Goal: Task Accomplishment & Management: Manage account settings

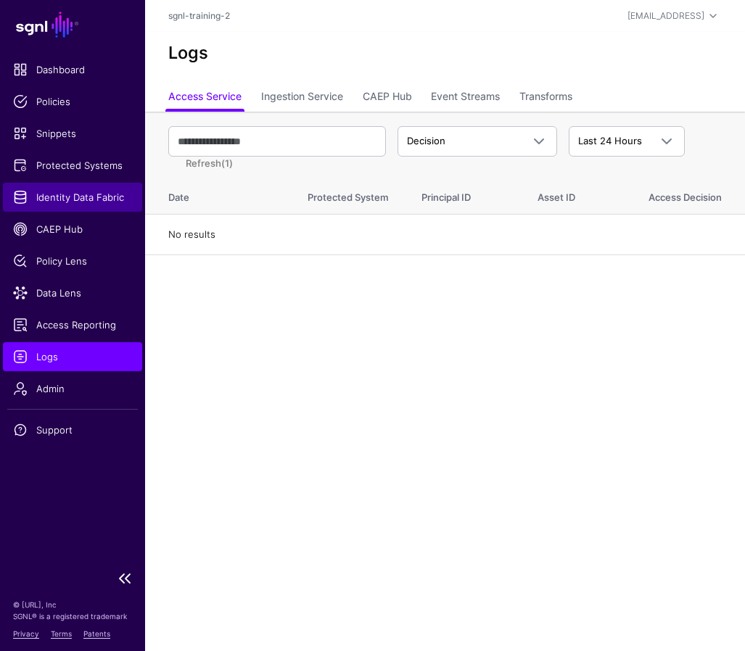
click at [70, 195] on span "Identity Data Fabric" at bounding box center [72, 197] width 119 height 15
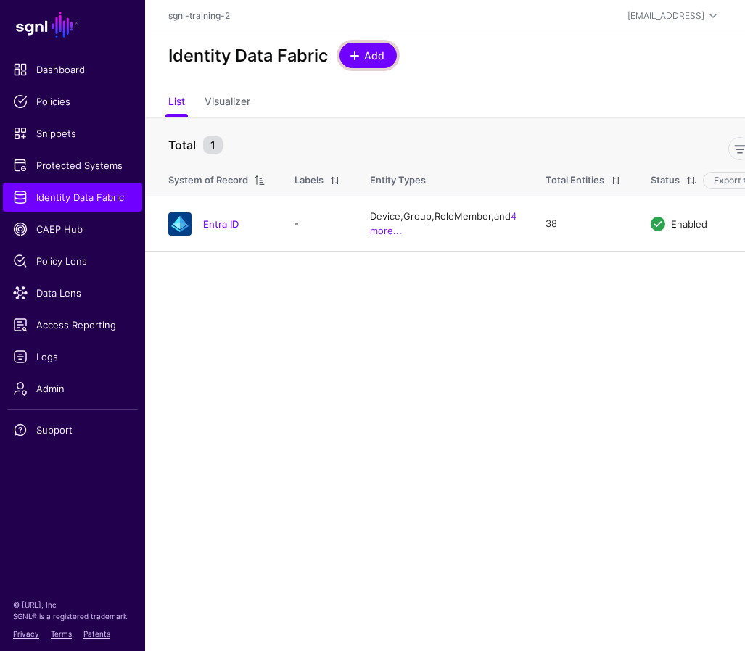
click at [363, 55] on span "Add" at bounding box center [375, 55] width 24 height 15
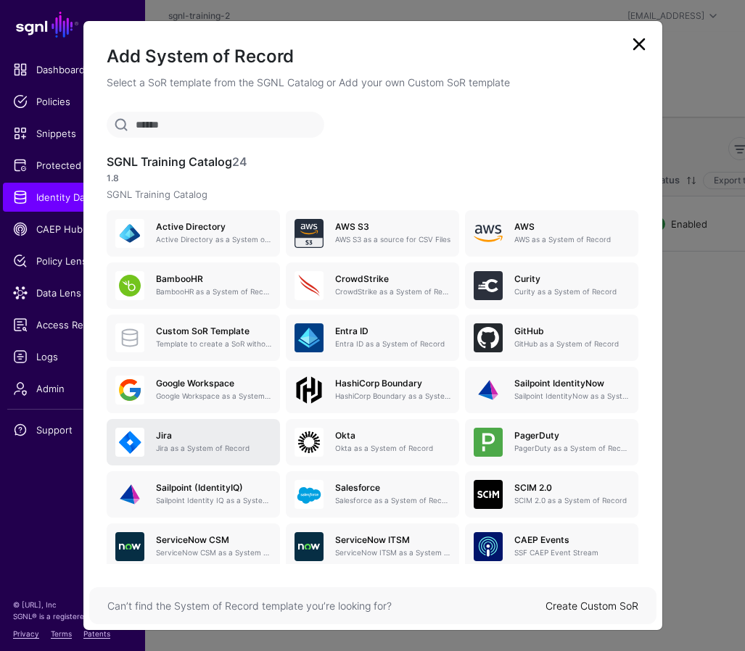
click at [197, 450] on p "Jira as a System of Record" at bounding box center [213, 448] width 115 height 11
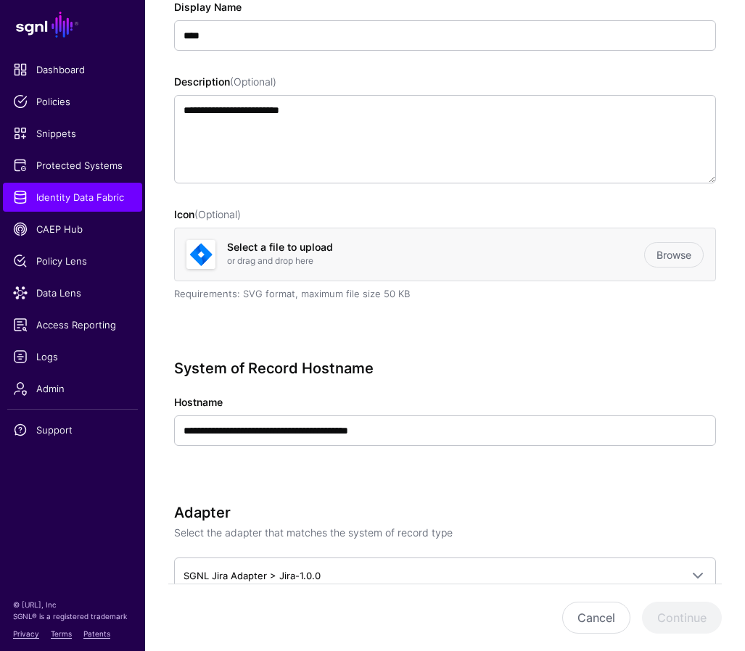
scroll to position [249, 0]
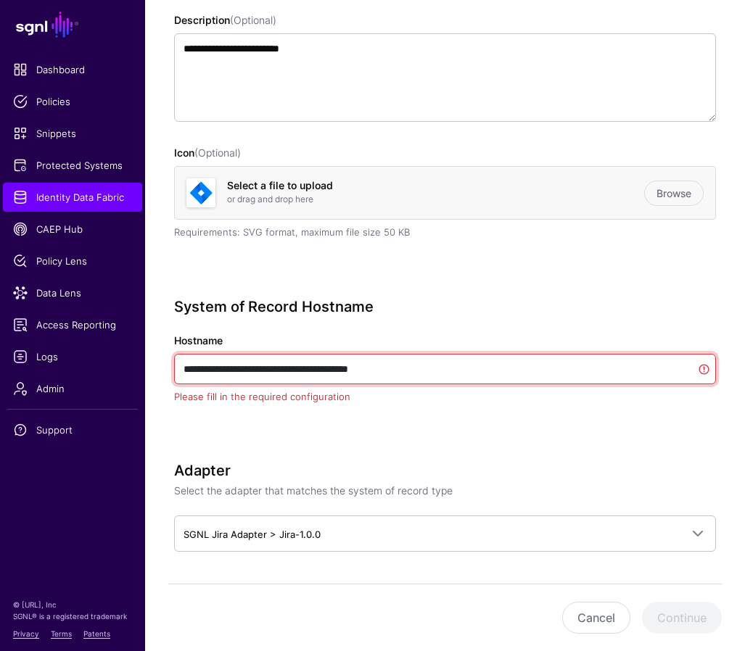
click at [421, 369] on input "**********" at bounding box center [445, 369] width 542 height 30
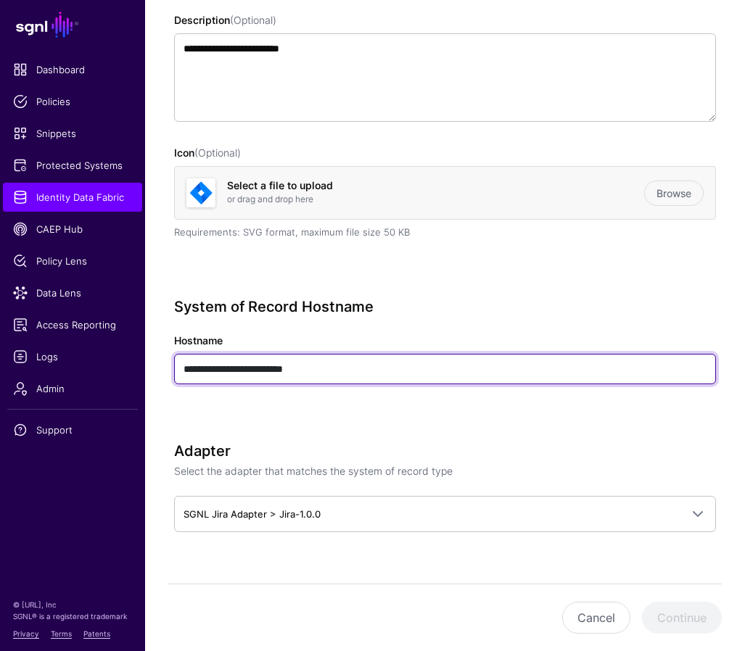
type input "**********"
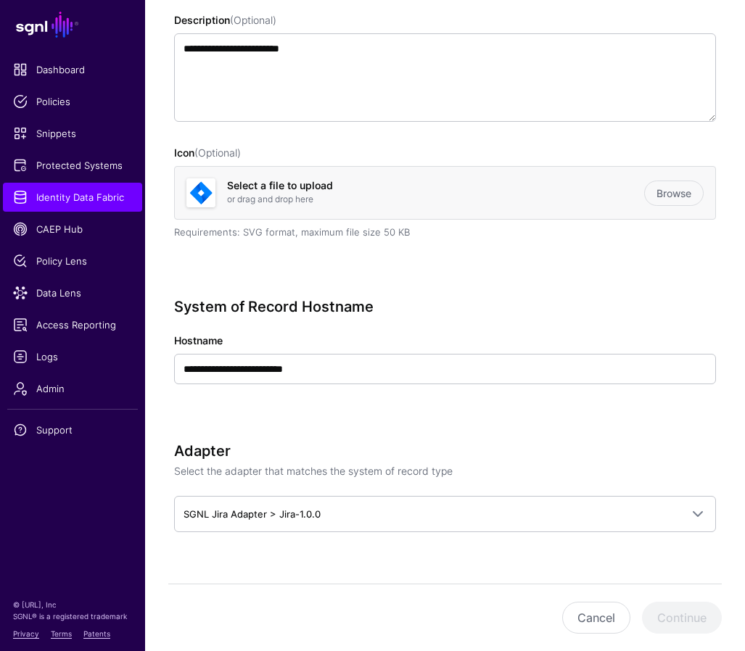
click at [584, 477] on p "Select the adapter that matches the system of record type" at bounding box center [445, 470] width 542 height 15
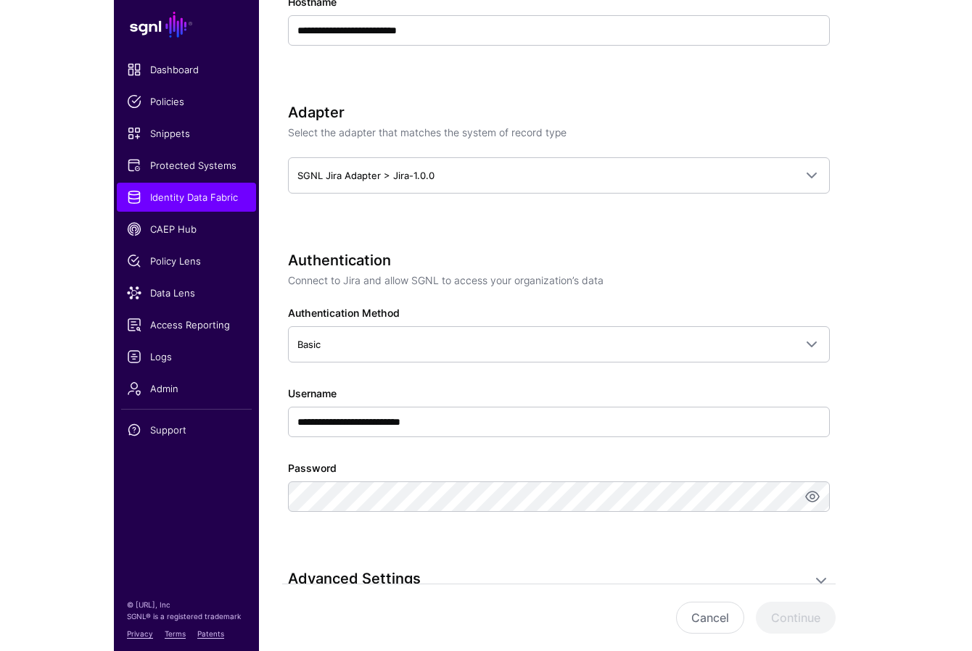
scroll to position [587, 0]
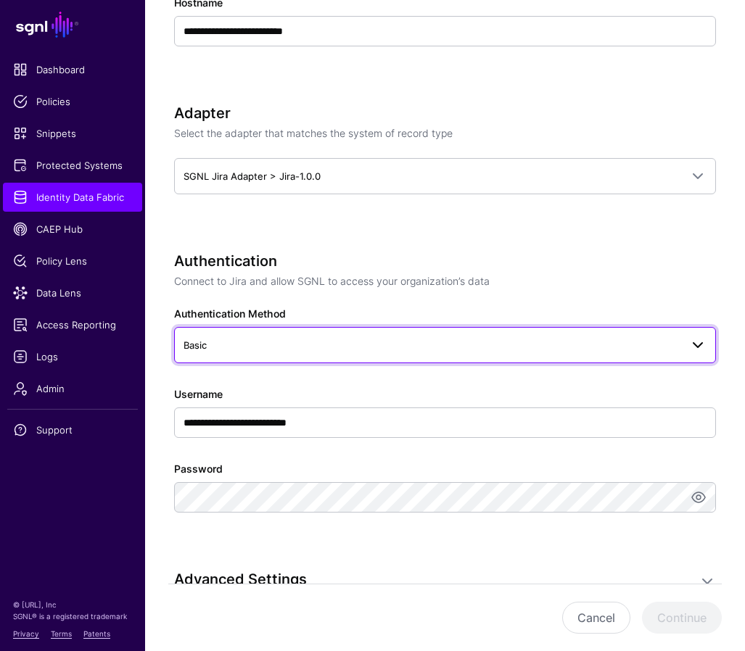
click at [365, 340] on span "Basic" at bounding box center [431, 345] width 497 height 16
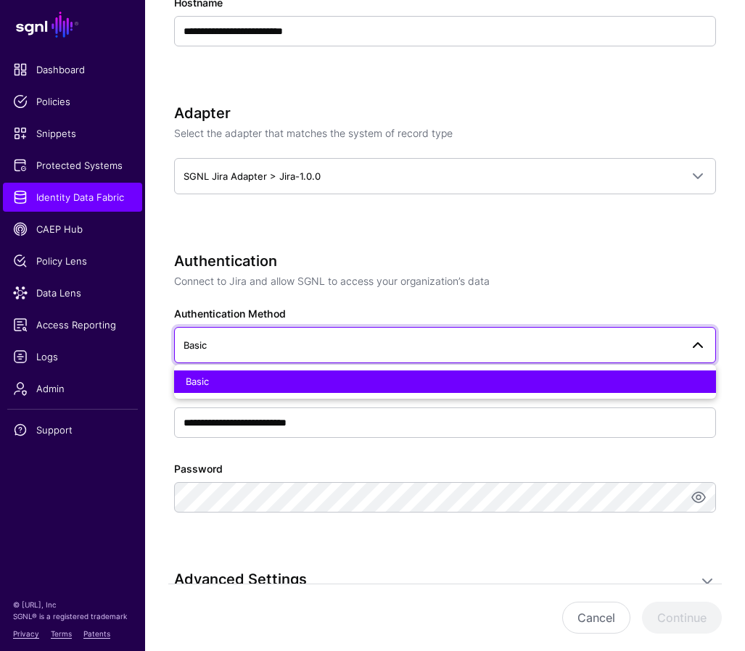
click at [361, 340] on span "Basic" at bounding box center [431, 345] width 497 height 16
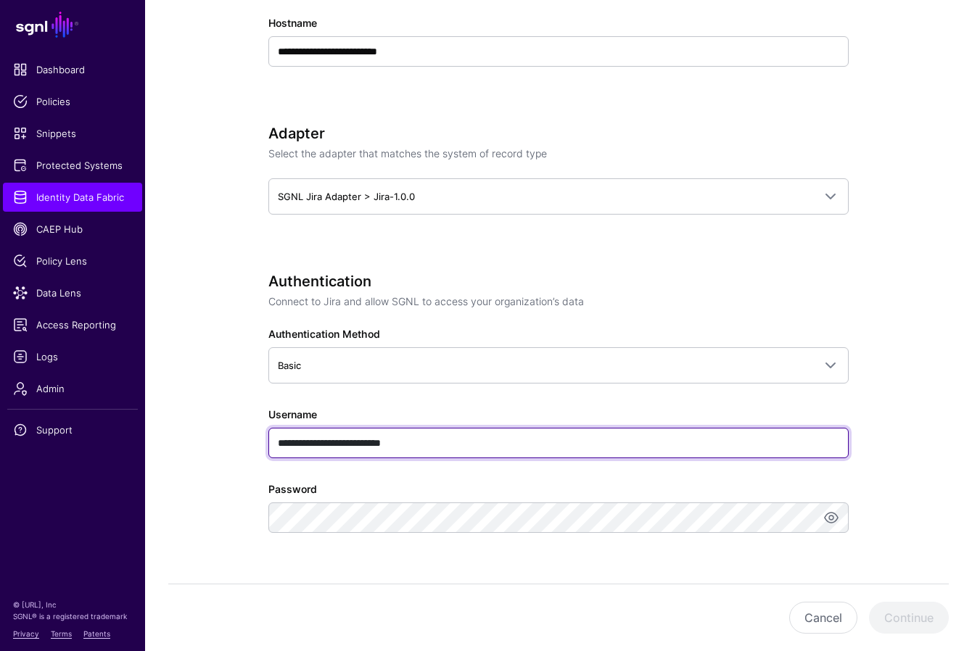
click at [325, 448] on input "**********" at bounding box center [558, 443] width 580 height 30
paste input "text"
type input "**********"
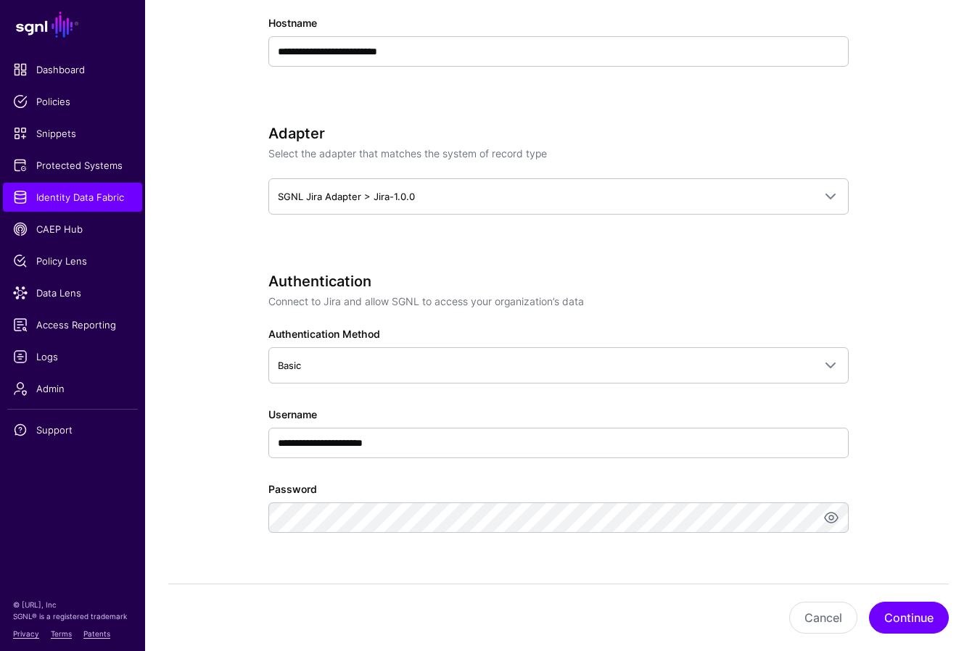
click at [663, 558] on div "**********" at bounding box center [558, 423] width 580 height 301
click at [744, 613] on button "Continue" at bounding box center [909, 618] width 80 height 32
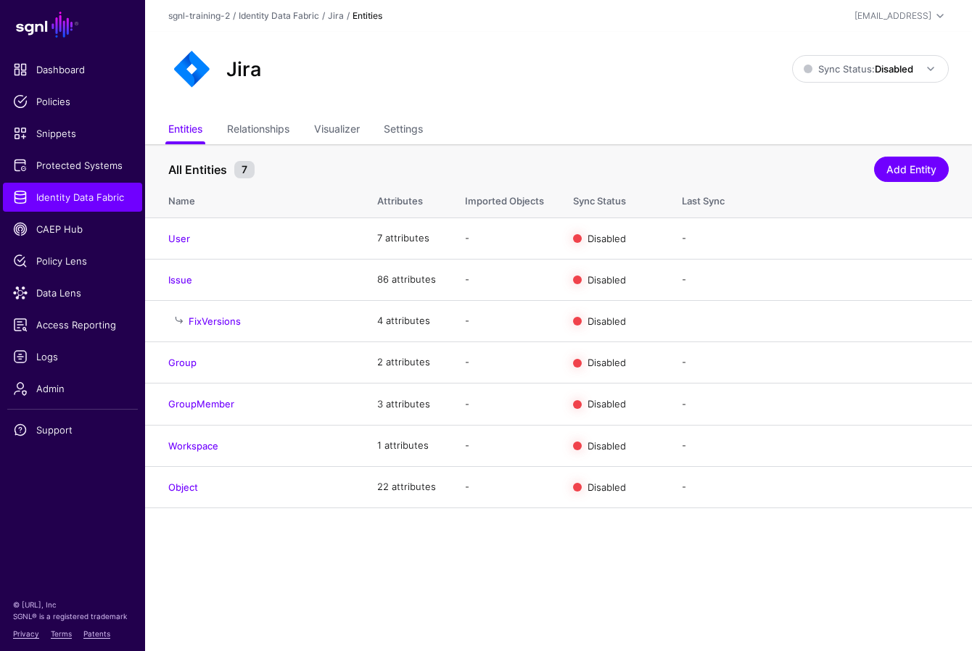
click at [503, 117] on ul "Entities Relationships Visualizer Settings" at bounding box center [558, 131] width 780 height 28
click at [381, 573] on main "SGNL Dashboard Policies Snippets Protected Systems Identity Data Fabric CAEP Hu…" at bounding box center [486, 325] width 972 height 651
click at [402, 133] on link "Settings" at bounding box center [403, 131] width 39 height 28
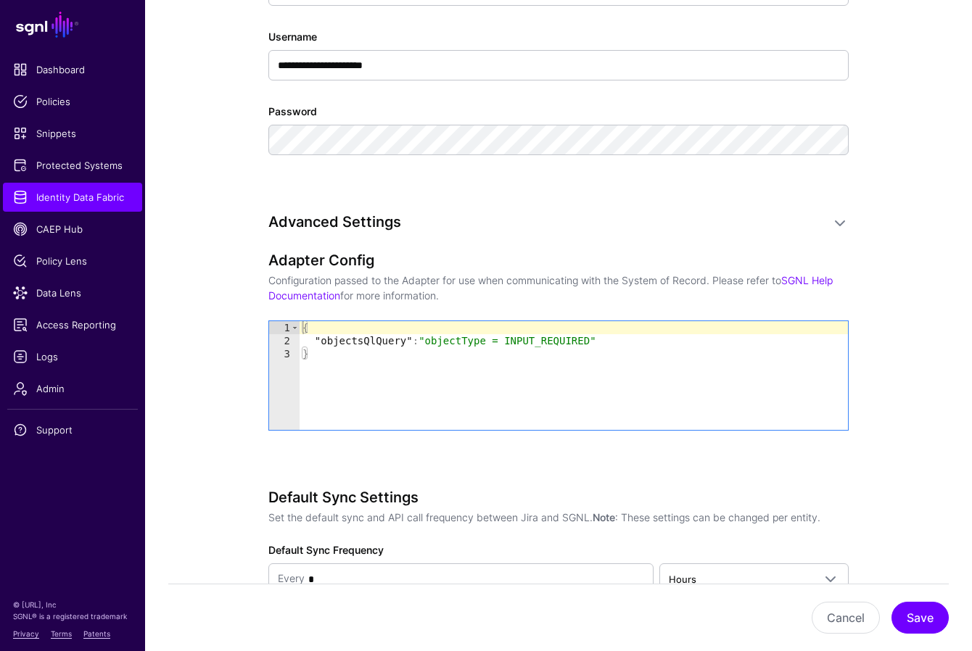
scroll to position [1109, 0]
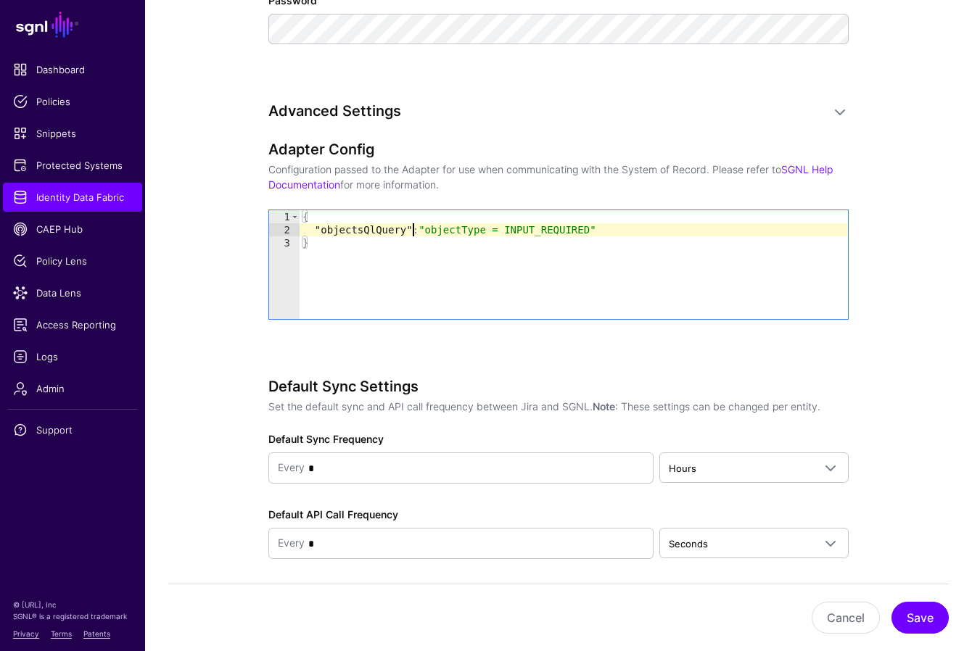
click at [410, 226] on div "{ "objectsQlQuery" : "objectType = INPUT_REQUIRED" }" at bounding box center [573, 277] width 548 height 135
type textarea "**********"
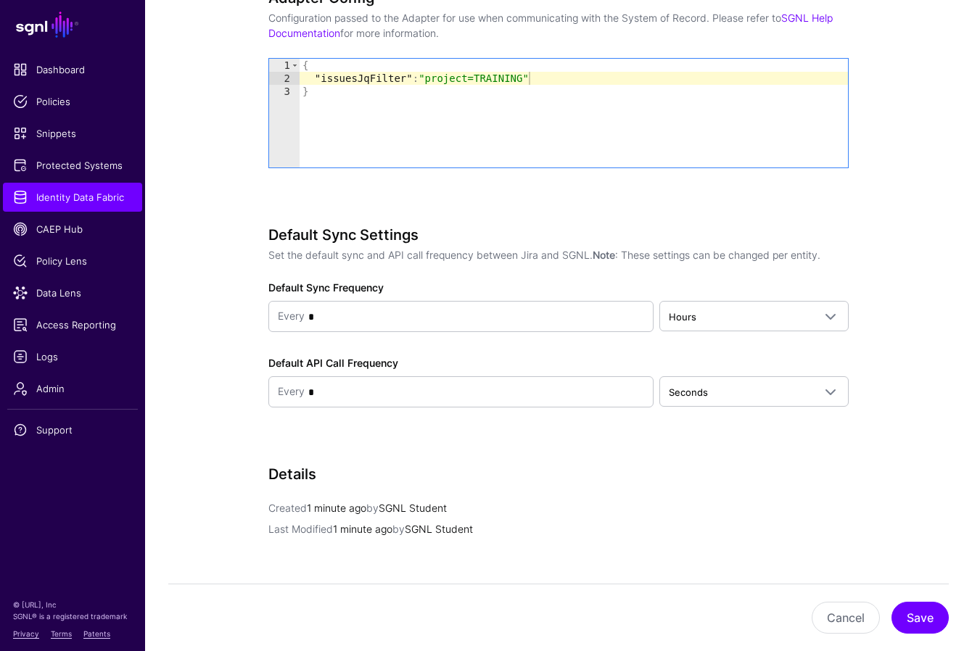
scroll to position [1449, 0]
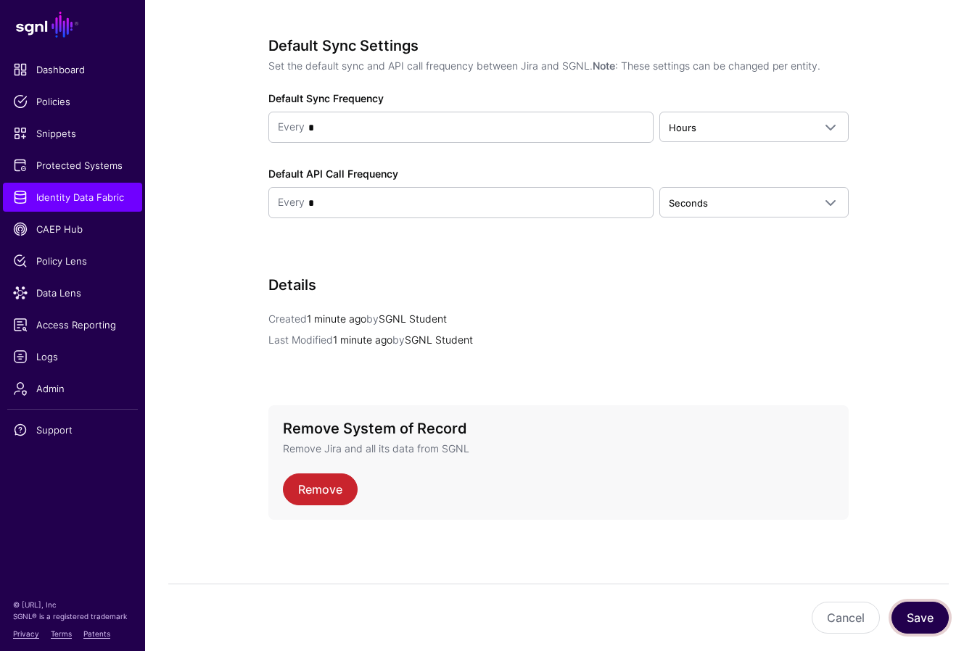
click at [744, 610] on button "Save" at bounding box center [919, 618] width 57 height 32
click at [479, 305] on div "Details Created 1 minute ago by SGNL Student Last Modified 22 seconds ago by SG…" at bounding box center [558, 332] width 580 height 112
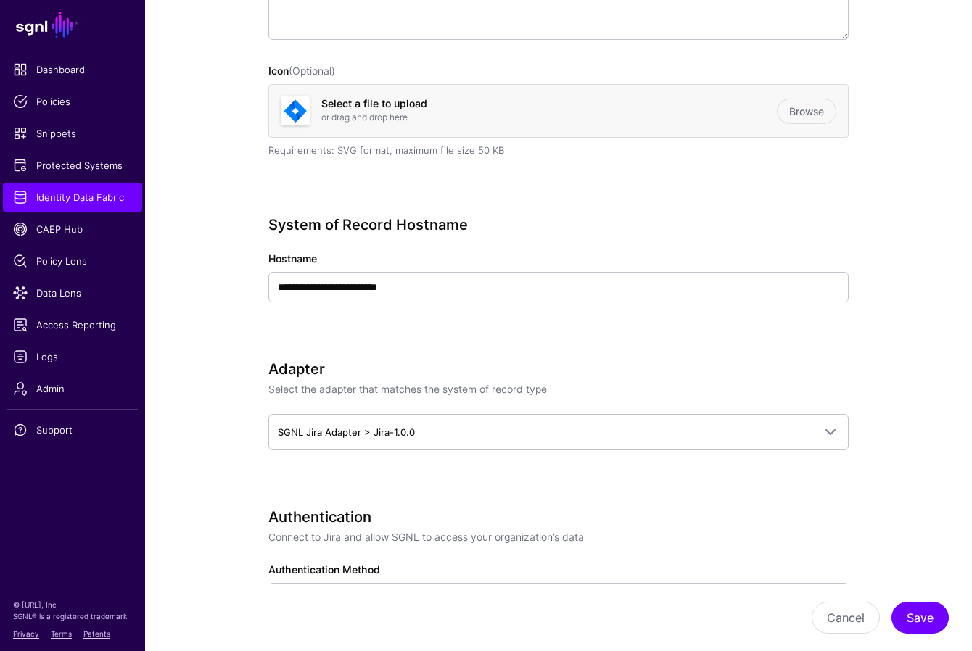
scroll to position [0, 0]
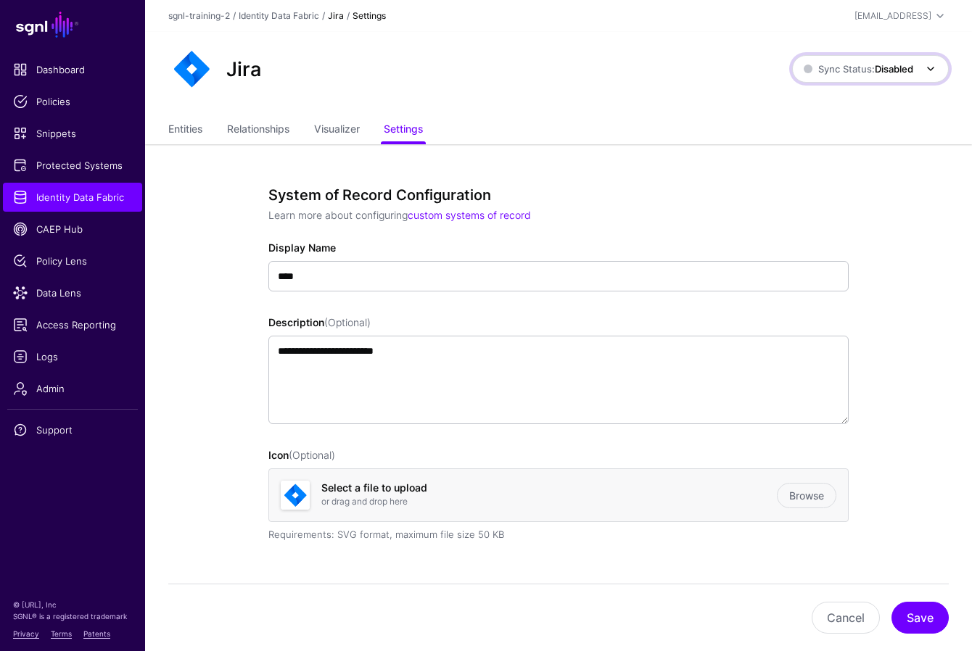
click at [744, 63] on strong "Disabled" at bounding box center [893, 69] width 38 height 12
click at [173, 129] on link "Entities" at bounding box center [185, 131] width 34 height 28
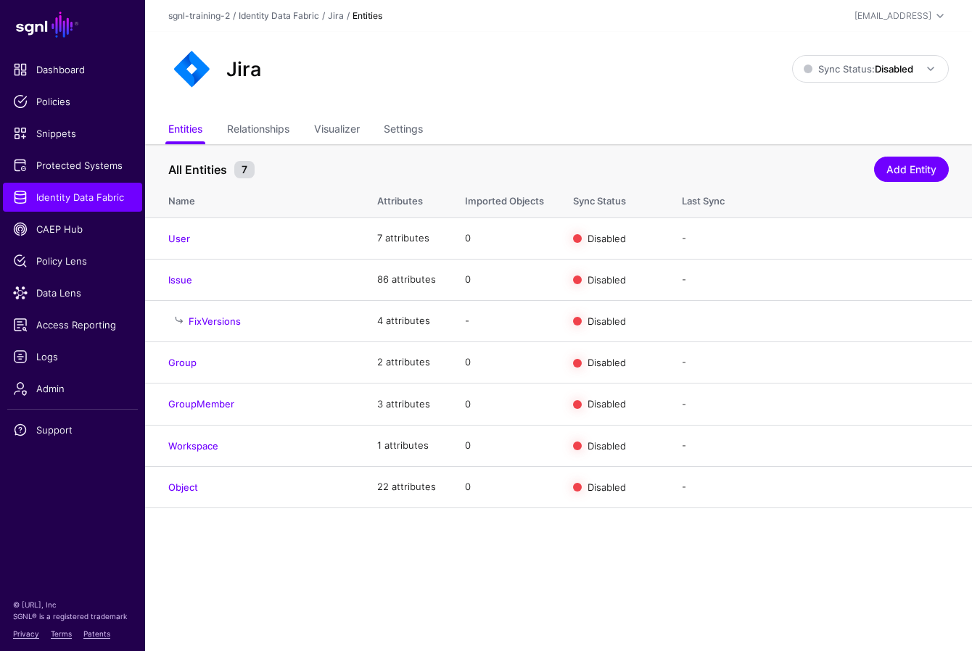
click at [328, 600] on main "SGNL Dashboard Policies Snippets Protected Systems Identity Data Fabric CAEP Hu…" at bounding box center [486, 325] width 972 height 651
click at [189, 482] on h4 "Object" at bounding box center [258, 487] width 180 height 13
click at [390, 576] on main "SGNL Dashboard Policies Snippets Protected Systems Identity Data Fabric CAEP Hu…" at bounding box center [486, 325] width 972 height 651
click at [744, 487] on link "Delete" at bounding box center [923, 487] width 30 height 12
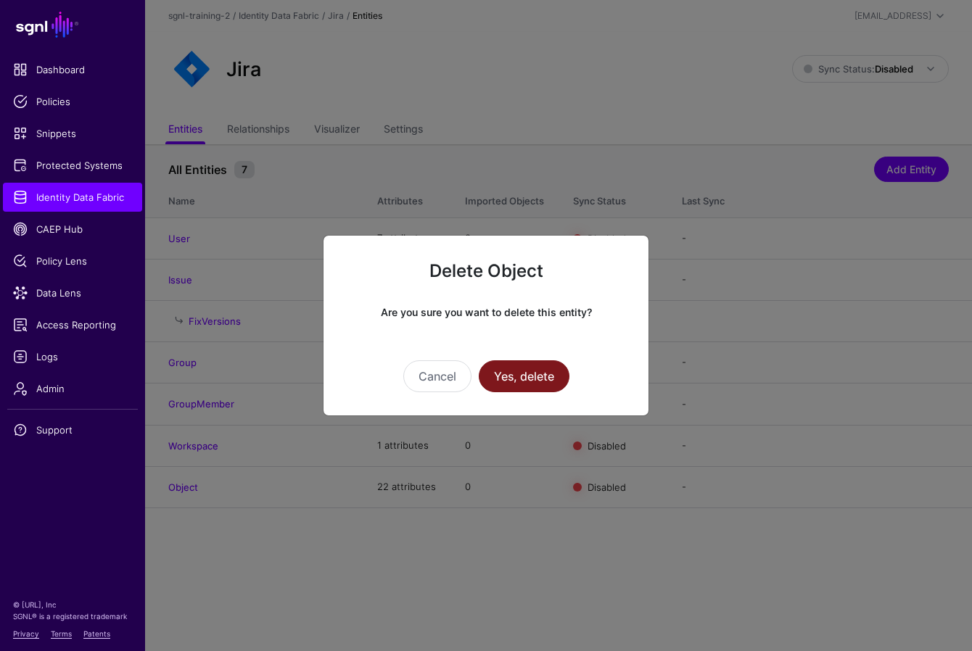
click at [553, 376] on button "Yes, delete" at bounding box center [524, 376] width 91 height 32
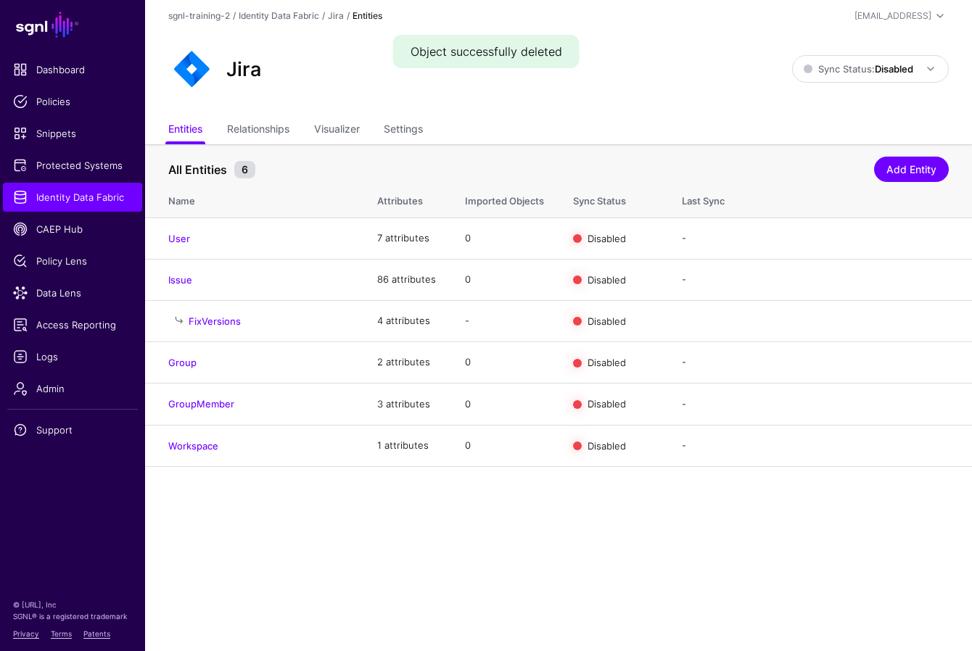
click at [418, 522] on main "SGNL Dashboard Policies Snippets Protected Systems Identity Data Fabric CAEP Hu…" at bounding box center [486, 325] width 972 height 651
click at [744, 279] on link "Edit" at bounding box center [884, 279] width 17 height 12
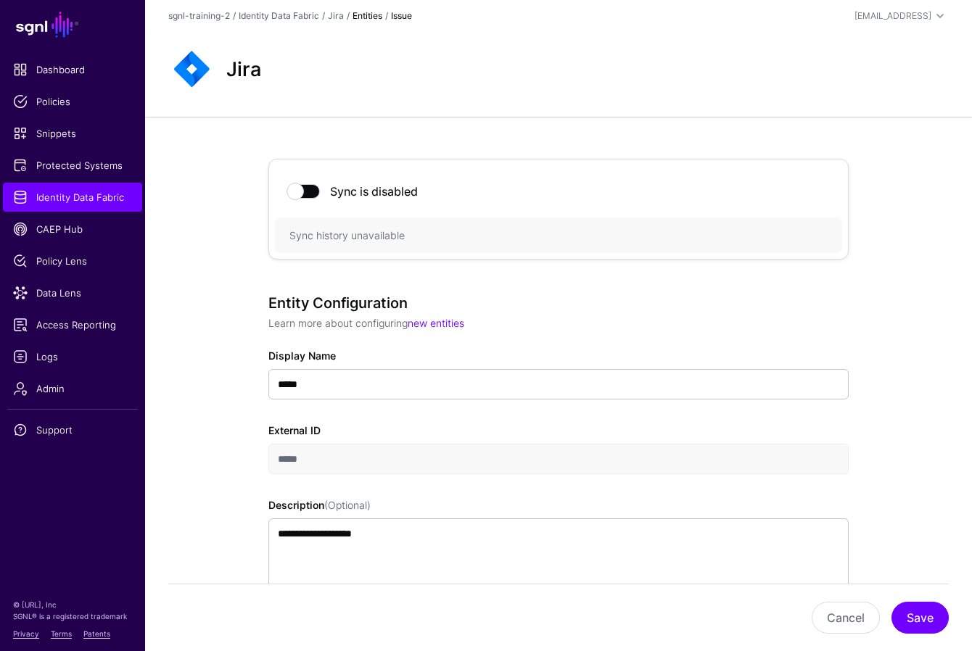
click at [509, 331] on div "**********" at bounding box center [558, 508] width 580 height 428
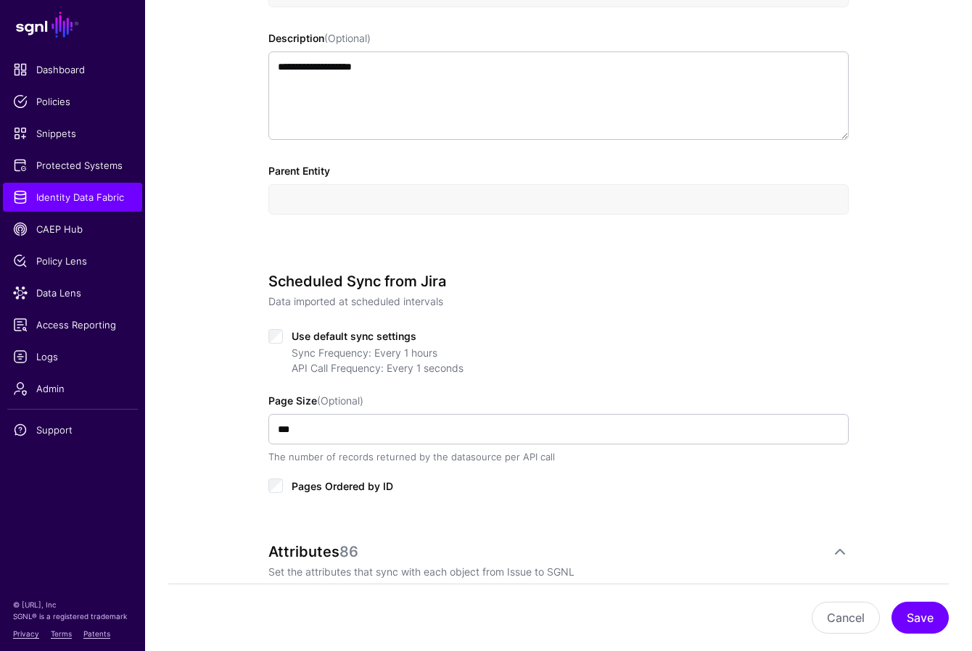
scroll to position [473, 0]
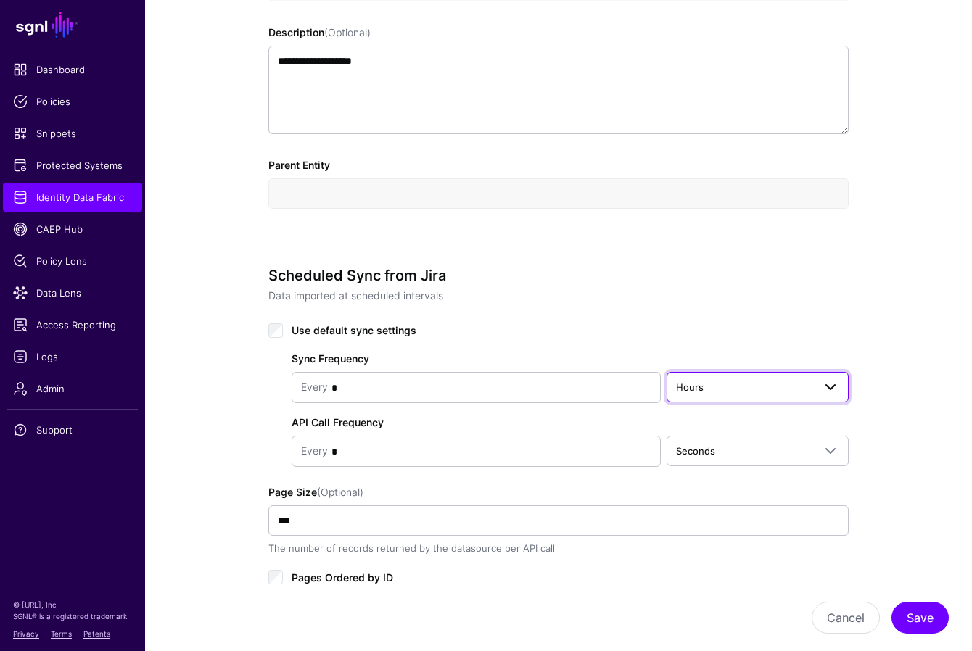
click at [726, 392] on span "Hours" at bounding box center [744, 387] width 137 height 16
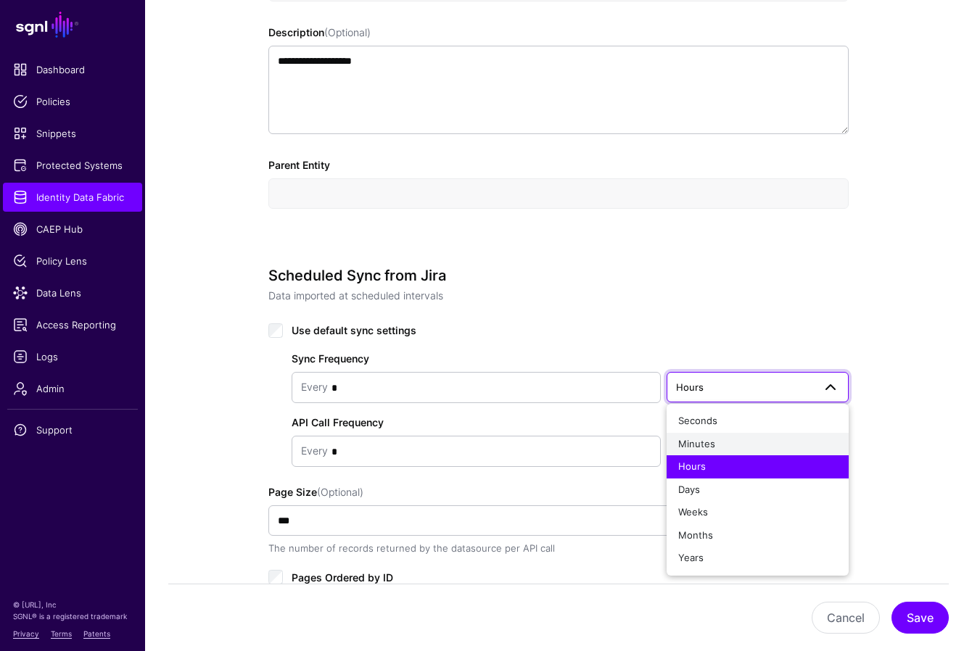
click at [709, 438] on span "Minutes" at bounding box center [696, 444] width 37 height 12
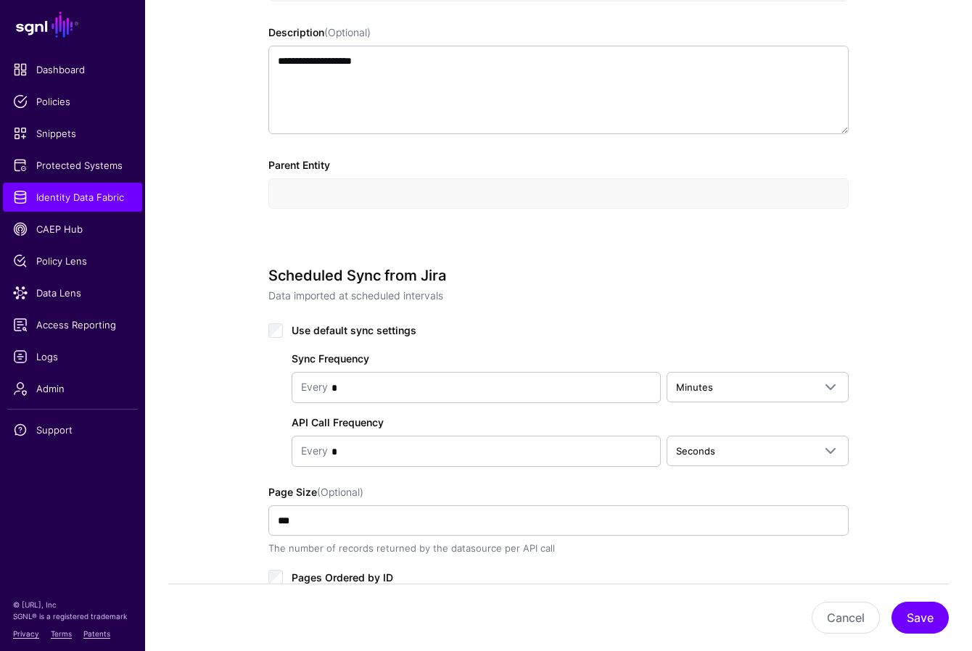
click at [212, 439] on div "**********" at bounding box center [558, 382] width 827 height 1477
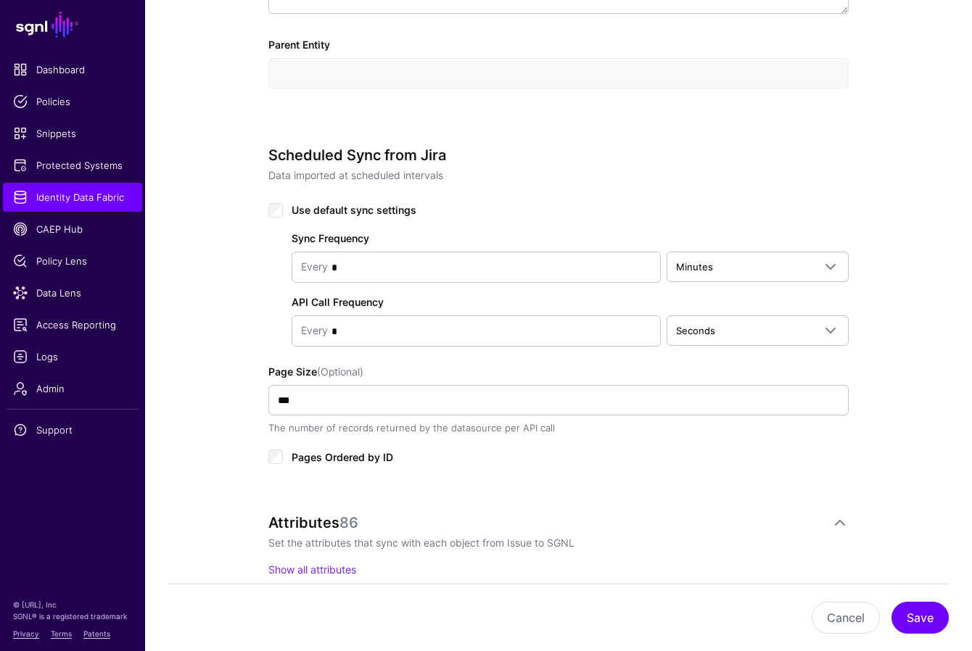
scroll to position [604, 0]
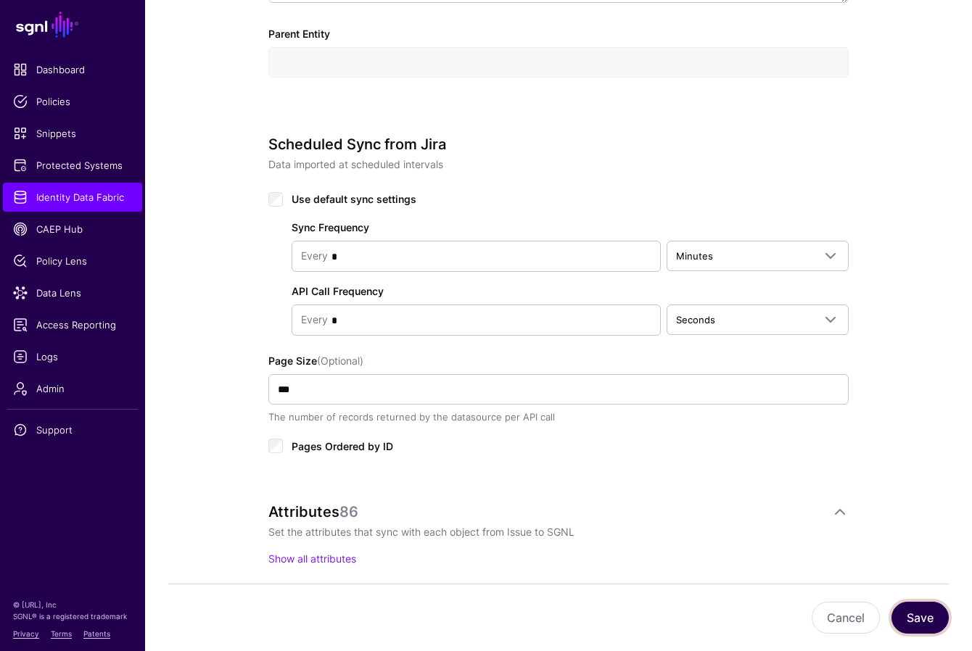
click at [744, 621] on button "Save" at bounding box center [919, 618] width 57 height 32
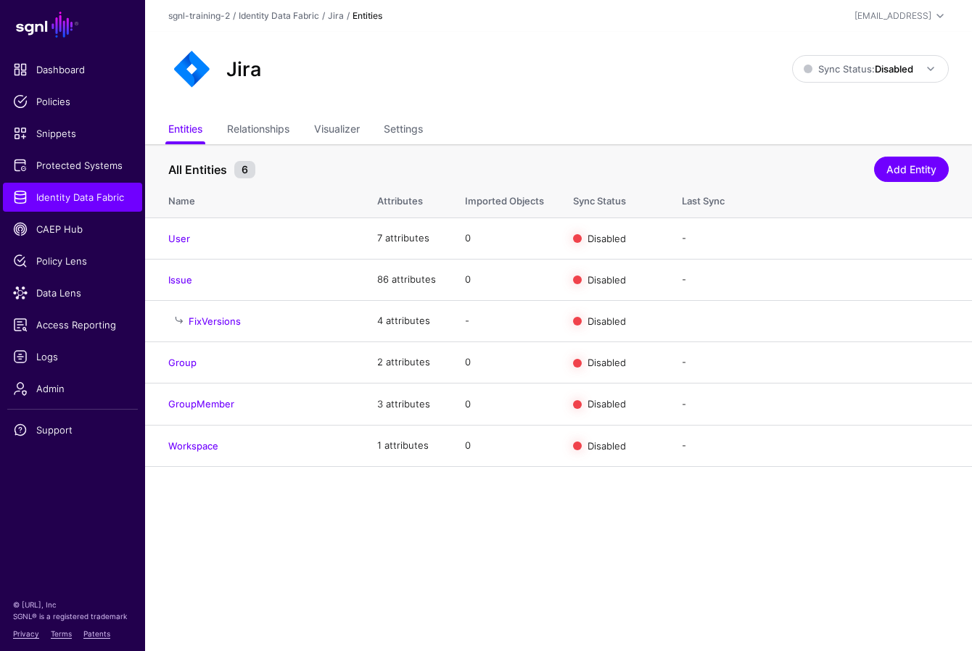
click at [408, 584] on main "SGNL Dashboard Policies Snippets Protected Systems Identity Data Fabric CAEP Hu…" at bounding box center [486, 325] width 972 height 651
click at [461, 522] on main "SGNL Dashboard Policies Snippets Protected Systems Identity Data Fabric CAEP Hu…" at bounding box center [486, 325] width 972 height 651
click at [744, 234] on link "Enable Sync" at bounding box center [790, 238] width 55 height 12
click at [744, 282] on link "Enable Sync" at bounding box center [790, 279] width 55 height 12
click at [744, 361] on link "Enable Sync" at bounding box center [790, 362] width 55 height 12
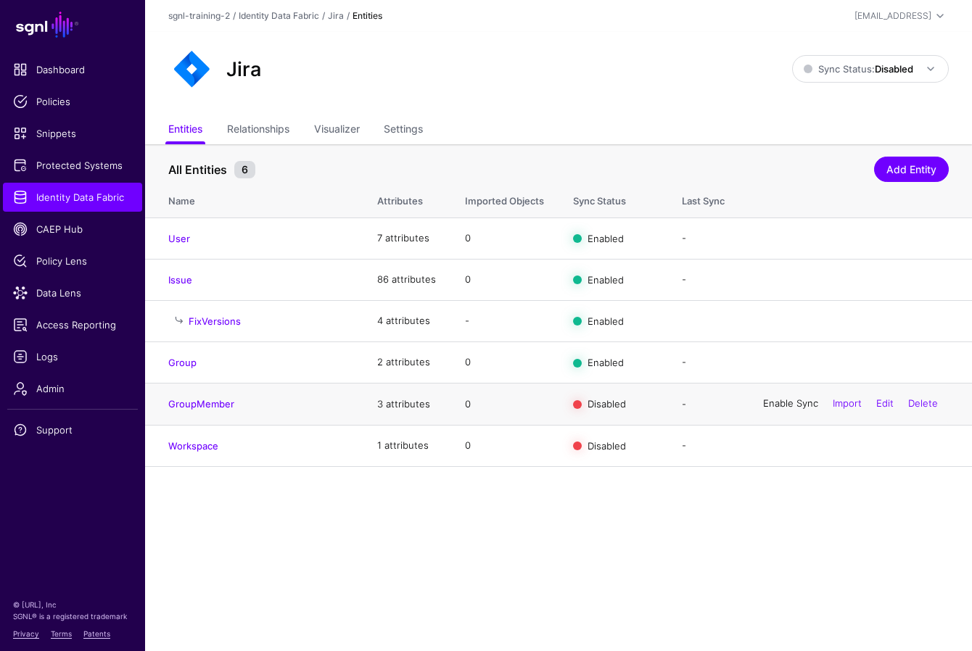
click at [744, 405] on link "Enable Sync" at bounding box center [790, 404] width 55 height 12
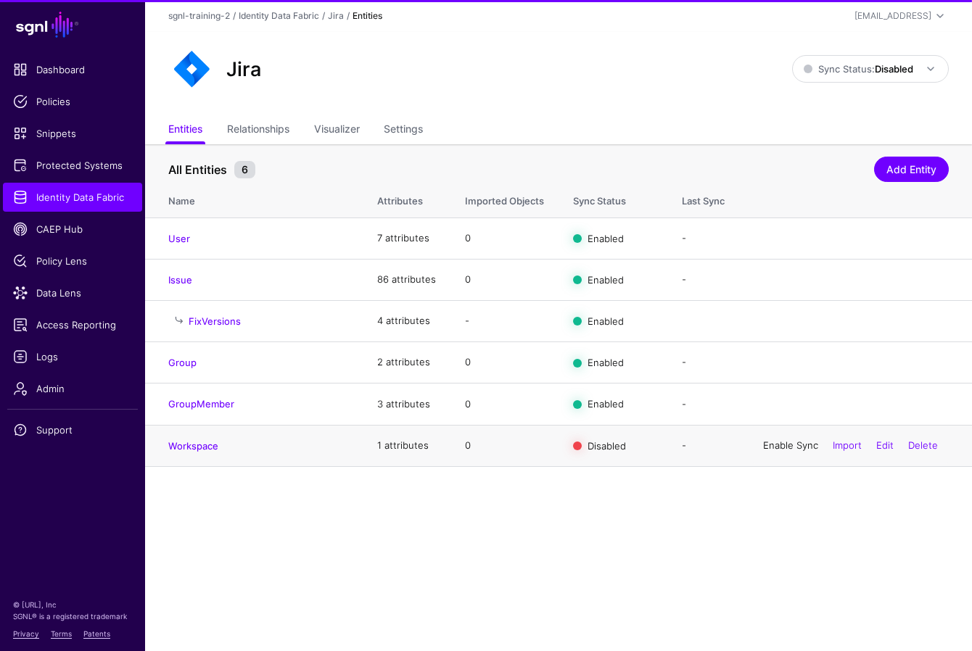
click at [744, 450] on link "Enable Sync" at bounding box center [790, 445] width 55 height 12
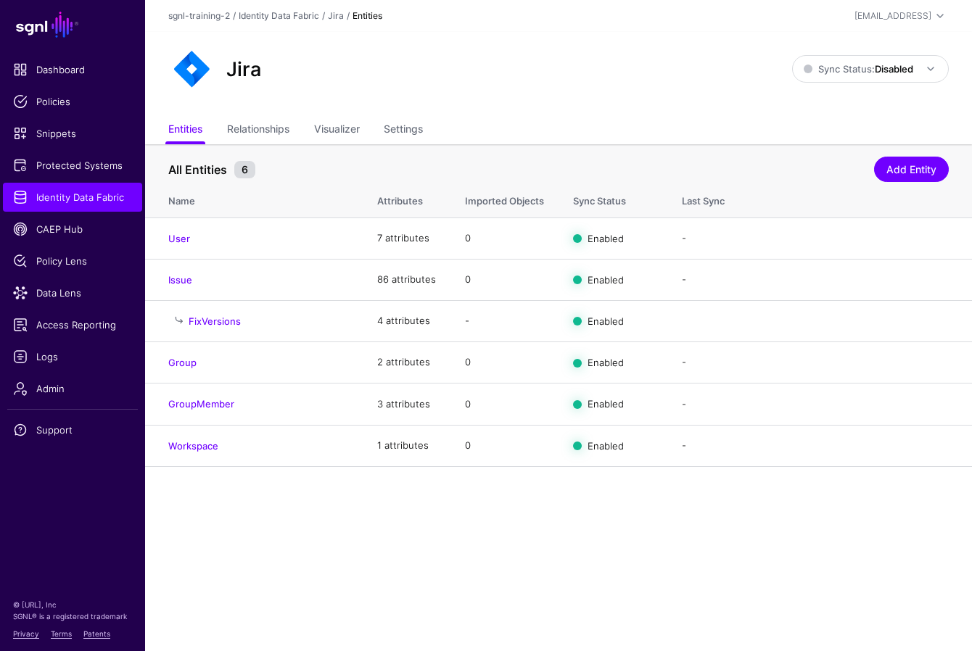
click at [445, 556] on main "SGNL Dashboard Policies Snippets Protected Systems Identity Data Fabric CAEP Hu…" at bounding box center [486, 325] width 972 height 651
click at [744, 76] on span at bounding box center [929, 68] width 17 height 17
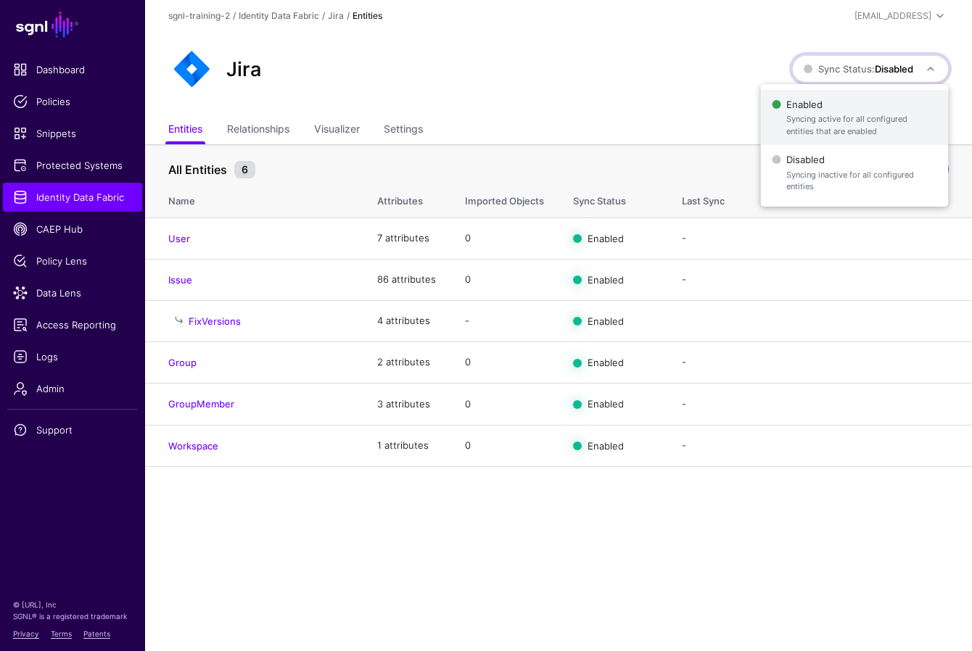
click at [744, 102] on span "Enabled Syncing active for all configured entities that are enabled" at bounding box center [853, 117] width 165 height 47
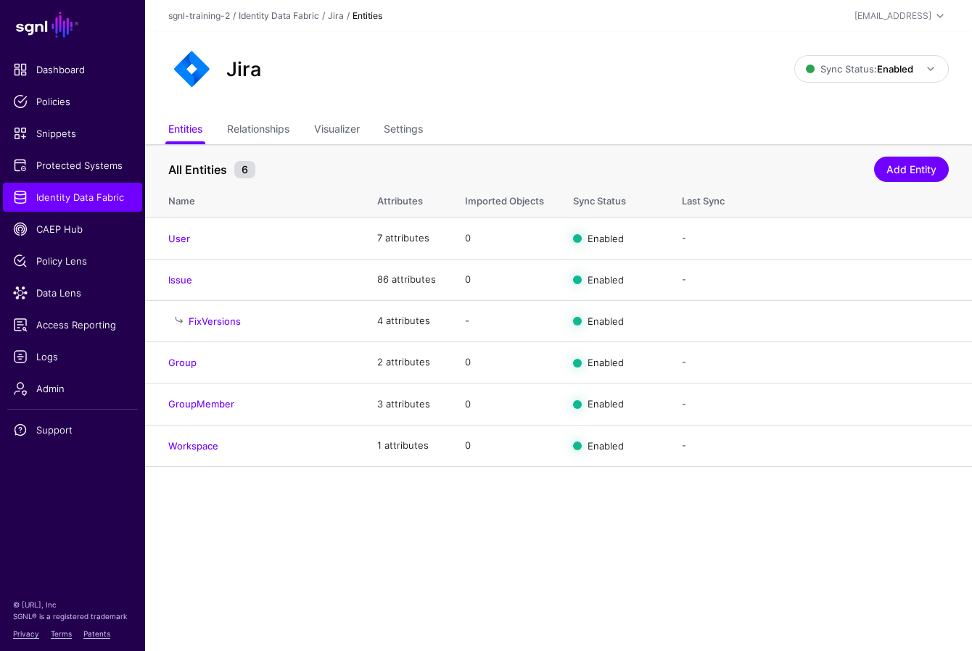
click at [400, 525] on main "SGNL Dashboard Policies Snippets Protected Systems Identity Data Fabric CAEP Hu…" at bounding box center [486, 325] width 972 height 651
click at [27, 357] on span "Logs" at bounding box center [72, 356] width 119 height 15
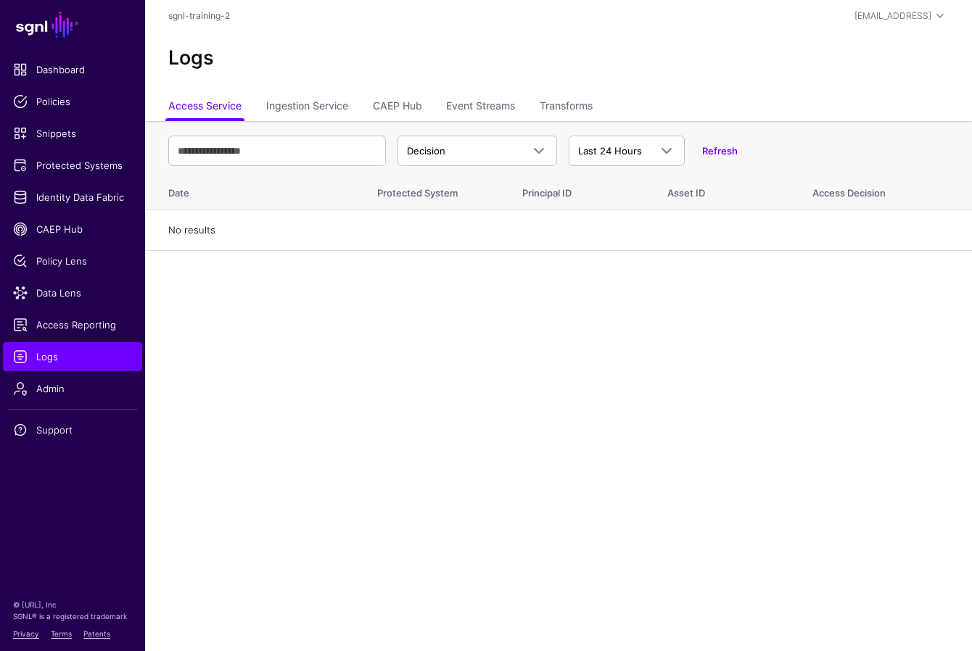
click at [366, 386] on main "SGNL Dashboard Policies Snippets Protected Systems Identity Data Fabric CAEP Hu…" at bounding box center [486, 325] width 972 height 651
click at [298, 101] on link "Ingestion Service" at bounding box center [307, 108] width 82 height 28
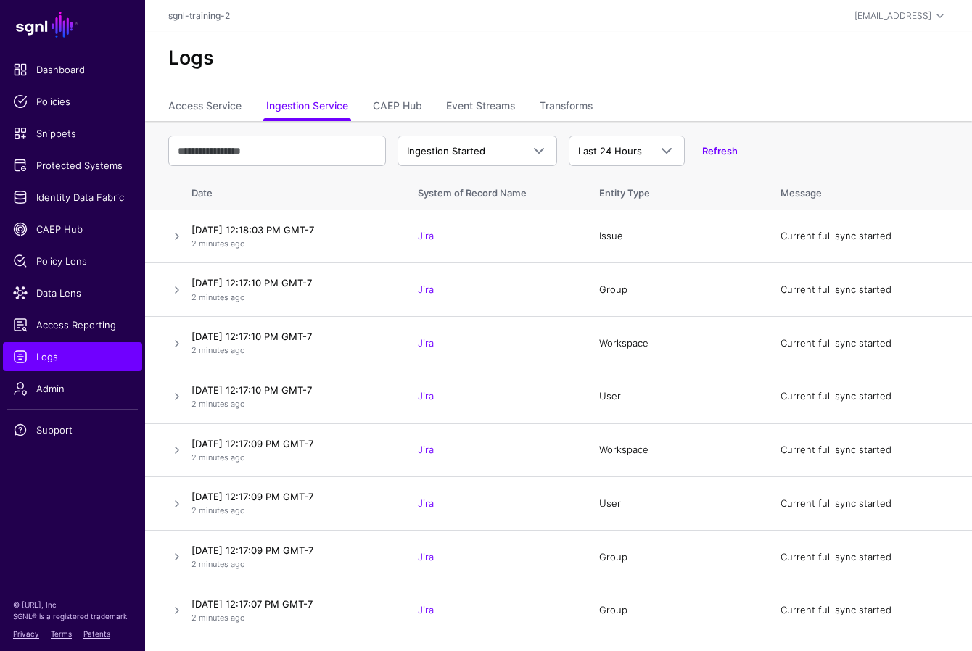
click at [539, 170] on div "Ingestion Started Ingestion Started Ingestion Completed Ingestion Failed Last 2…" at bounding box center [558, 151] width 780 height 42
click at [536, 149] on span at bounding box center [538, 150] width 17 height 17
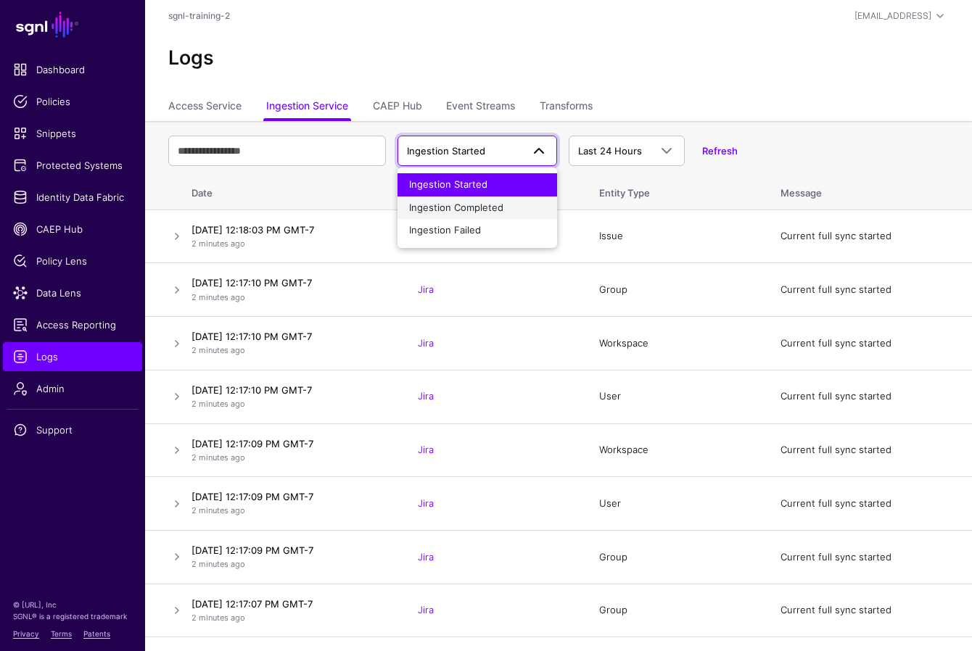
click at [513, 199] on button "Ingestion Completed" at bounding box center [477, 207] width 160 height 23
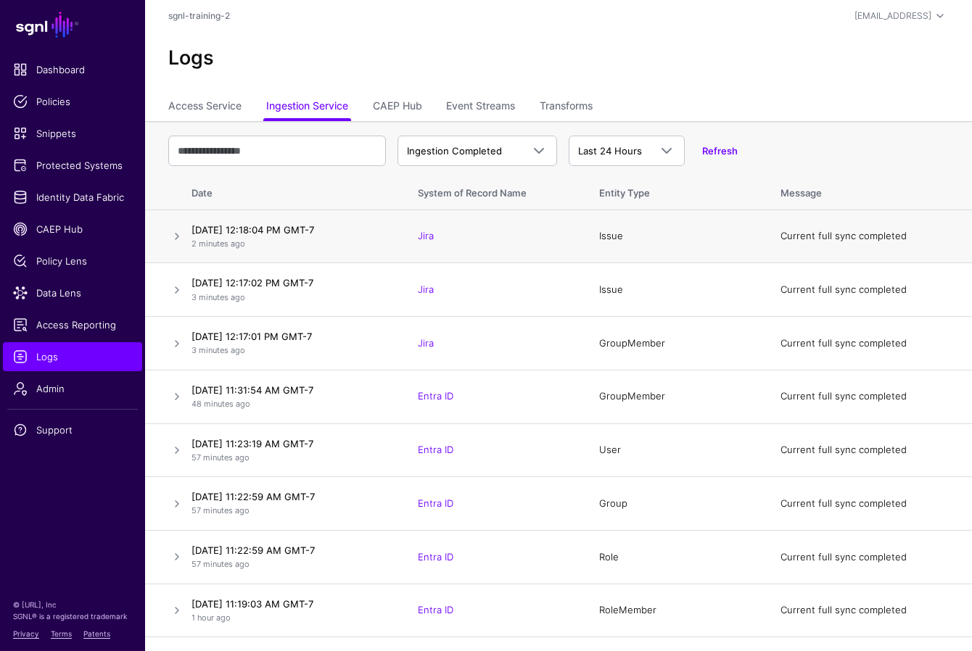
click at [347, 233] on h4 "August 12, 2025 at 12:18:04 PM GMT-7" at bounding box center [289, 229] width 197 height 13
click at [171, 239] on link at bounding box center [176, 236] width 17 height 17
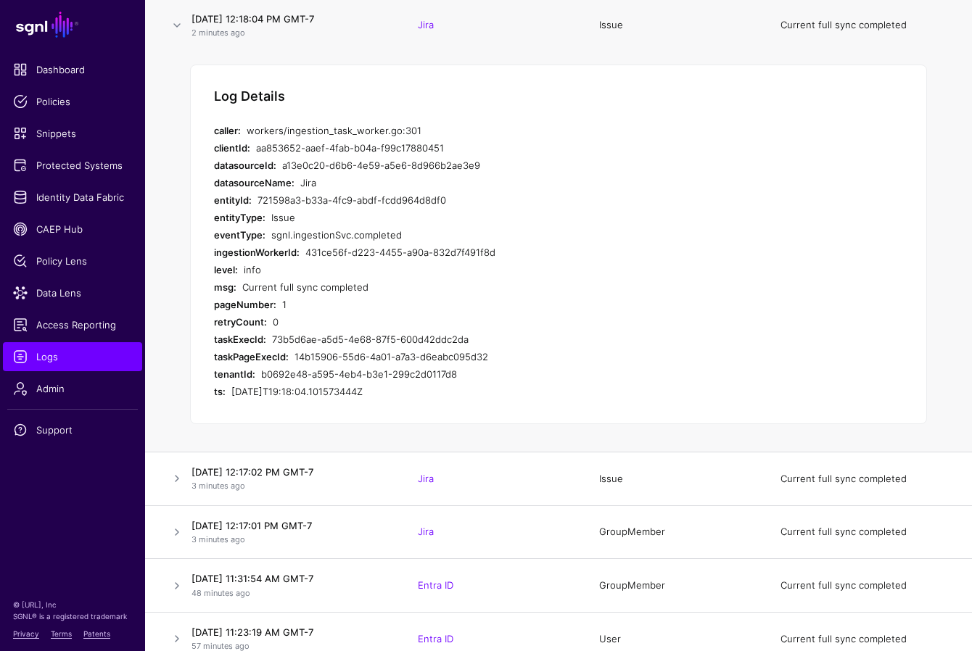
scroll to position [251, 0]
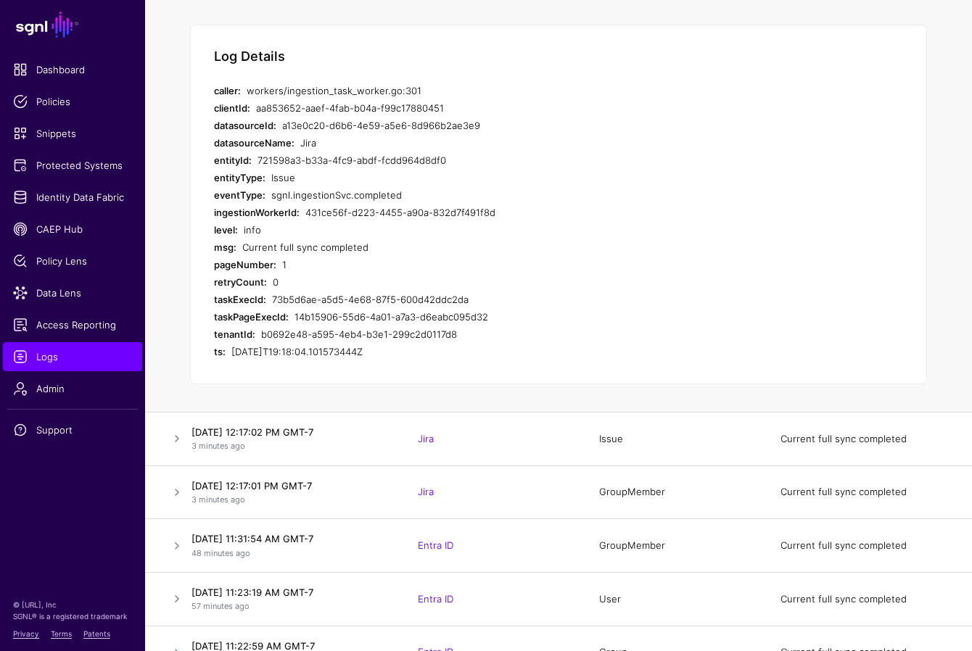
click at [510, 291] on div "73b5d6ae-a5d5-4e68-87f5-600d42ddc2da" at bounding box center [533, 299] width 522 height 17
click at [40, 292] on span "Data Lens" at bounding box center [72, 293] width 119 height 15
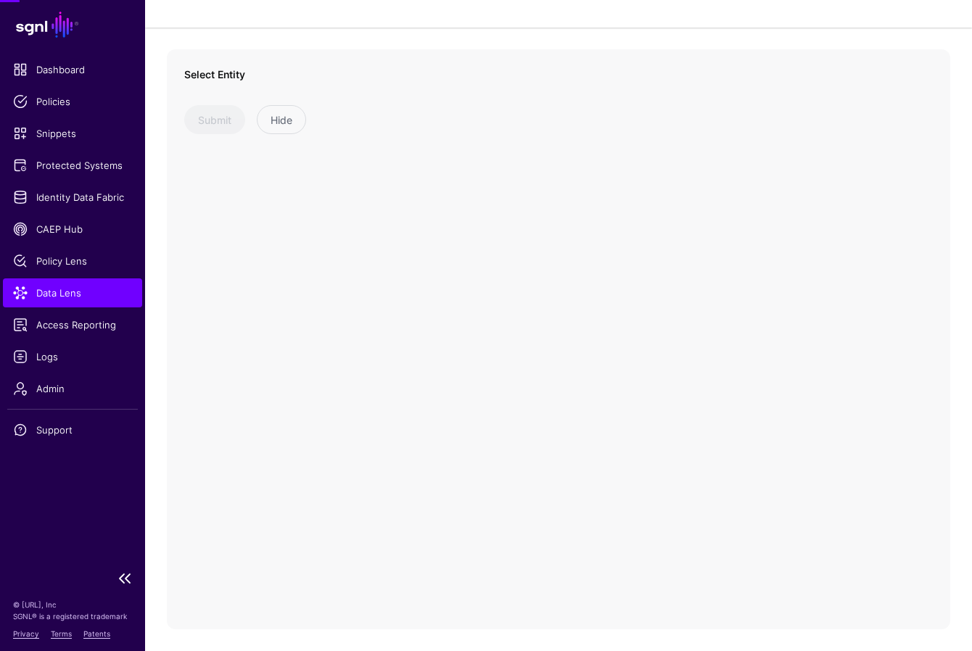
scroll to position [66, 0]
click at [420, 93] on link at bounding box center [311, 103] width 254 height 30
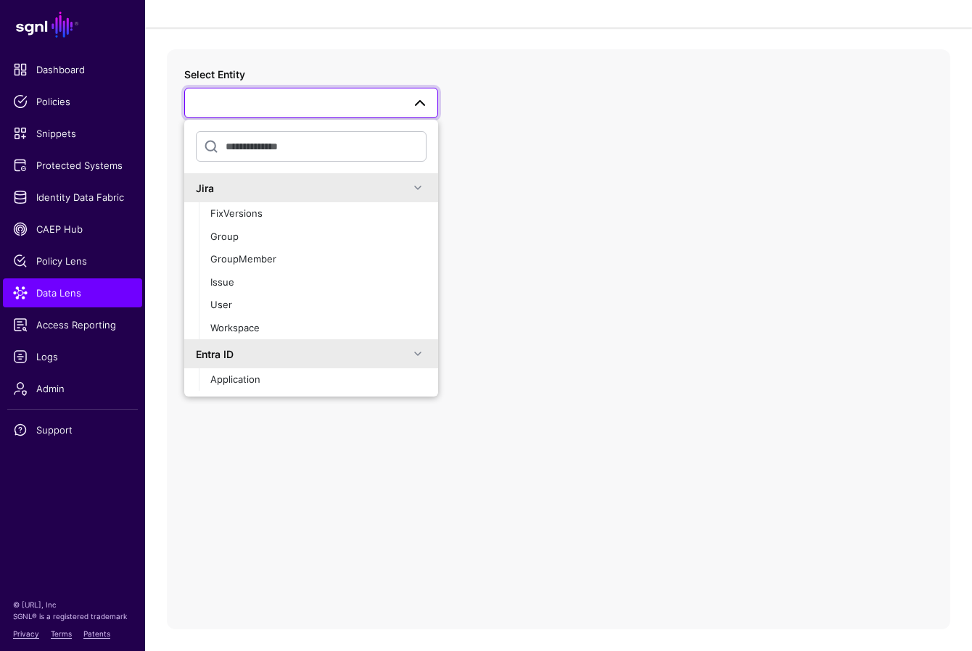
click at [420, 93] on link at bounding box center [311, 103] width 254 height 30
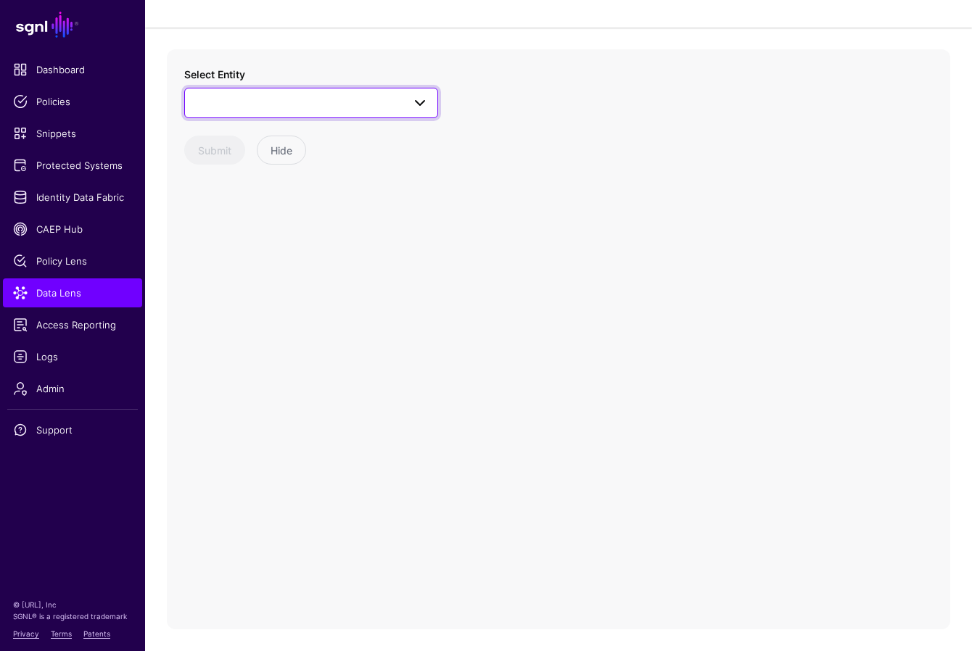
click at [414, 109] on span at bounding box center [419, 102] width 17 height 17
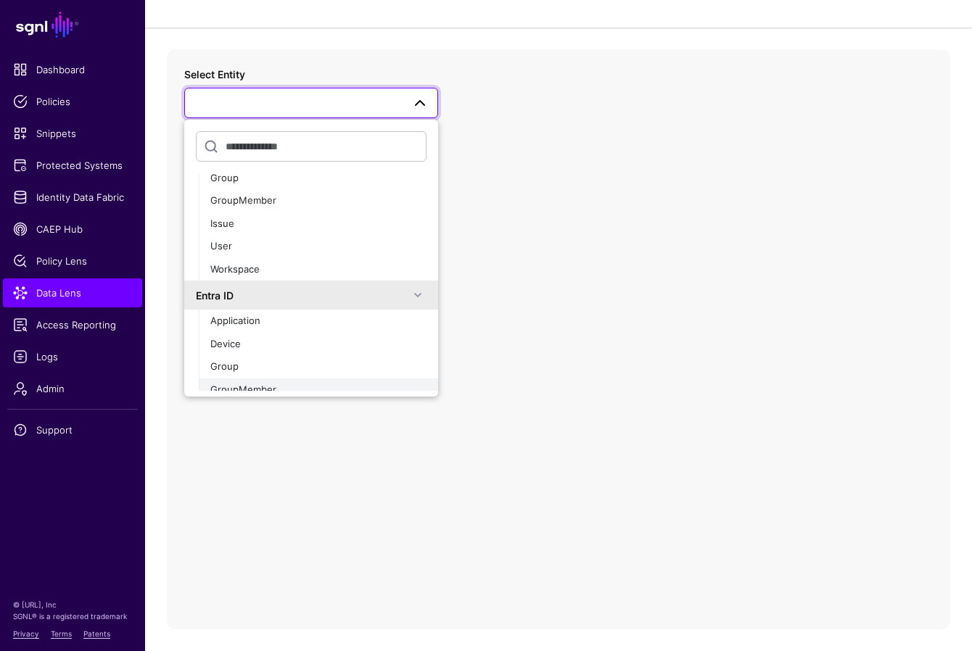
scroll to position [0, 0]
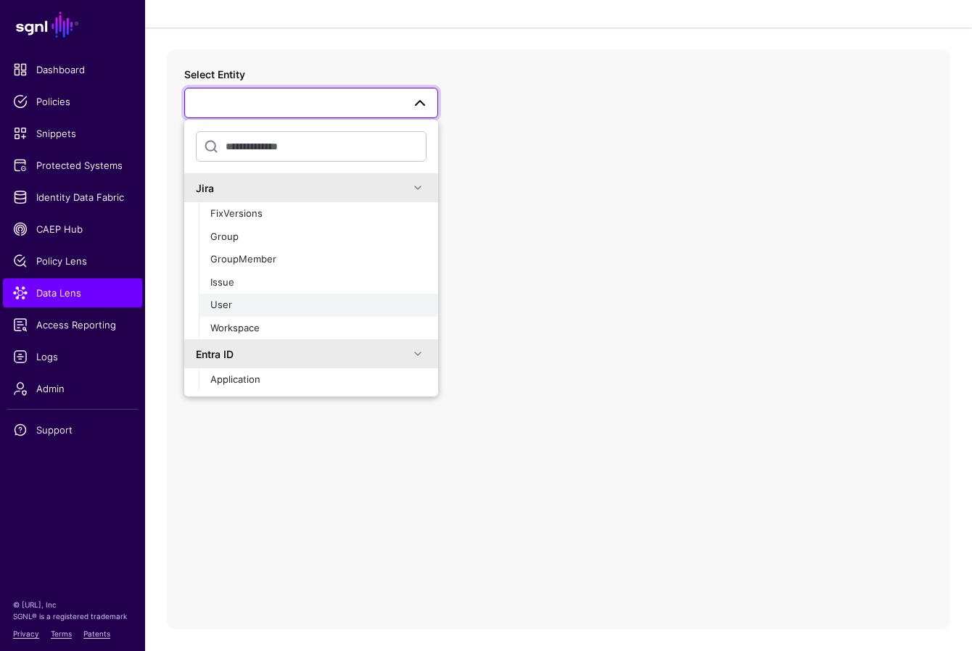
click at [228, 303] on span "User" at bounding box center [221, 305] width 22 height 12
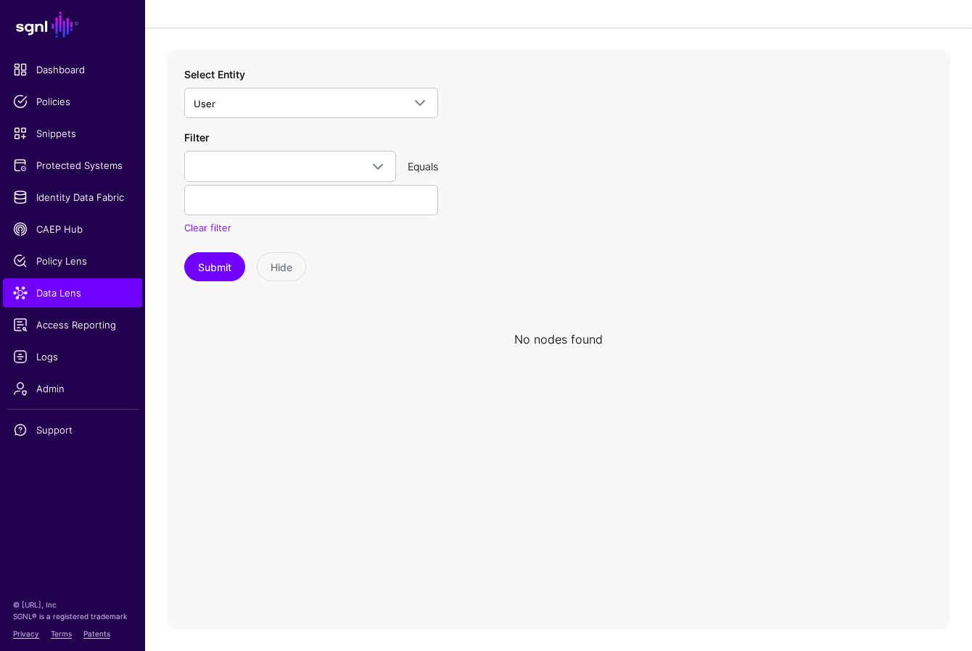
click at [399, 236] on div "Select Entity User Jira FixVersions Group GroupMember Issue User Workspace Entr…" at bounding box center [311, 174] width 254 height 215
click at [378, 161] on span at bounding box center [377, 166] width 17 height 17
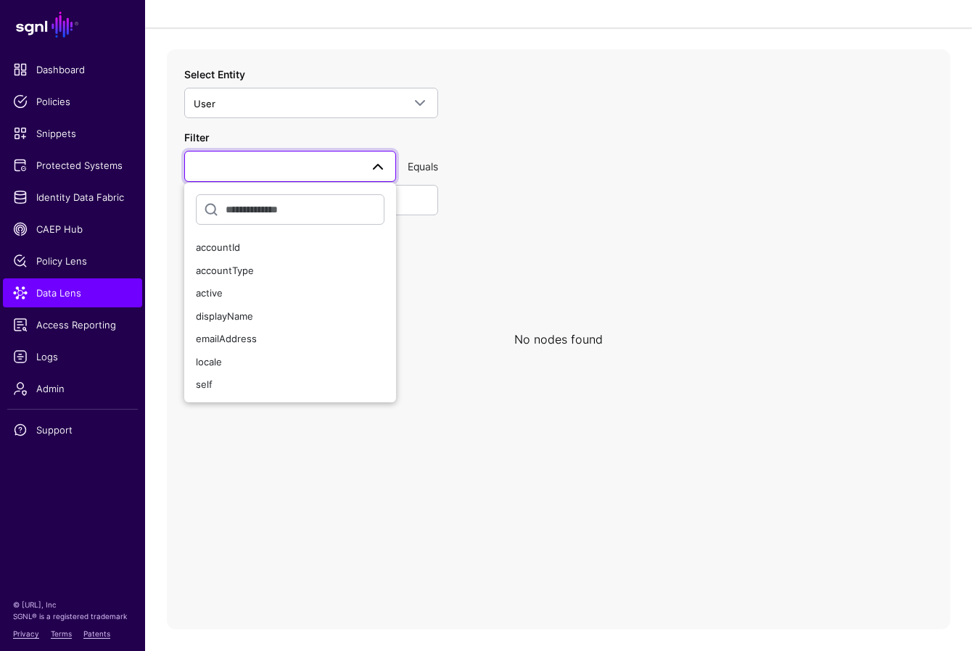
click at [457, 294] on icon at bounding box center [558, 339] width 783 height 580
click at [475, 270] on icon at bounding box center [558, 339] width 783 height 580
click at [491, 280] on icon at bounding box center [558, 339] width 783 height 580
click at [497, 280] on icon at bounding box center [558, 339] width 783 height 580
click at [514, 182] on icon at bounding box center [558, 339] width 783 height 580
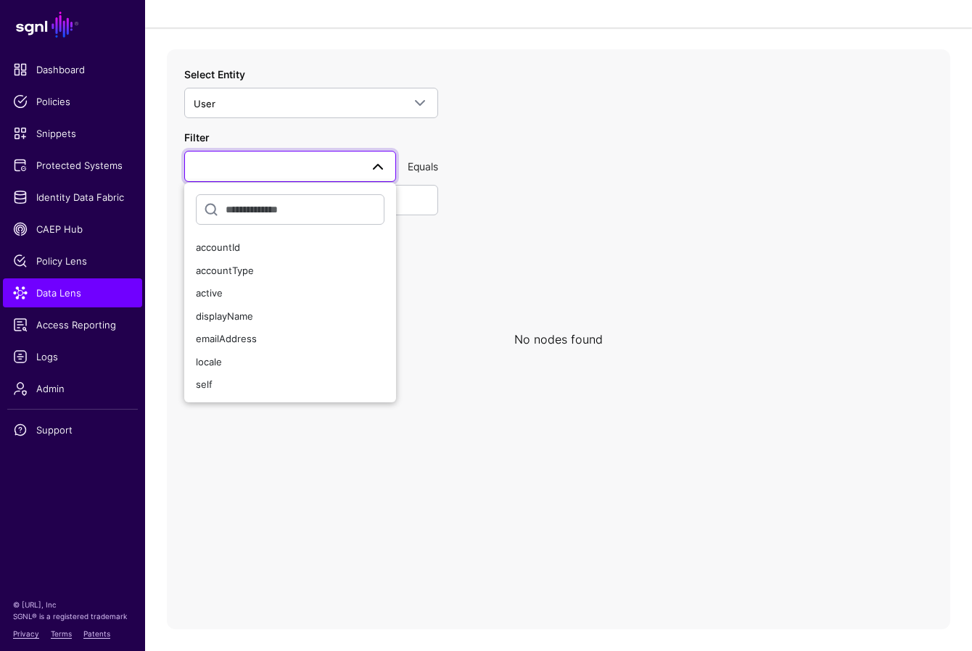
click at [457, 117] on icon at bounding box center [558, 339] width 783 height 580
click at [349, 162] on span at bounding box center [290, 165] width 193 height 17
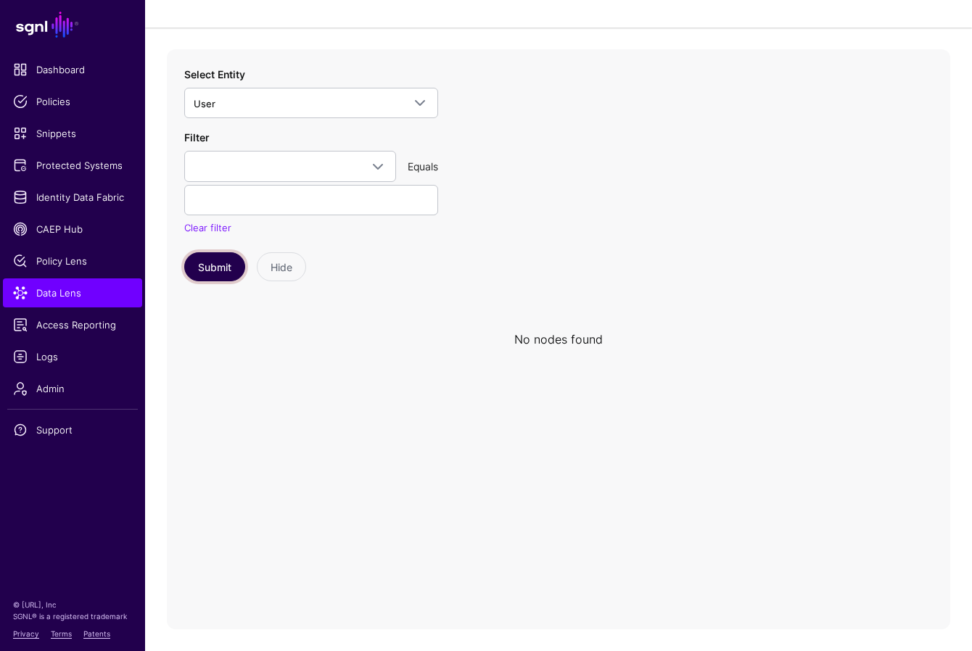
click at [220, 273] on button "Submit" at bounding box center [214, 266] width 61 height 29
click at [305, 392] on icon at bounding box center [558, 339] width 783 height 580
click at [424, 108] on span at bounding box center [419, 102] width 17 height 17
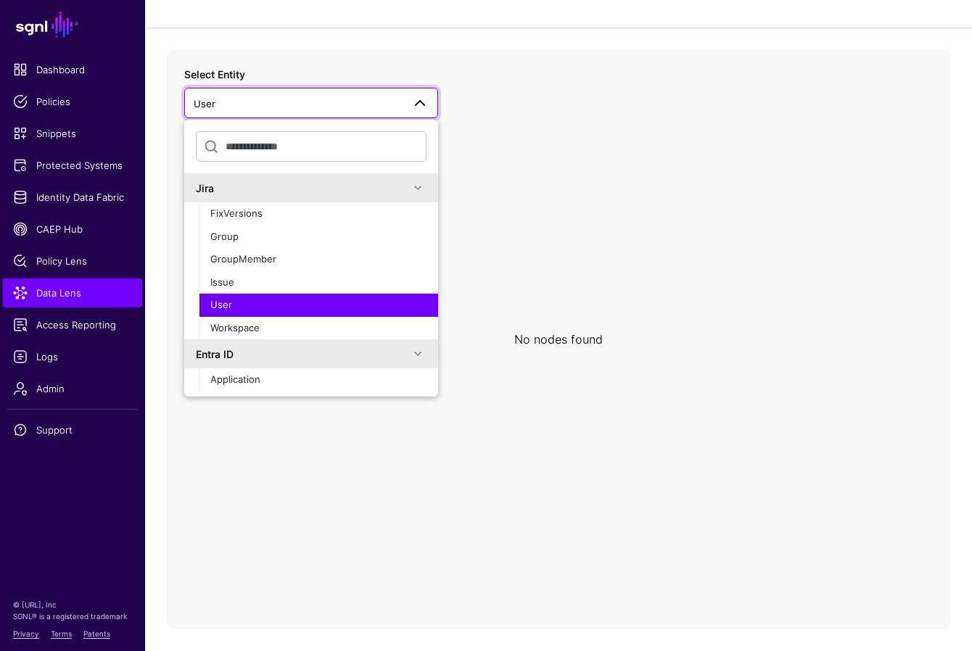
click at [268, 193] on div "Jira" at bounding box center [302, 188] width 213 height 15
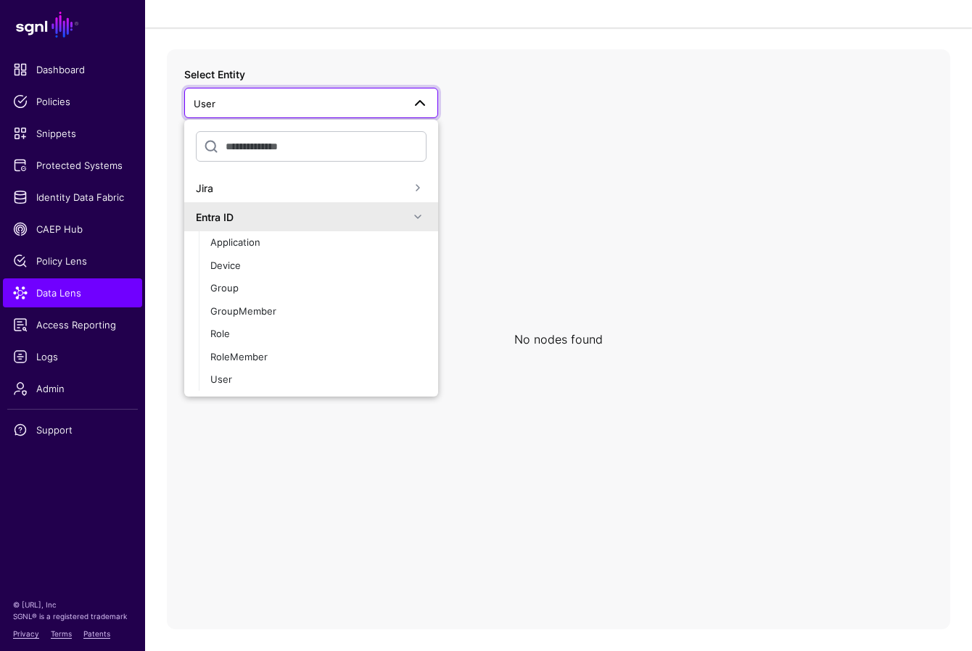
click at [245, 184] on div "Jira" at bounding box center [302, 188] width 213 height 15
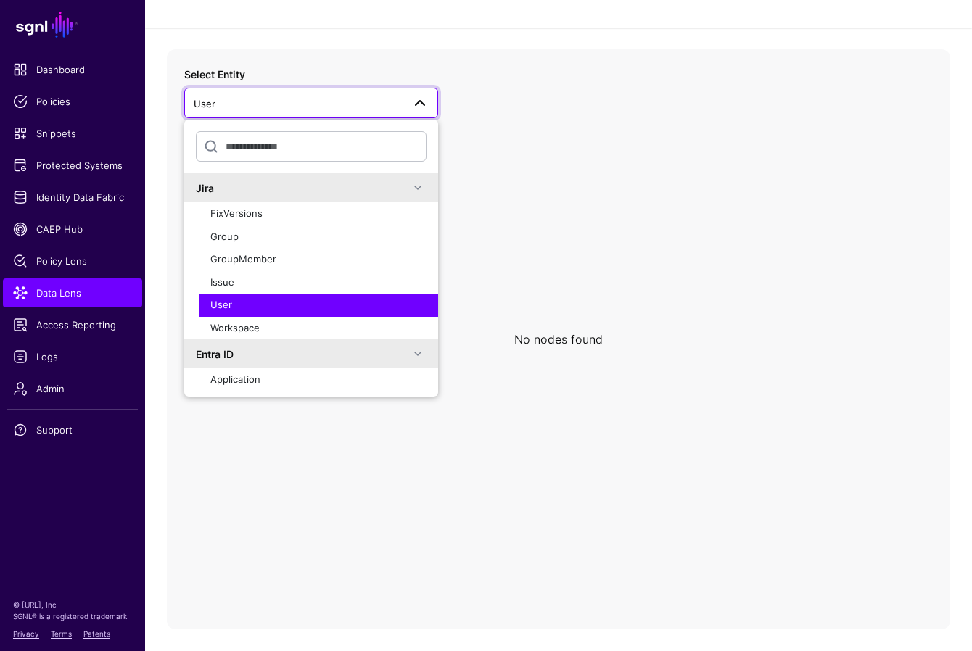
click at [231, 299] on span "User" at bounding box center [221, 305] width 22 height 12
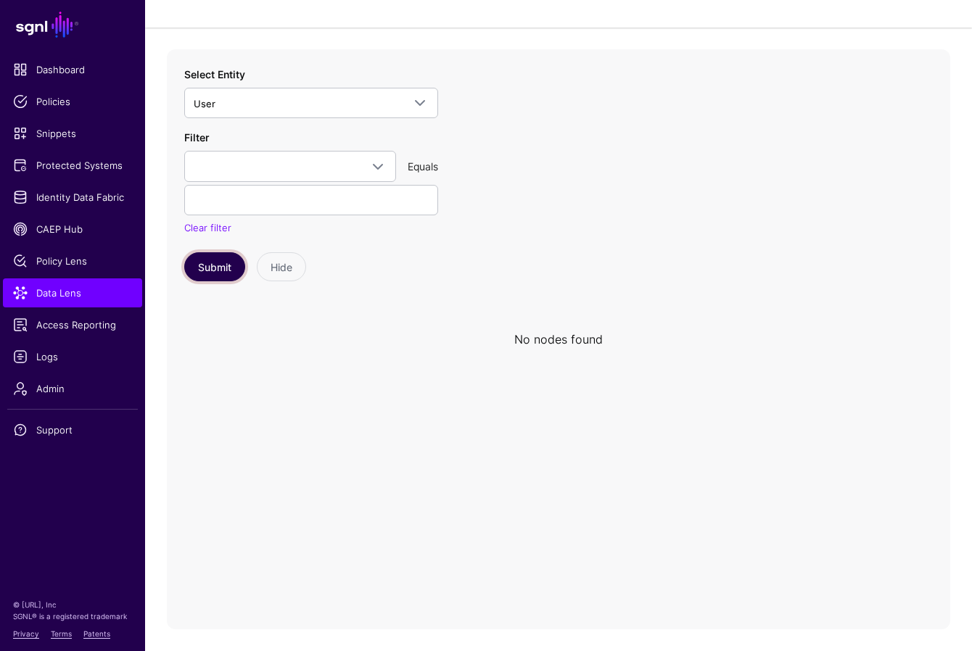
click at [235, 275] on button "Submit" at bounding box center [214, 266] width 61 height 29
click at [401, 363] on icon at bounding box center [558, 339] width 783 height 580
click at [368, 387] on icon at bounding box center [558, 339] width 783 height 580
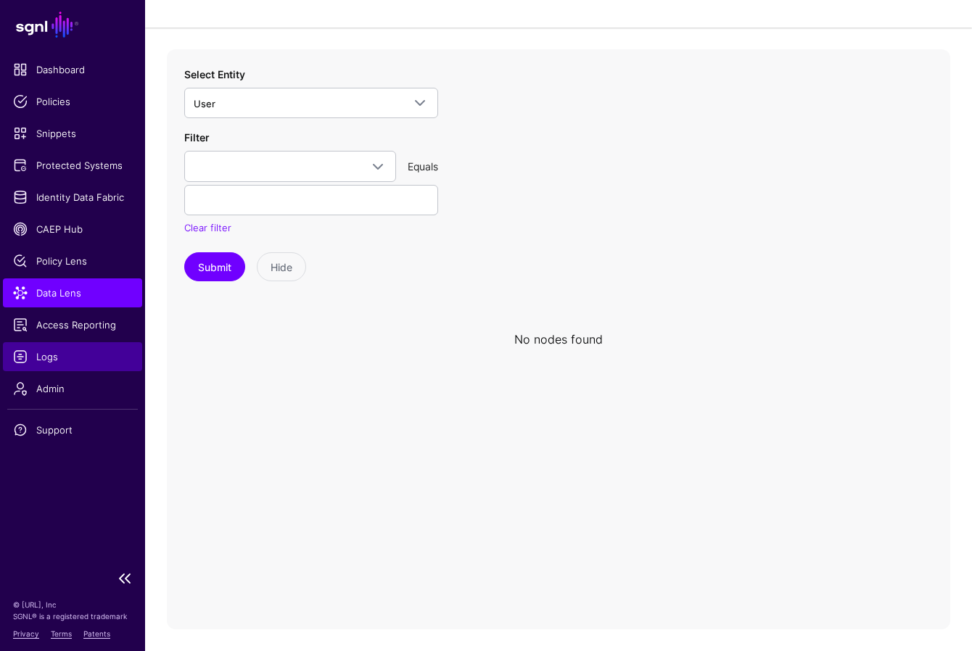
click at [36, 363] on span "Logs" at bounding box center [72, 356] width 119 height 15
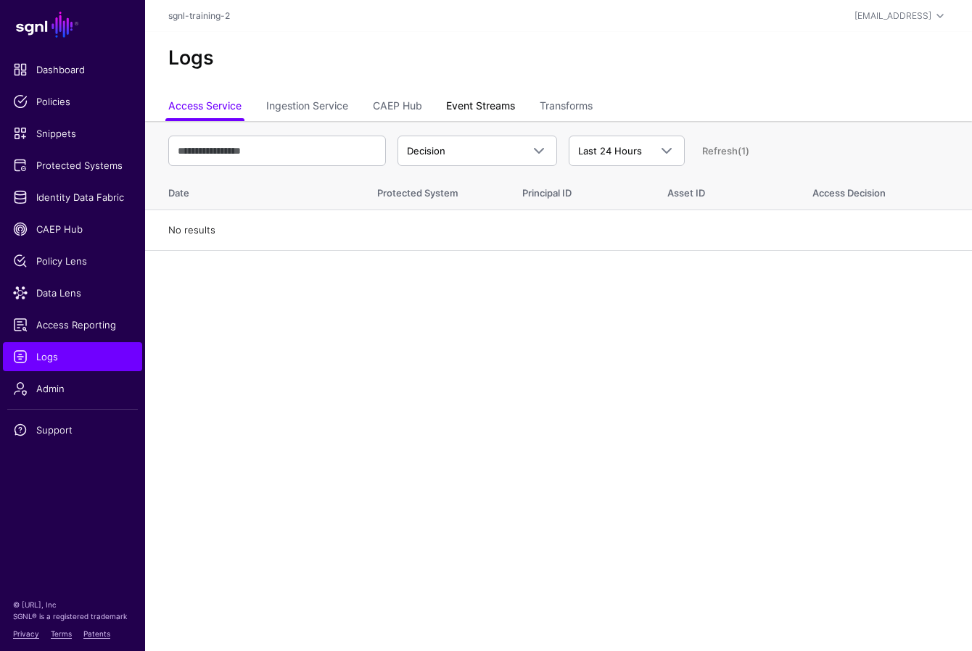
click at [488, 99] on link "Event Streams" at bounding box center [480, 108] width 69 height 28
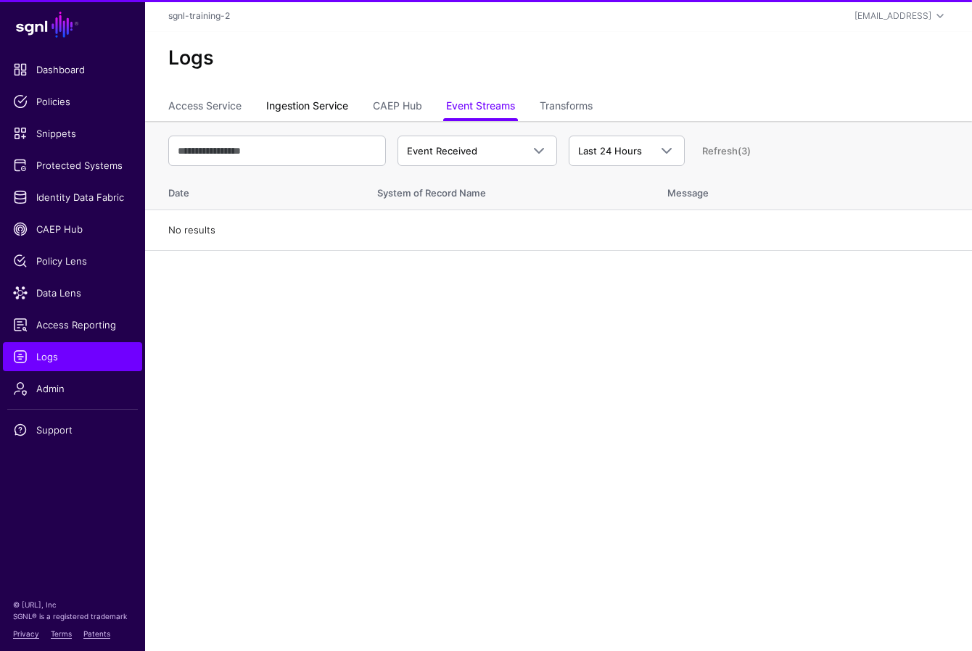
click at [310, 102] on link "Ingestion Service" at bounding box center [307, 108] width 82 height 28
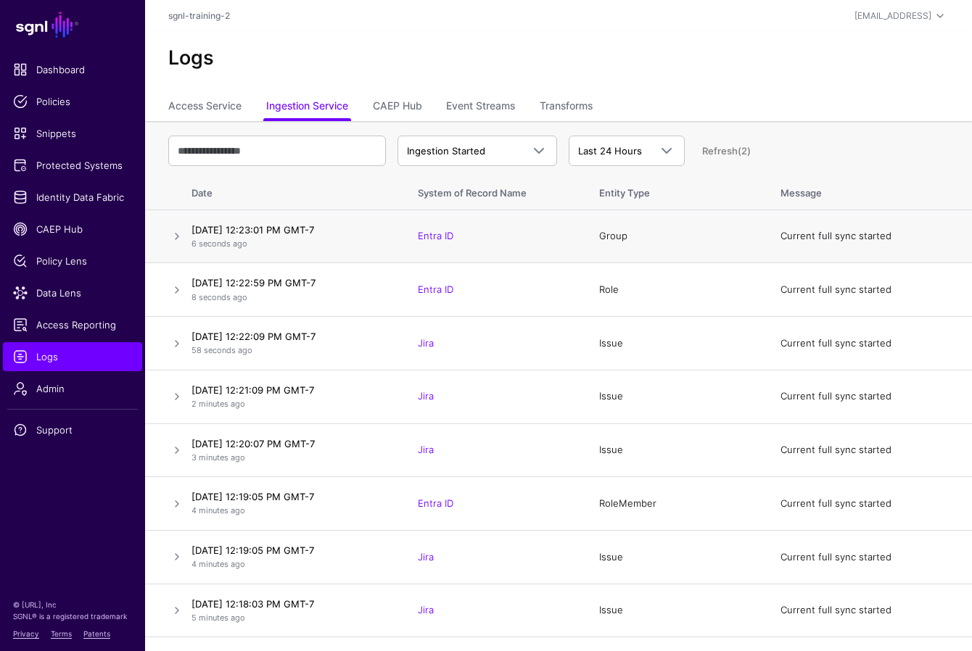
click at [160, 234] on td at bounding box center [165, 237] width 41 height 54
click at [176, 343] on link at bounding box center [176, 343] width 17 height 17
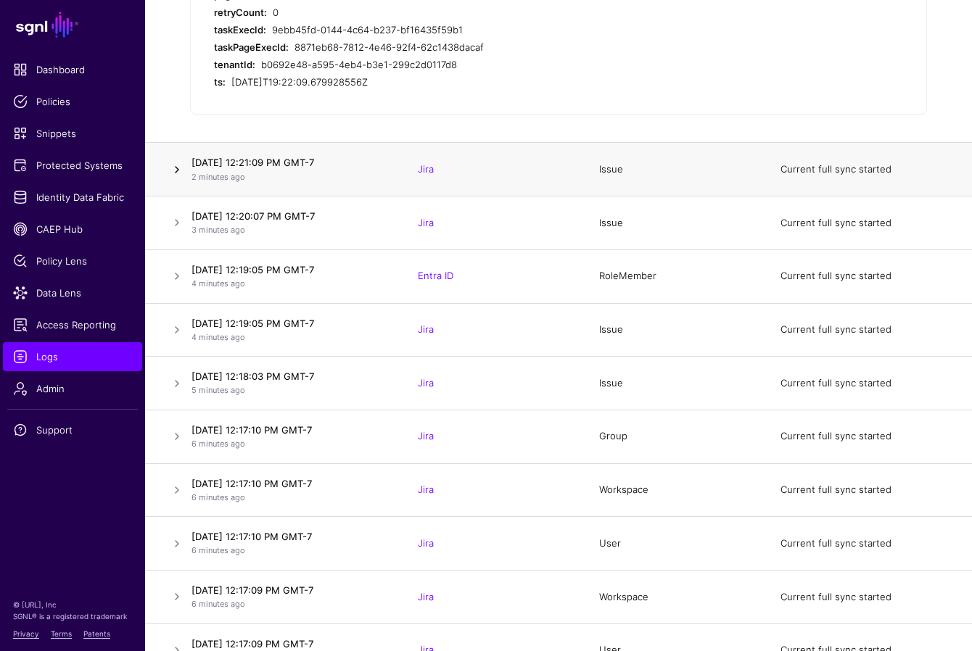
scroll to position [635, 0]
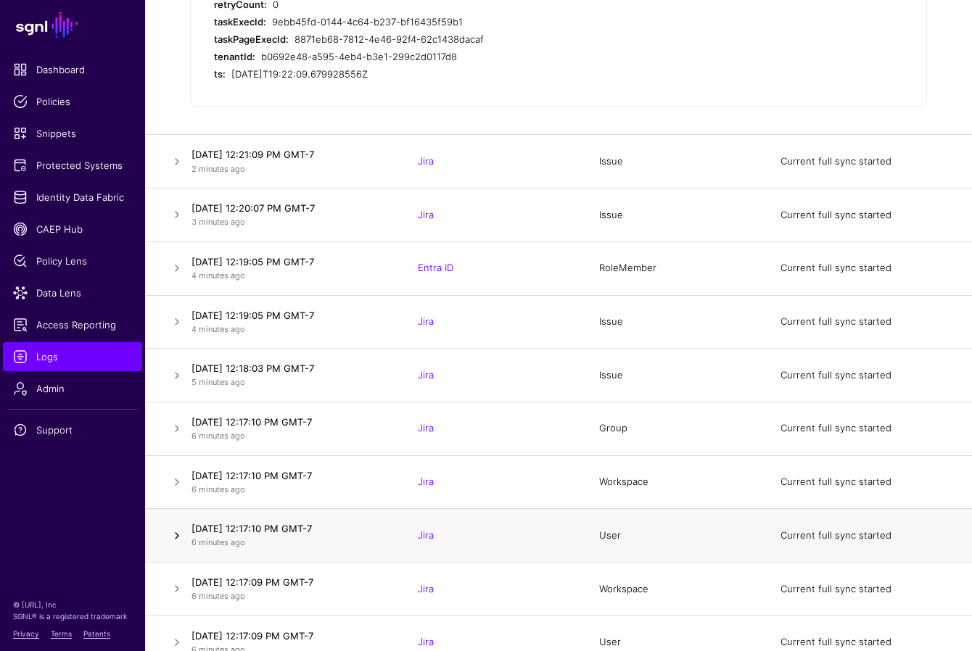
click at [178, 531] on link at bounding box center [176, 535] width 17 height 17
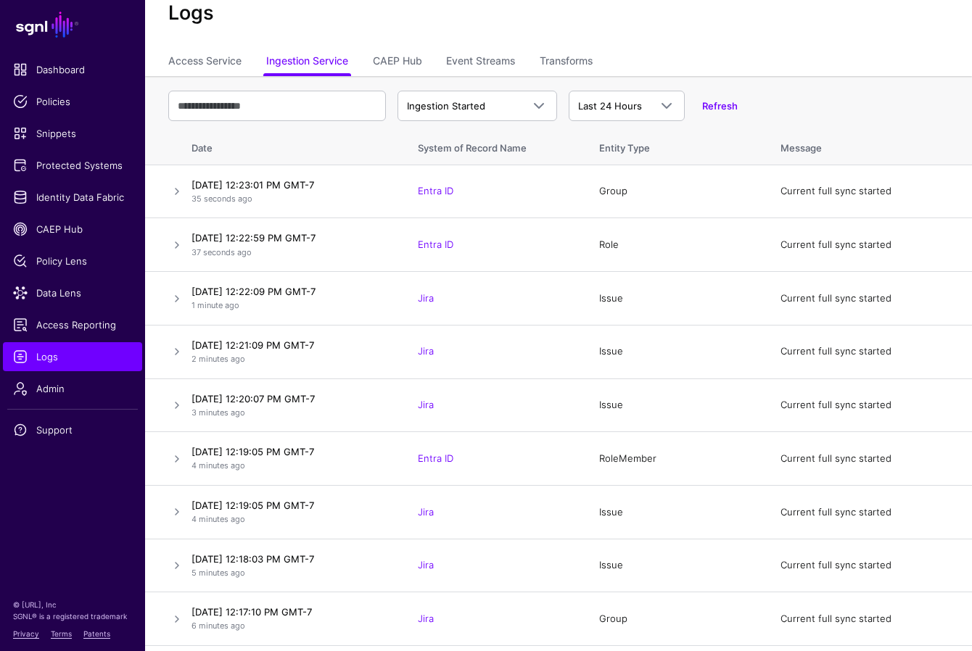
scroll to position [0, 0]
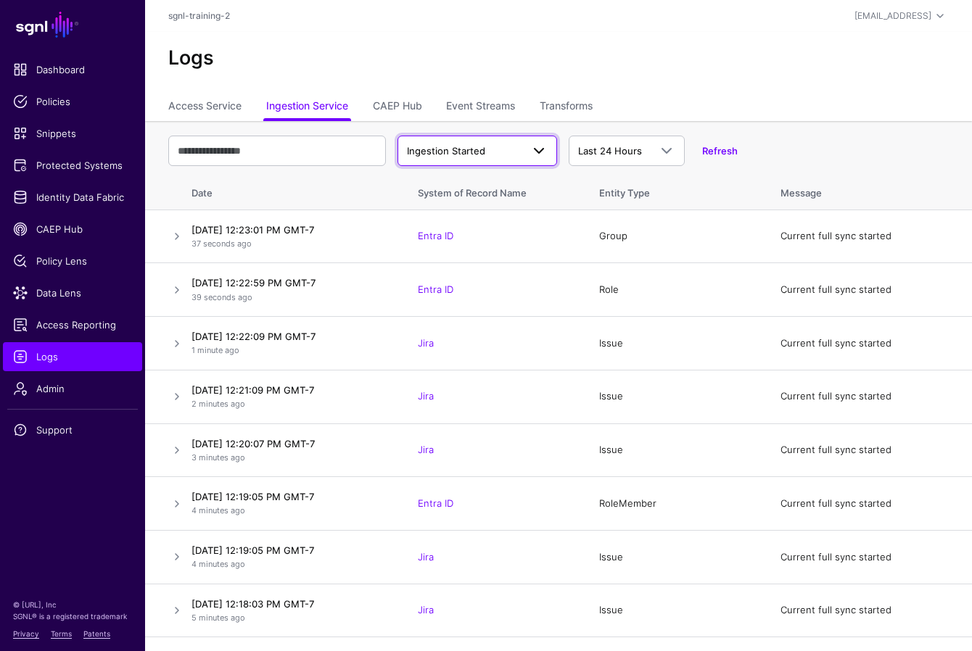
click at [450, 155] on span "Ingestion Started" at bounding box center [446, 151] width 78 height 12
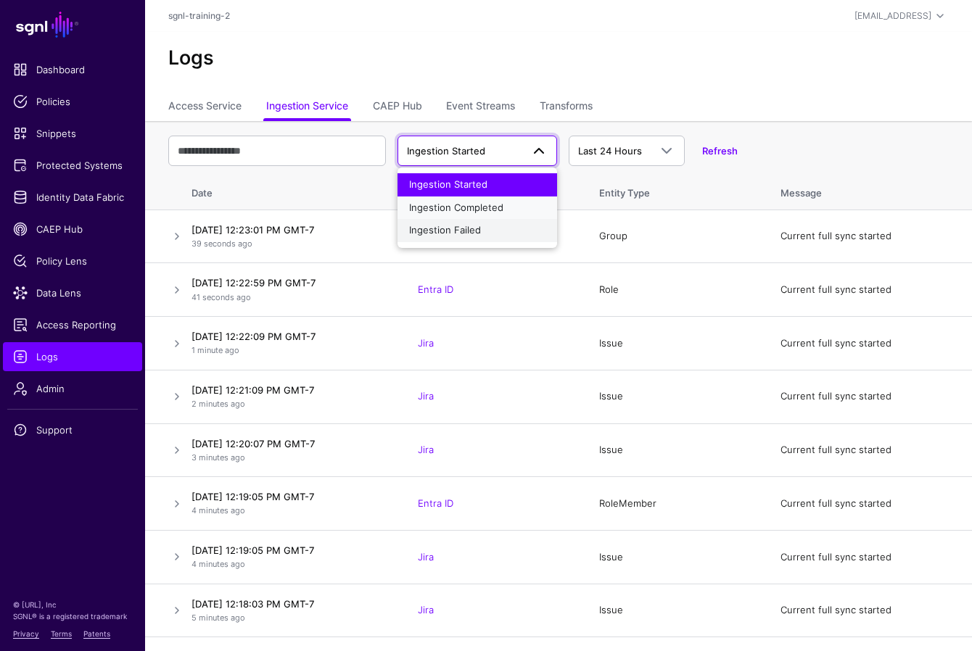
drag, startPoint x: 450, startPoint y: 204, endPoint x: 443, endPoint y: 230, distance: 26.2
click at [443, 230] on ul "Ingestion Started Ingestion Completed Ingestion Failed" at bounding box center [477, 207] width 160 height 69
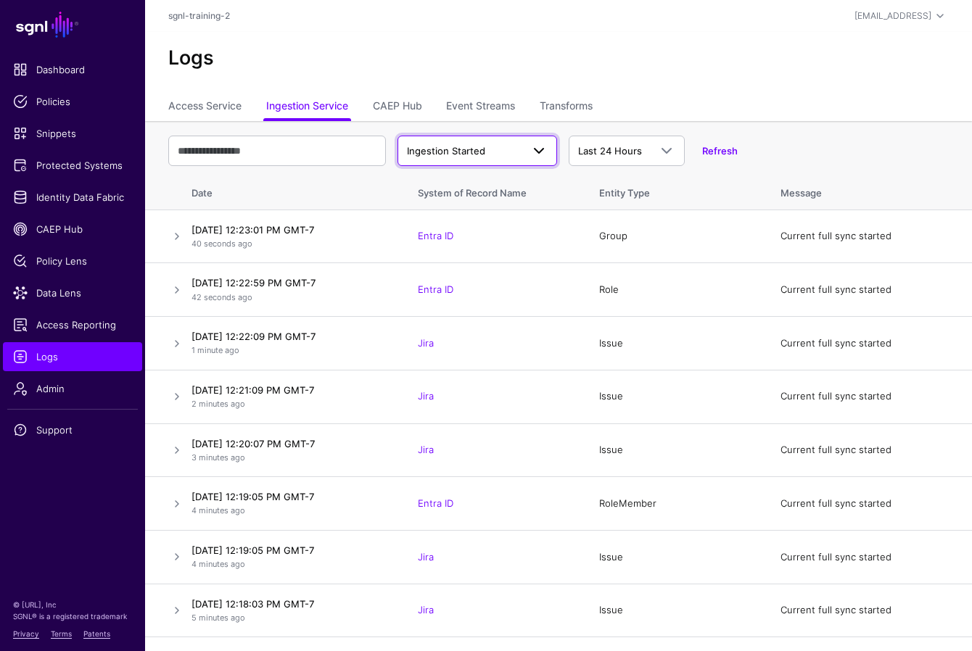
click at [500, 154] on span "Ingestion Started" at bounding box center [464, 151] width 115 height 15
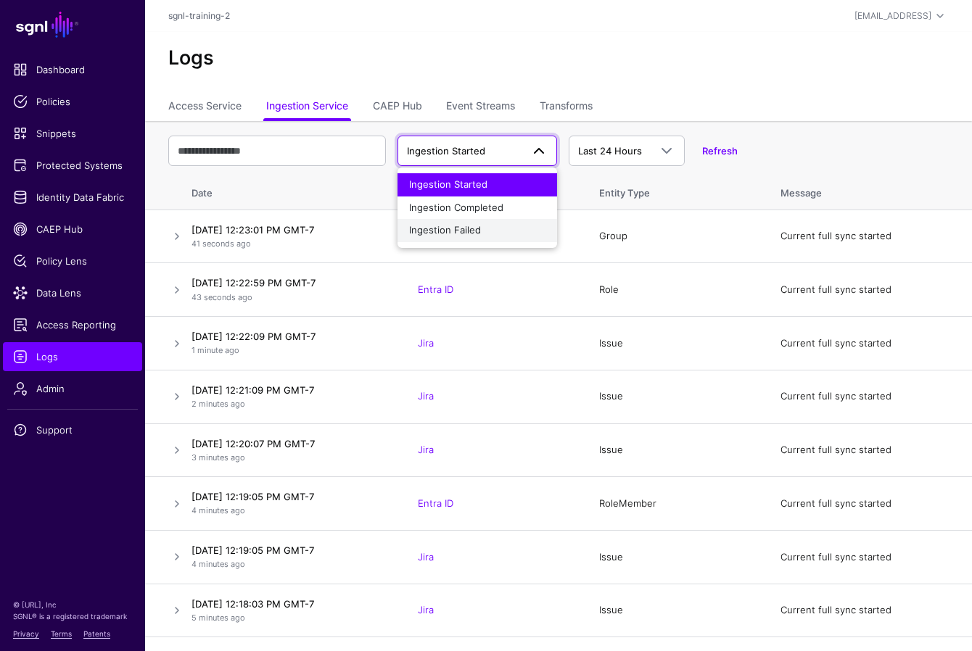
click at [463, 231] on span "Ingestion Failed" at bounding box center [445, 230] width 72 height 12
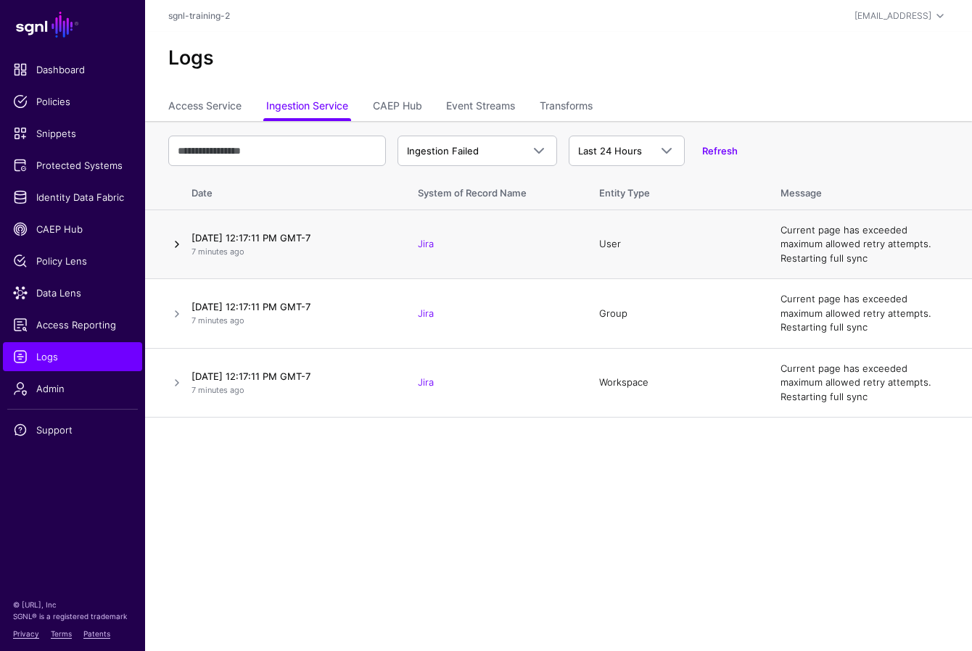
click at [173, 245] on link at bounding box center [176, 244] width 17 height 17
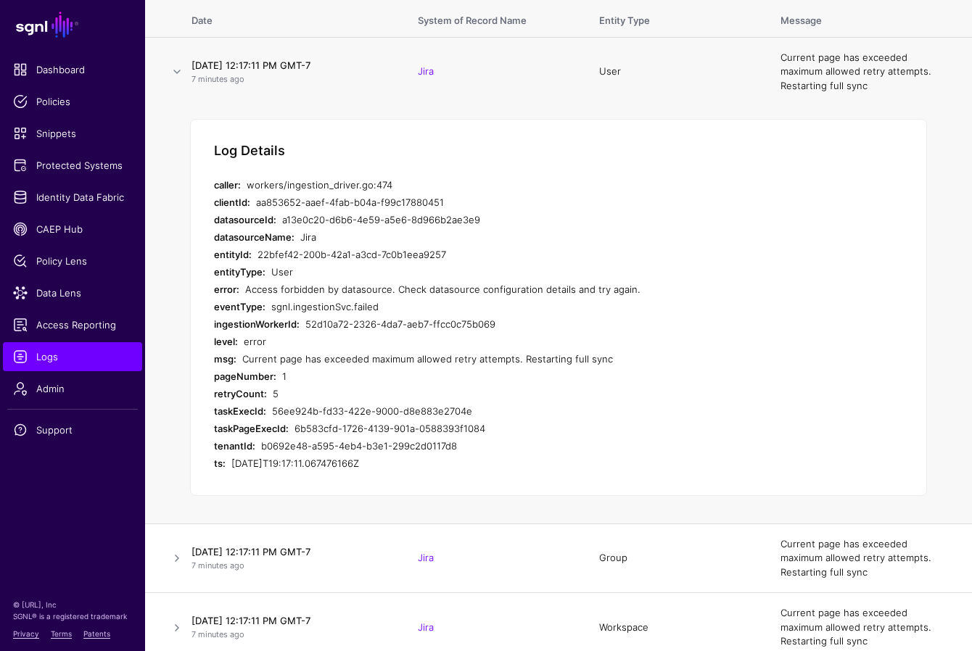
scroll to position [184, 0]
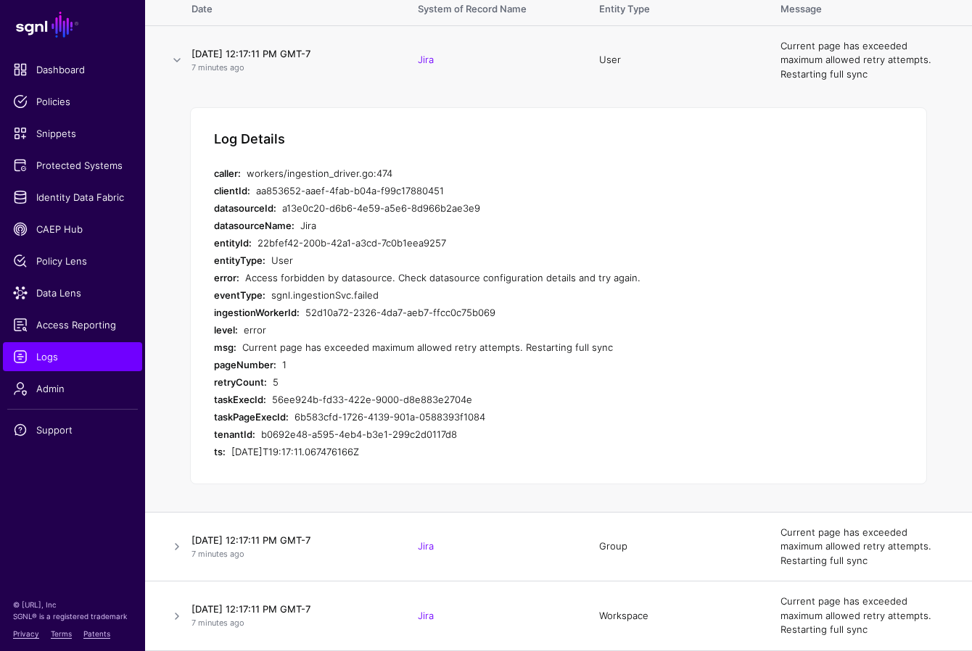
click at [366, 273] on div "Access forbidden by datasource. Check datasource configuration details and try …" at bounding box center [519, 277] width 549 height 17
click at [423, 358] on div "1" at bounding box center [538, 364] width 512 height 17
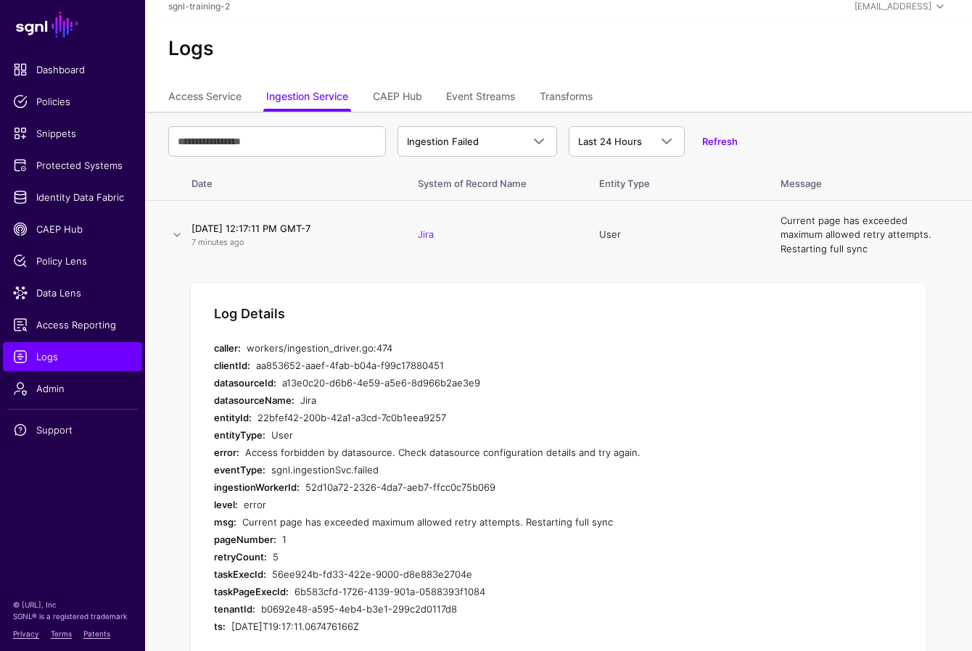
scroll to position [0, 0]
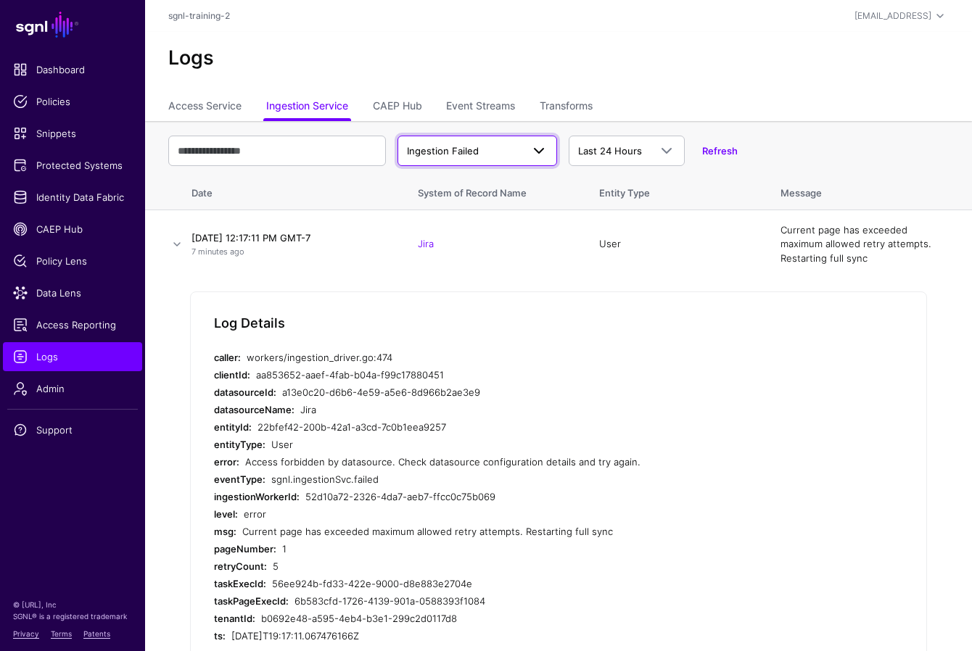
click at [542, 152] on span at bounding box center [538, 150] width 17 height 17
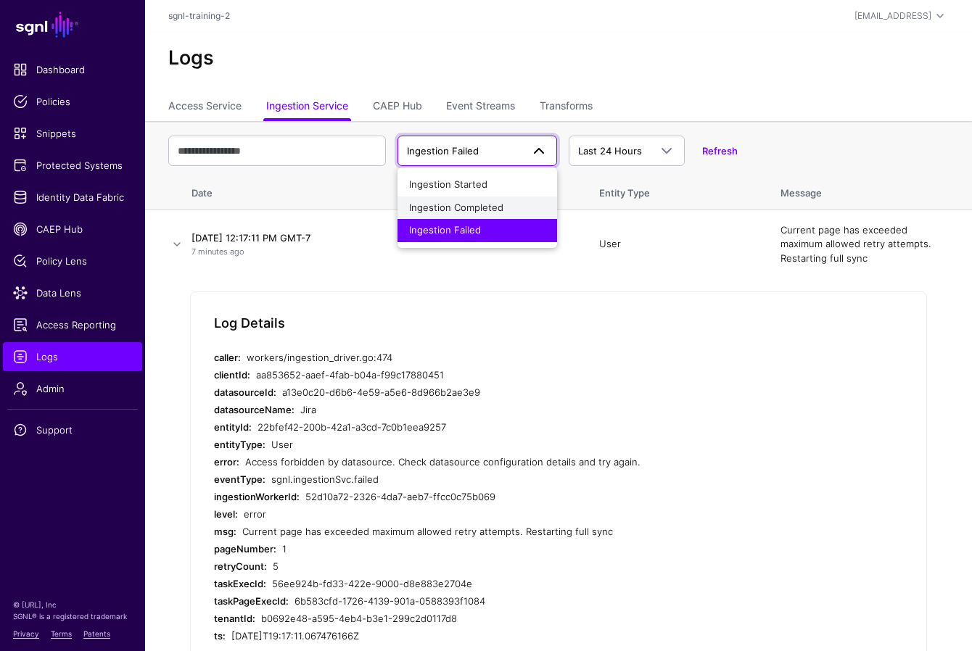
click at [484, 208] on span "Ingestion Completed" at bounding box center [456, 208] width 94 height 12
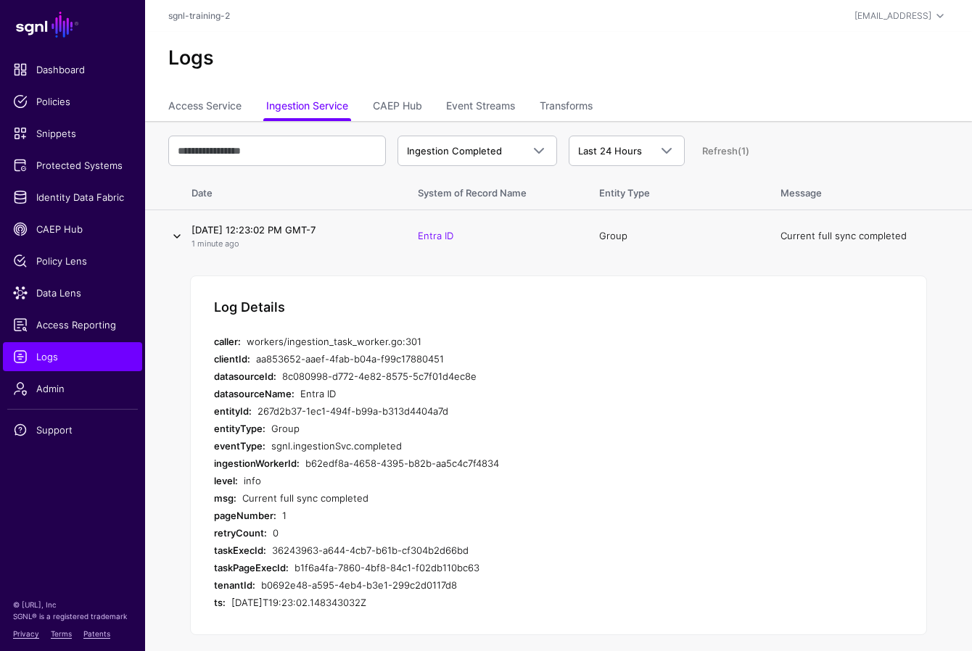
click at [175, 239] on link at bounding box center [176, 236] width 17 height 17
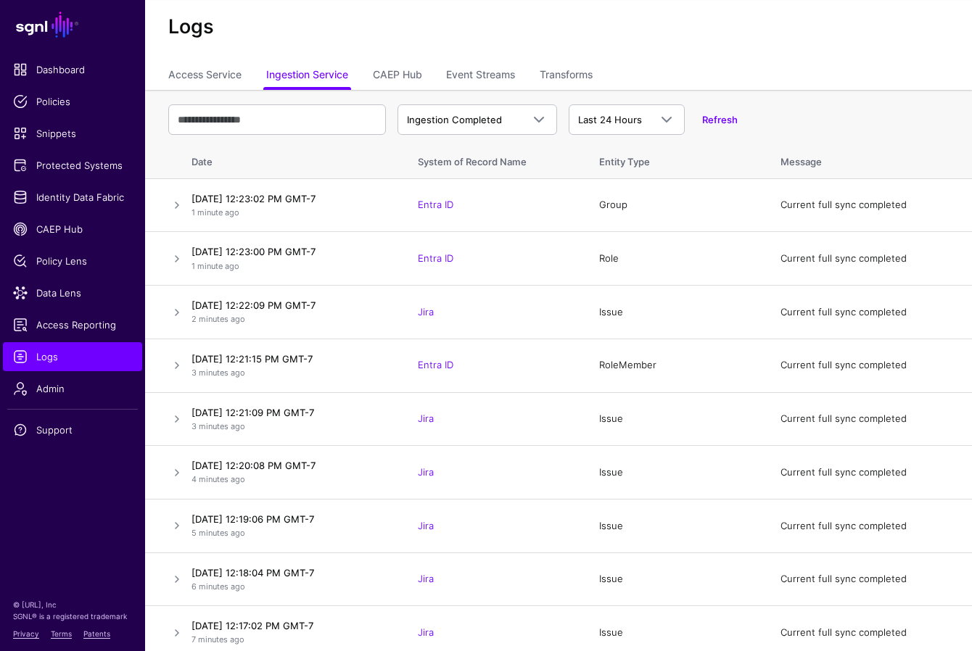
scroll to position [30, 0]
click at [534, 108] on link "Ingestion Completed" at bounding box center [477, 120] width 160 height 30
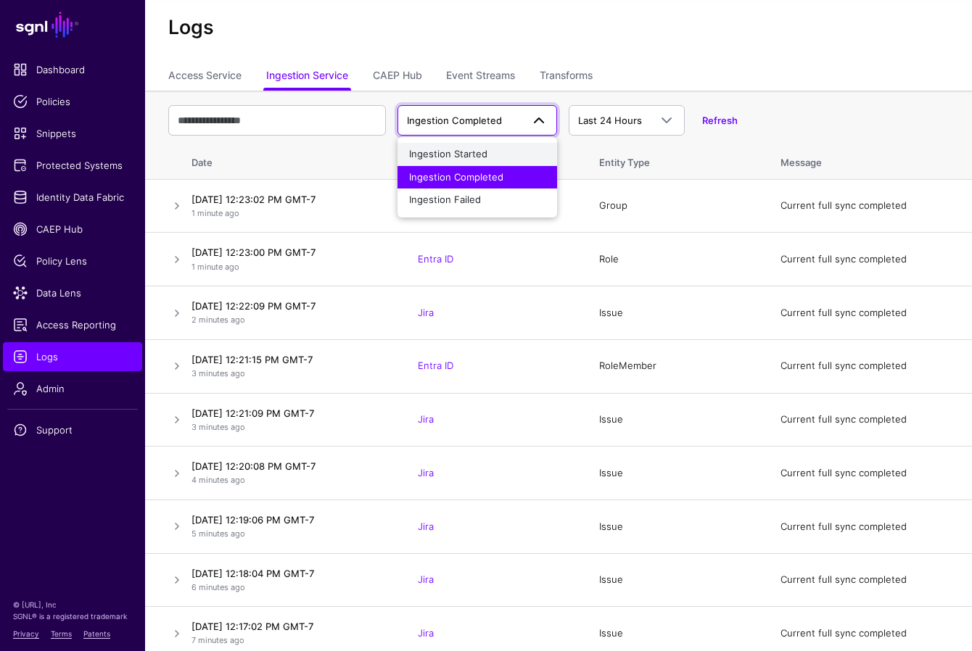
click at [499, 152] on div "Ingestion Started" at bounding box center [477, 154] width 136 height 15
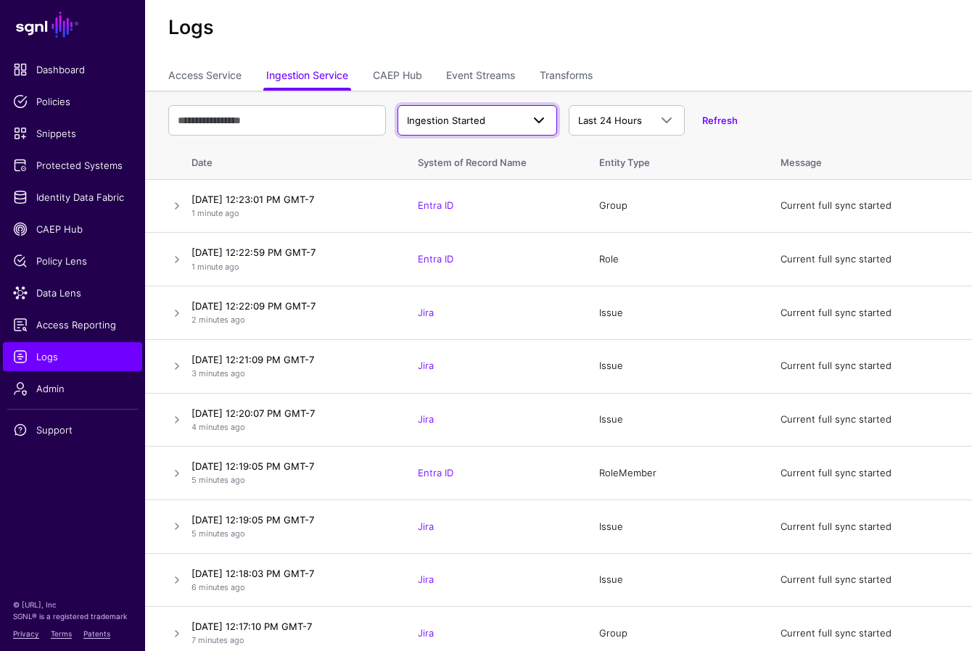
click at [435, 117] on span "Ingestion Started" at bounding box center [446, 121] width 78 height 12
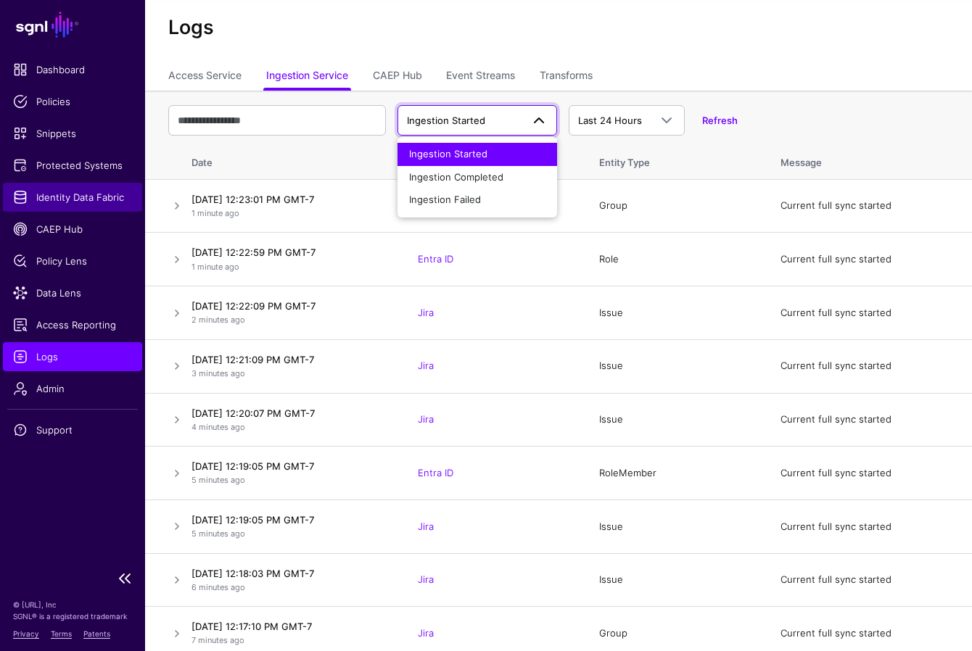
click at [68, 195] on span "Identity Data Fabric" at bounding box center [72, 197] width 119 height 15
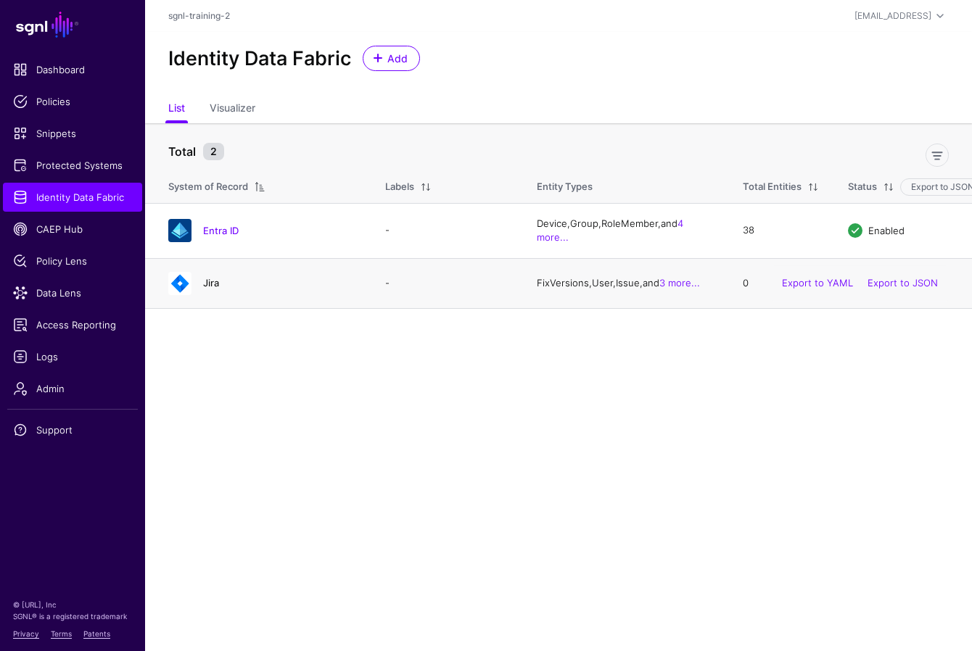
click at [213, 285] on link "Jira" at bounding box center [211, 283] width 16 height 12
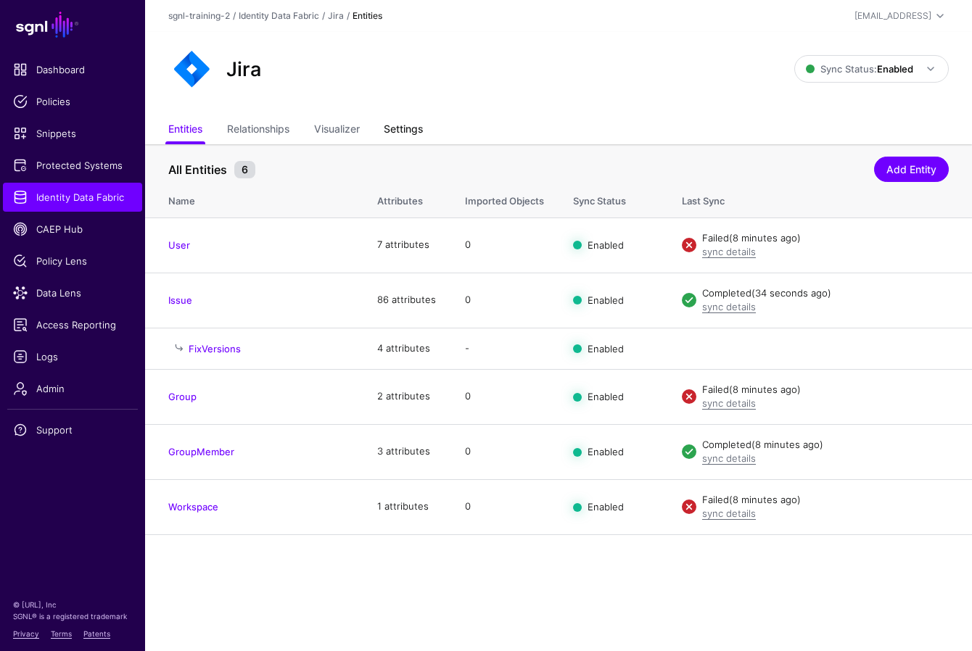
click at [413, 128] on link "Settings" at bounding box center [403, 131] width 39 height 28
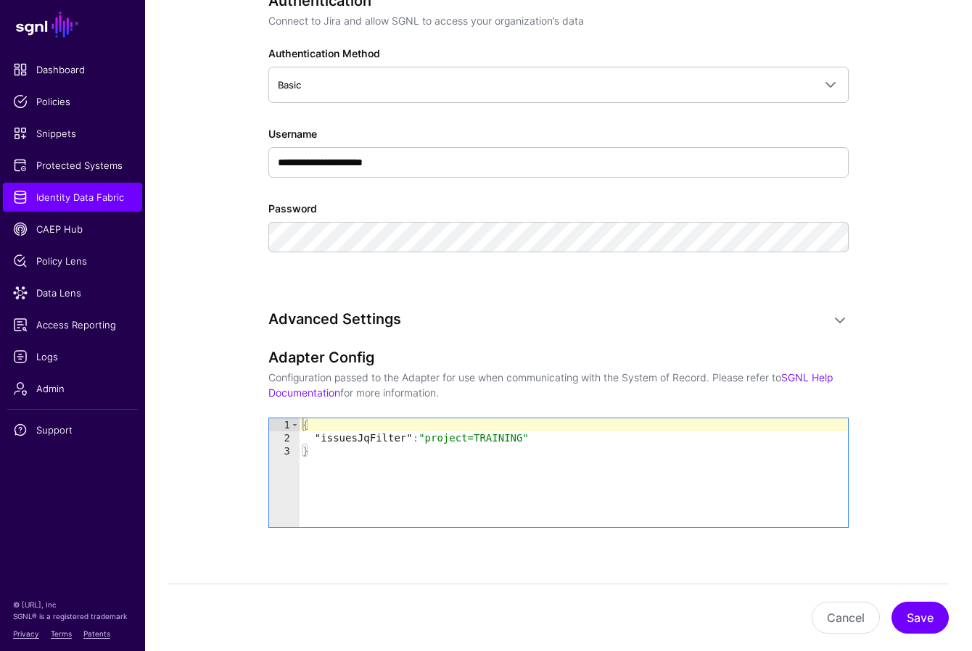
scroll to position [906, 0]
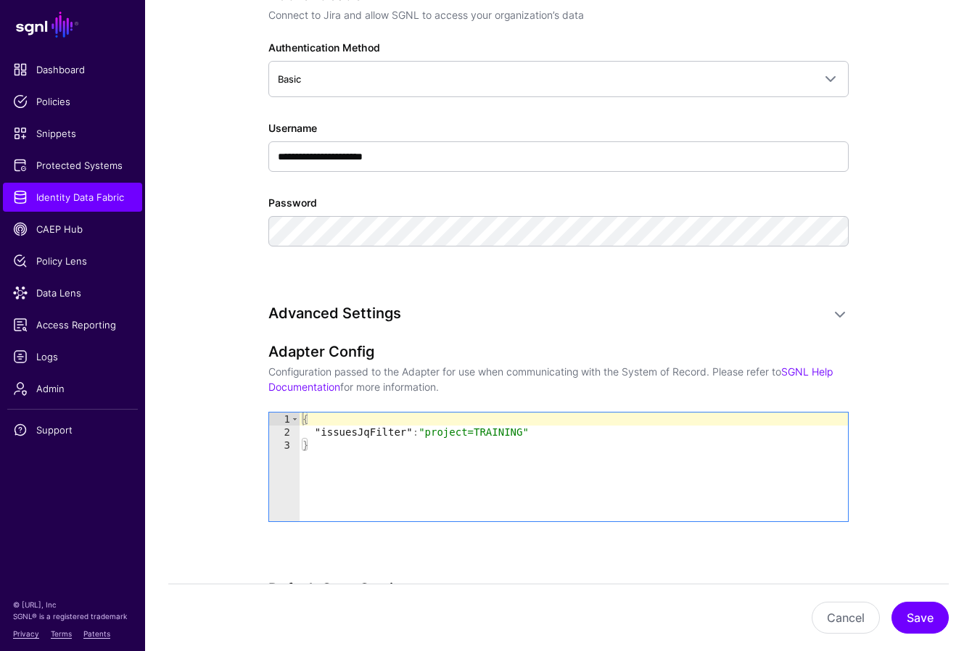
click at [476, 98] on div "**********" at bounding box center [558, 136] width 580 height 301
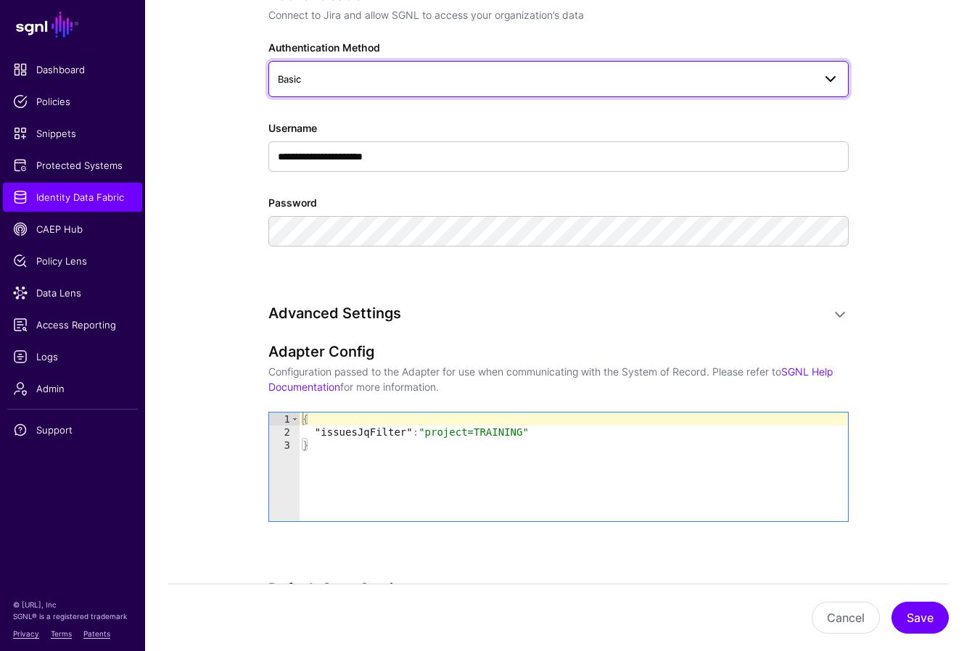
click at [467, 89] on link "Basic" at bounding box center [558, 79] width 580 height 36
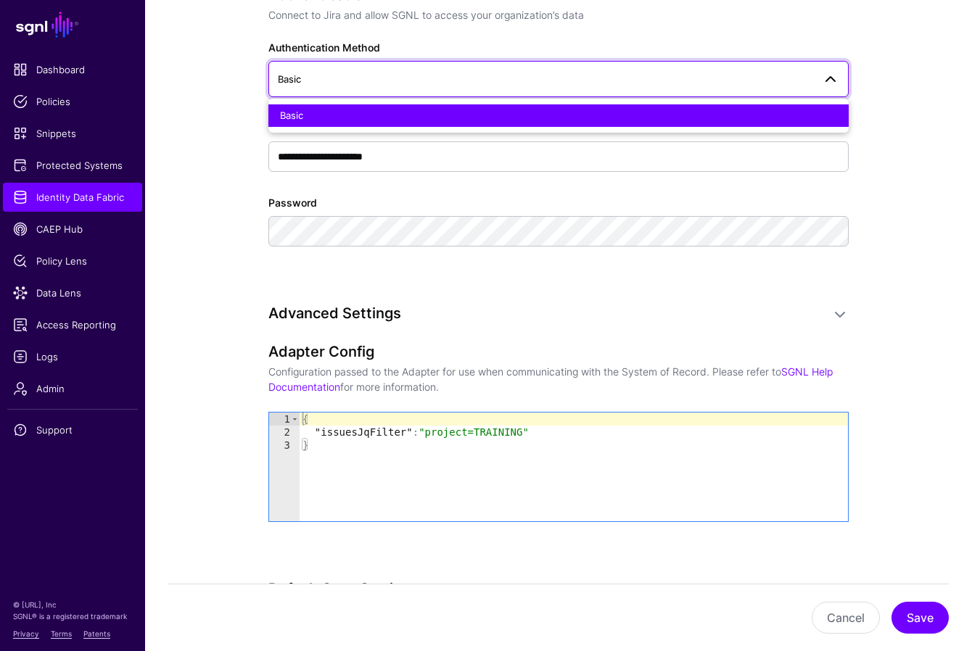
click at [451, 88] on link "Basic" at bounding box center [558, 79] width 580 height 36
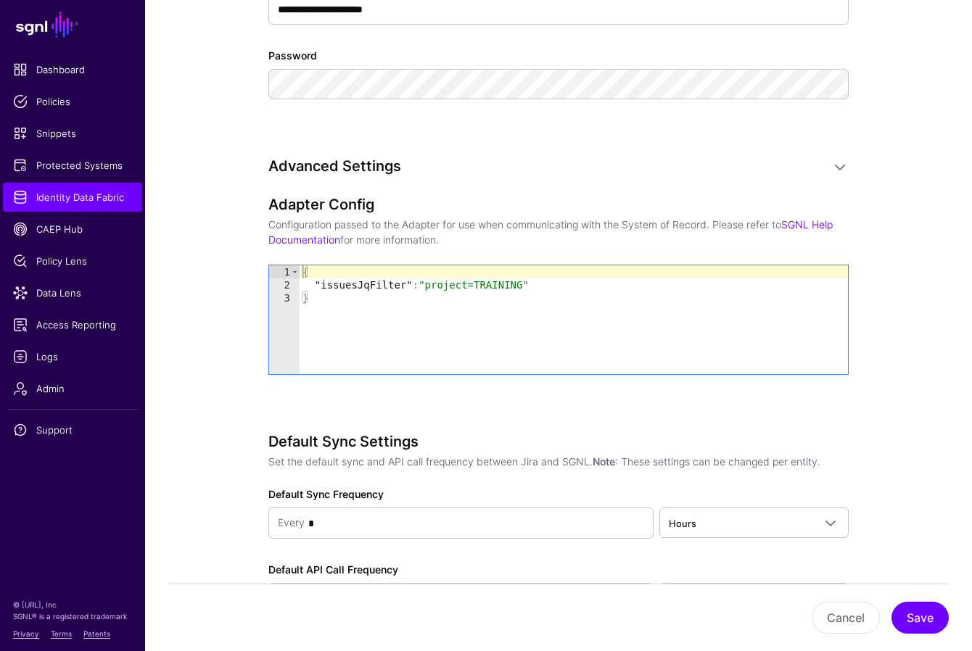
scroll to position [1264, 0]
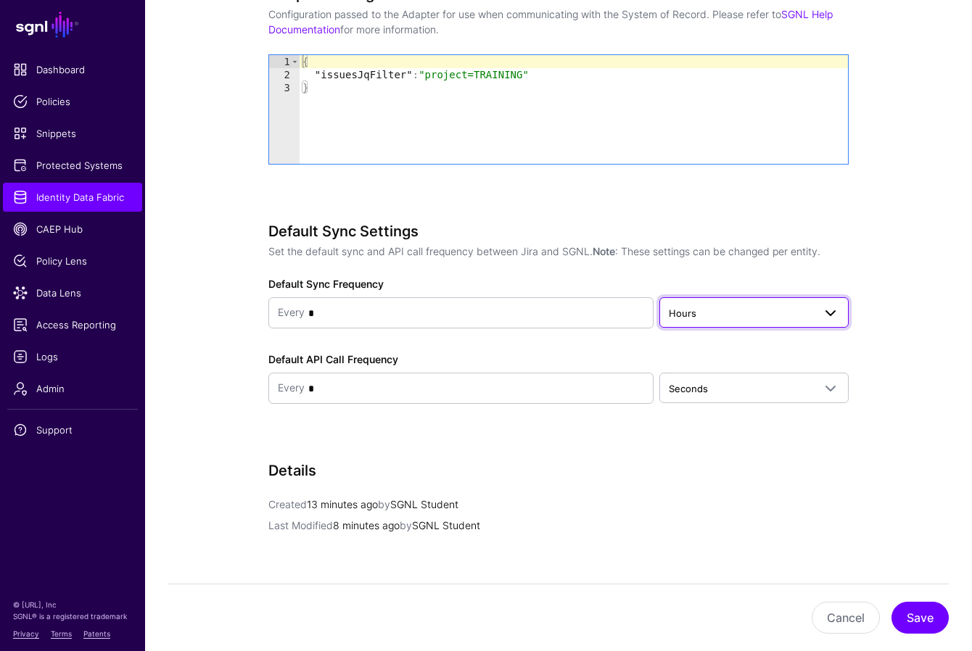
click at [716, 312] on span "Hours" at bounding box center [740, 313] width 144 height 16
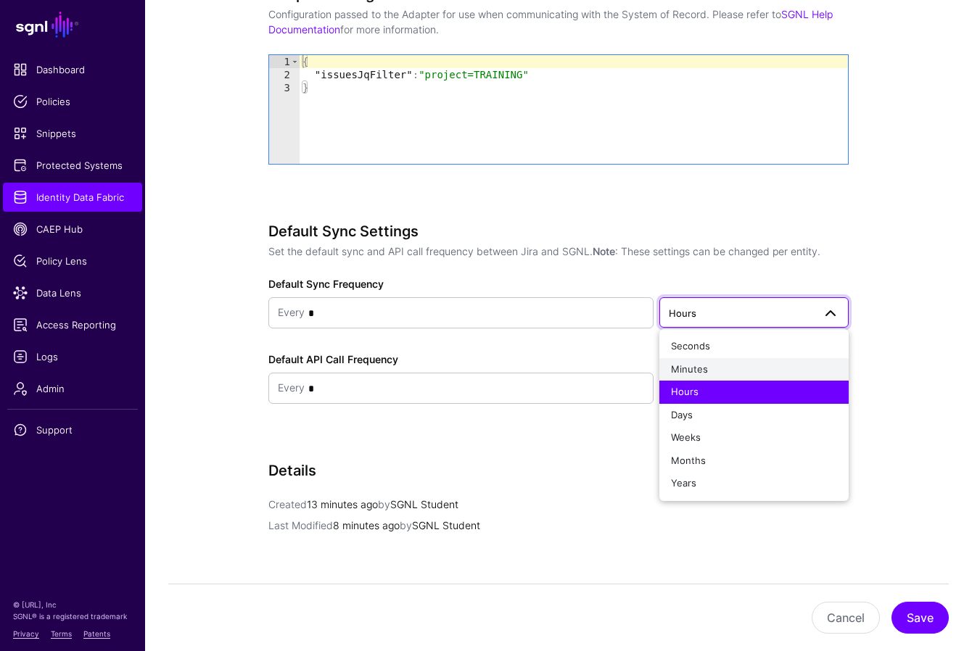
click at [694, 376] on button "Minutes" at bounding box center [753, 369] width 189 height 23
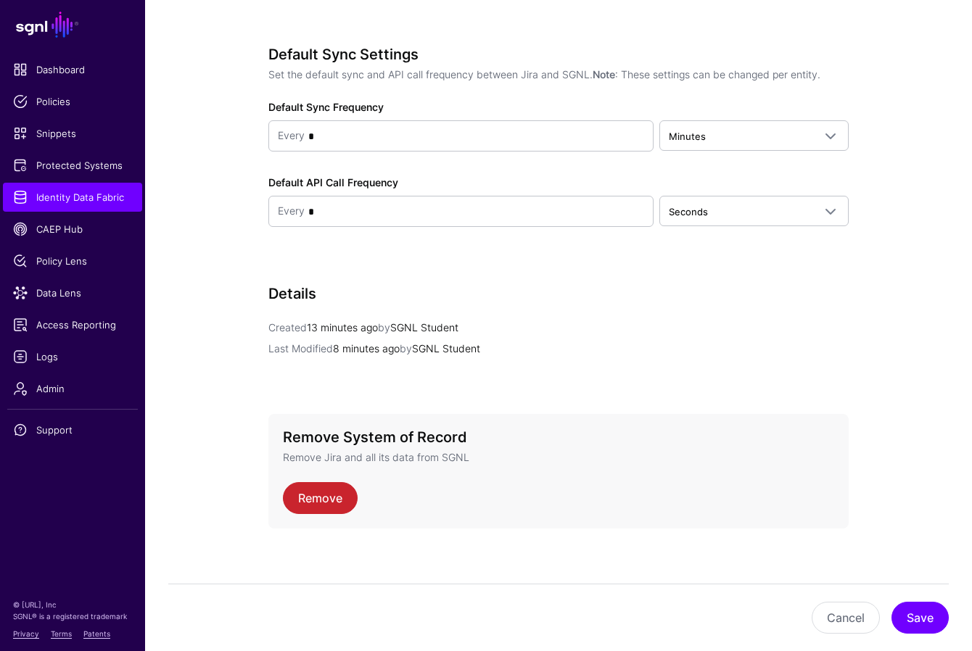
scroll to position [1439, 0]
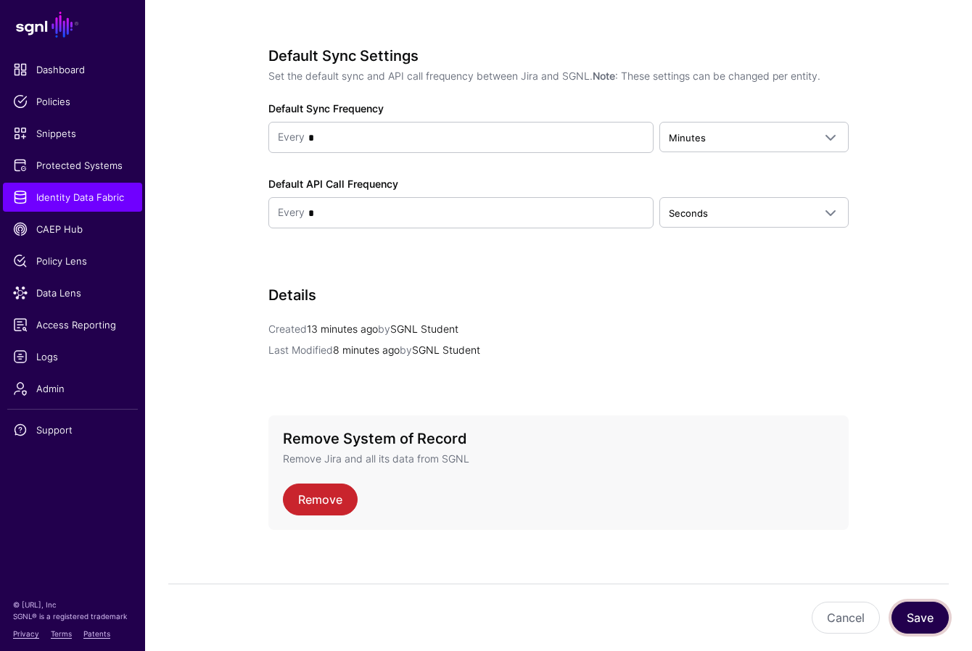
click at [744, 626] on button "Save" at bounding box center [919, 618] width 57 height 32
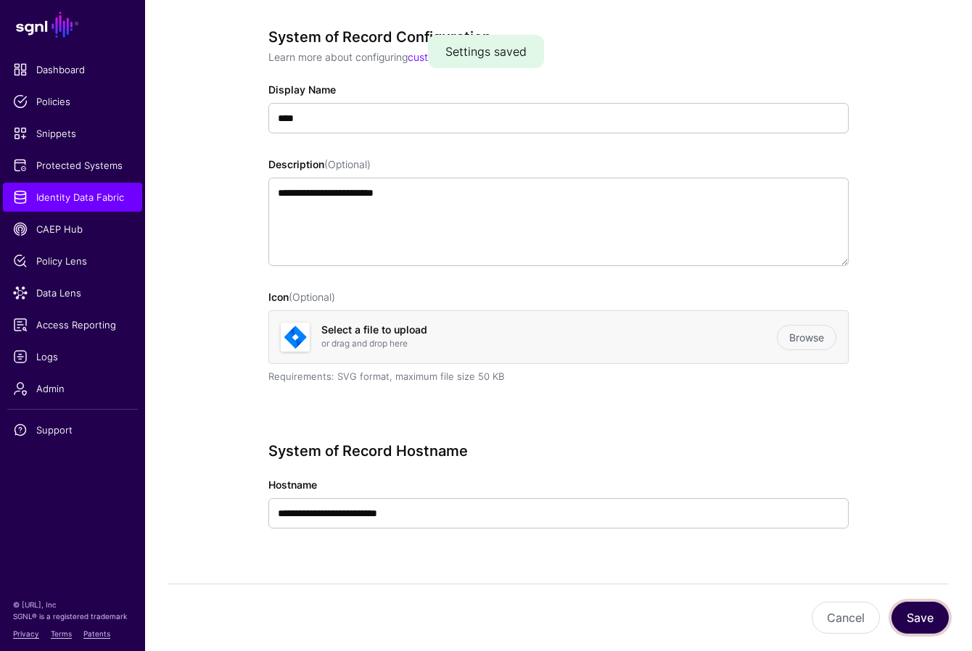
scroll to position [0, 0]
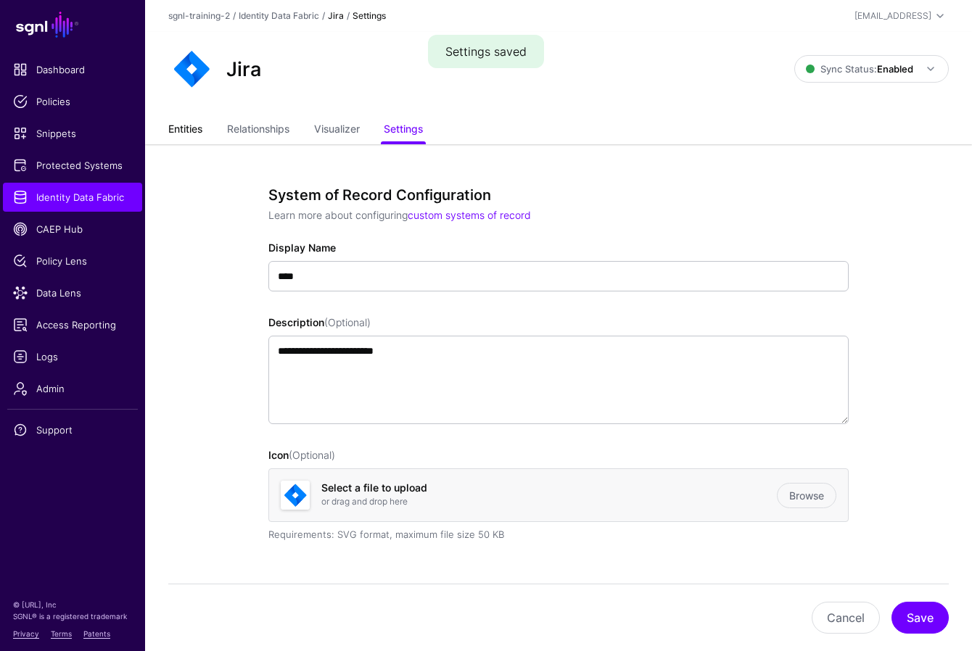
click at [181, 133] on link "Entities" at bounding box center [185, 131] width 34 height 28
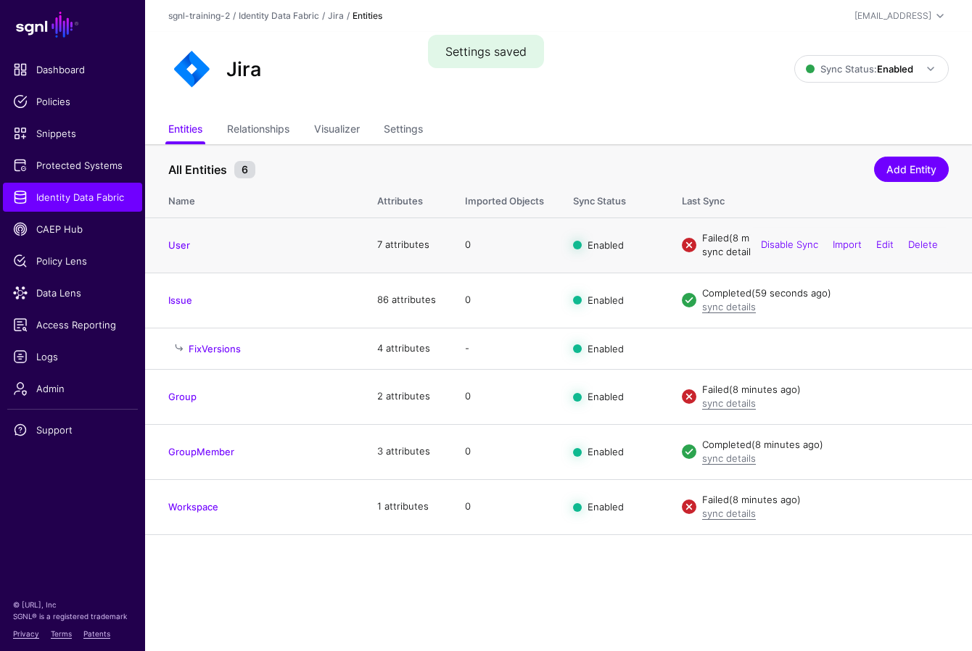
click at [733, 253] on link "sync details" at bounding box center [729, 252] width 54 height 12
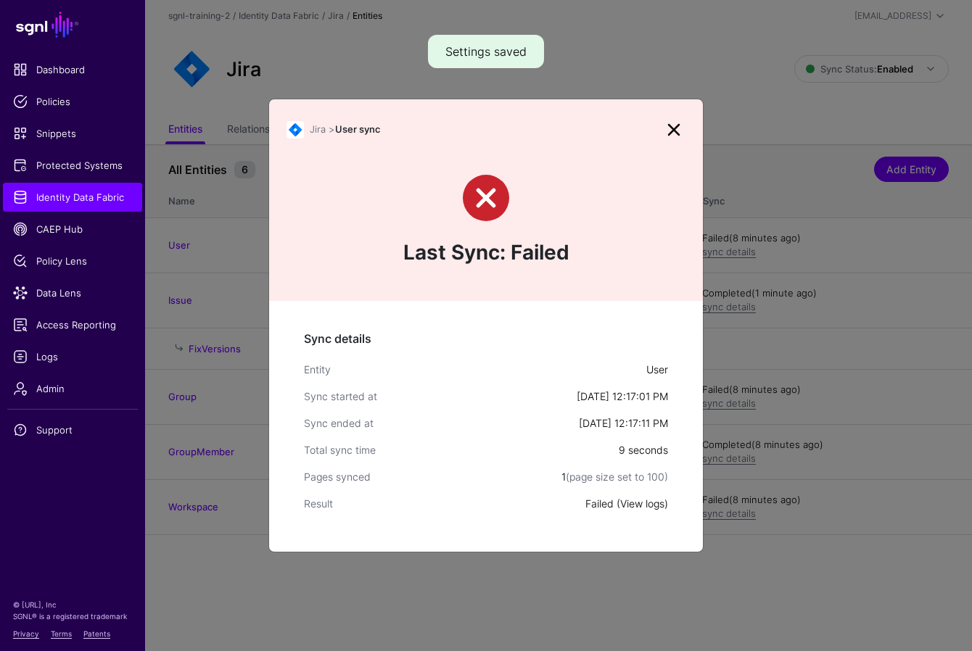
click at [641, 507] on link "View logs" at bounding box center [642, 503] width 44 height 12
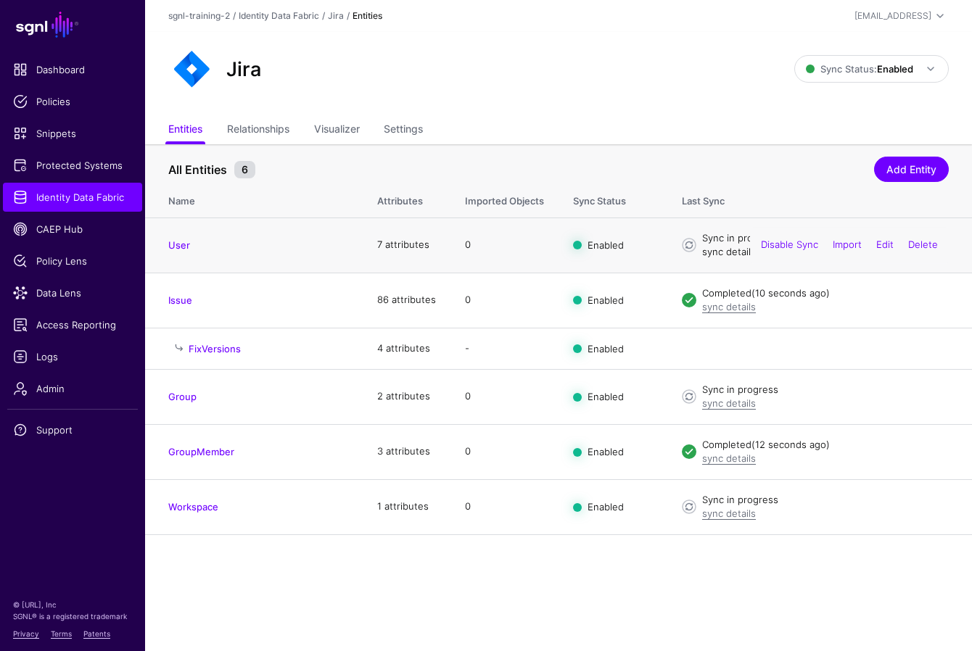
click at [729, 254] on link "sync details" at bounding box center [729, 252] width 54 height 12
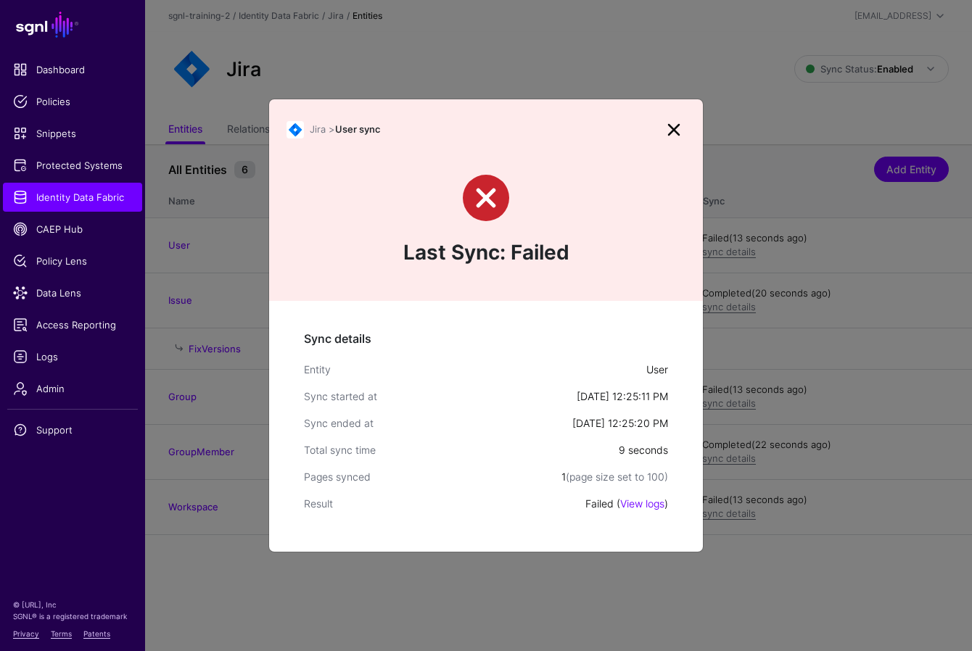
click at [674, 131] on link at bounding box center [673, 129] width 23 height 23
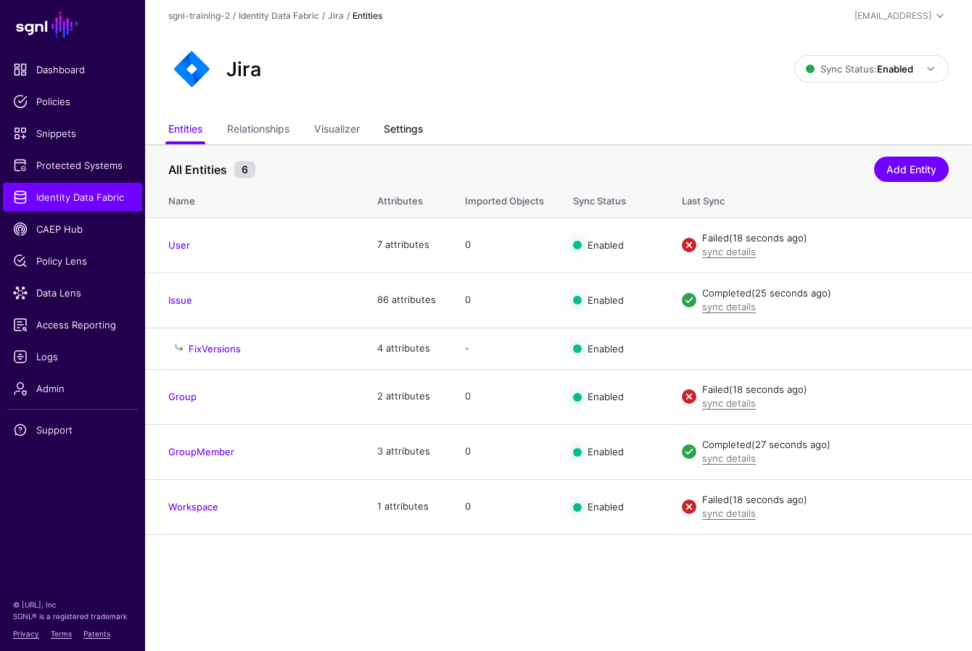
click at [407, 130] on link "Settings" at bounding box center [403, 131] width 39 height 28
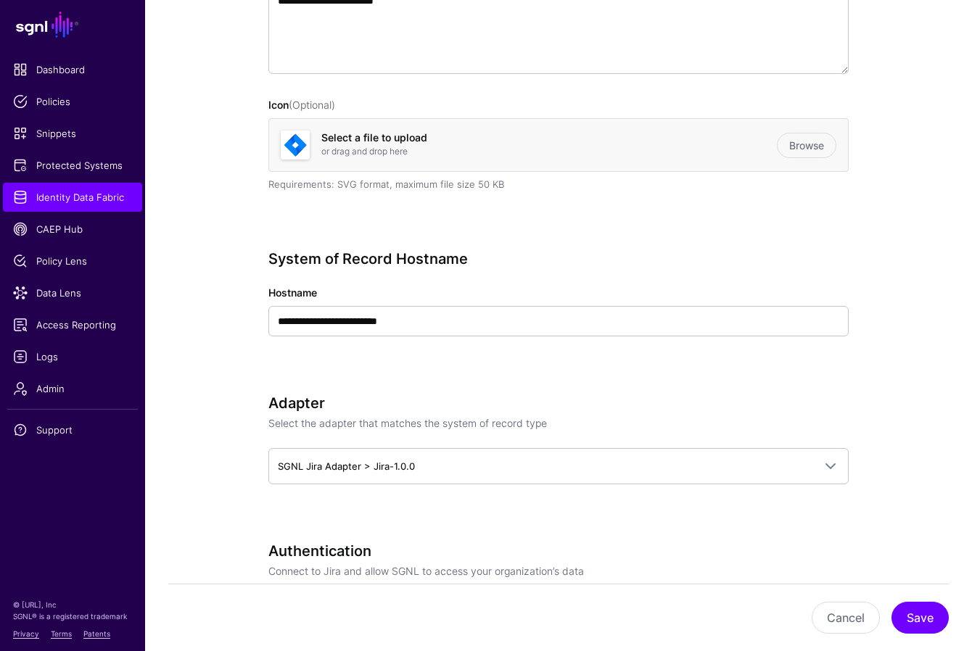
scroll to position [343, 0]
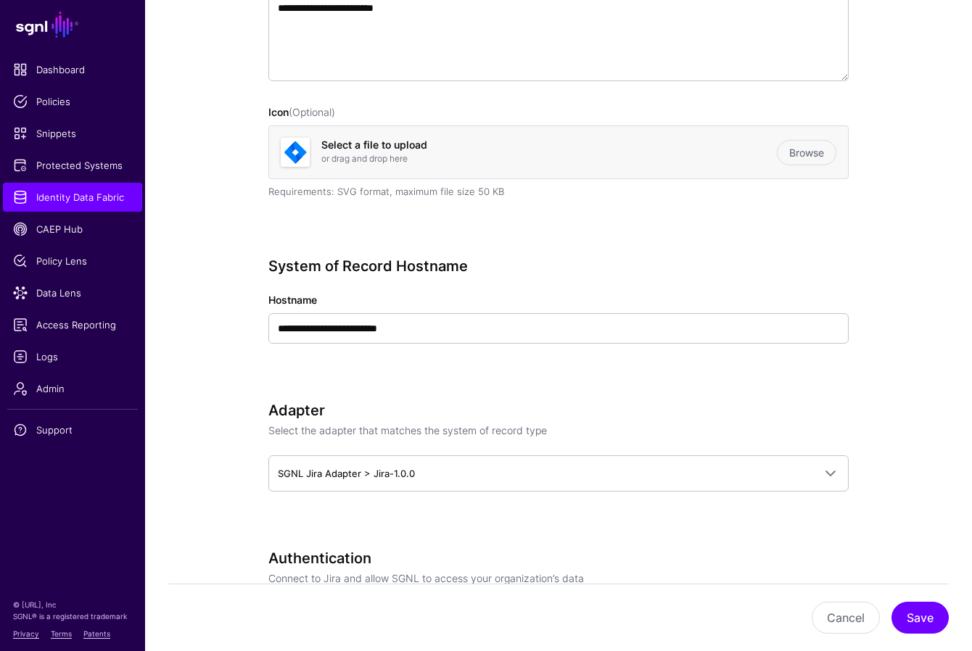
click at [374, 376] on div "**********" at bounding box center [558, 320] width 580 height 127
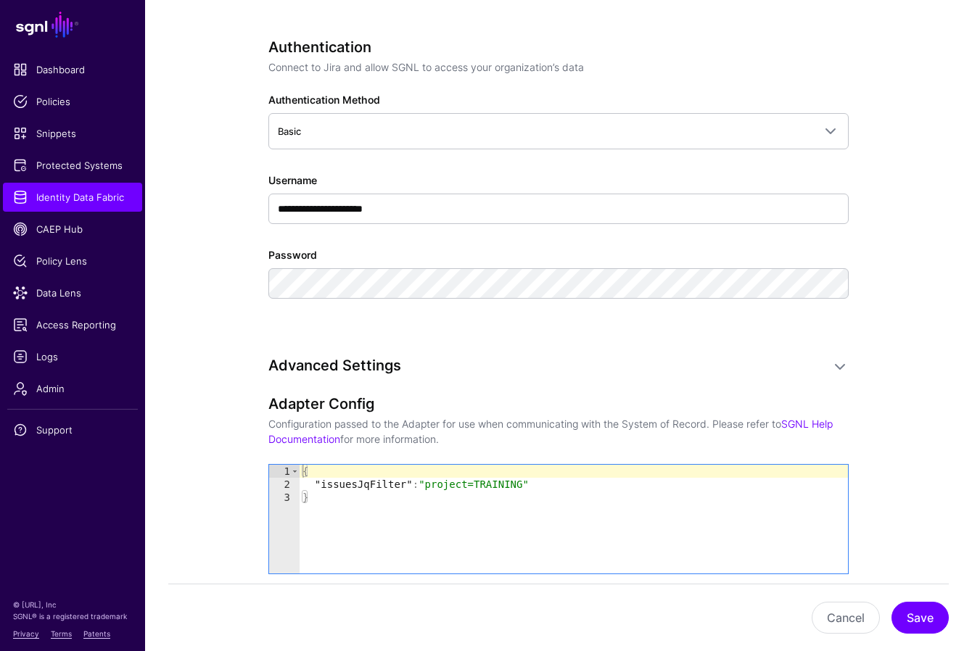
scroll to position [853, 0]
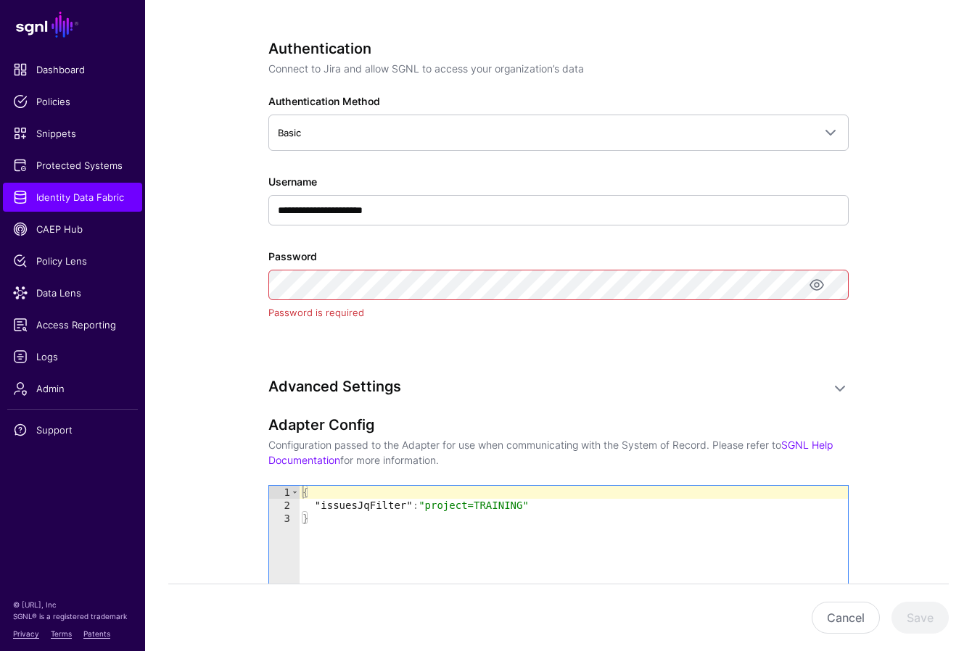
click at [637, 341] on div "**********" at bounding box center [558, 200] width 580 height 321
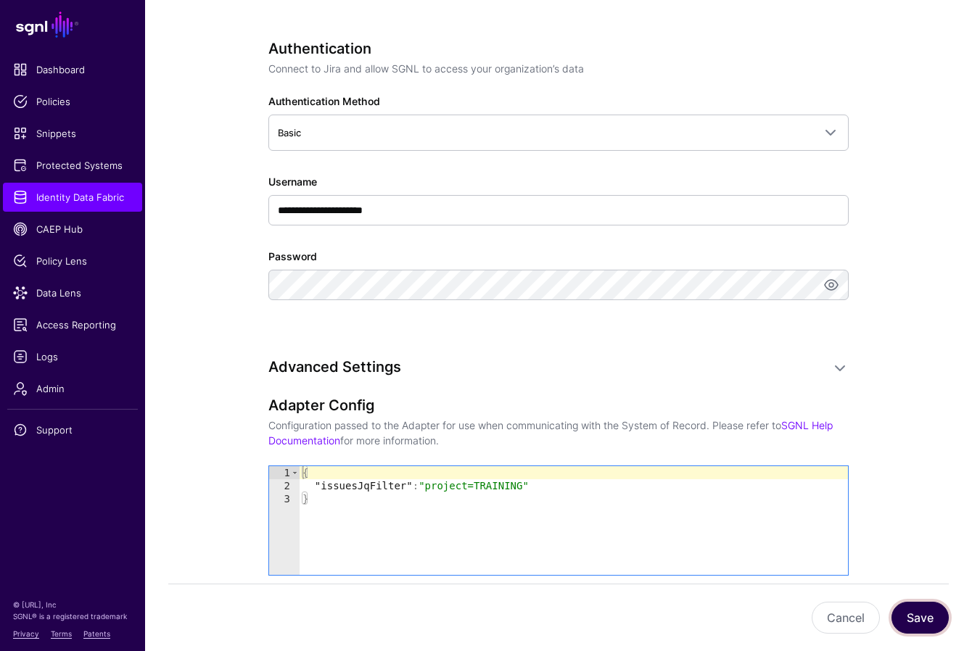
scroll to position [0, 0]
click at [744, 613] on button "Save" at bounding box center [919, 618] width 57 height 32
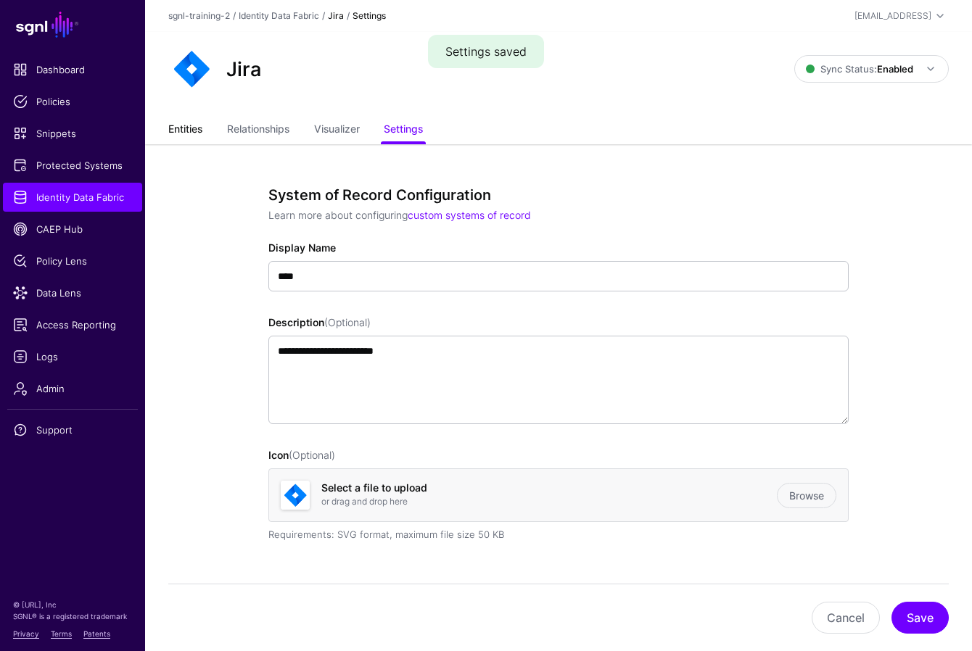
click at [197, 126] on link "Entities" at bounding box center [185, 131] width 34 height 28
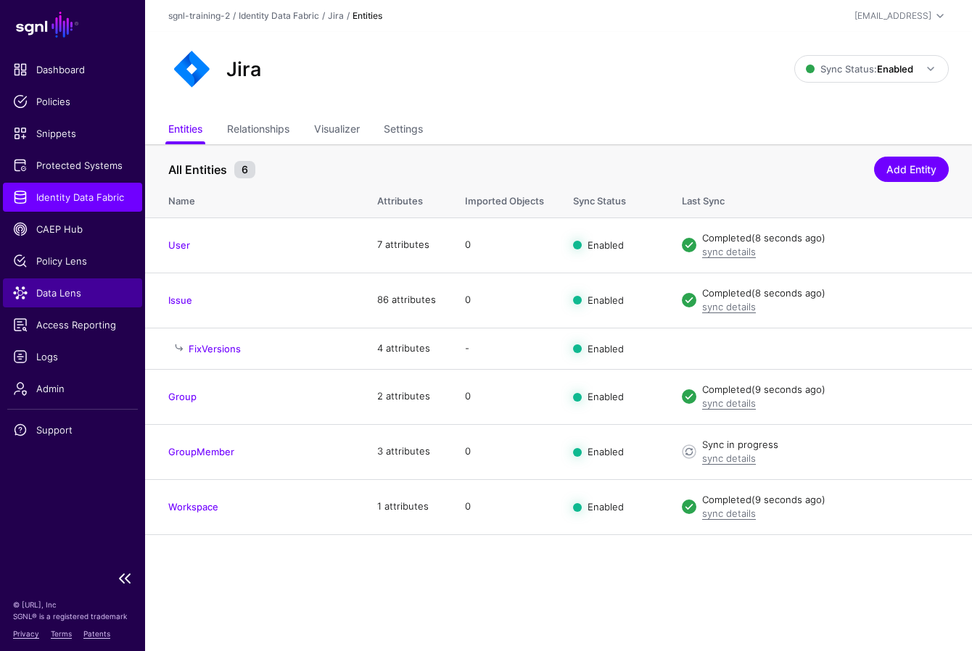
click at [57, 289] on span "Data Lens" at bounding box center [72, 293] width 119 height 15
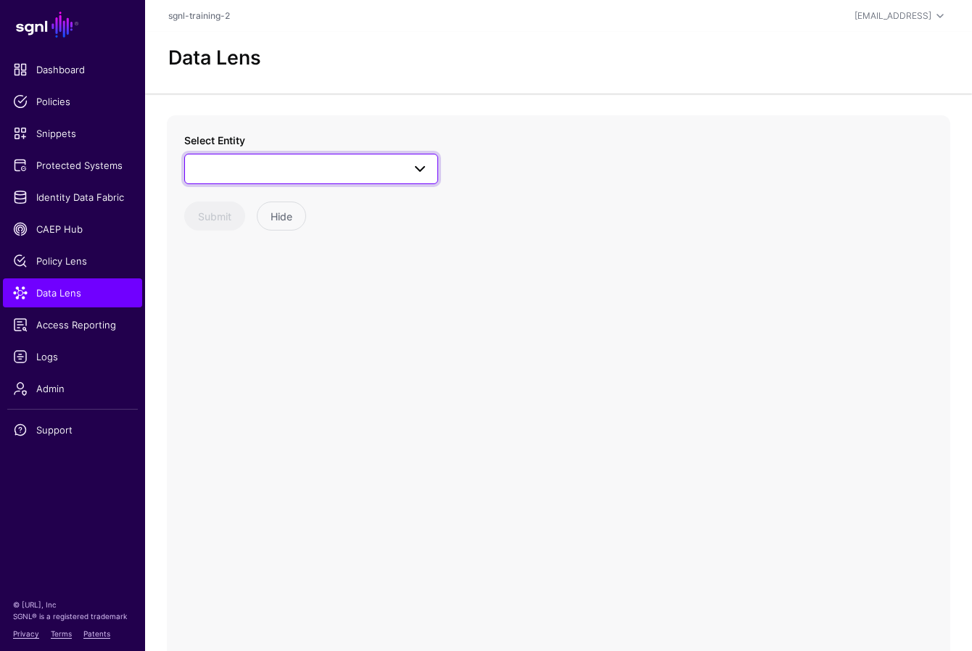
click at [240, 169] on span at bounding box center [311, 168] width 235 height 17
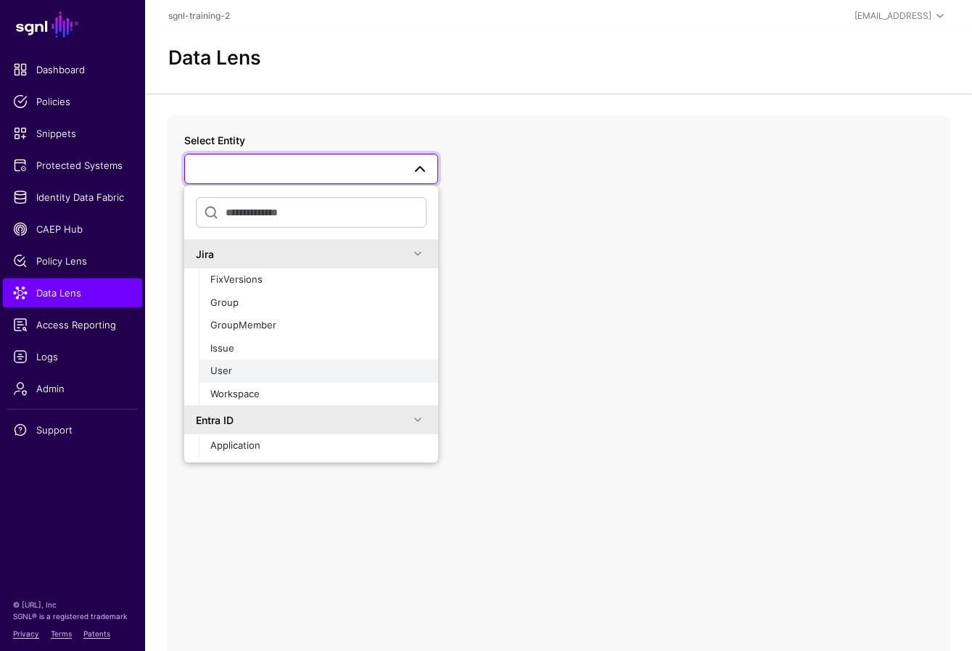
click at [244, 368] on div "User" at bounding box center [318, 371] width 216 height 15
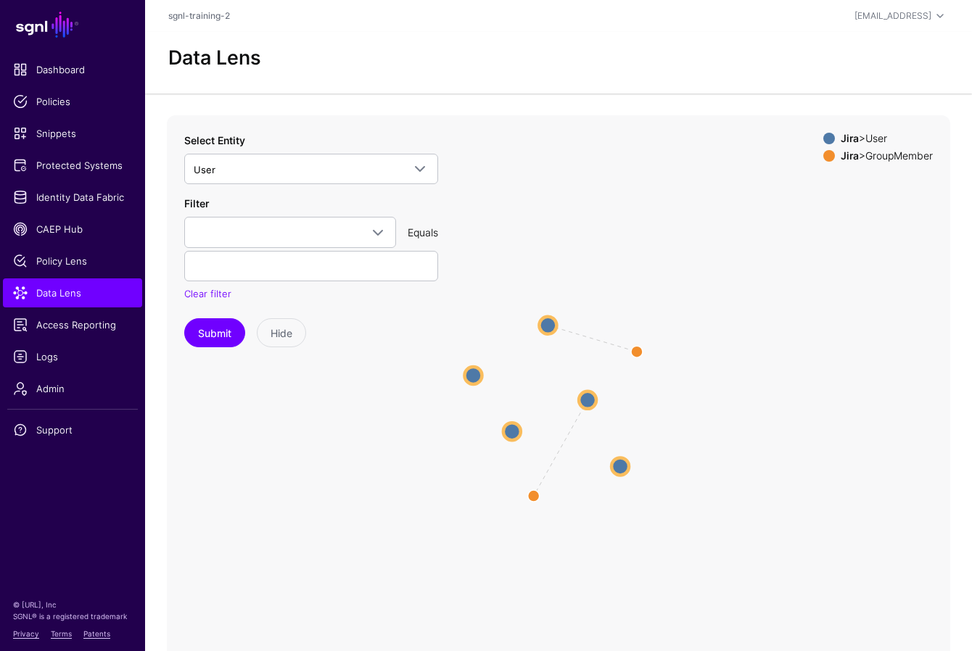
click at [574, 199] on icon "UserMember UserMember User User User User User User User User User User GroupMe…" at bounding box center [558, 405] width 783 height 580
click at [52, 206] on link "Identity Data Fabric" at bounding box center [72, 197] width 139 height 29
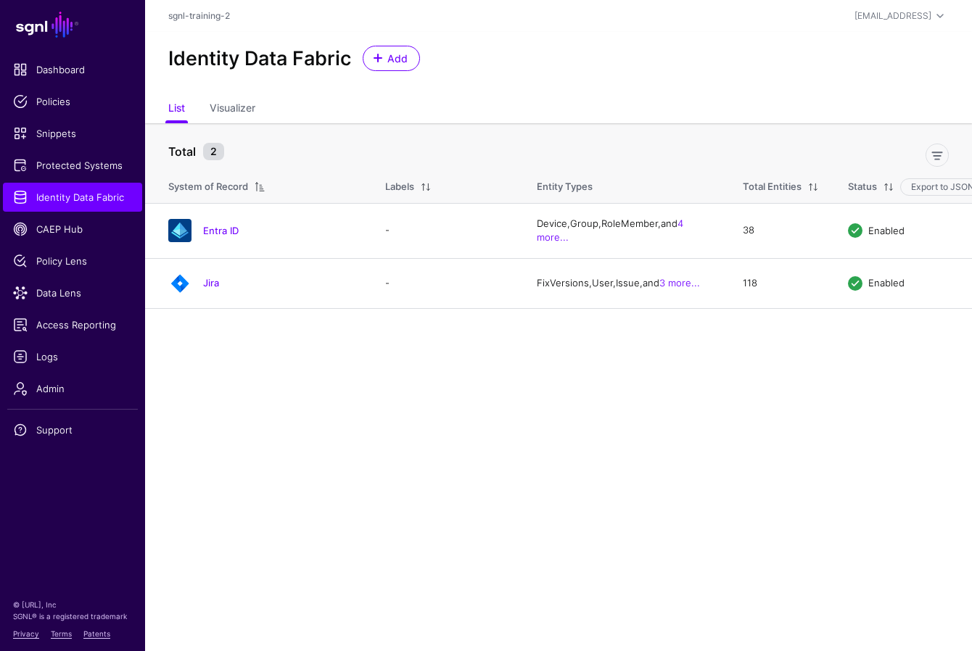
click at [301, 388] on main "SGNL Dashboard Policies Snippets Protected Systems Identity Data Fabric CAEP Hu…" at bounding box center [486, 325] width 972 height 651
click at [402, 56] on span "Add" at bounding box center [398, 58] width 24 height 15
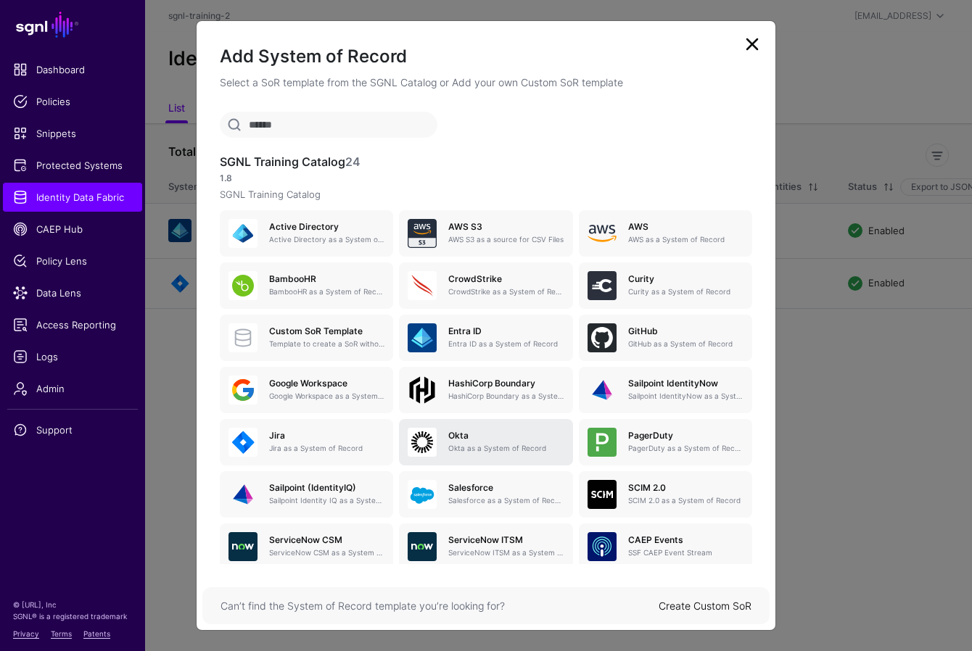
click at [462, 428] on div "Okta Okta as a System of Record" at bounding box center [485, 442] width 156 height 29
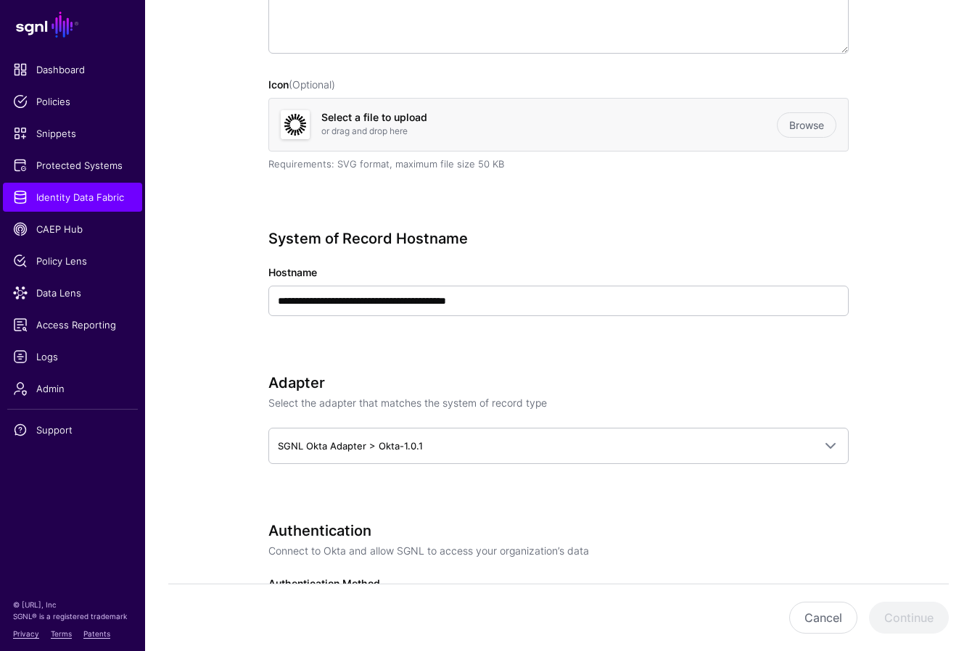
scroll to position [375, 0]
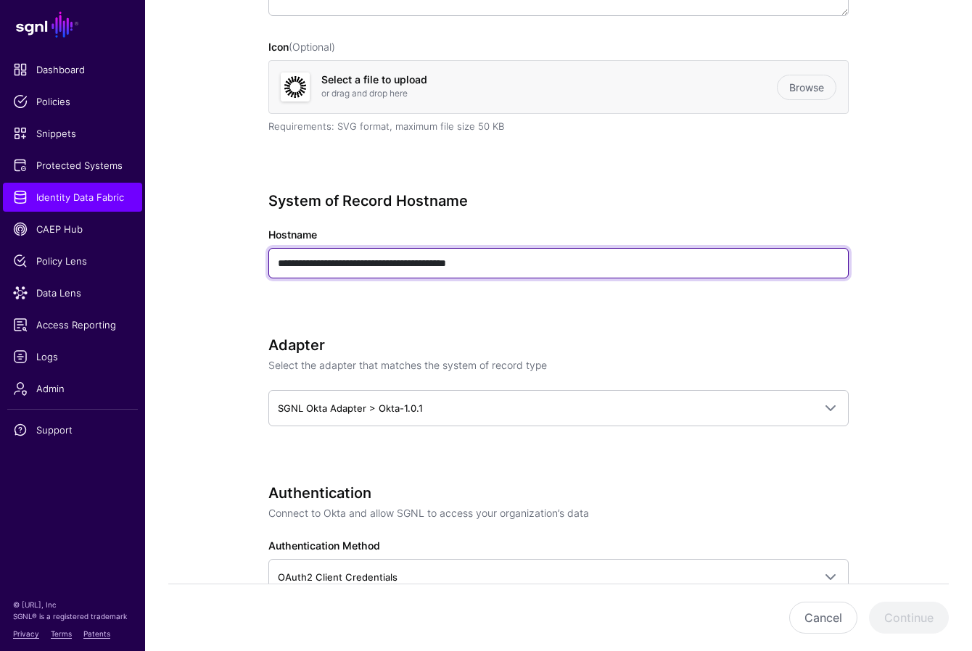
click at [357, 265] on input "**********" at bounding box center [558, 263] width 580 height 30
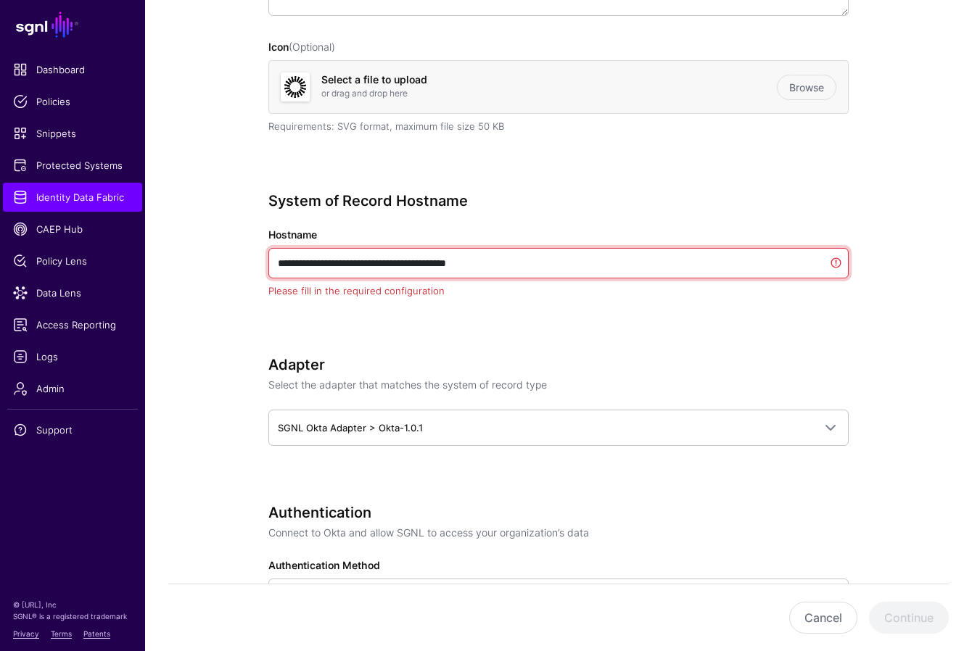
click at [357, 265] on input "**********" at bounding box center [558, 263] width 580 height 30
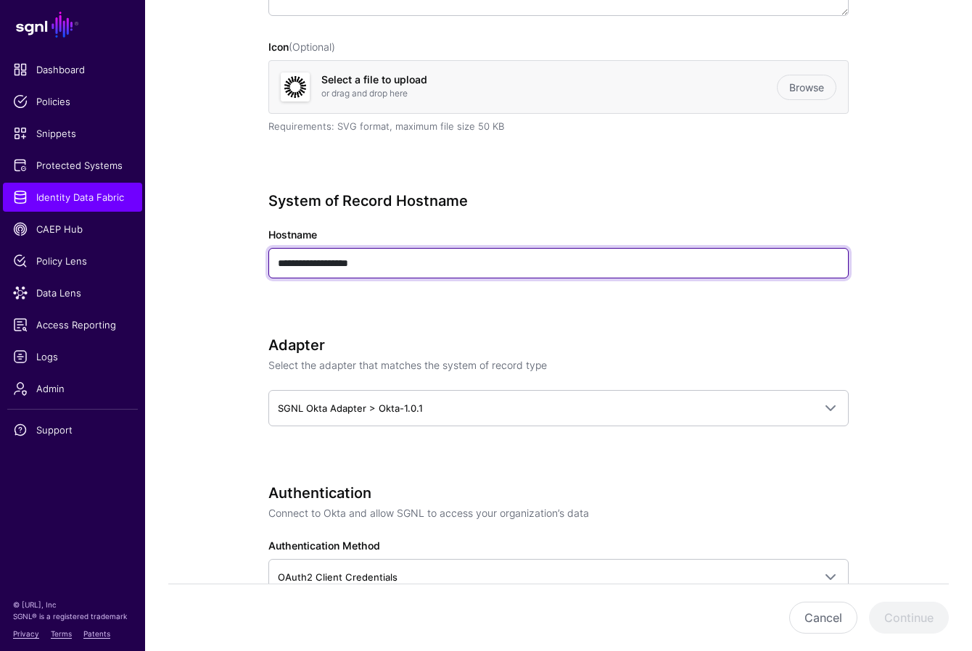
type input "**********"
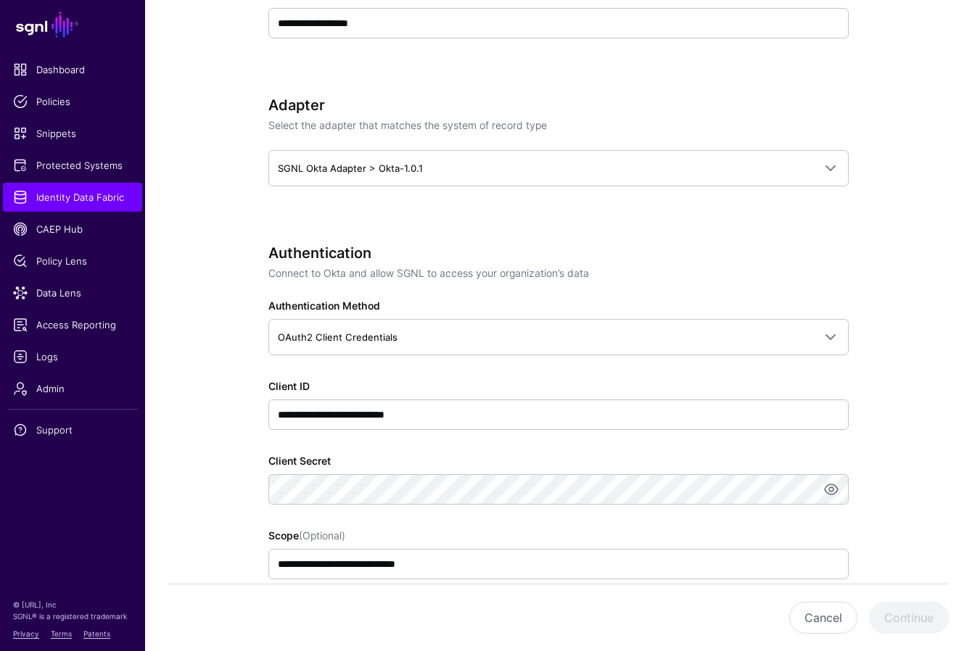
scroll to position [620, 0]
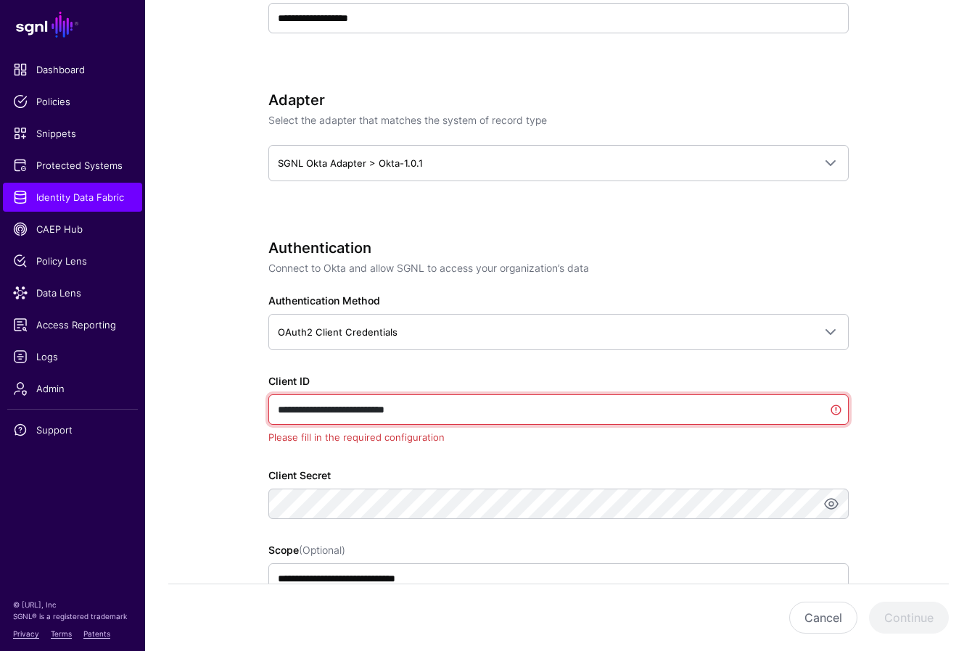
click at [439, 406] on input "**********" at bounding box center [558, 409] width 580 height 30
paste input "text"
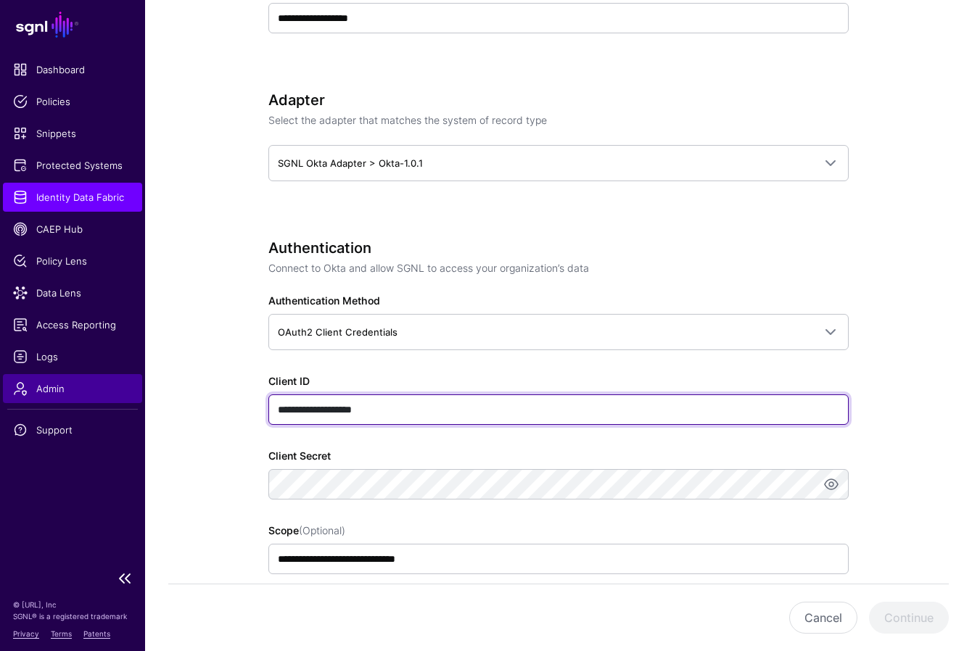
type input "**********"
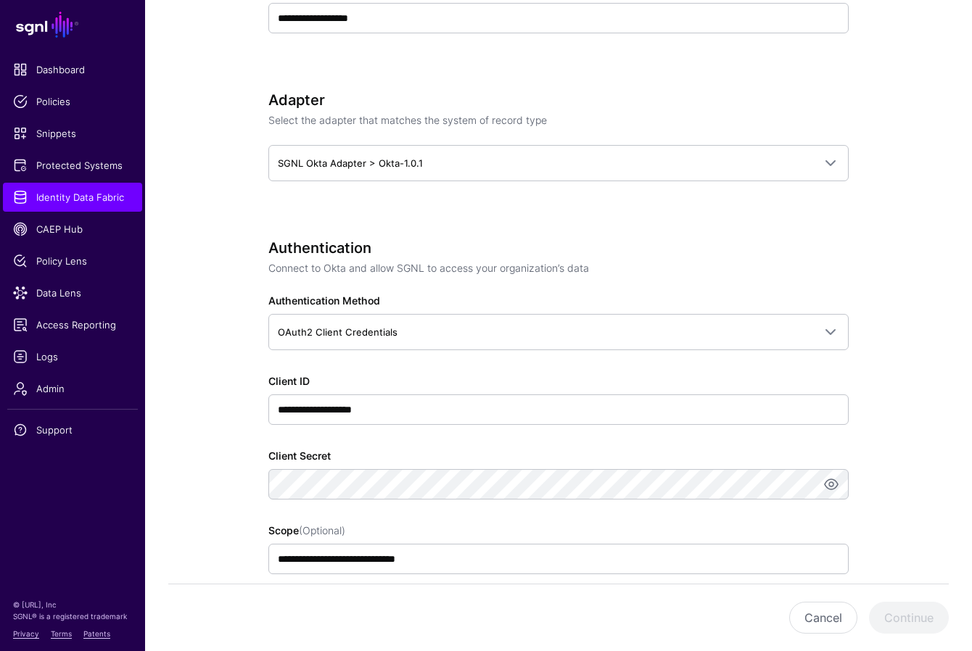
click at [196, 455] on app-datasources-details-form "**********" at bounding box center [558, 480] width 827 height 1979
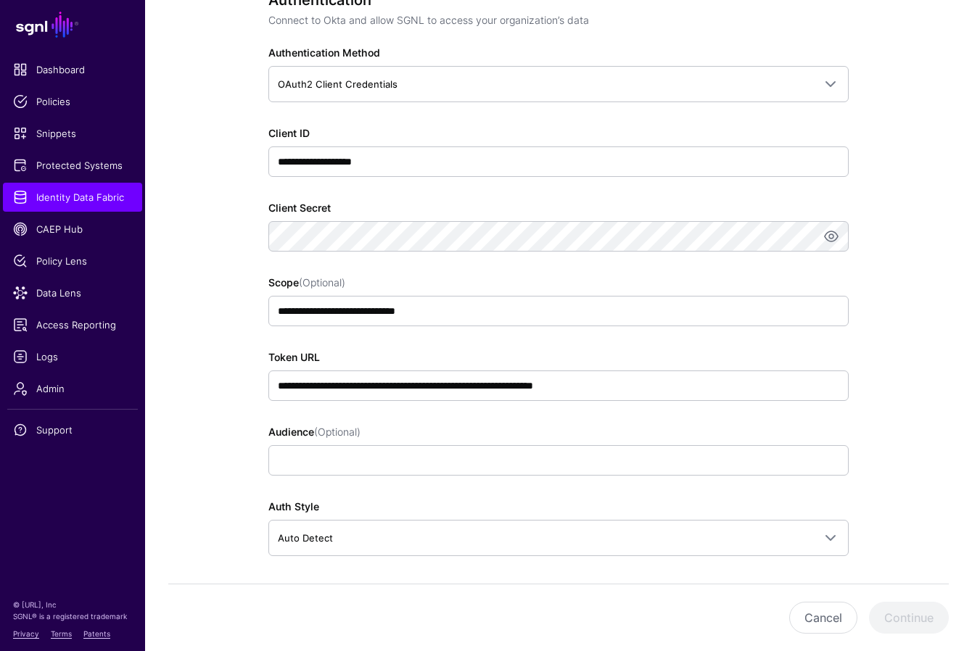
scroll to position [877, 0]
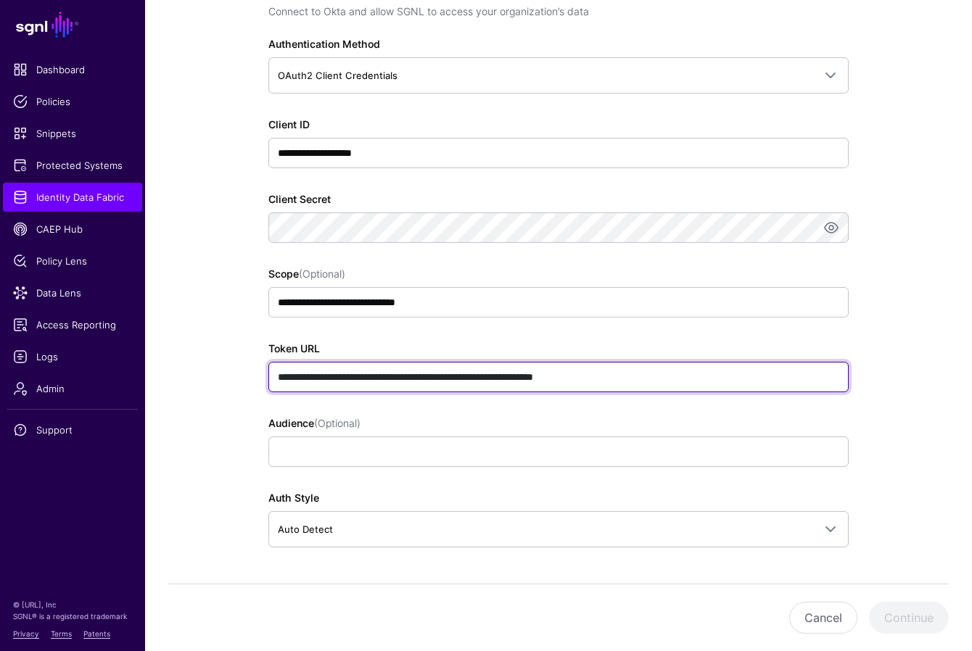
click at [481, 371] on input "**********" at bounding box center [558, 377] width 580 height 30
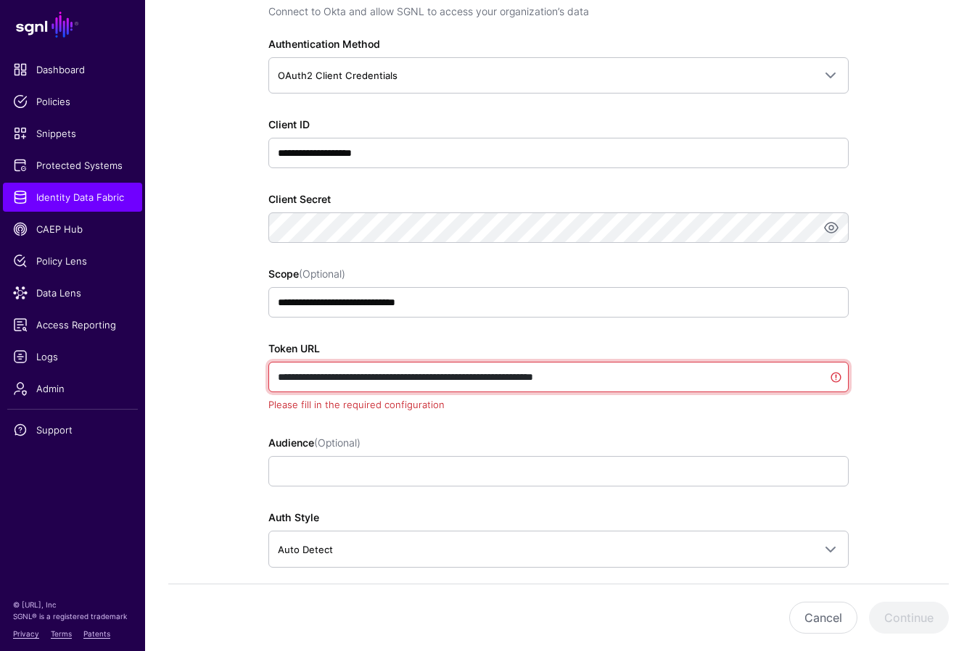
click at [481, 371] on input "**********" at bounding box center [558, 377] width 580 height 30
paste input "text"
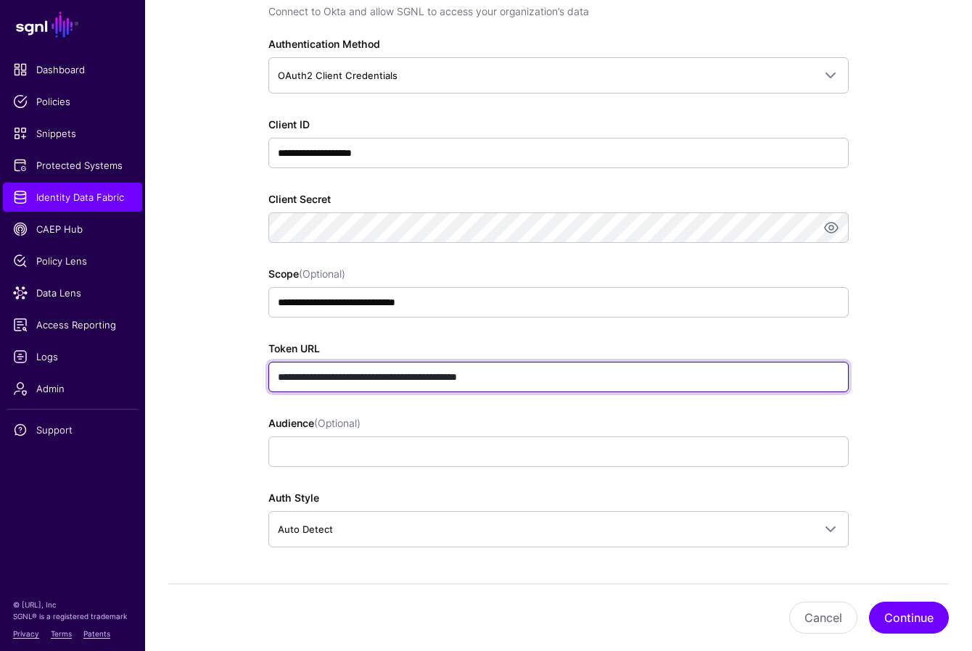
type input "**********"
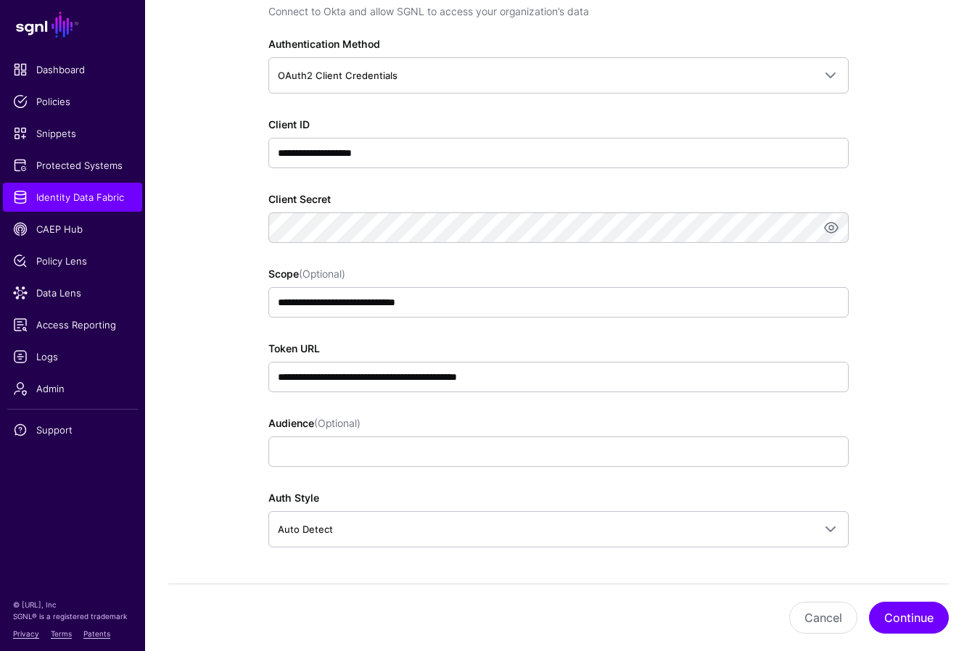
click at [228, 423] on div "**********" at bounding box center [558, 223] width 664 height 1979
click at [744, 615] on button "Continue" at bounding box center [909, 618] width 80 height 32
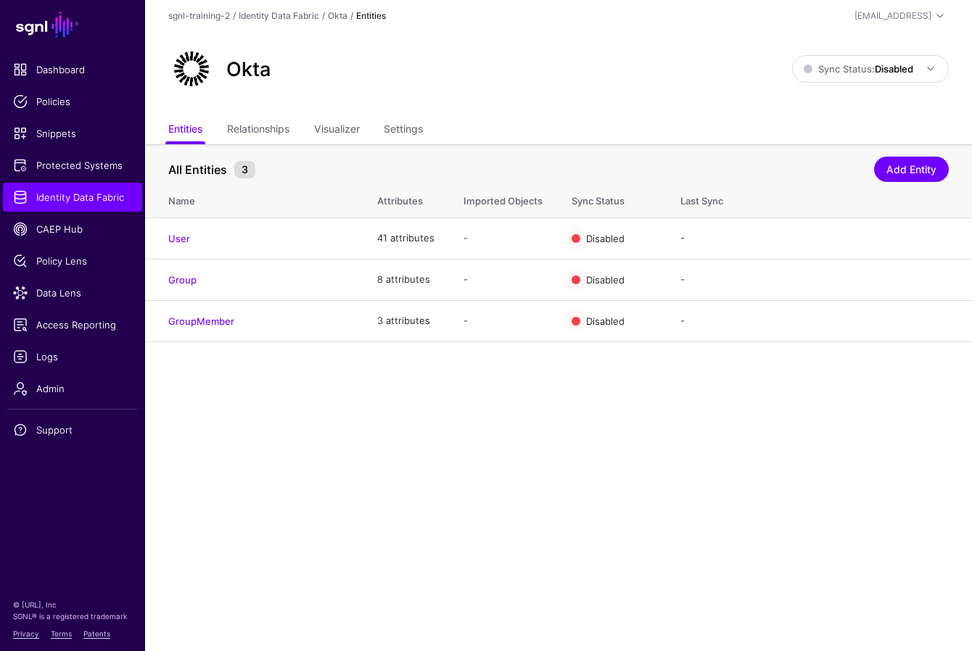
click at [327, 508] on main "SGNL Dashboard Policies Snippets Protected Systems Identity Data Fabric CAEP Hu…" at bounding box center [486, 325] width 972 height 651
click at [398, 436] on main "SGNL Dashboard Policies Snippets Protected Systems Identity Data Fabric CAEP Hu…" at bounding box center [486, 325] width 972 height 651
click at [744, 238] on link "Edit" at bounding box center [884, 238] width 17 height 12
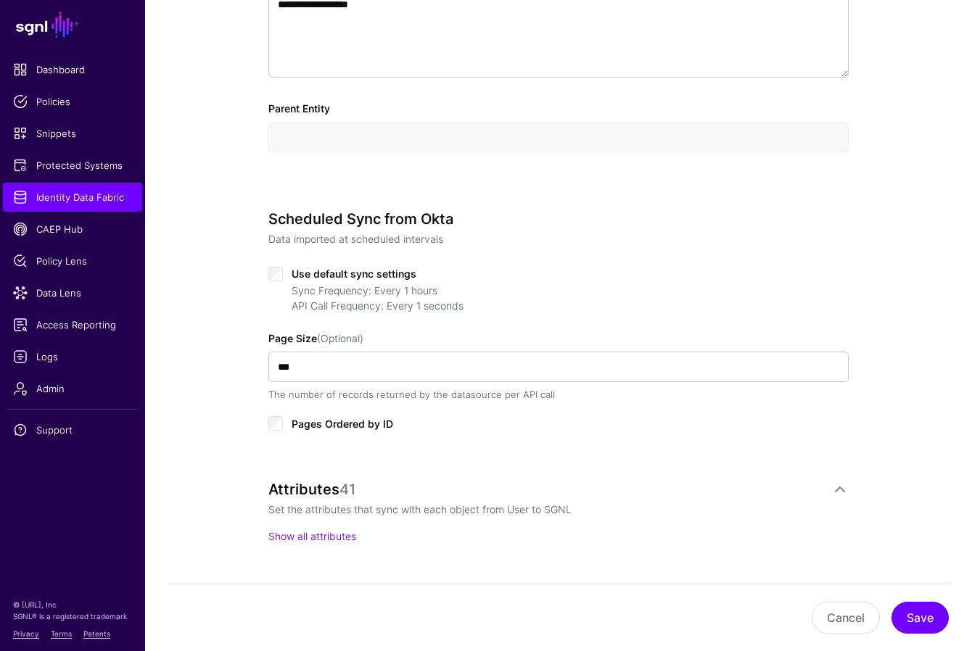
scroll to position [735, 0]
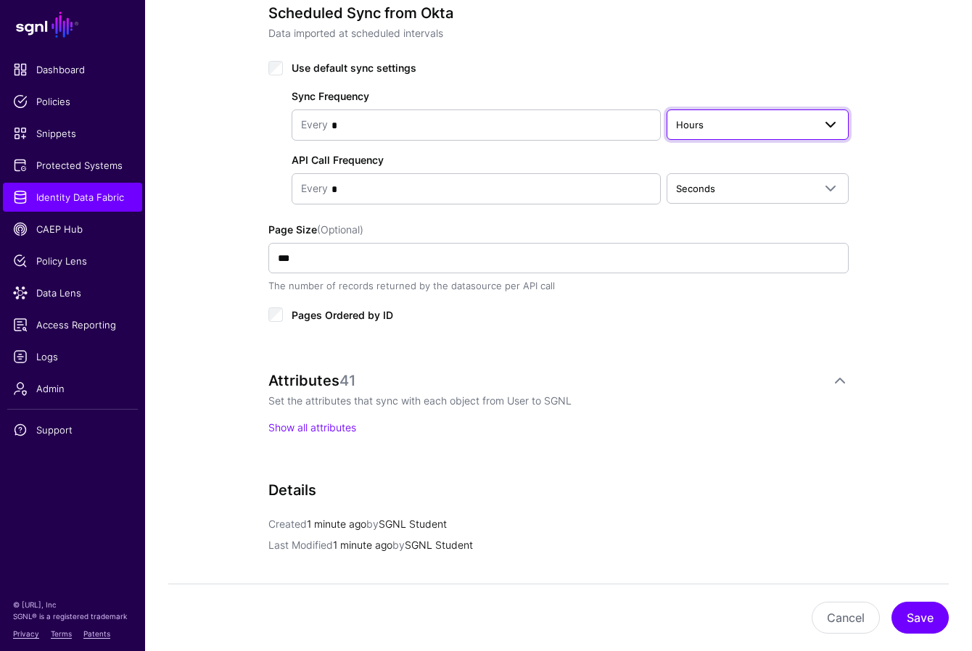
click at [744, 122] on span at bounding box center [826, 124] width 26 height 17
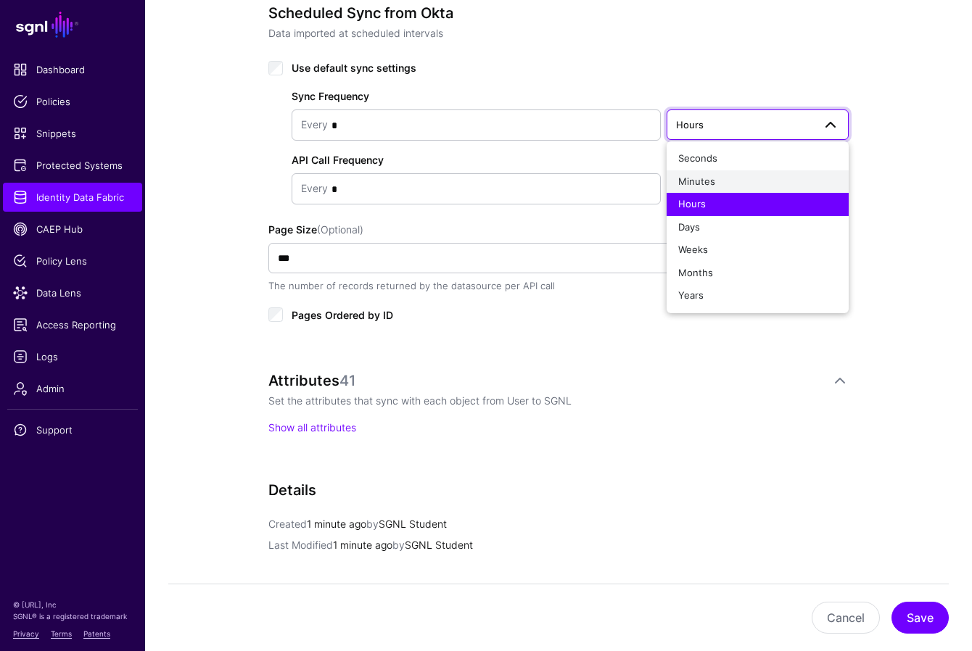
click at [713, 184] on span "Minutes" at bounding box center [696, 181] width 37 height 12
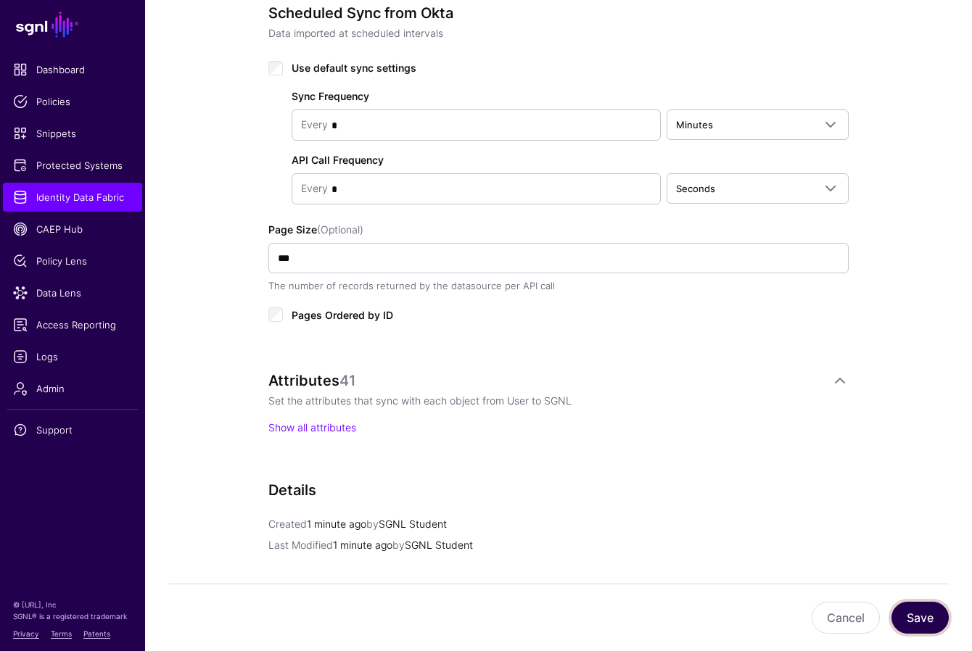
click at [744, 610] on button "Save" at bounding box center [919, 618] width 57 height 32
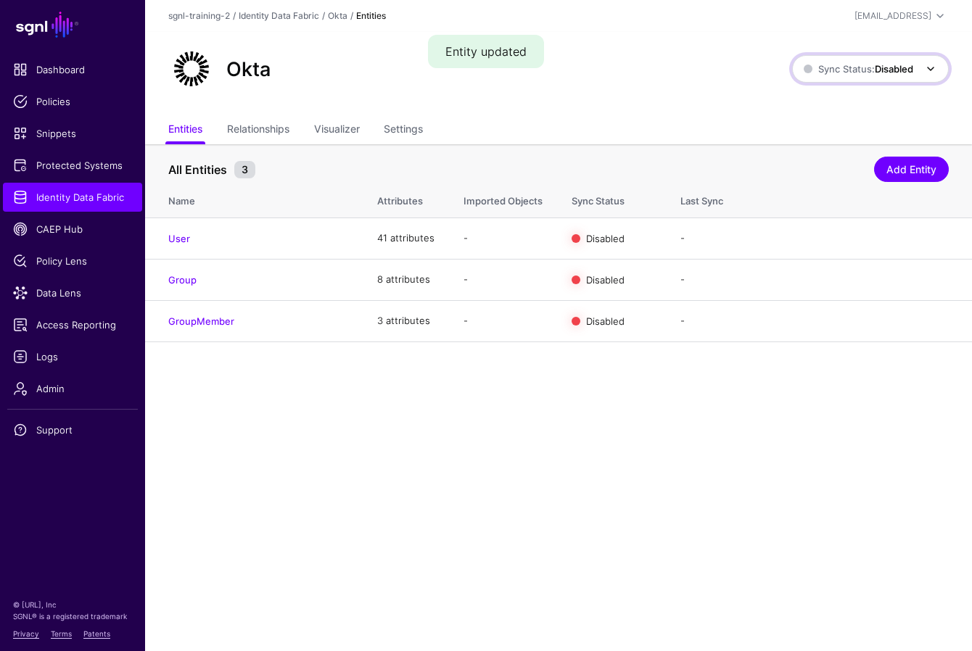
click at [744, 65] on strong "Disabled" at bounding box center [893, 69] width 38 height 12
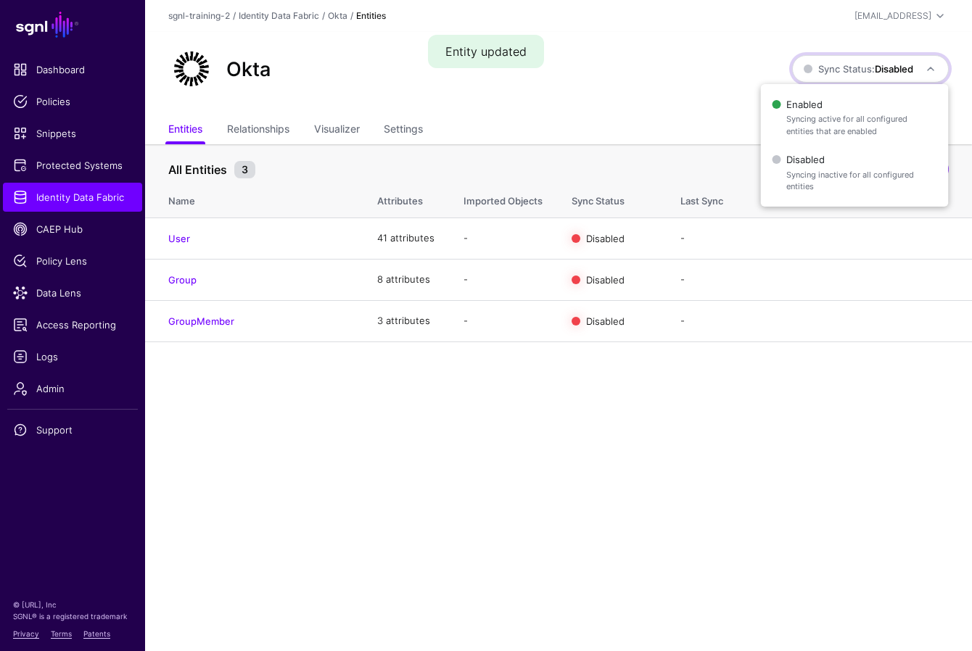
click at [702, 365] on main "SGNL Dashboard Policies Snippets Protected Systems Identity Data Fabric CAEP Hu…" at bounding box center [486, 325] width 972 height 651
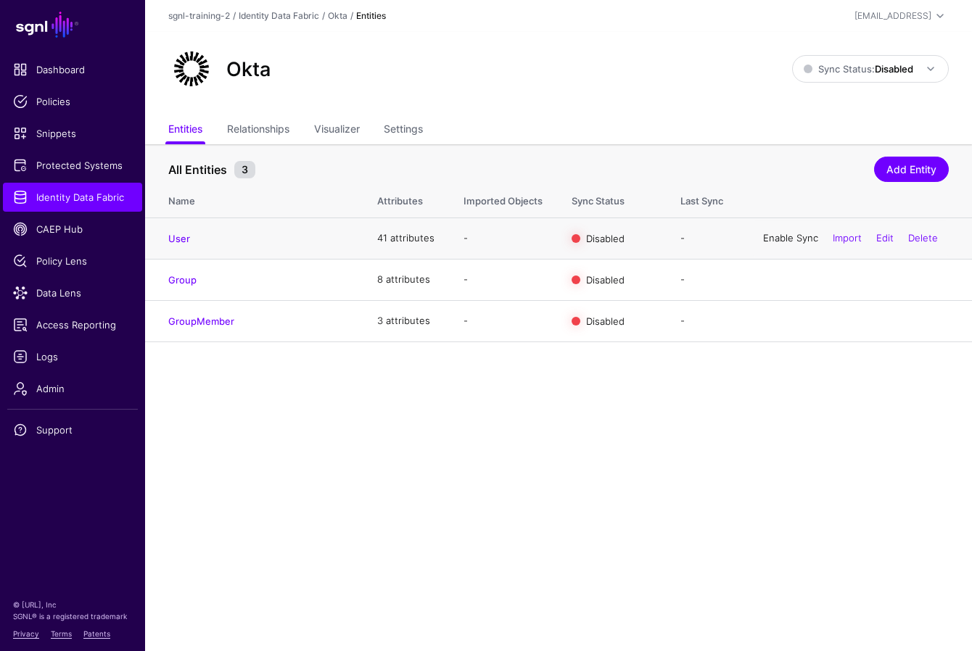
click at [744, 239] on link "Enable Sync" at bounding box center [790, 238] width 55 height 12
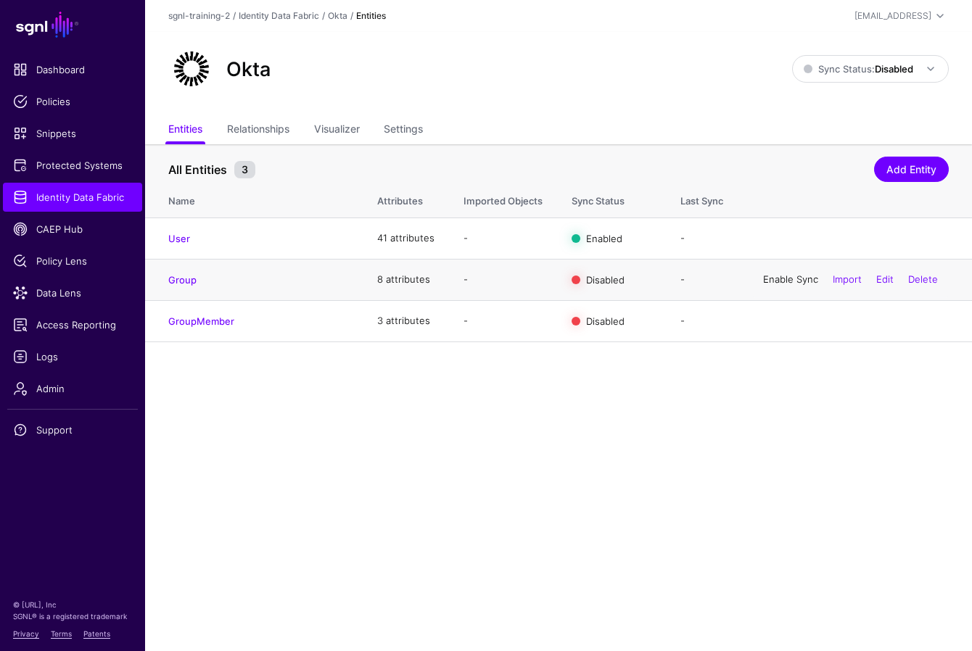
click at [744, 278] on link "Enable Sync" at bounding box center [790, 279] width 55 height 12
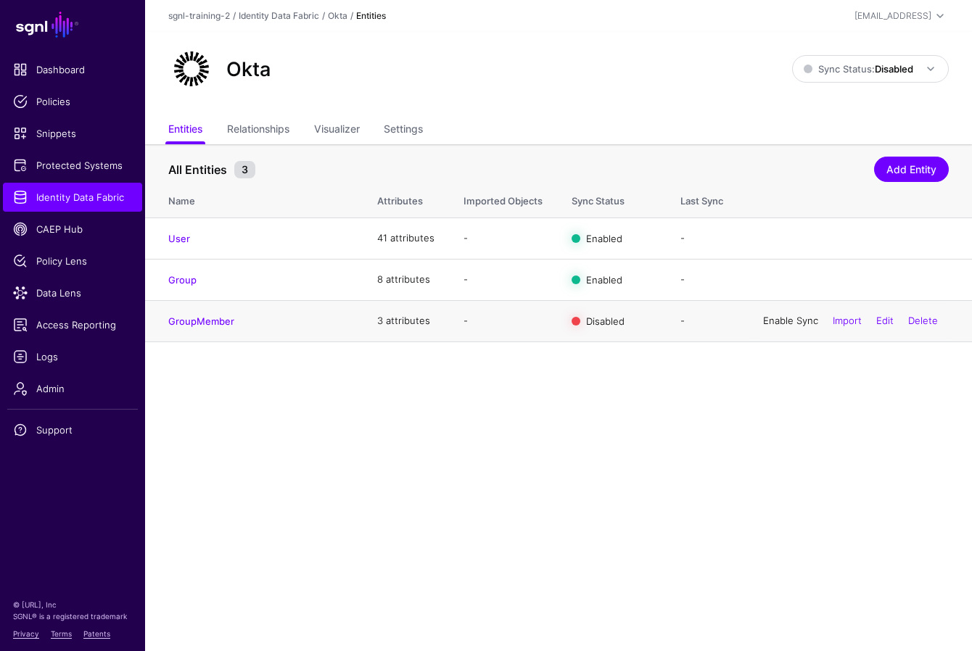
click at [744, 321] on link "Enable Sync" at bounding box center [790, 321] width 55 height 12
click at [744, 72] on strong "Disabled" at bounding box center [893, 69] width 38 height 12
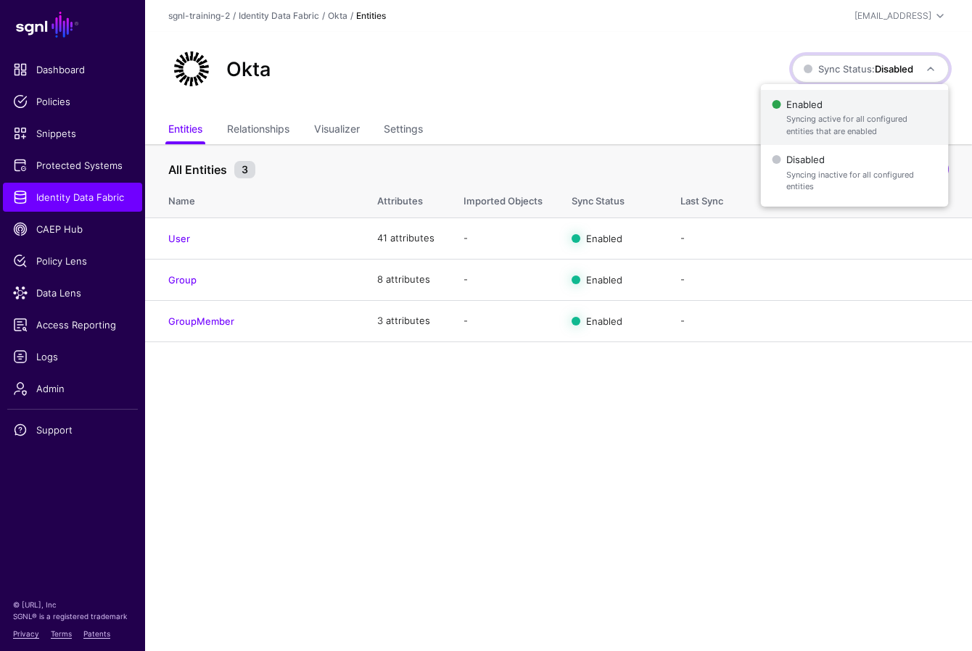
click at [744, 107] on span "Enabled Syncing active for all configured entities that are enabled" at bounding box center [853, 117] width 165 height 47
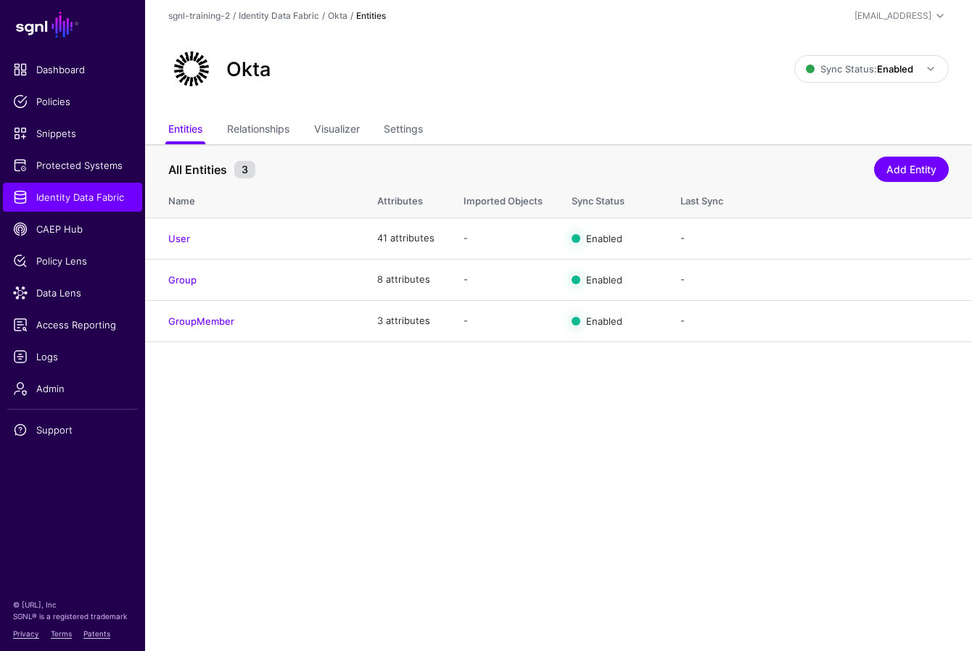
click at [418, 435] on main "SGNL Dashboard Policies Snippets Protected Systems Identity Data Fabric CAEP Hu…" at bounding box center [486, 325] width 972 height 651
click at [57, 286] on span "Data Lens" at bounding box center [72, 293] width 119 height 15
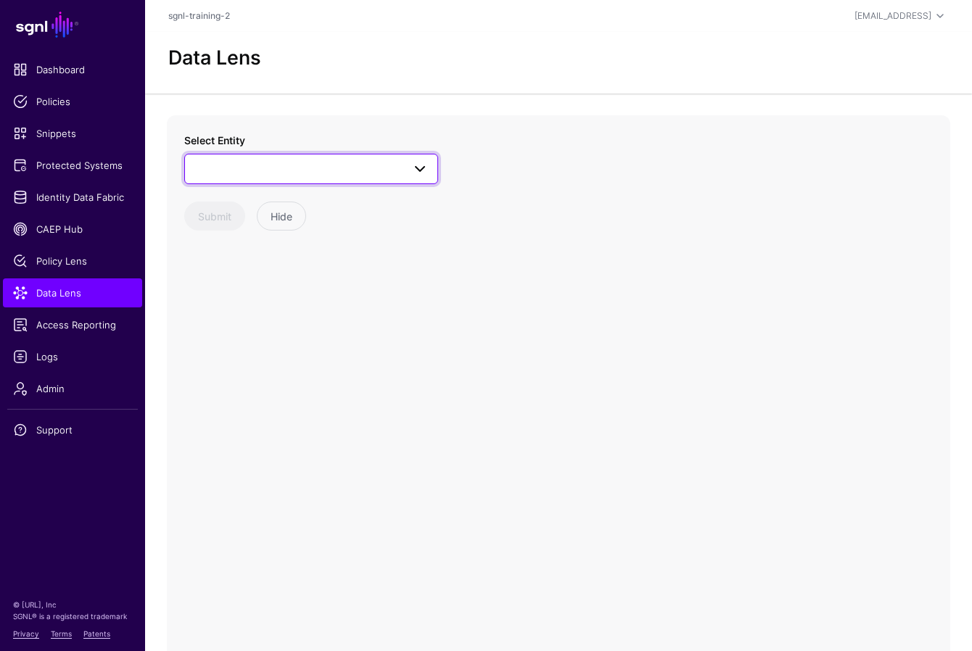
click at [294, 167] on span at bounding box center [311, 168] width 235 height 17
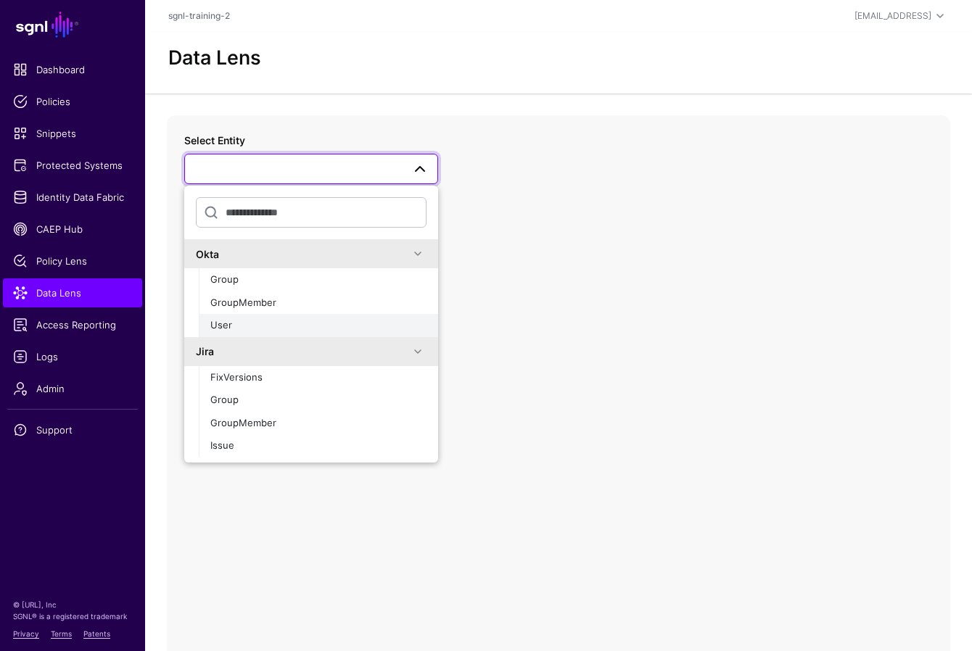
click at [281, 321] on div "User" at bounding box center [318, 325] width 216 height 15
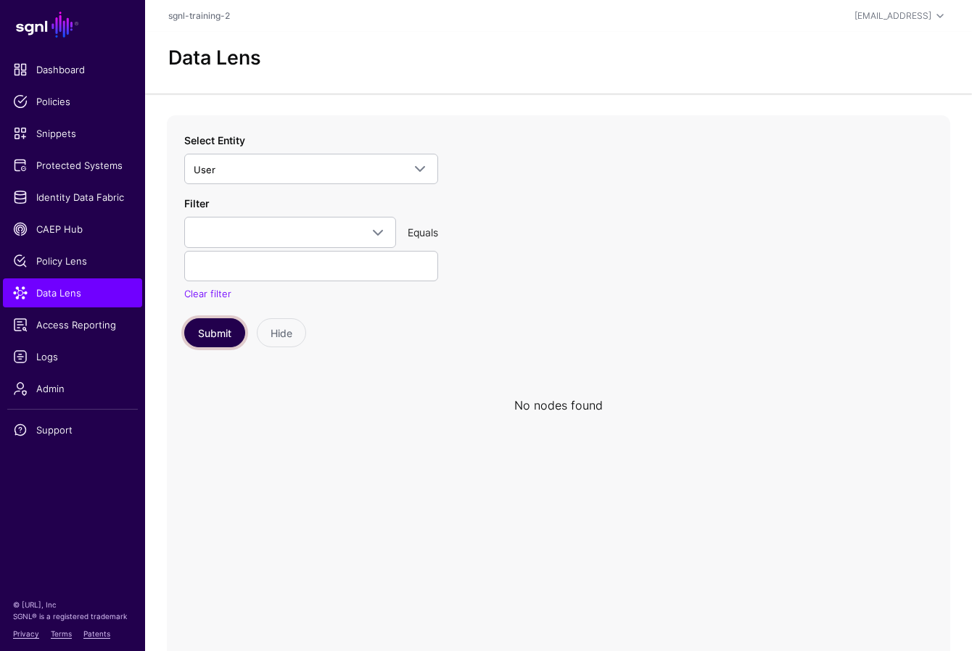
click at [223, 339] on button "Submit" at bounding box center [214, 332] width 61 height 29
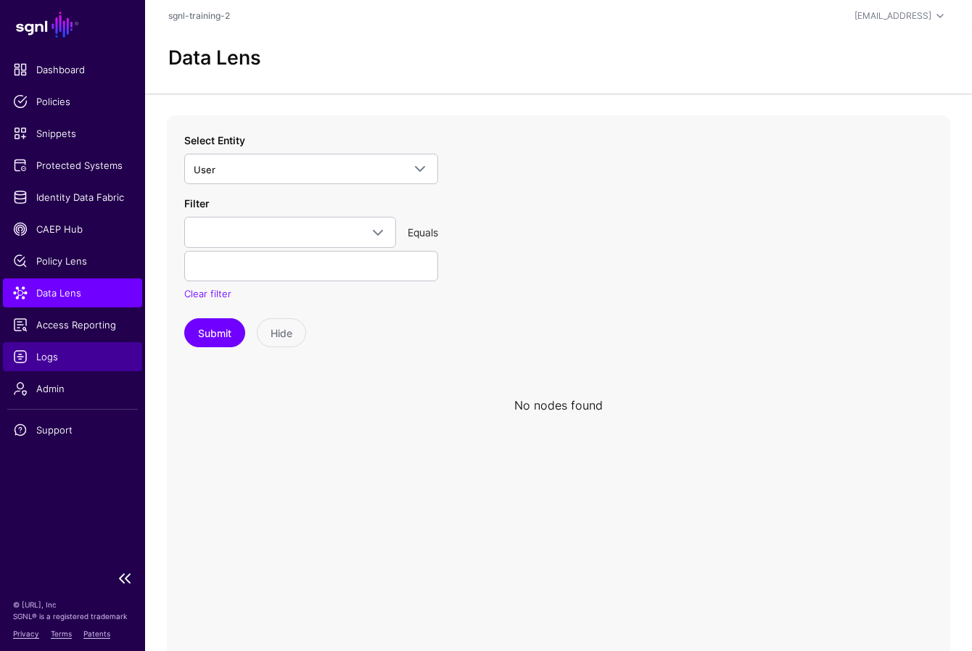
click at [49, 358] on span "Logs" at bounding box center [72, 356] width 119 height 15
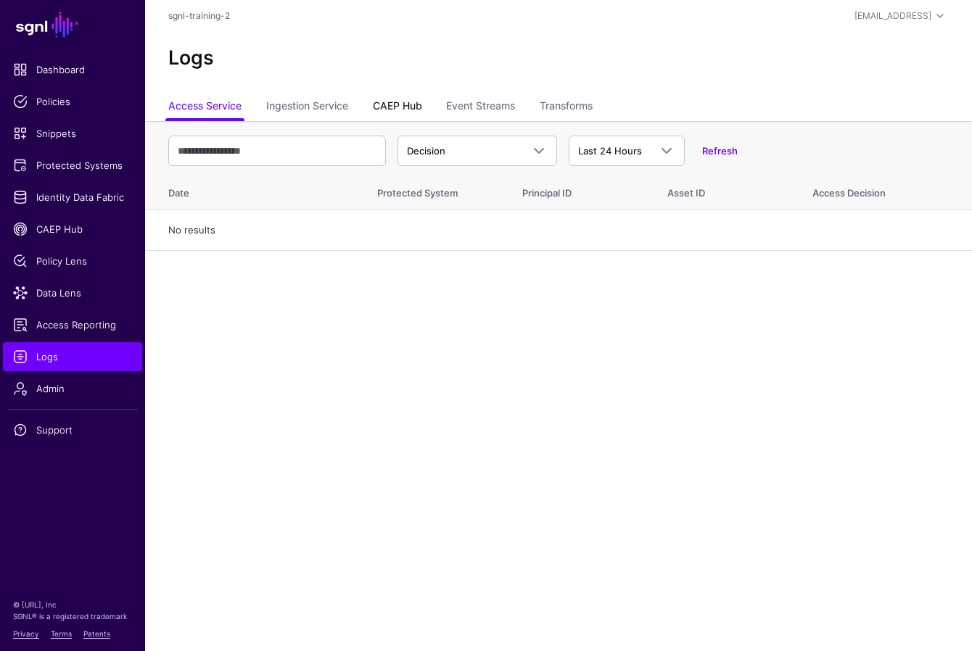
click at [400, 104] on link "CAEP Hub" at bounding box center [397, 108] width 49 height 28
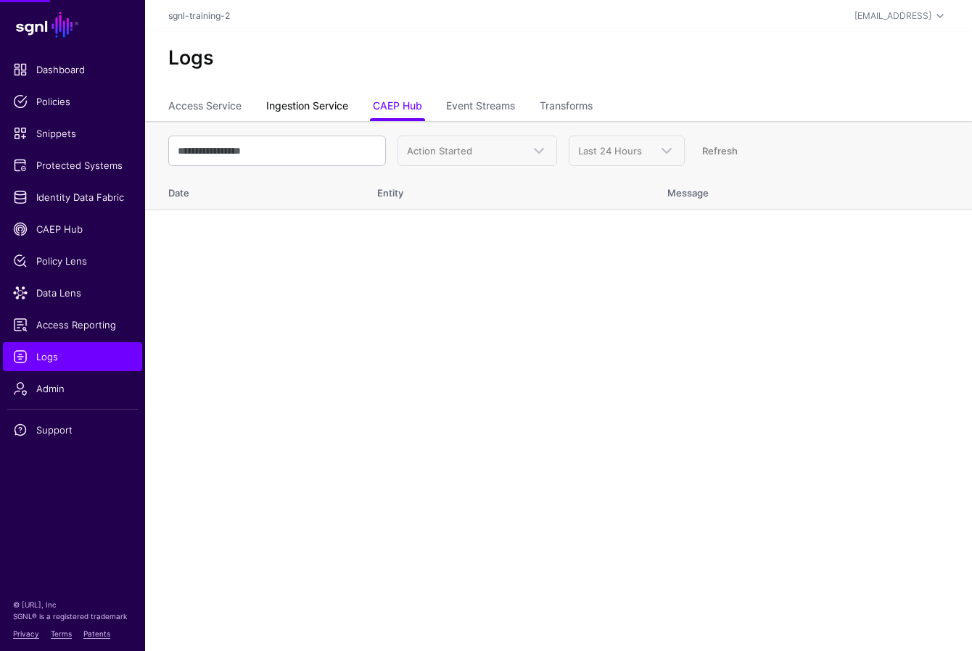
click at [322, 109] on link "Ingestion Service" at bounding box center [307, 108] width 82 height 28
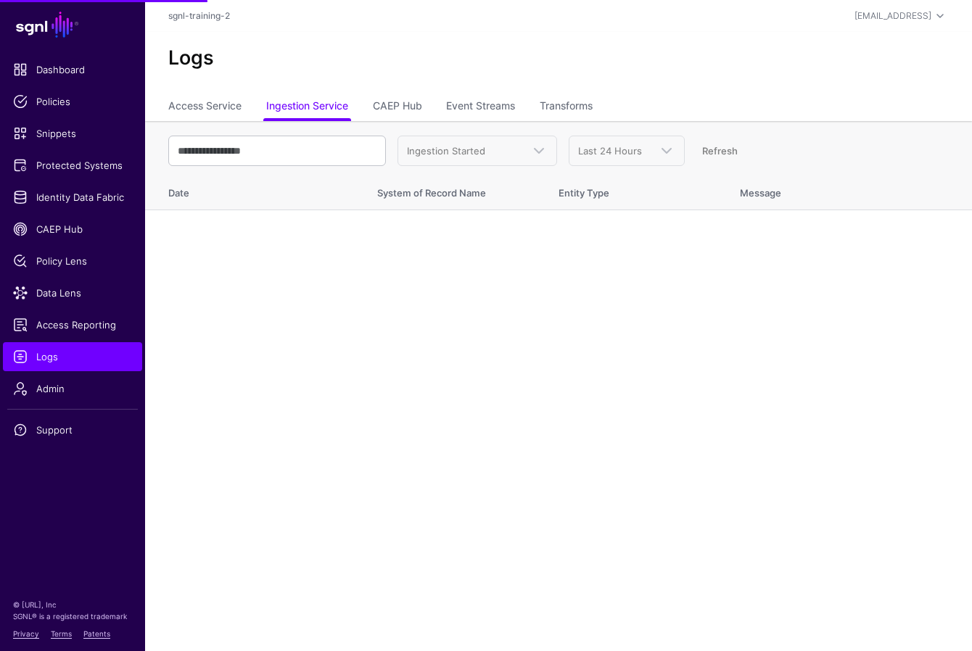
click at [502, 122] on th "Ingestion Started Ingestion Started Ingestion Completed Ingestion Failed Last 2…" at bounding box center [558, 146] width 827 height 51
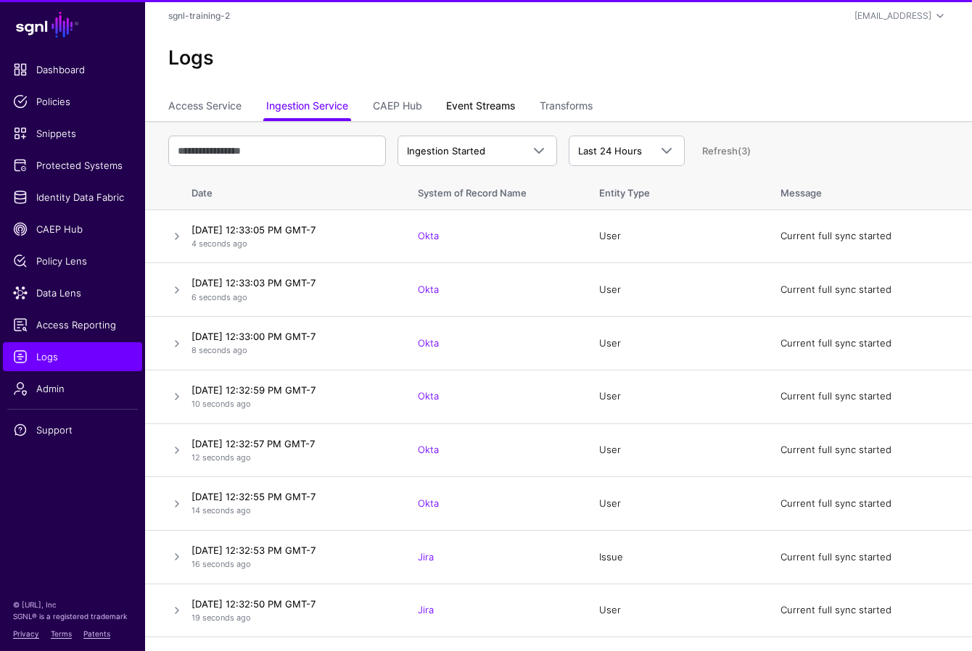
click at [494, 109] on link "Event Streams" at bounding box center [480, 108] width 69 height 28
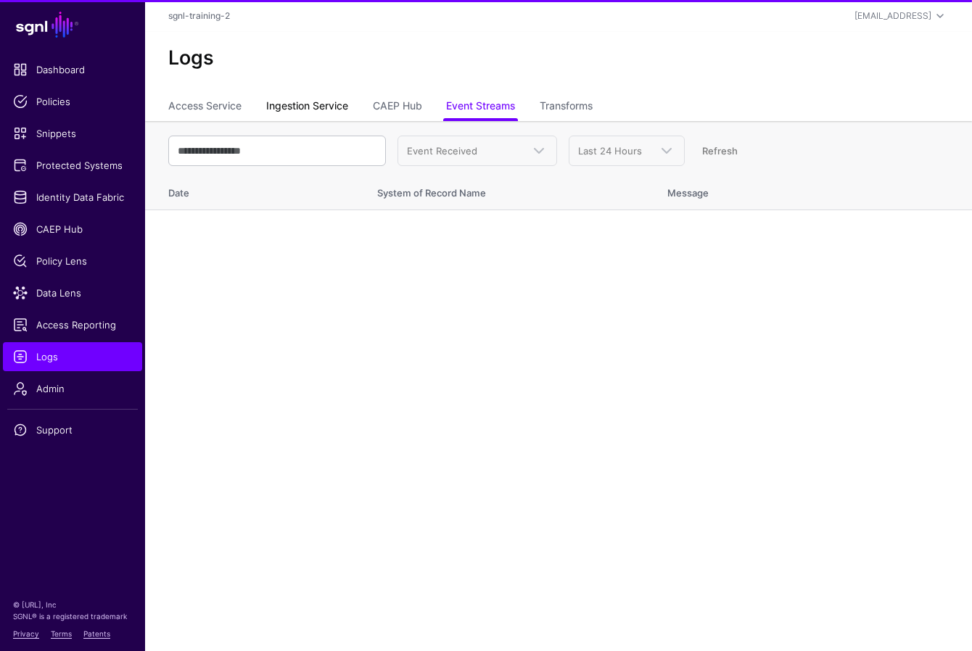
click at [332, 107] on link "Ingestion Service" at bounding box center [307, 108] width 82 height 28
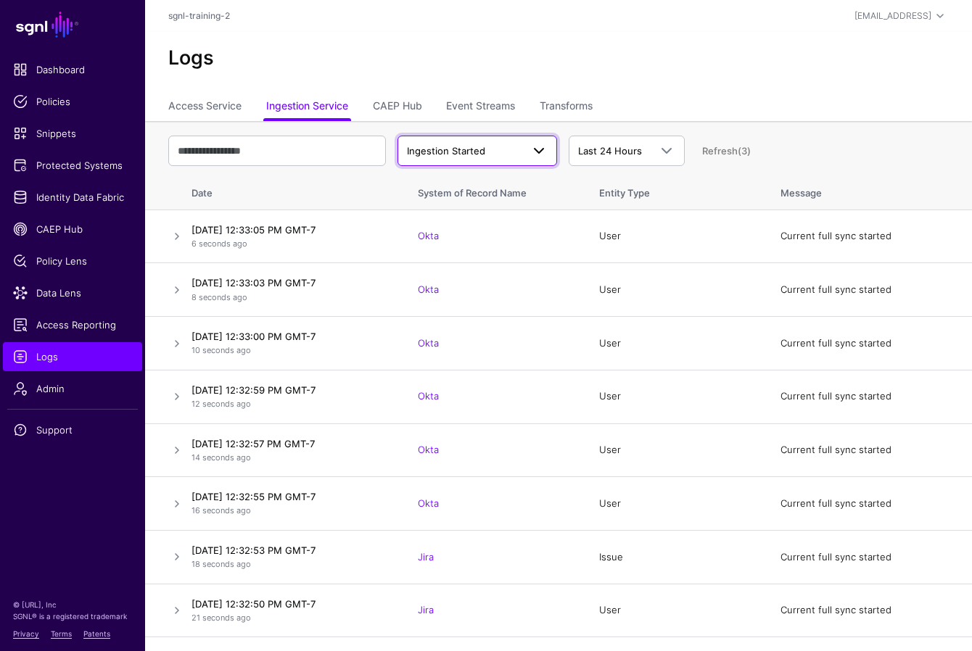
click at [545, 144] on span at bounding box center [538, 150] width 17 height 17
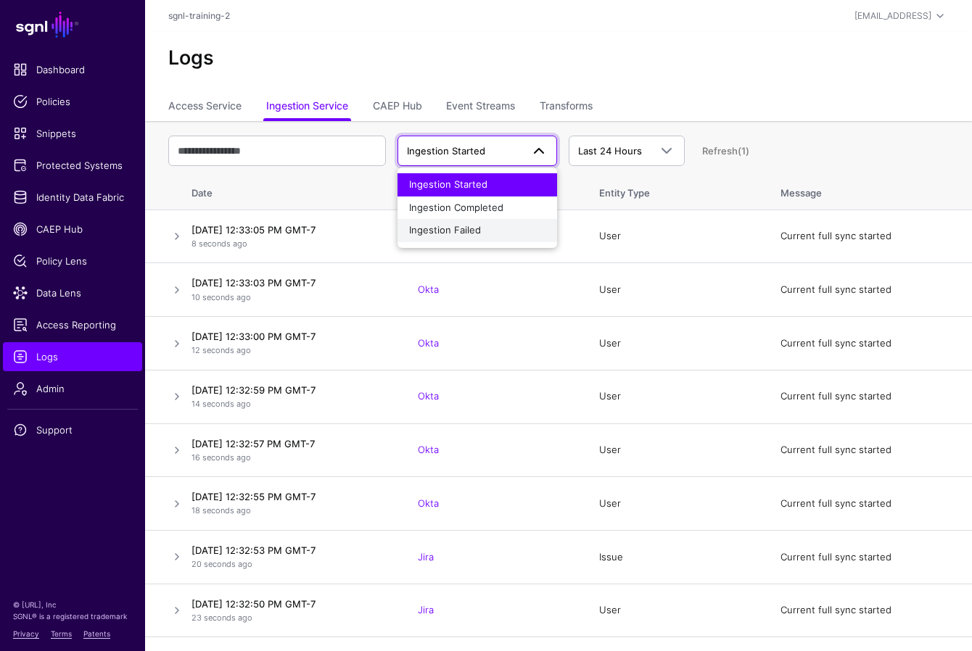
click at [471, 225] on span "Ingestion Failed" at bounding box center [445, 230] width 72 height 12
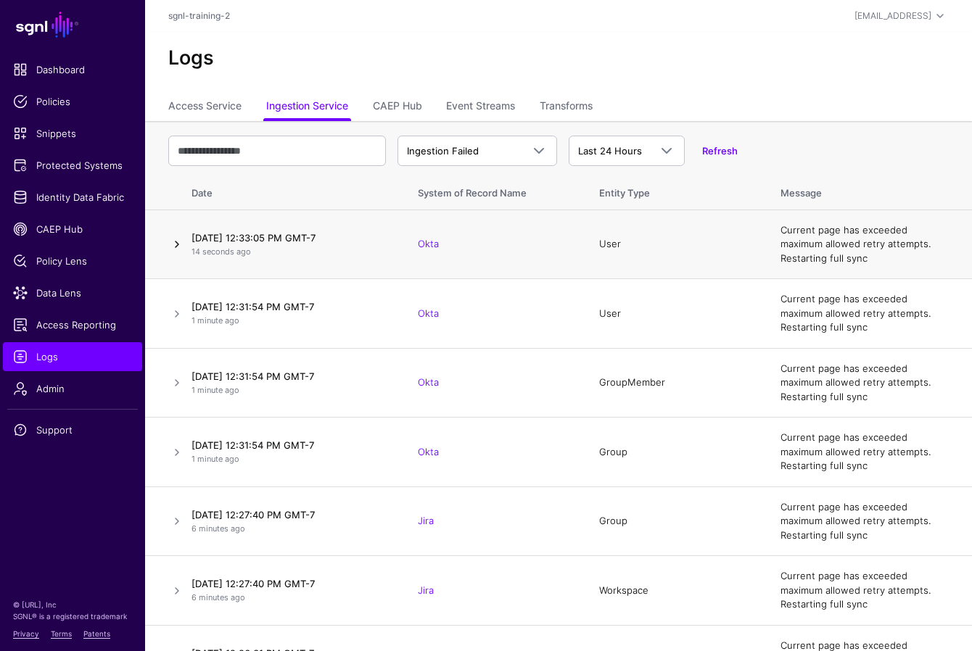
click at [178, 244] on link at bounding box center [176, 244] width 17 height 17
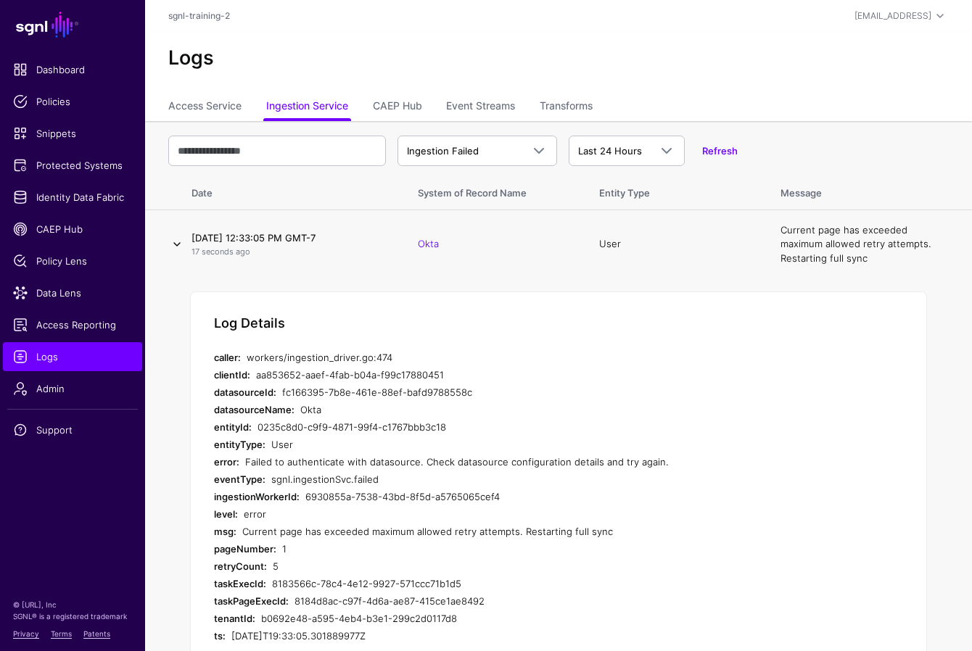
click at [178, 244] on link at bounding box center [176, 244] width 17 height 17
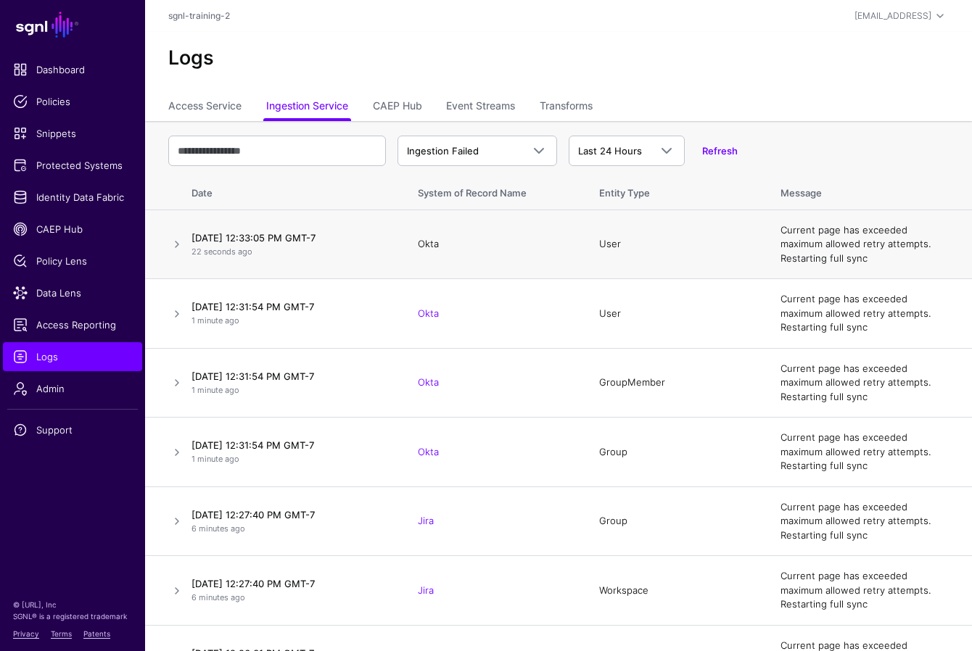
click at [427, 245] on link "Okta" at bounding box center [428, 244] width 21 height 12
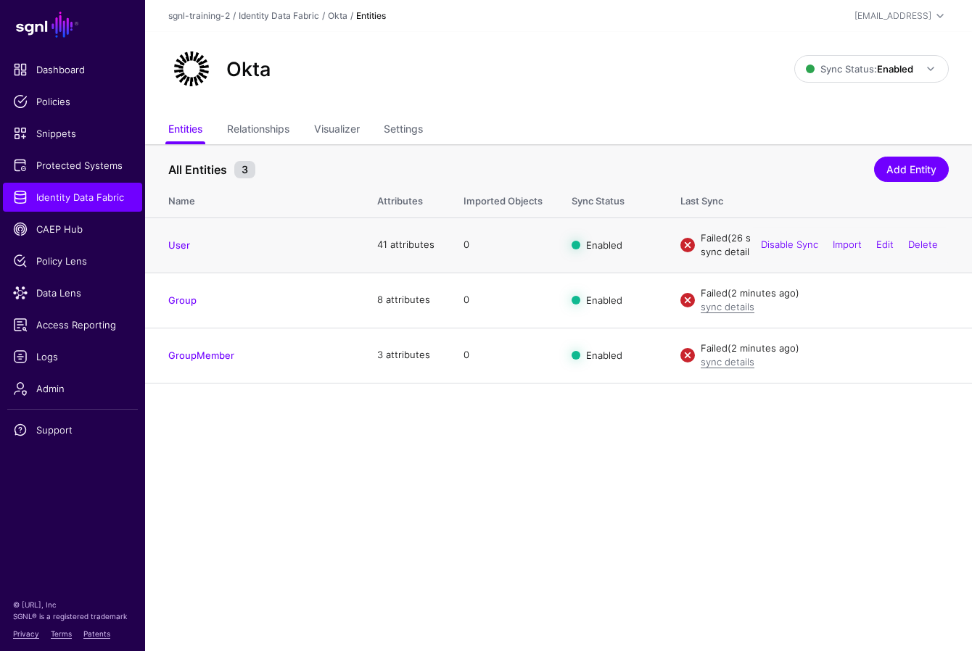
click at [715, 256] on link "sync details" at bounding box center [727, 252] width 54 height 12
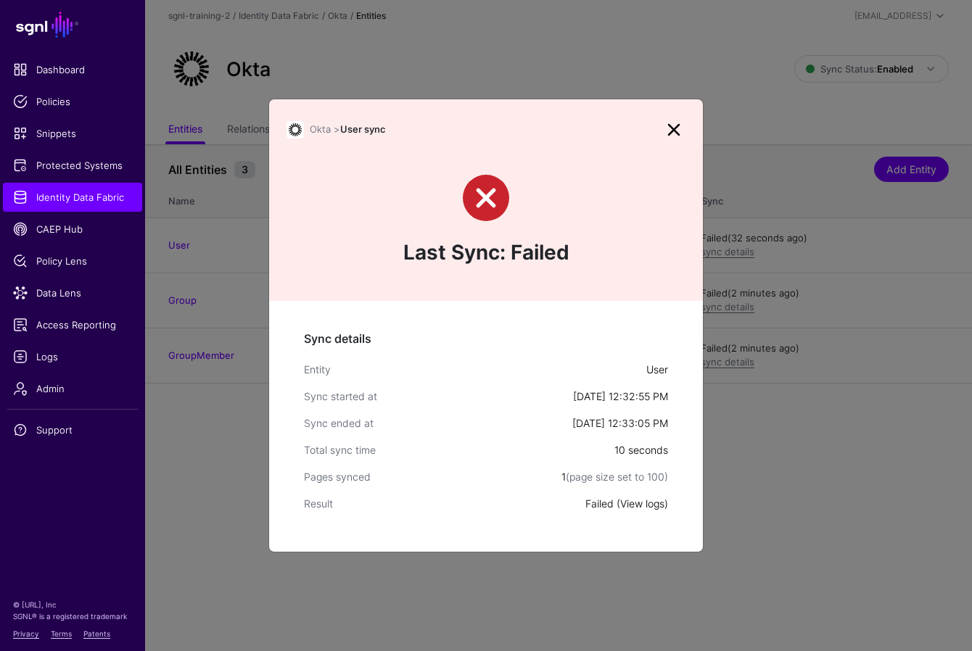
click at [653, 505] on link "View logs" at bounding box center [642, 503] width 44 height 12
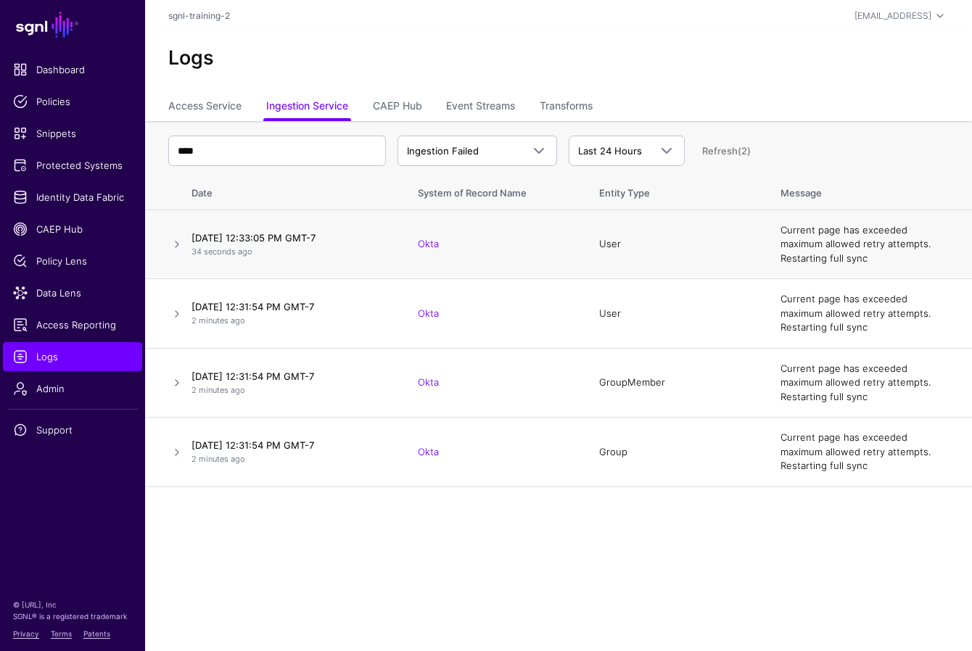
click at [291, 261] on td "August 12, 2025 at 12:33:05 PM GMT-7 34 seconds ago" at bounding box center [295, 245] width 218 height 70
click at [176, 247] on link at bounding box center [176, 244] width 17 height 17
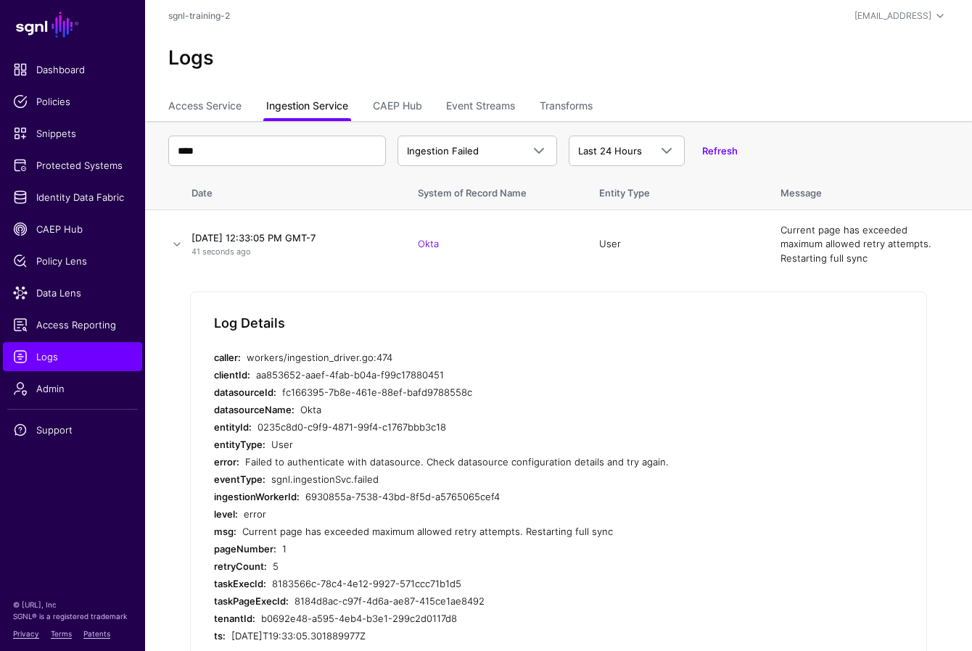
click at [301, 104] on link "Ingestion Service" at bounding box center [307, 108] width 82 height 28
click at [419, 244] on link "Okta" at bounding box center [428, 244] width 21 height 12
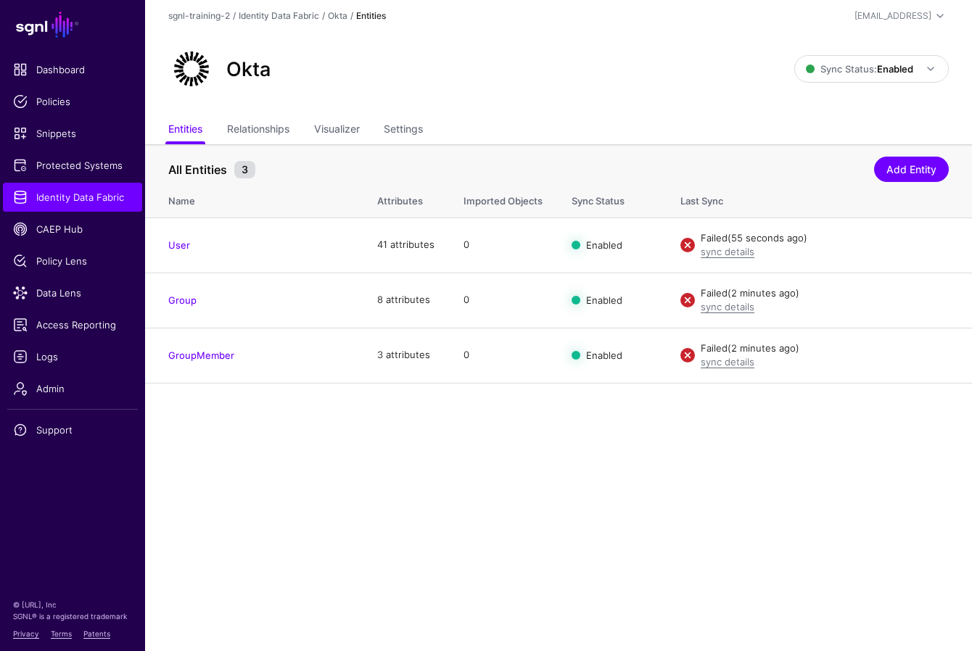
click at [444, 435] on main "SGNL Dashboard Policies Snippets Protected Systems Identity Data Fabric CAEP Hu…" at bounding box center [486, 325] width 972 height 651
click at [399, 124] on link "Settings" at bounding box center [403, 131] width 39 height 28
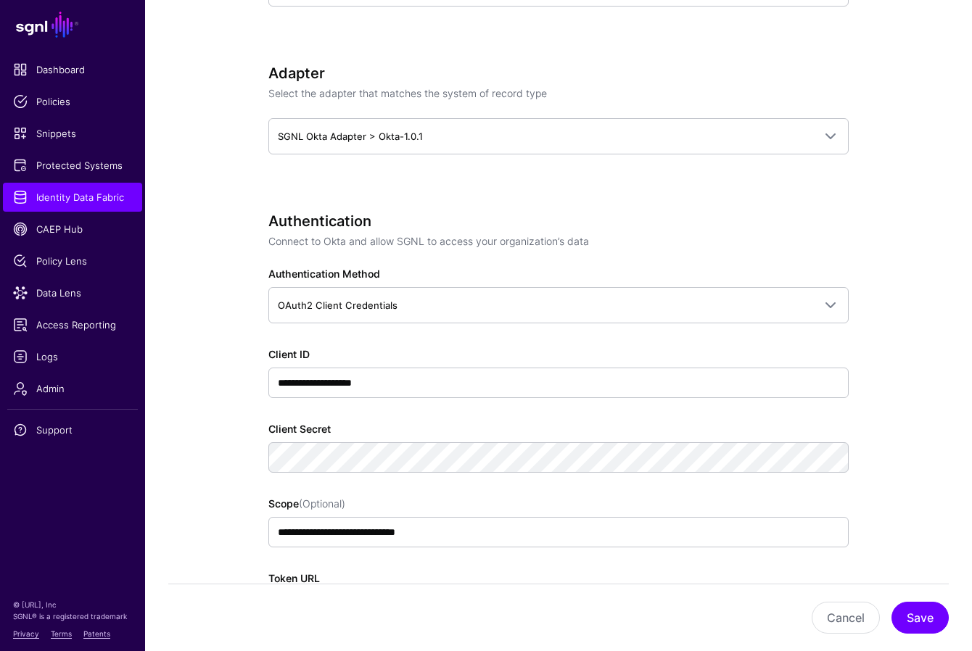
scroll to position [835, 0]
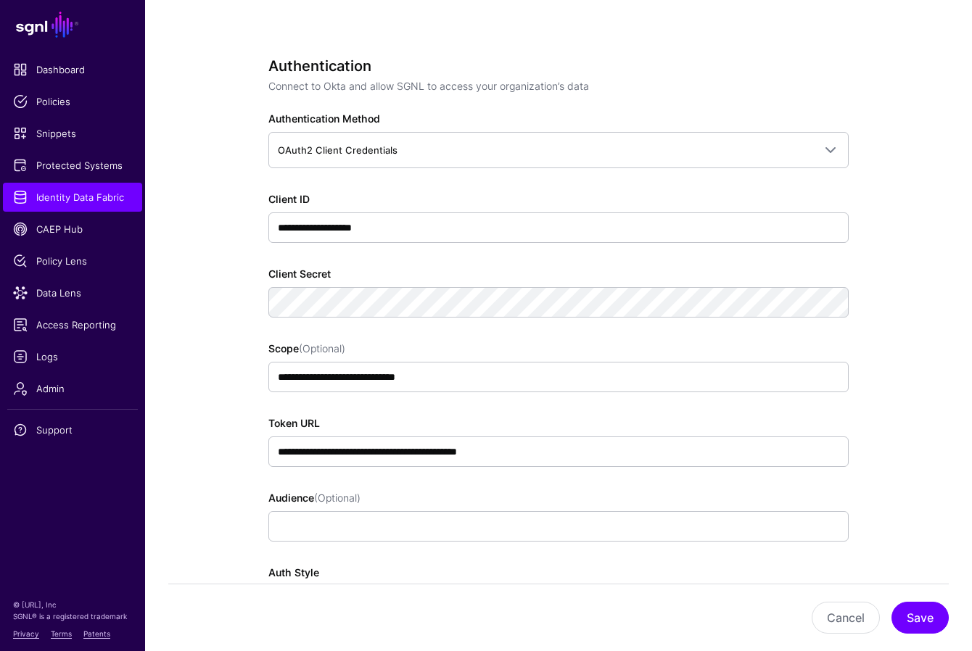
click at [592, 78] on p "Connect to Okta and allow SGNL to access your organization’s data" at bounding box center [558, 85] width 580 height 15
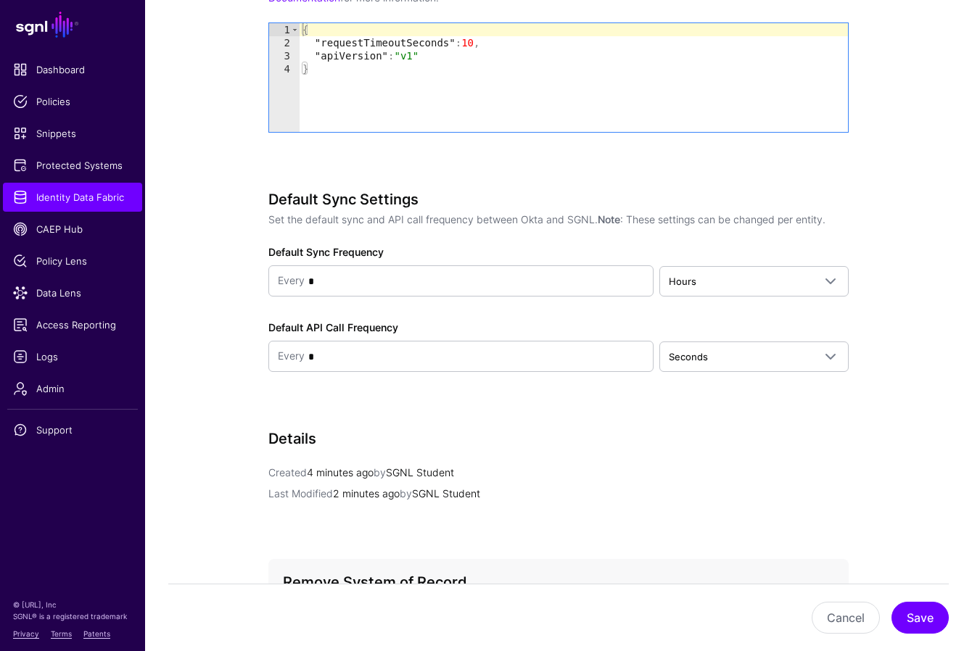
scroll to position [1754, 0]
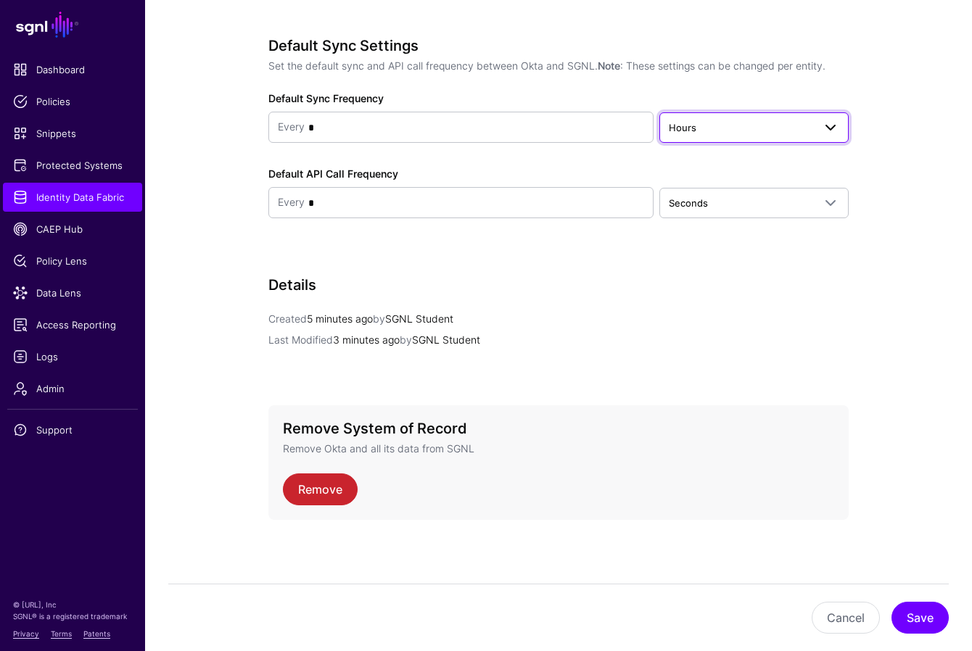
click at [741, 123] on span "Hours" at bounding box center [740, 128] width 144 height 16
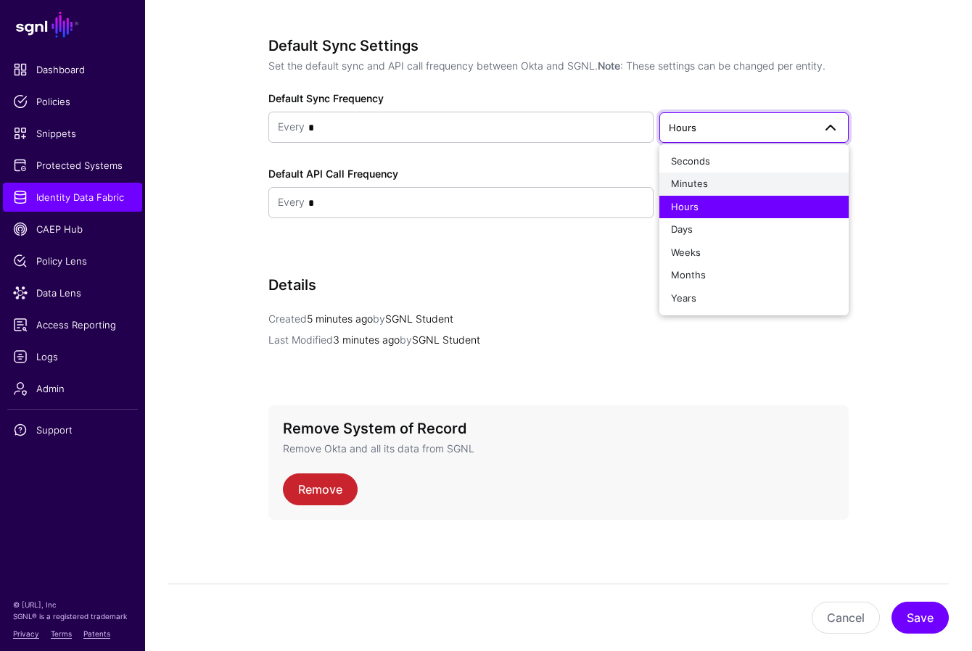
click at [692, 178] on span "Minutes" at bounding box center [689, 184] width 37 height 12
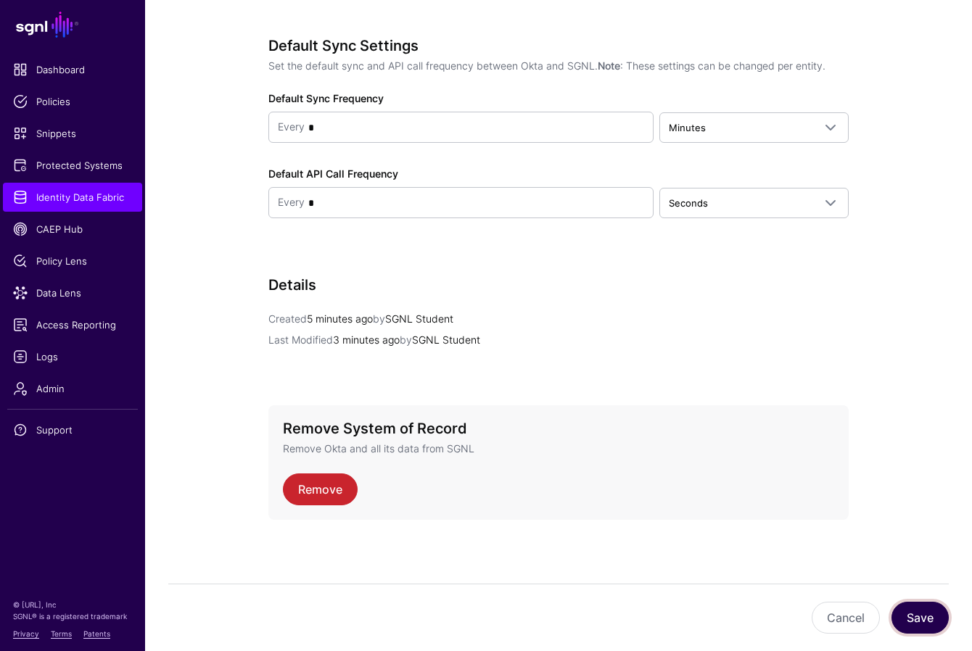
click at [744, 621] on button "Save" at bounding box center [919, 618] width 57 height 32
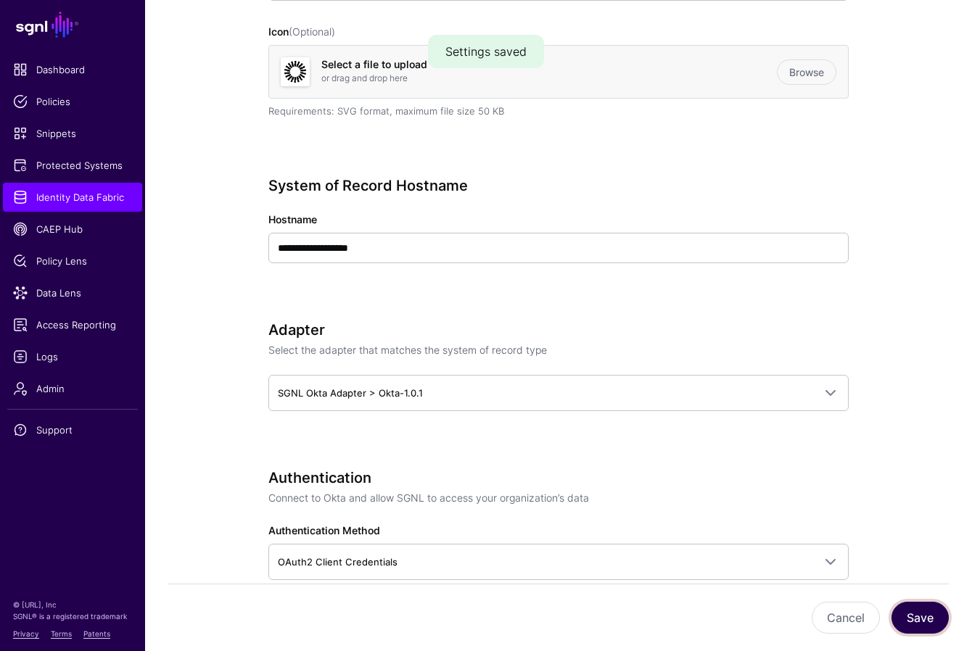
scroll to position [0, 0]
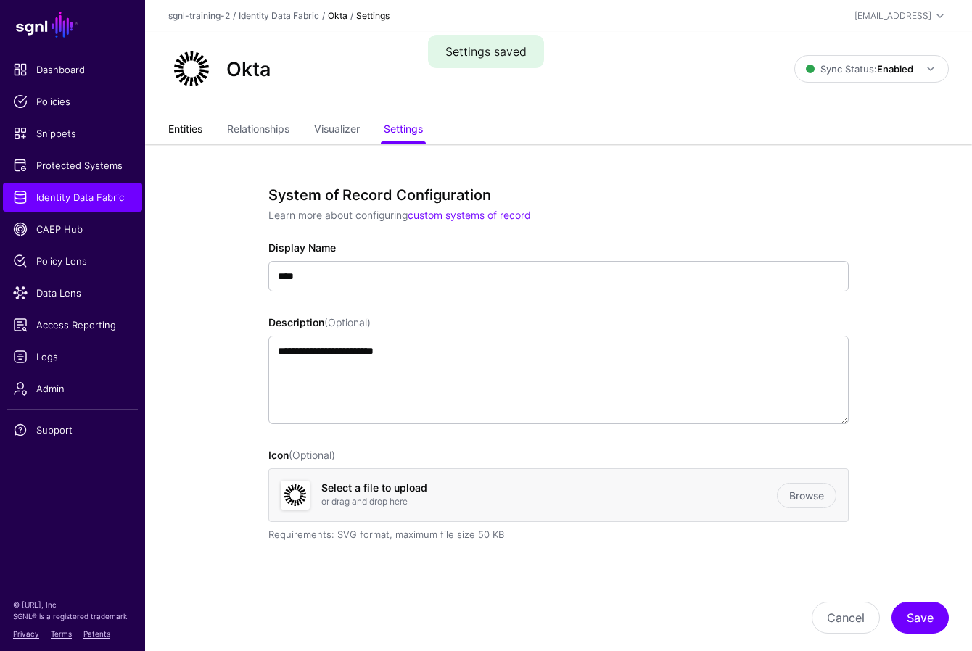
click at [183, 126] on link "Entities" at bounding box center [185, 131] width 34 height 28
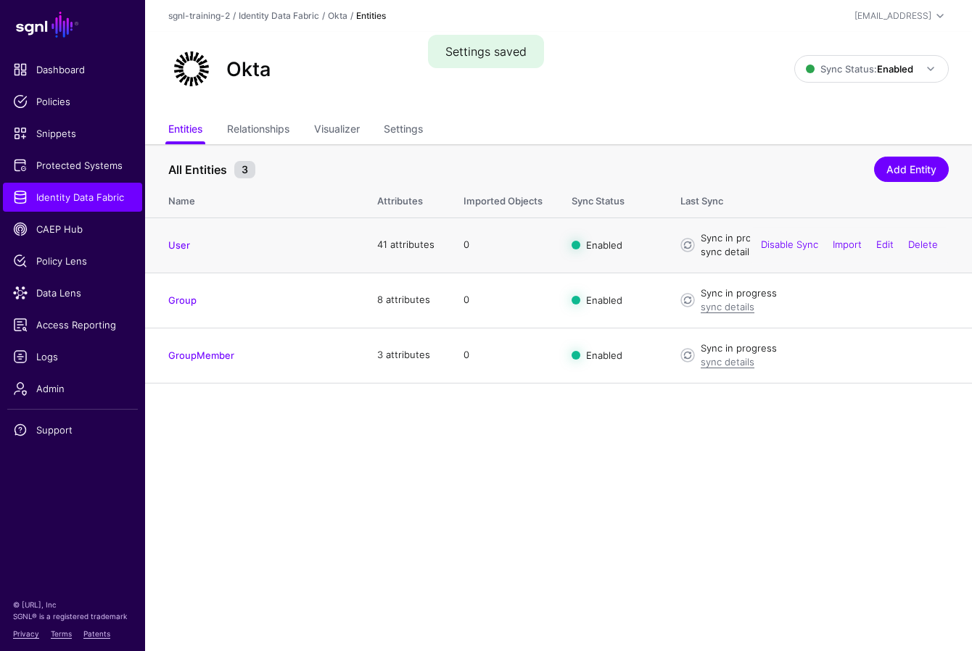
click at [732, 254] on link "sync details" at bounding box center [727, 252] width 54 height 12
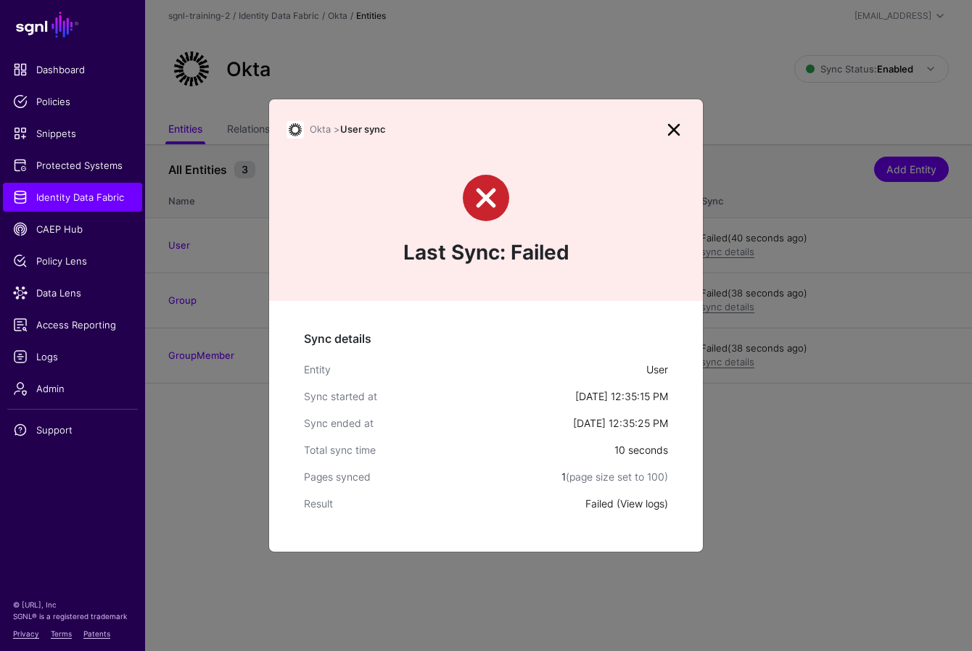
click at [642, 502] on link "View logs" at bounding box center [642, 503] width 44 height 12
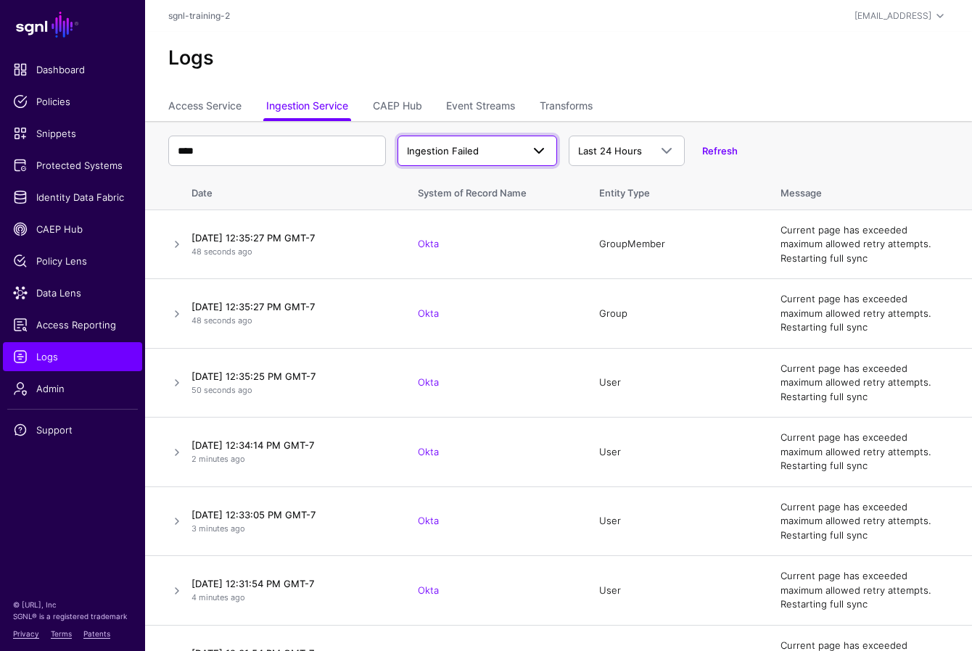
click at [496, 149] on span "Ingestion Failed" at bounding box center [464, 151] width 115 height 15
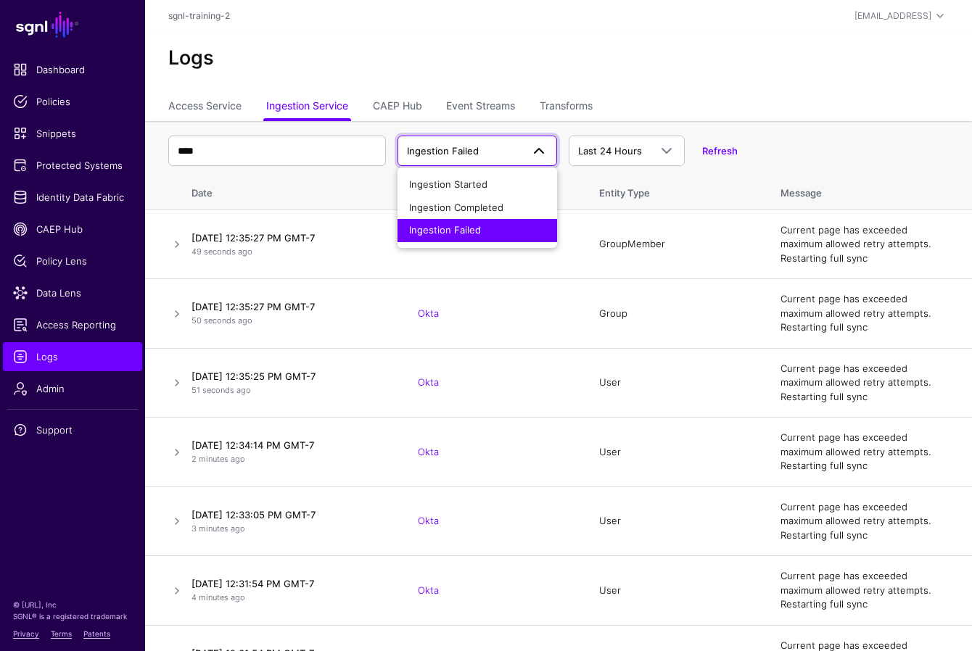
click at [461, 226] on span "Ingestion Failed" at bounding box center [445, 230] width 72 height 12
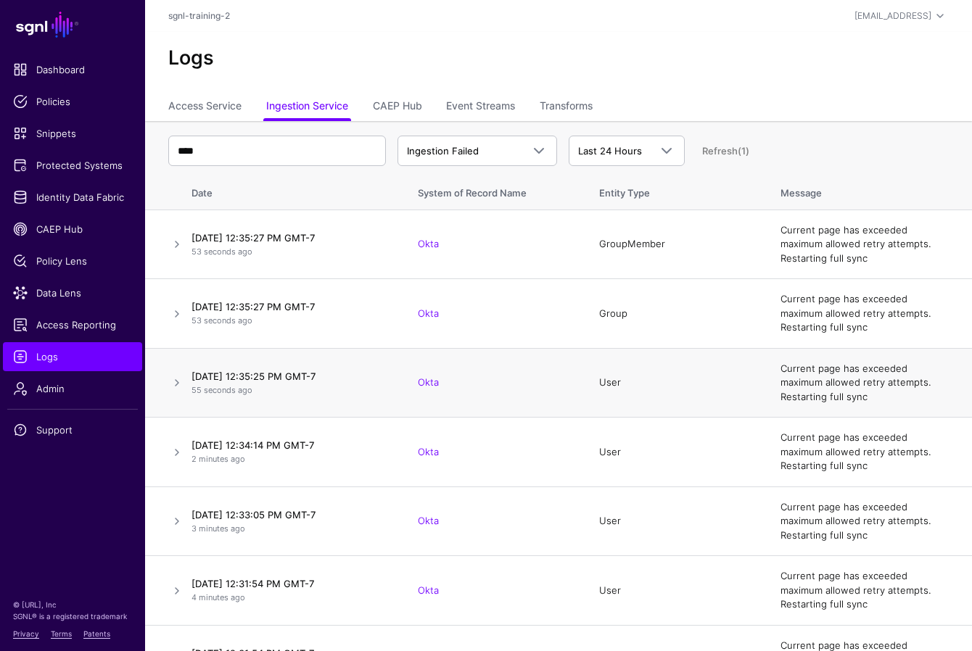
click at [317, 377] on h4 "[DATE] 12:35:25 PM GMT-7" at bounding box center [289, 376] width 197 height 13
click at [175, 382] on link at bounding box center [176, 382] width 17 height 17
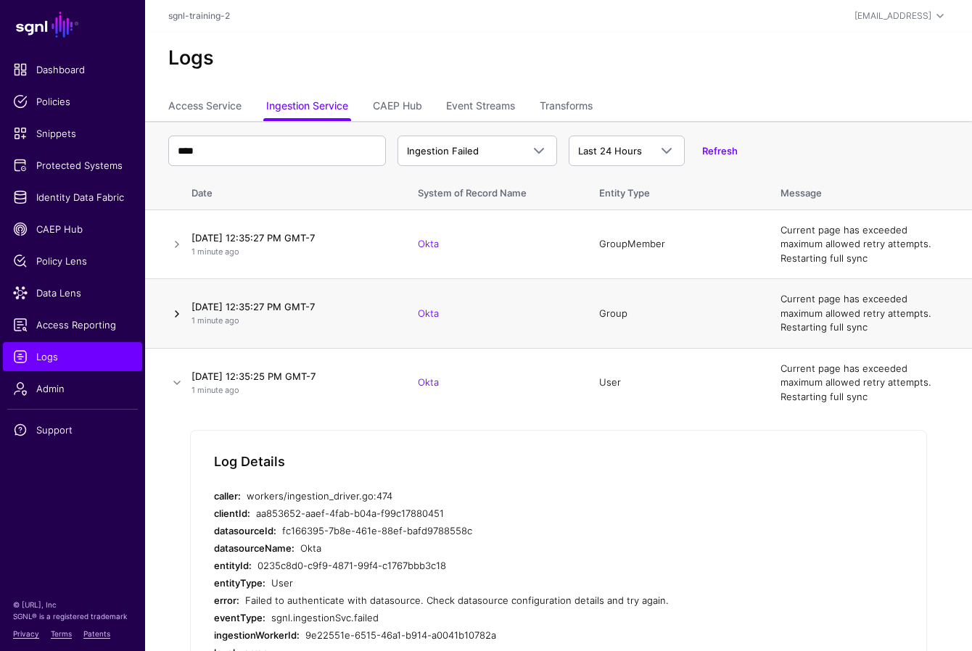
click at [179, 315] on link at bounding box center [176, 313] width 17 height 17
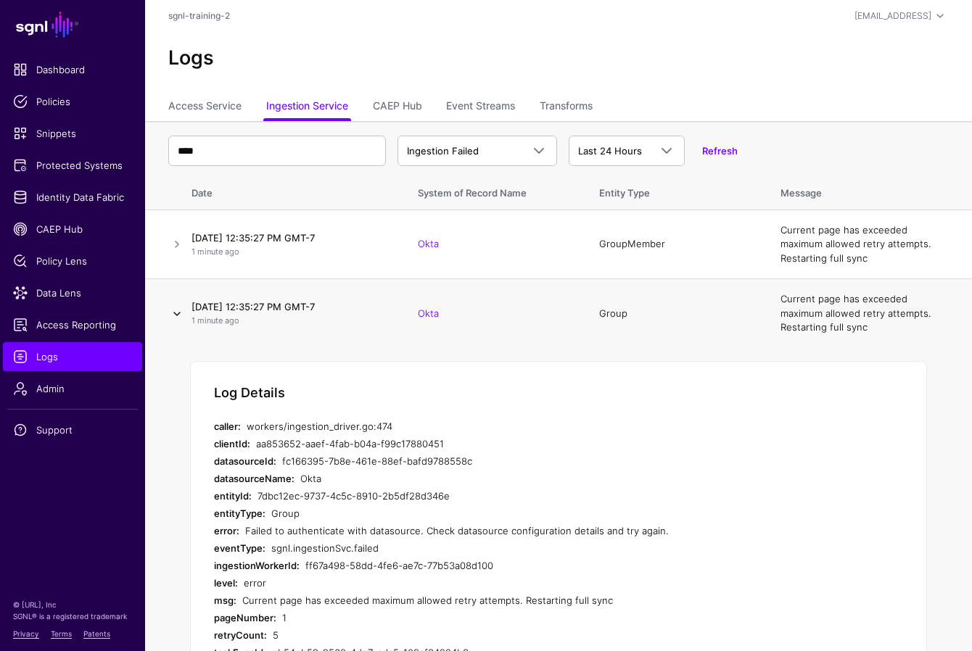
click at [179, 315] on link at bounding box center [176, 313] width 17 height 17
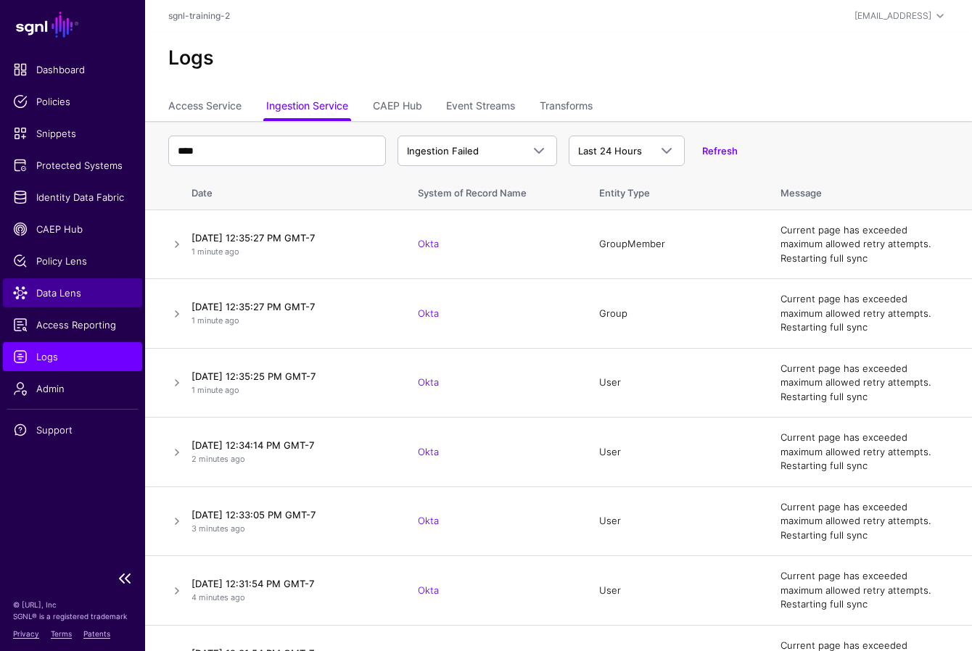
click at [51, 292] on span "Data Lens" at bounding box center [72, 293] width 119 height 15
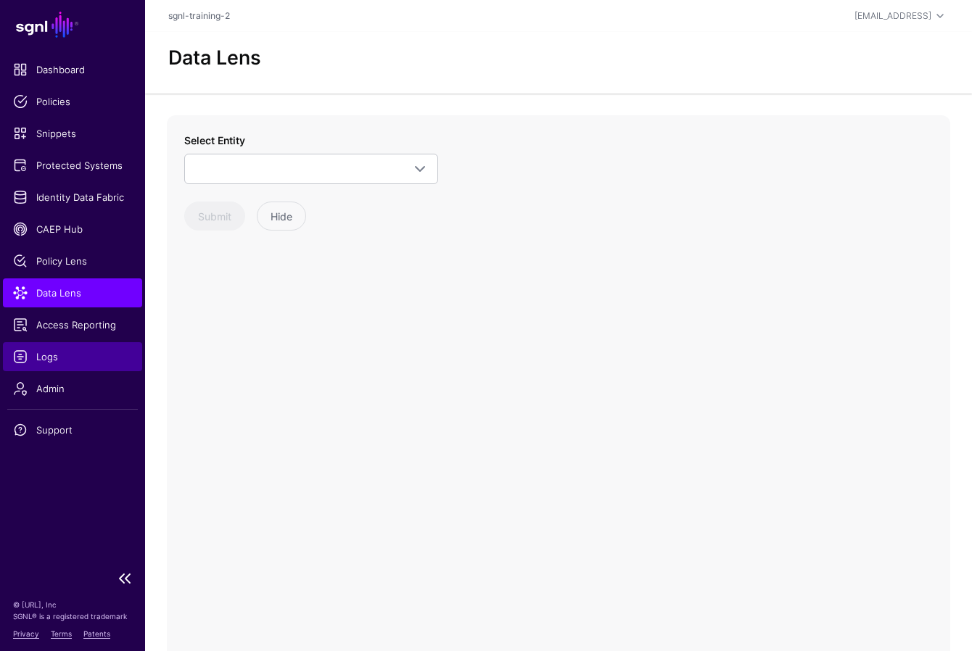
click at [49, 357] on span "Logs" at bounding box center [72, 356] width 119 height 15
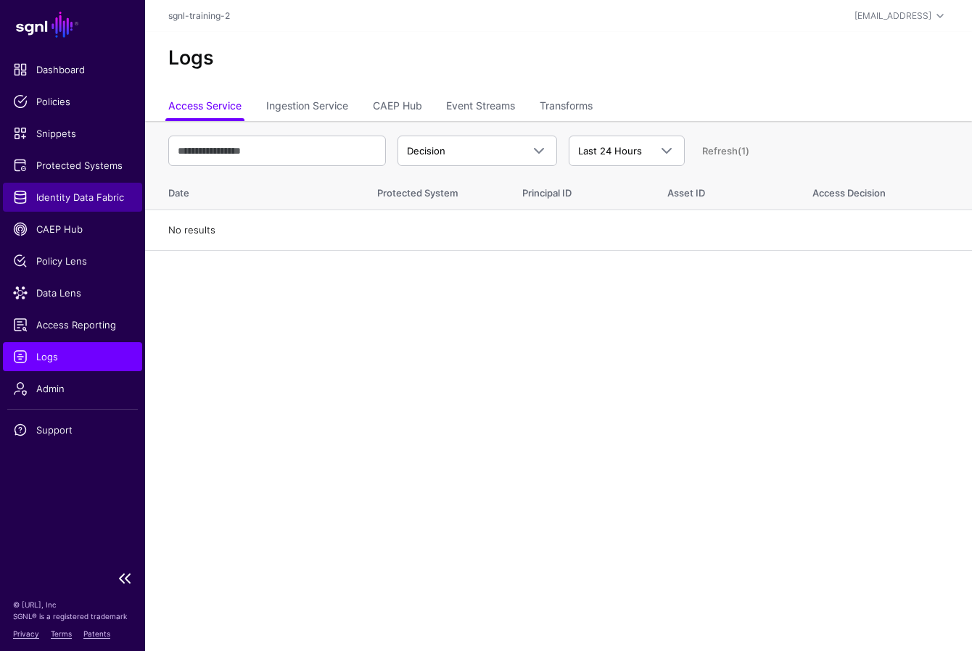
click at [54, 202] on span "Identity Data Fabric" at bounding box center [72, 197] width 119 height 15
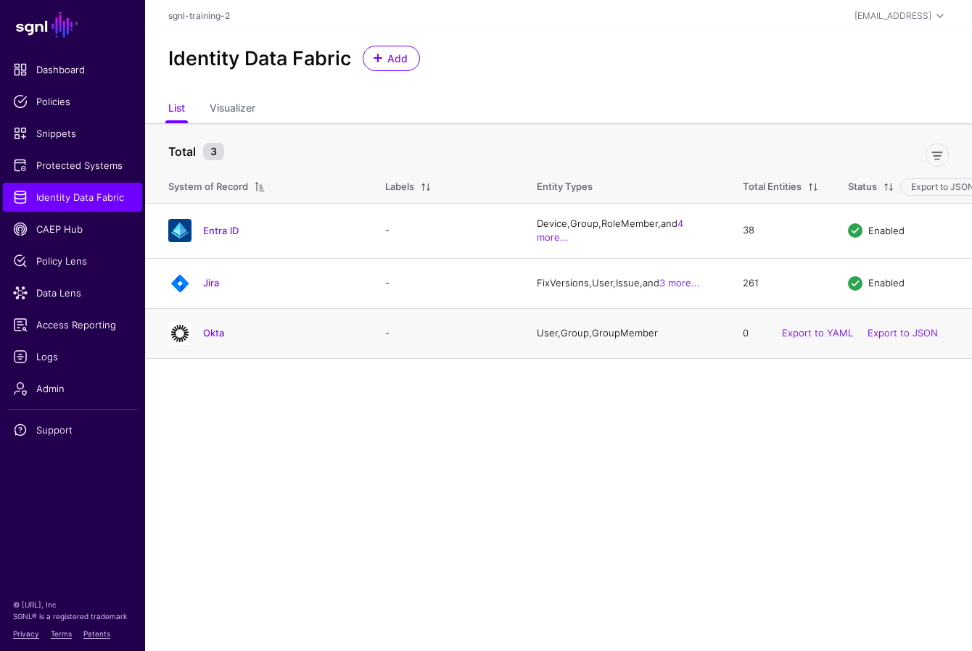
click at [226, 339] on h4 "Okta" at bounding box center [279, 332] width 153 height 13
click at [222, 338] on link "Okta" at bounding box center [213, 333] width 21 height 12
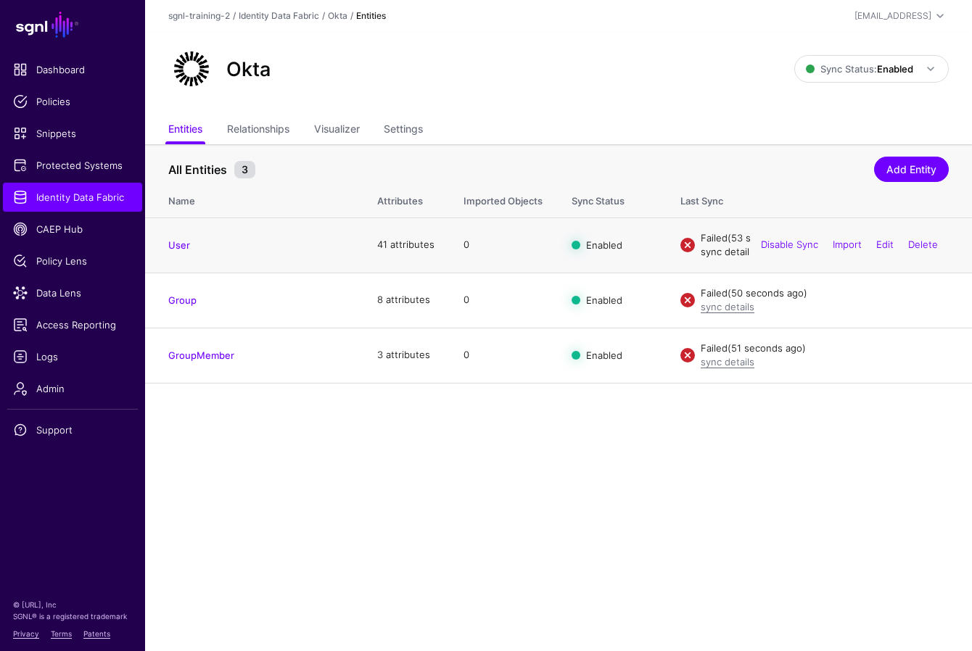
click at [725, 252] on link "sync details" at bounding box center [727, 252] width 54 height 12
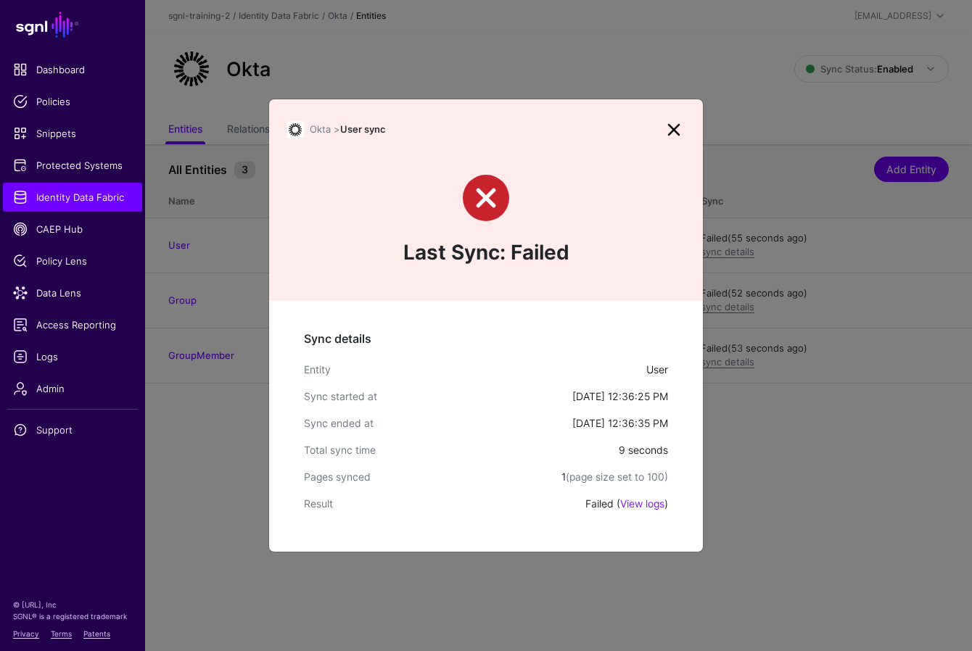
click at [679, 128] on link at bounding box center [673, 129] width 23 height 23
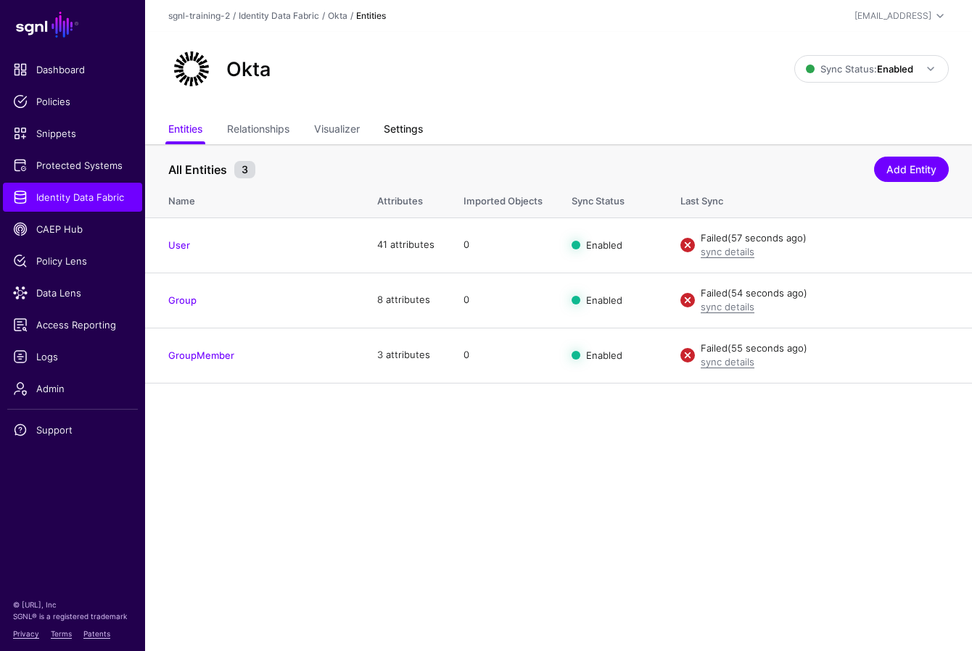
click at [413, 121] on link "Settings" at bounding box center [403, 131] width 39 height 28
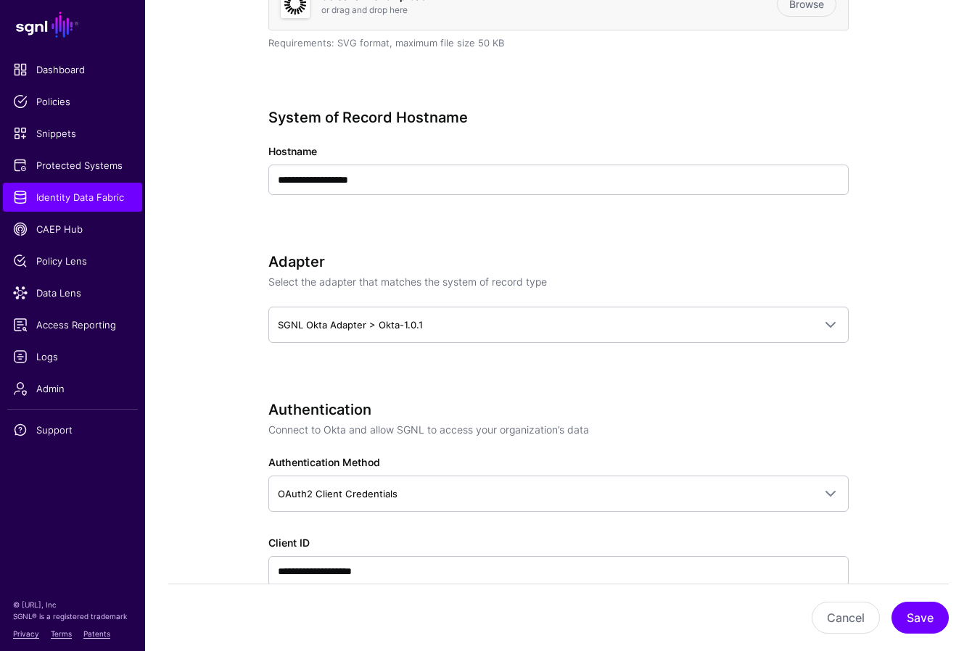
scroll to position [696, 0]
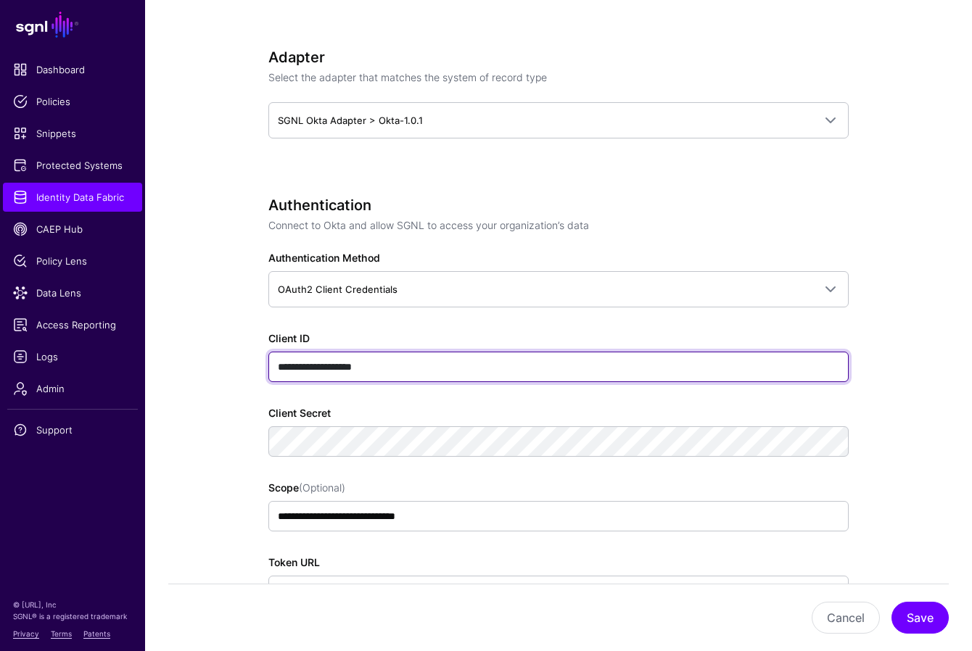
click at [436, 373] on input "**********" at bounding box center [558, 367] width 580 height 30
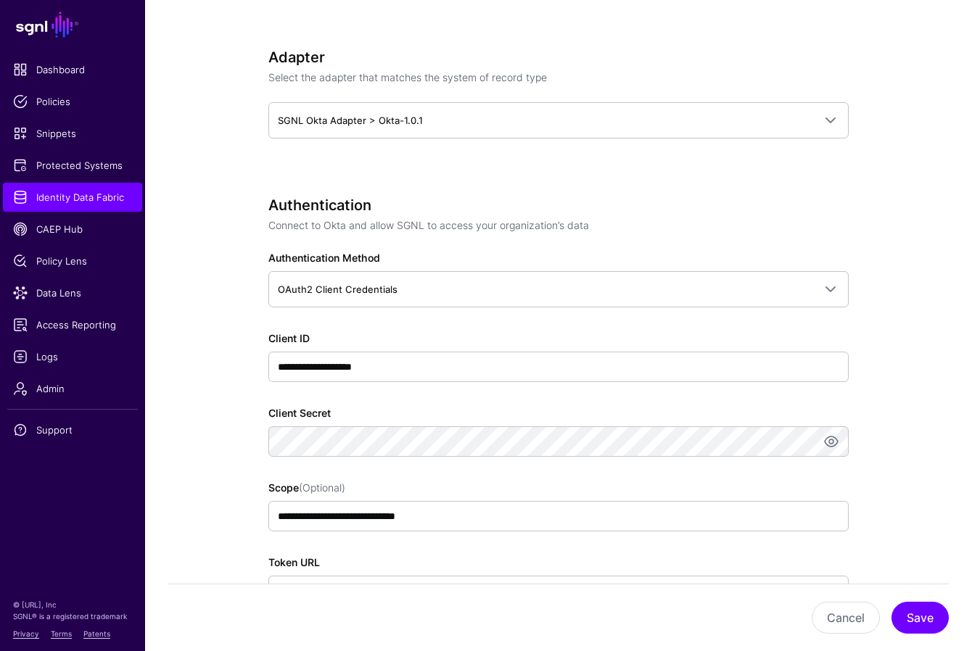
click at [624, 486] on div "**********" at bounding box center [558, 505] width 580 height 51
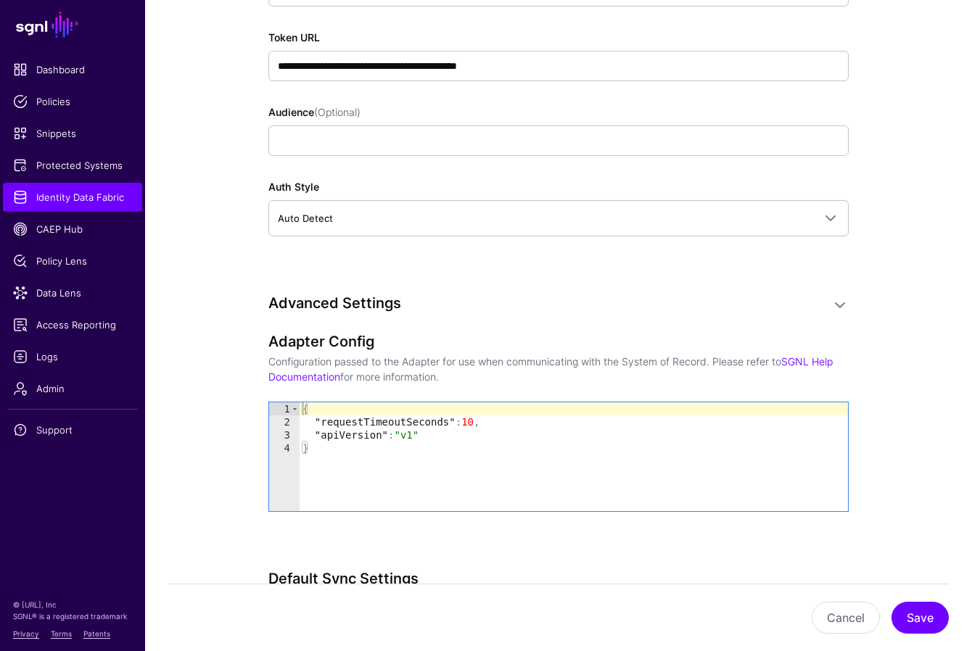
scroll to position [1222, 0]
click at [744, 610] on button "Save" at bounding box center [919, 618] width 57 height 32
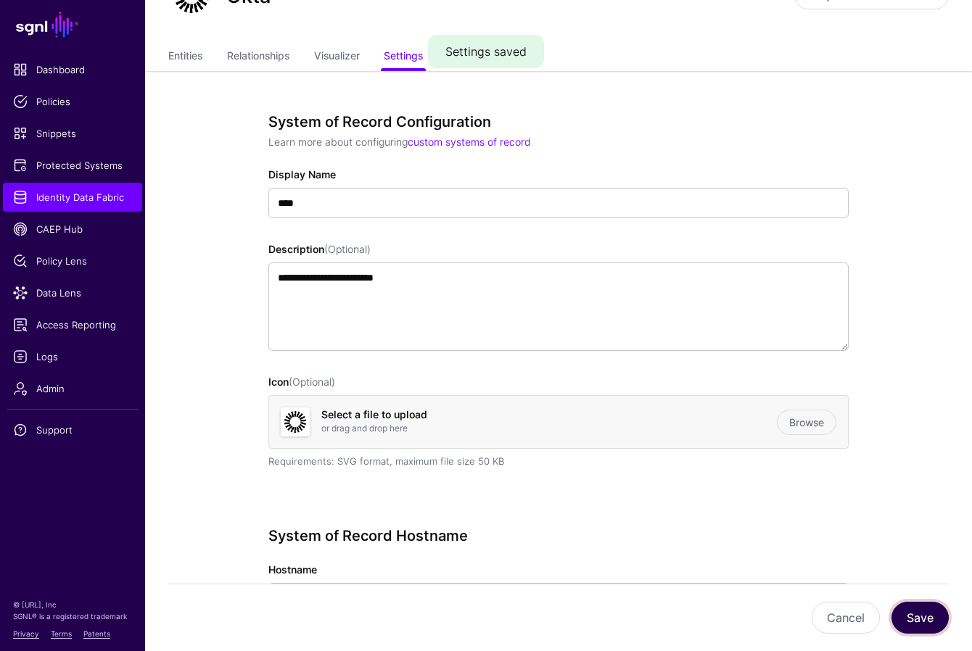
scroll to position [0, 0]
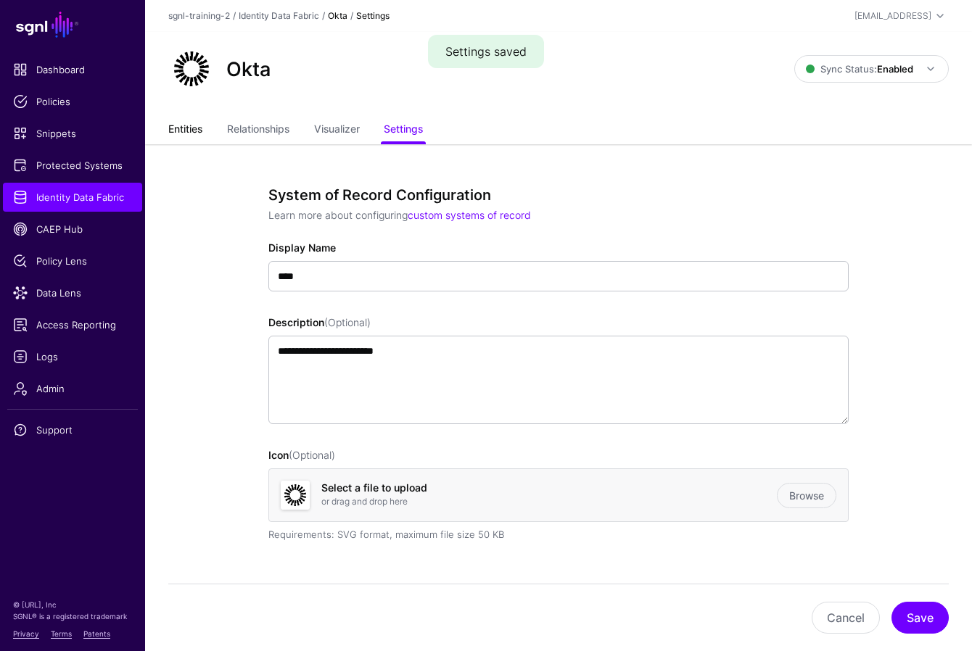
click at [183, 129] on link "Entities" at bounding box center [185, 131] width 34 height 28
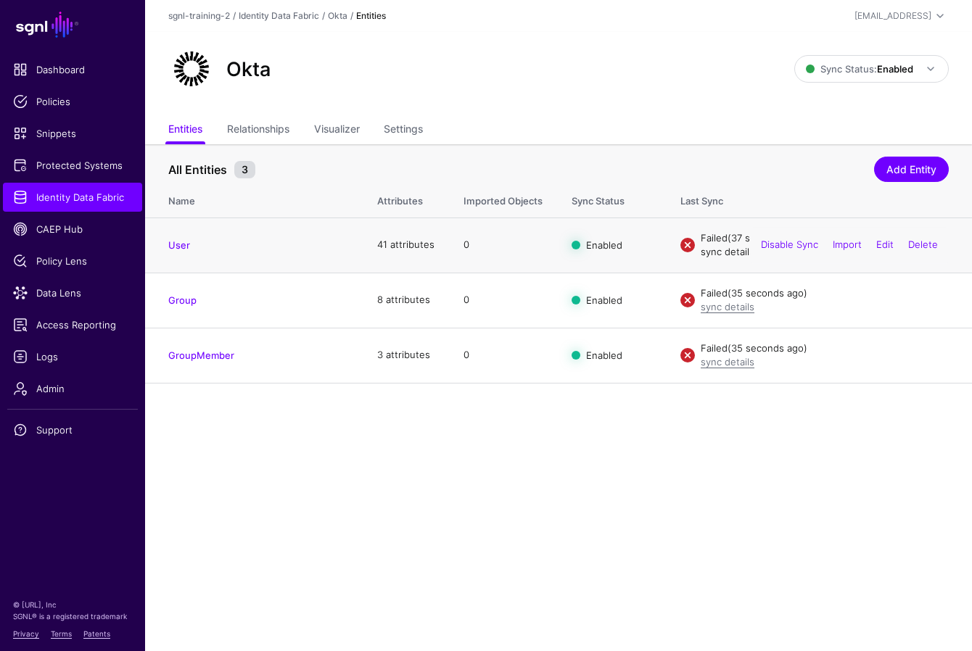
click at [720, 253] on link "sync details" at bounding box center [727, 252] width 54 height 12
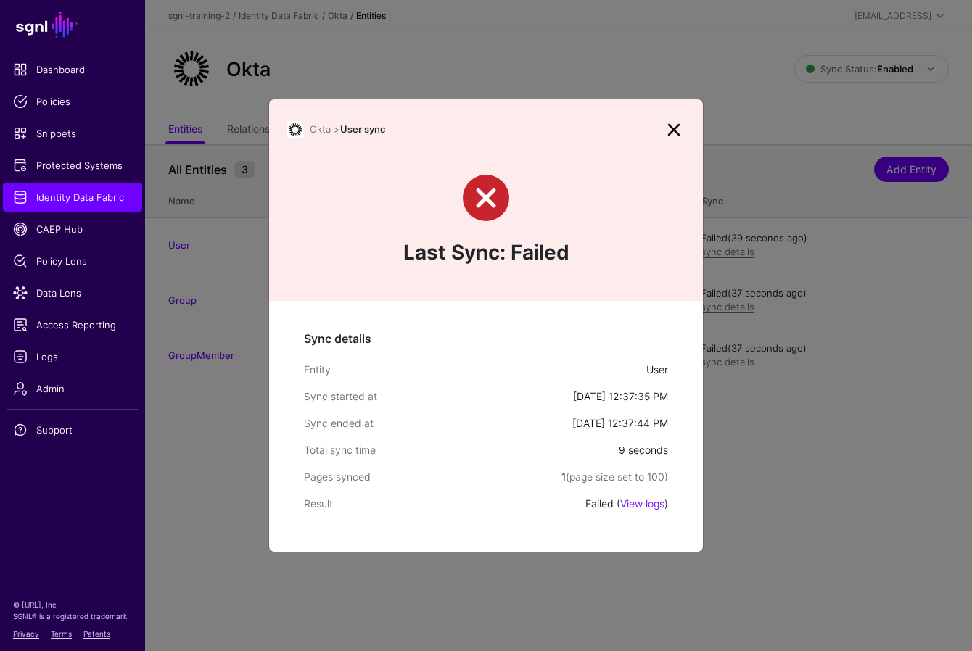
click at [634, 511] on div "Sync details Entity User Sync started at Aug 12, 2025, 12:37:35 PM Sync ended a…" at bounding box center [486, 426] width 434 height 251
click at [645, 502] on link "View logs" at bounding box center [642, 503] width 44 height 12
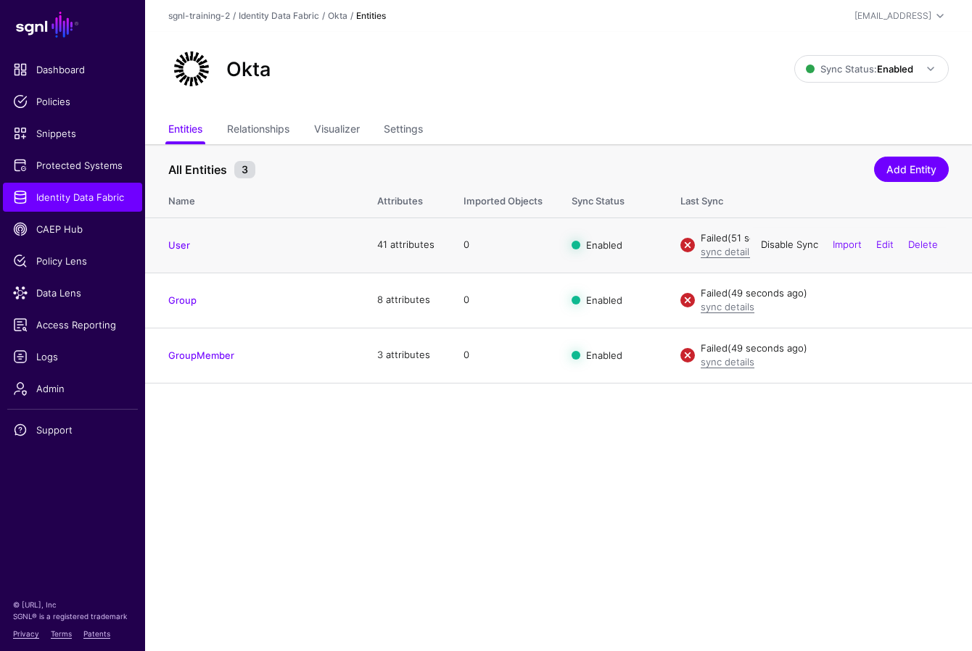
click at [744, 247] on link "Disable Sync" at bounding box center [789, 245] width 57 height 12
click at [0, 0] on link "Enable Sync" at bounding box center [0, 0] width 0 height 0
click at [728, 252] on link "sync details" at bounding box center [727, 252] width 54 height 12
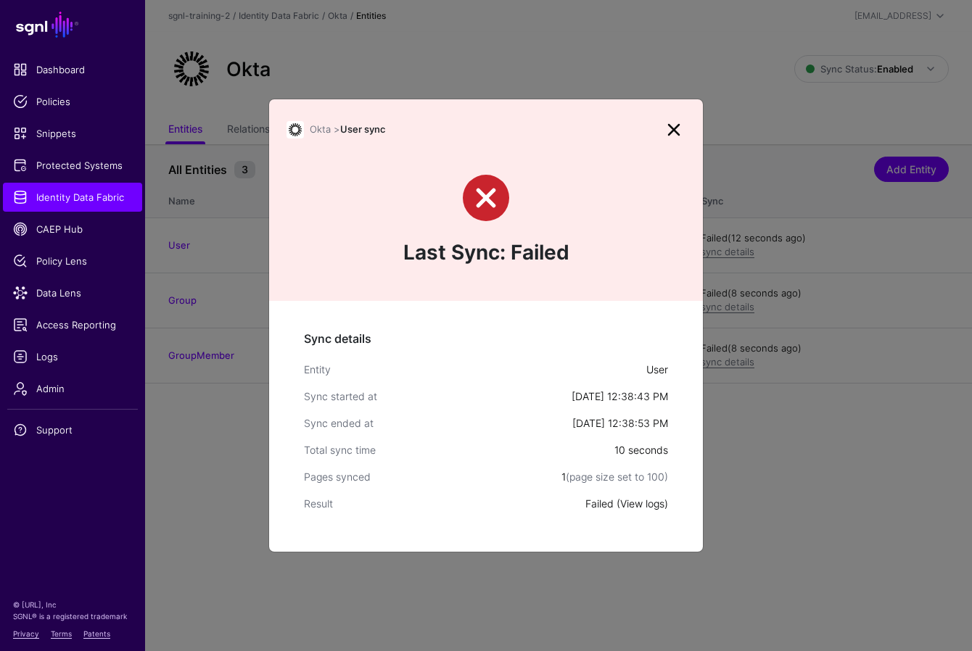
click at [646, 506] on link "View logs" at bounding box center [642, 503] width 44 height 12
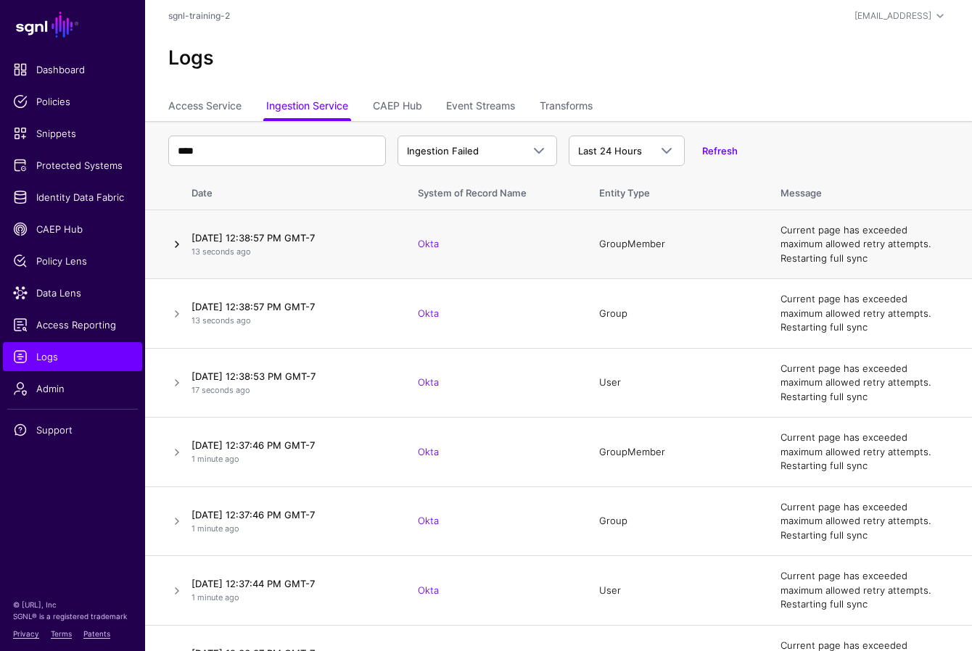
click at [178, 243] on link at bounding box center [176, 244] width 17 height 17
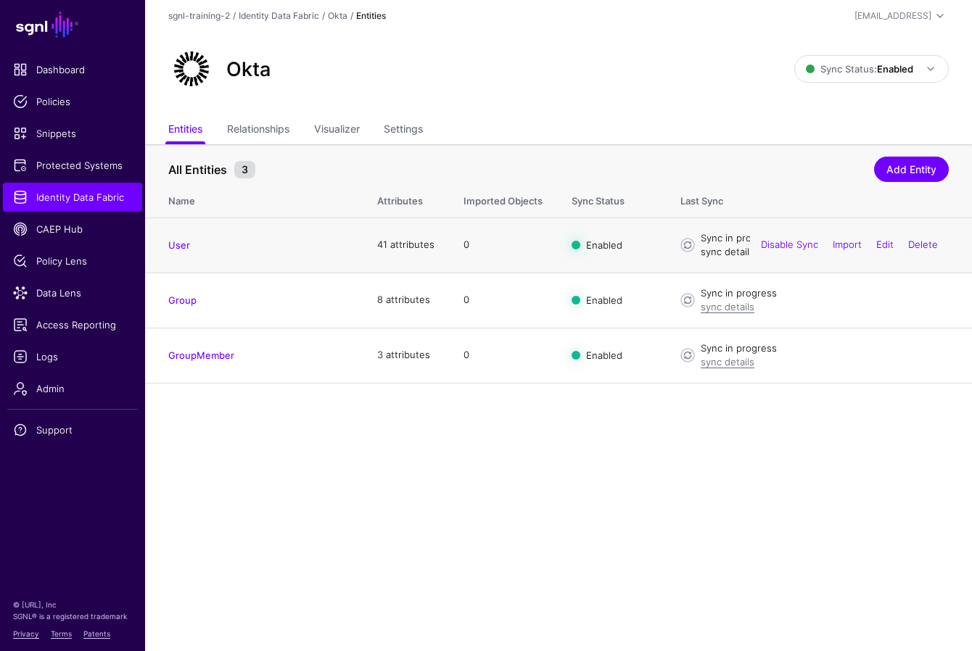
click at [727, 254] on link "sync details" at bounding box center [727, 252] width 54 height 12
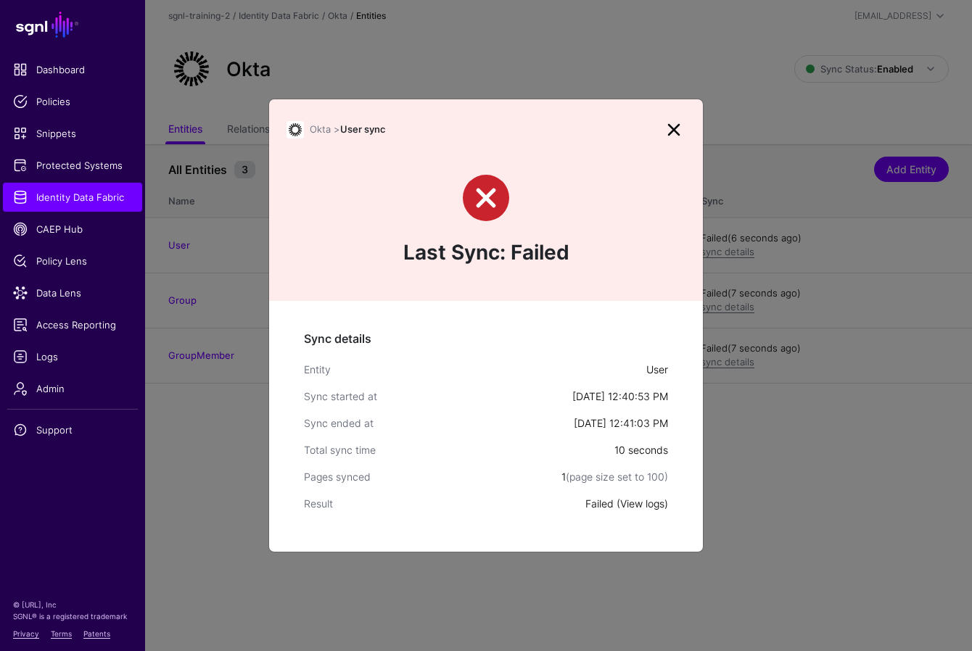
click at [636, 506] on link "View logs" at bounding box center [642, 503] width 44 height 12
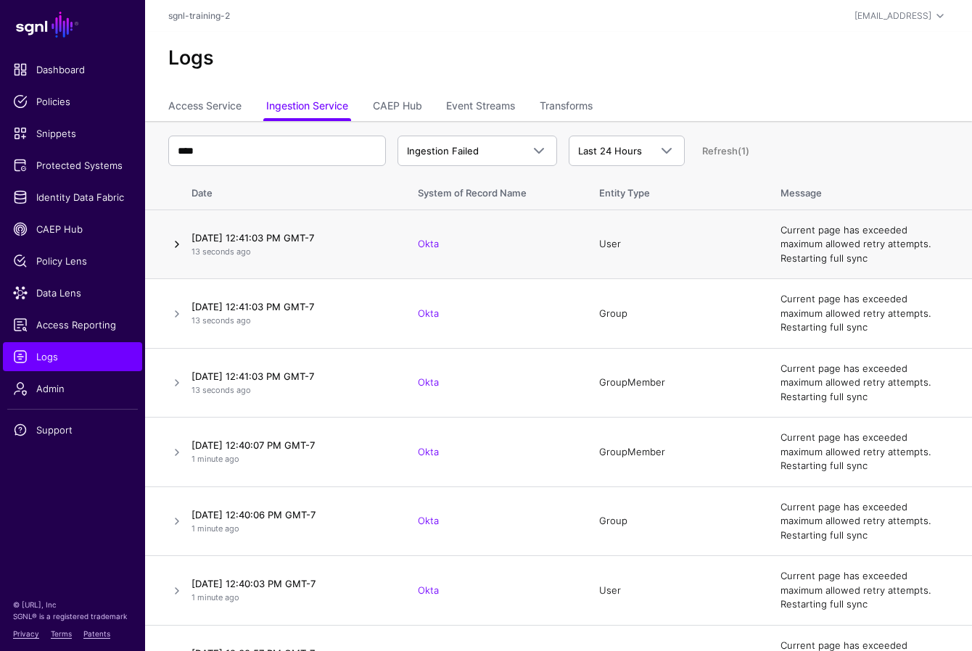
click at [179, 247] on link at bounding box center [176, 244] width 17 height 17
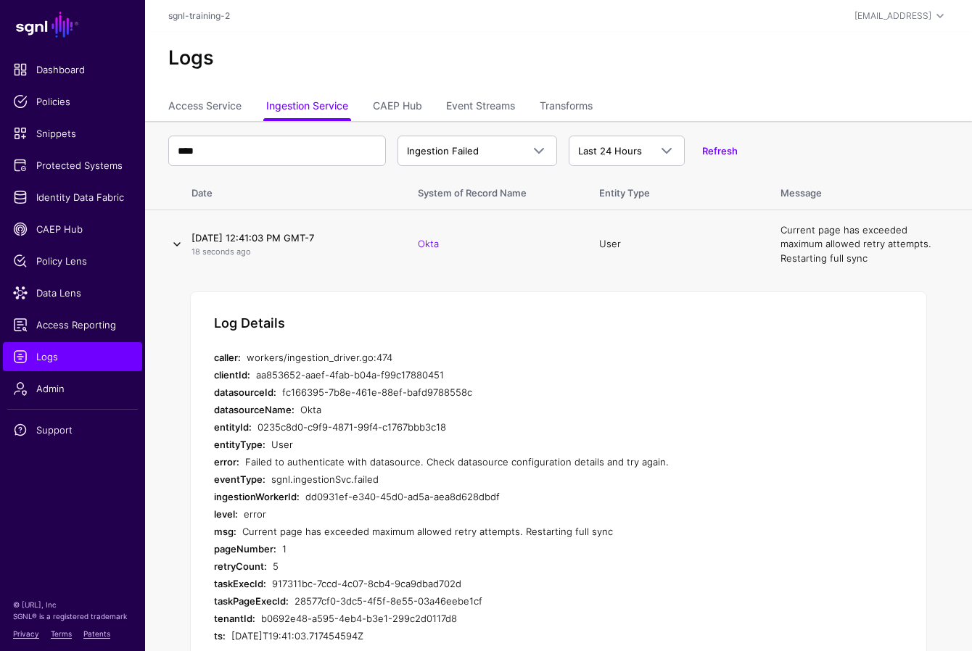
click at [179, 247] on link at bounding box center [176, 244] width 17 height 17
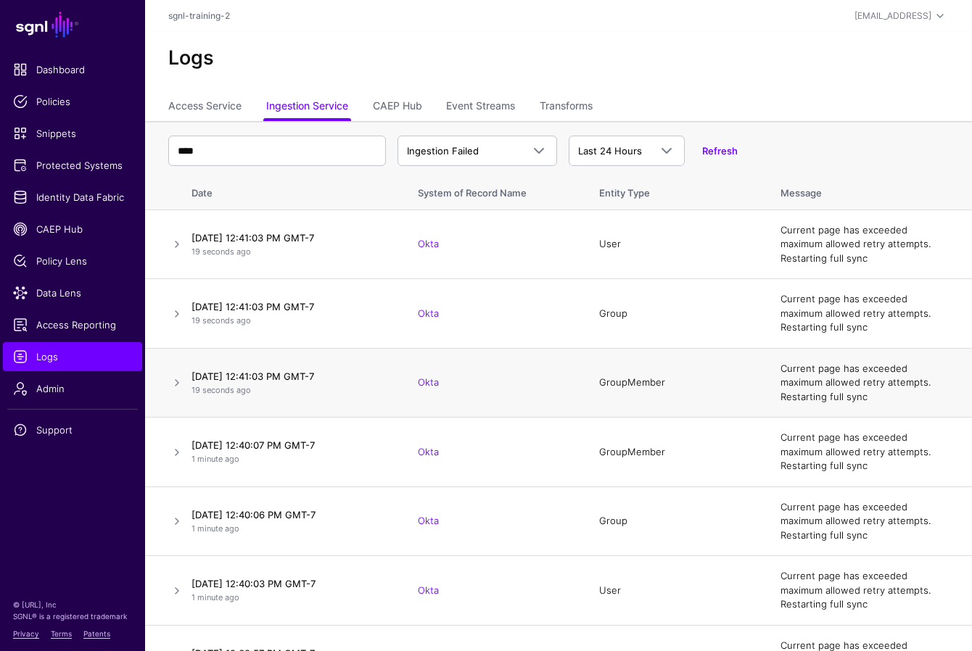
scroll to position [9, 0]
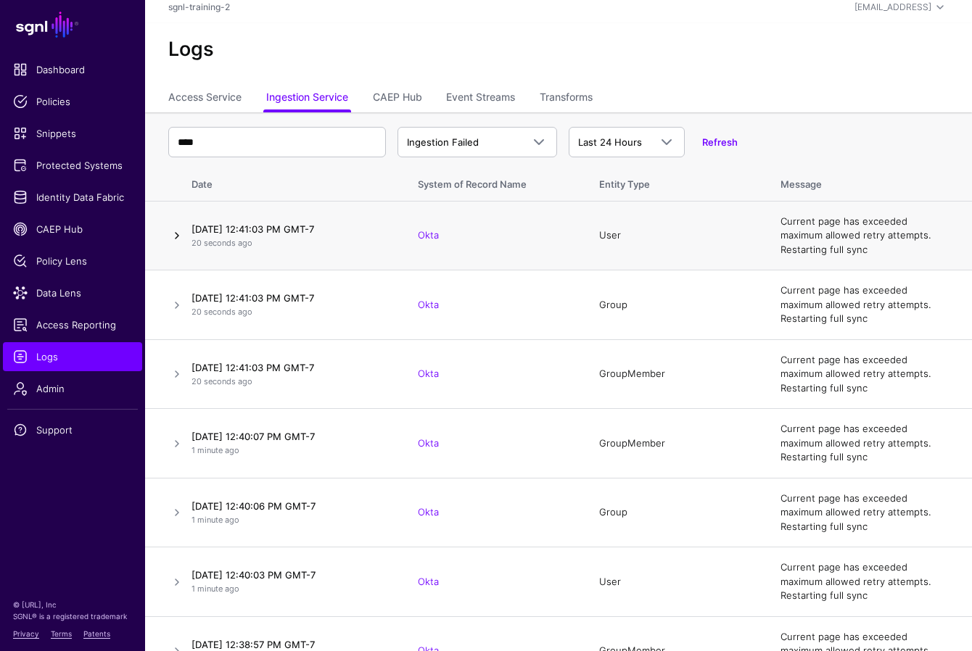
click at [174, 241] on link at bounding box center [176, 235] width 17 height 17
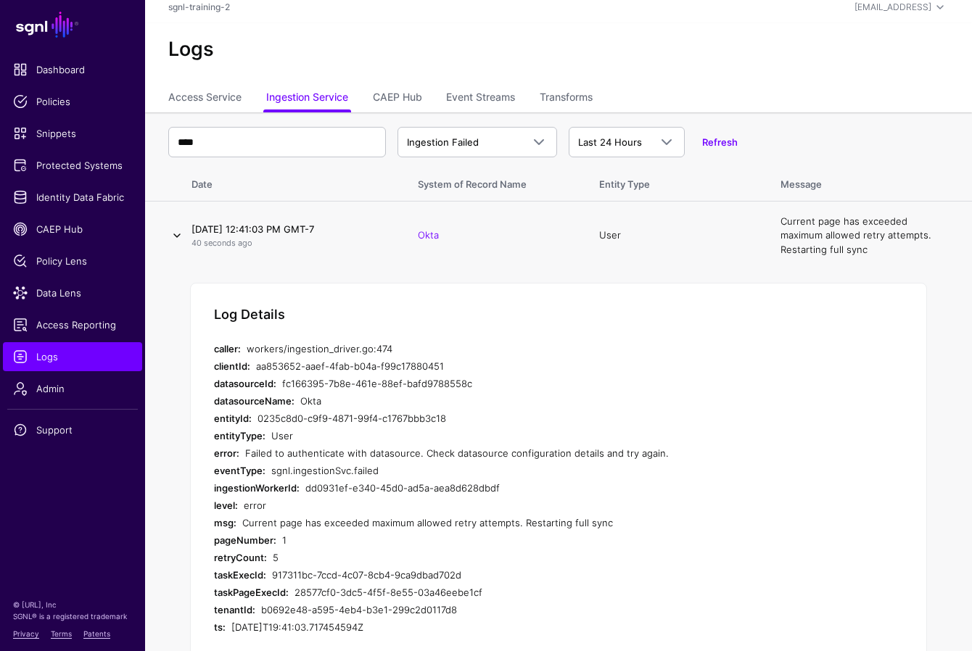
click at [174, 233] on link at bounding box center [176, 235] width 17 height 17
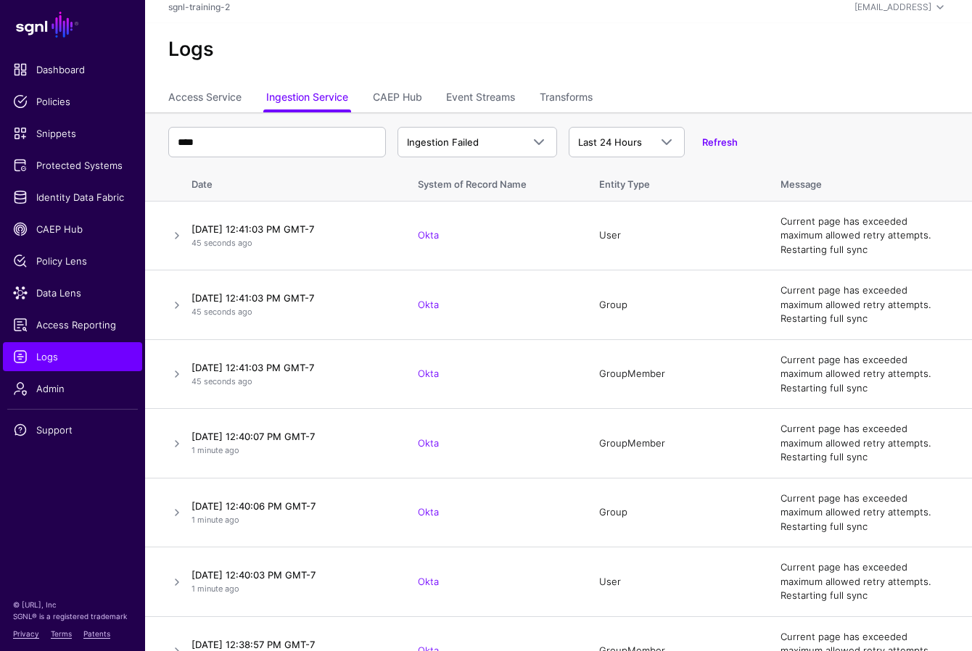
click at [339, 51] on h2 "Logs" at bounding box center [558, 48] width 780 height 23
click at [53, 288] on span "Data Lens" at bounding box center [72, 293] width 119 height 15
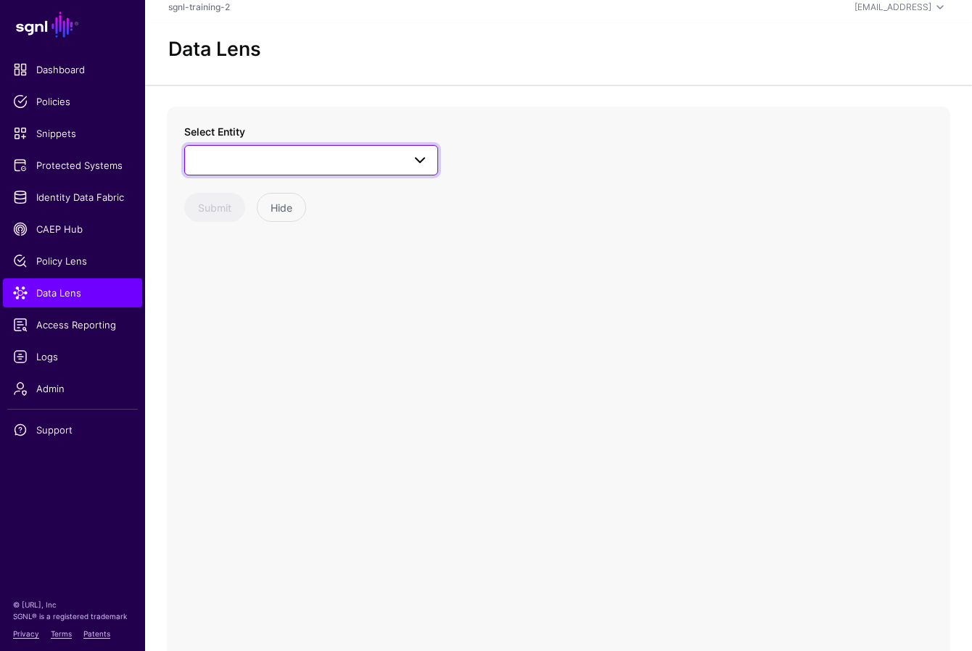
click at [271, 157] on span at bounding box center [311, 160] width 235 height 17
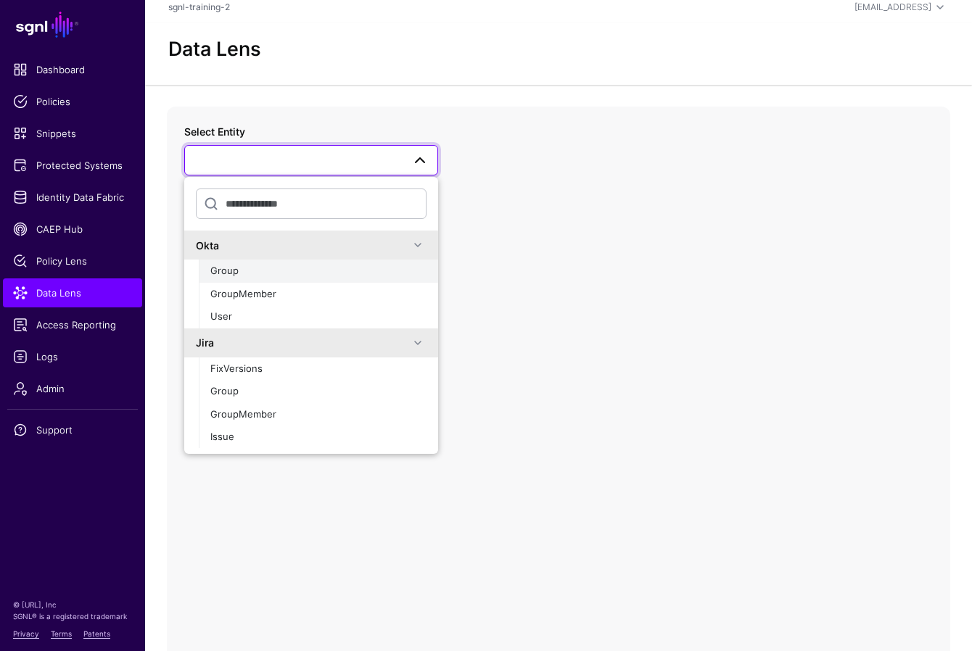
click at [253, 275] on div "Group" at bounding box center [318, 271] width 216 height 15
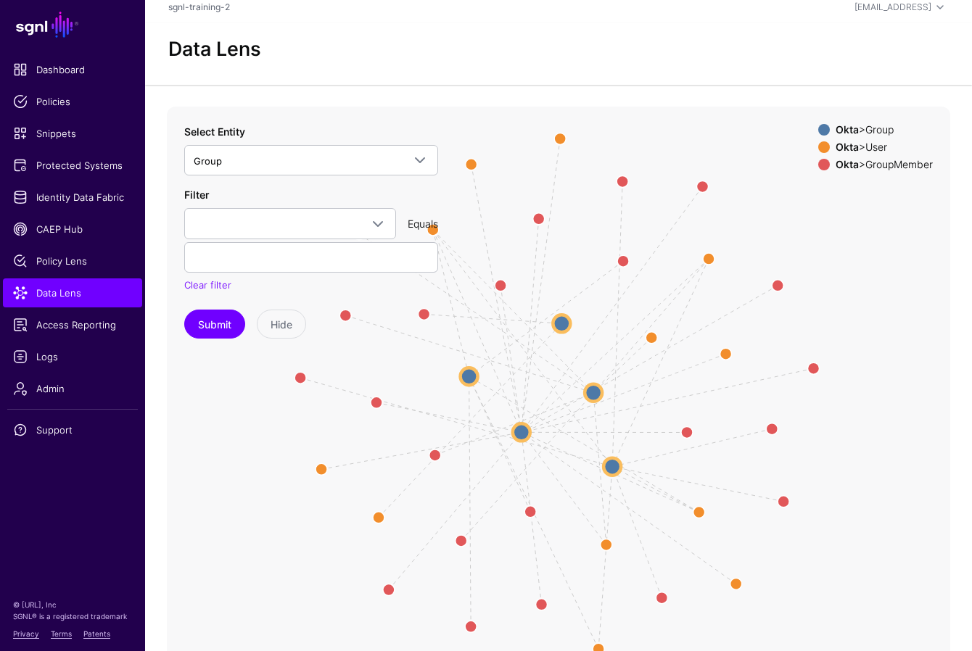
click at [469, 532] on icon "Group GroupMembership Group GroupMembership Group Group GroupMembership GroupMe…" at bounding box center [558, 397] width 783 height 580
click at [48, 201] on span "Identity Data Fabric" at bounding box center [72, 197] width 119 height 15
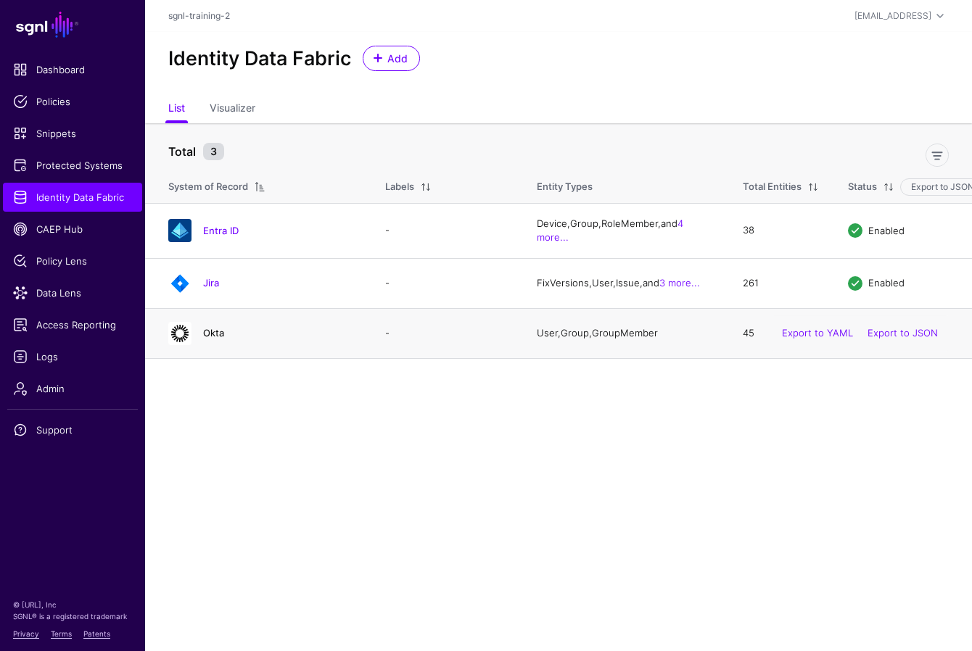
click at [215, 336] on link "Okta" at bounding box center [213, 333] width 21 height 12
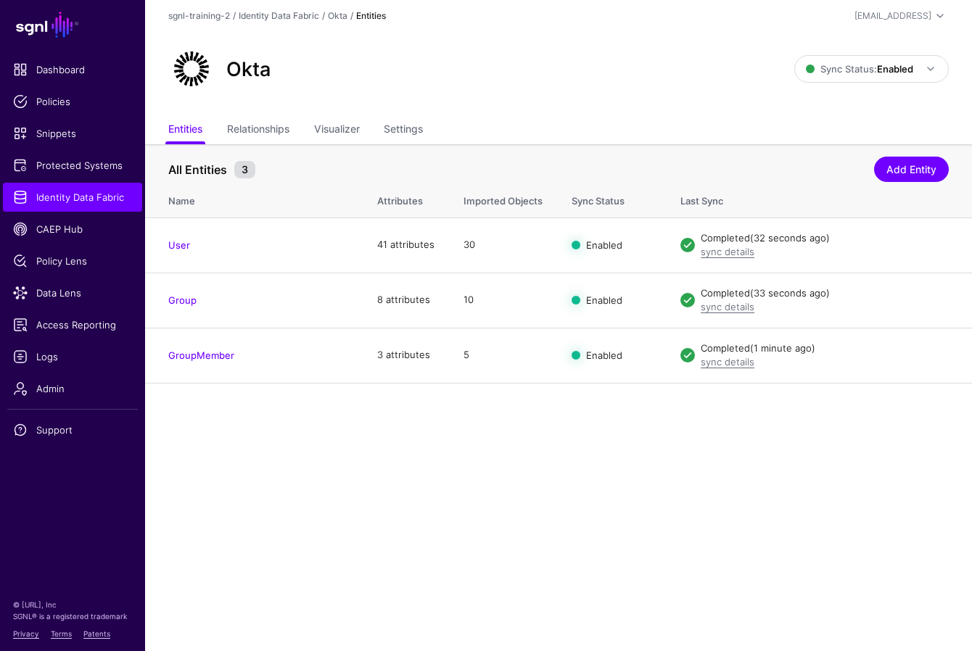
click at [473, 480] on main "SGNL Dashboard Policies Snippets Protected Systems Identity Data Fabric CAEP Hu…" at bounding box center [486, 325] width 972 height 651
click at [180, 244] on link "User" at bounding box center [179, 245] width 22 height 12
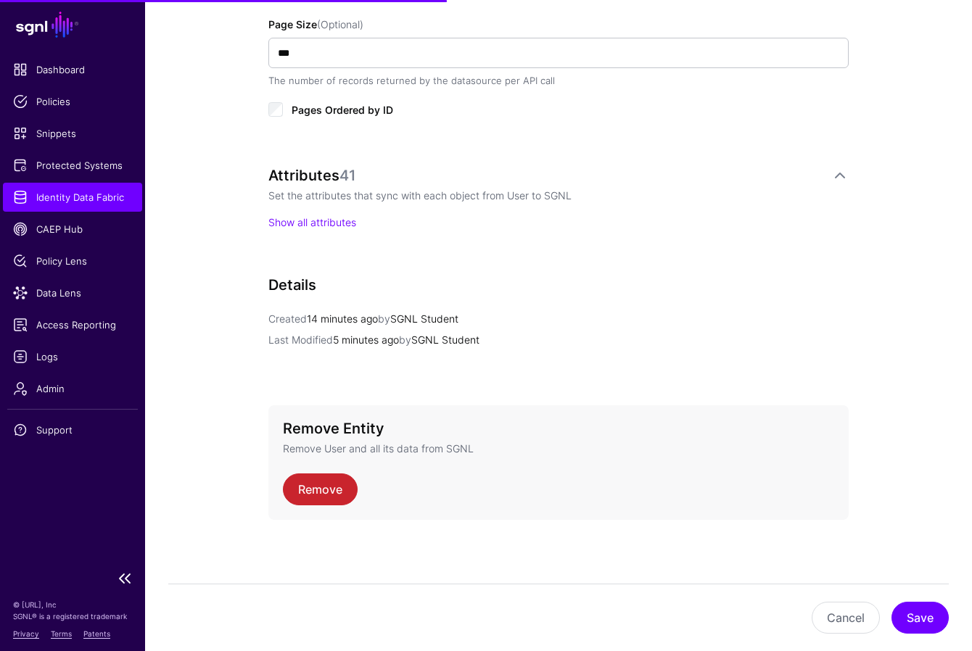
scroll to position [940, 0]
click at [305, 220] on link "Show all attributes" at bounding box center [312, 222] width 88 height 12
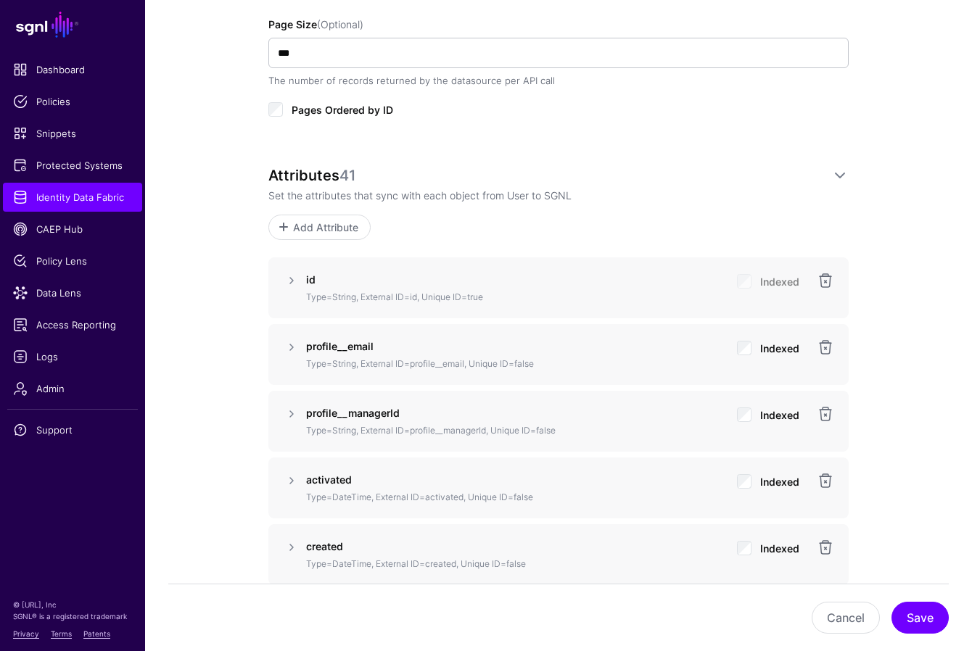
click at [589, 203] on div "Attributes 41 Set the attributes that sync with each object from User to SGNL A…" at bounding box center [558, 203] width 580 height 73
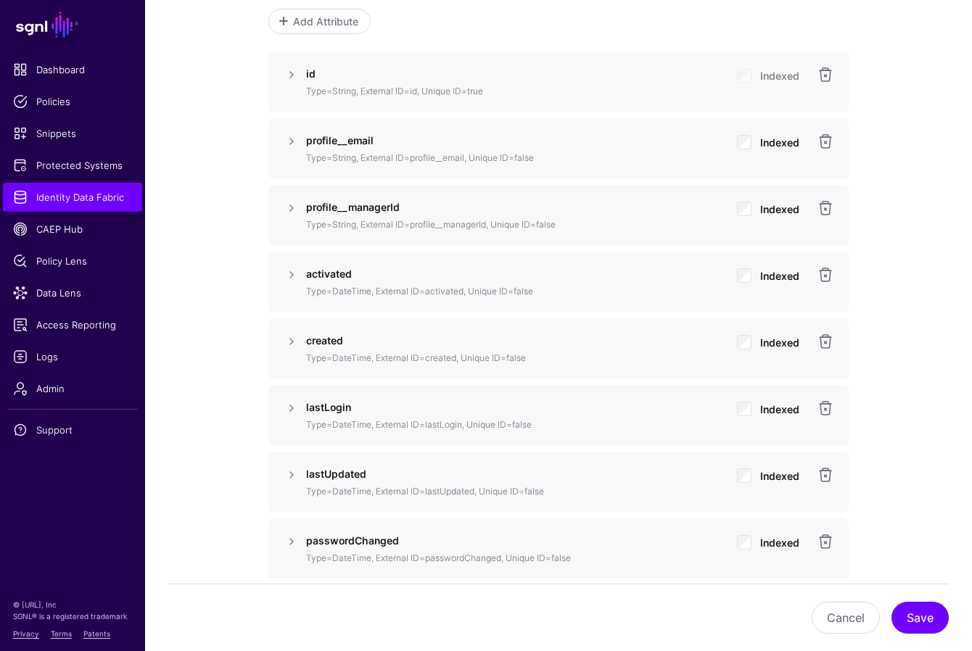
scroll to position [1172, 0]
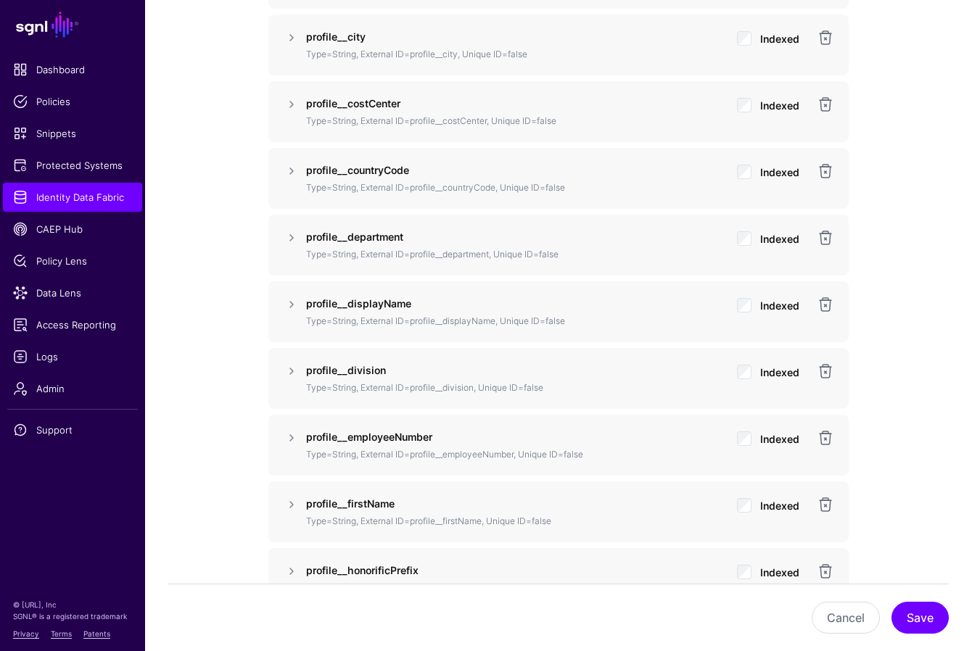
scroll to position [1720, 0]
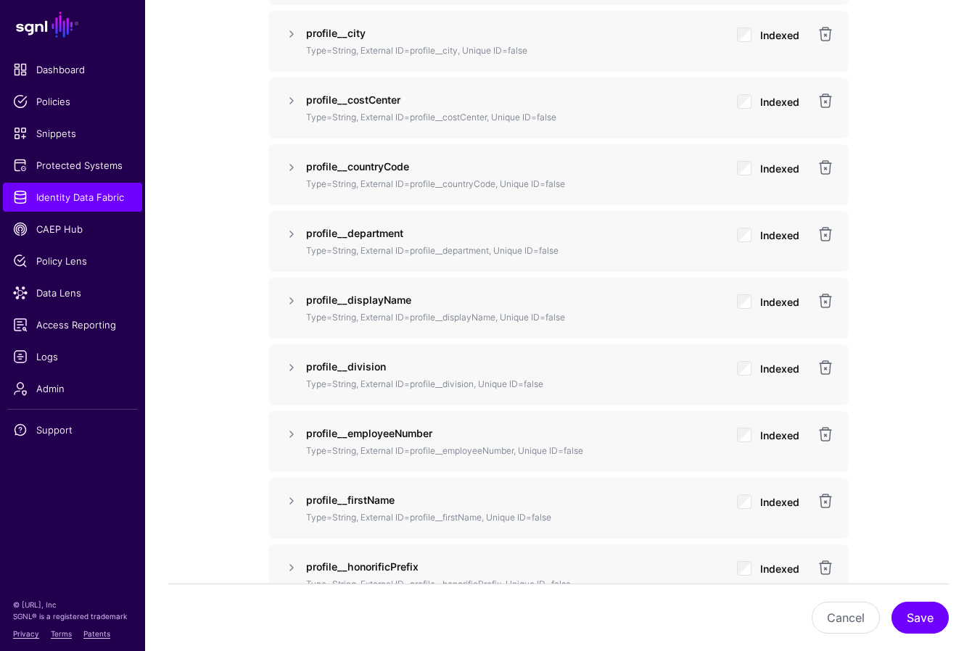
click at [225, 309] on div "**********" at bounding box center [558, 518] width 827 height 4245
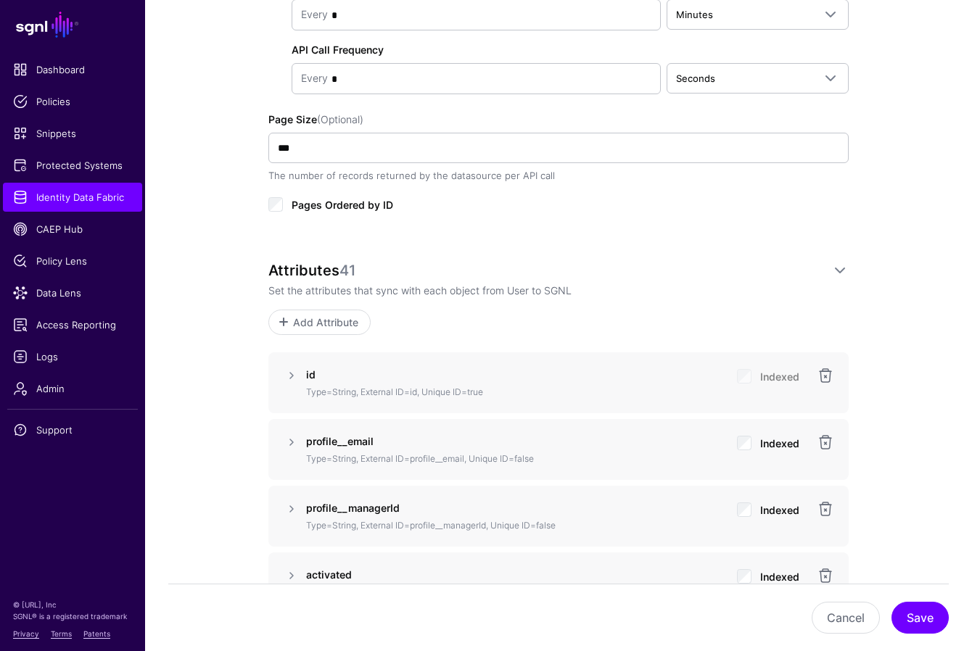
scroll to position [897, 0]
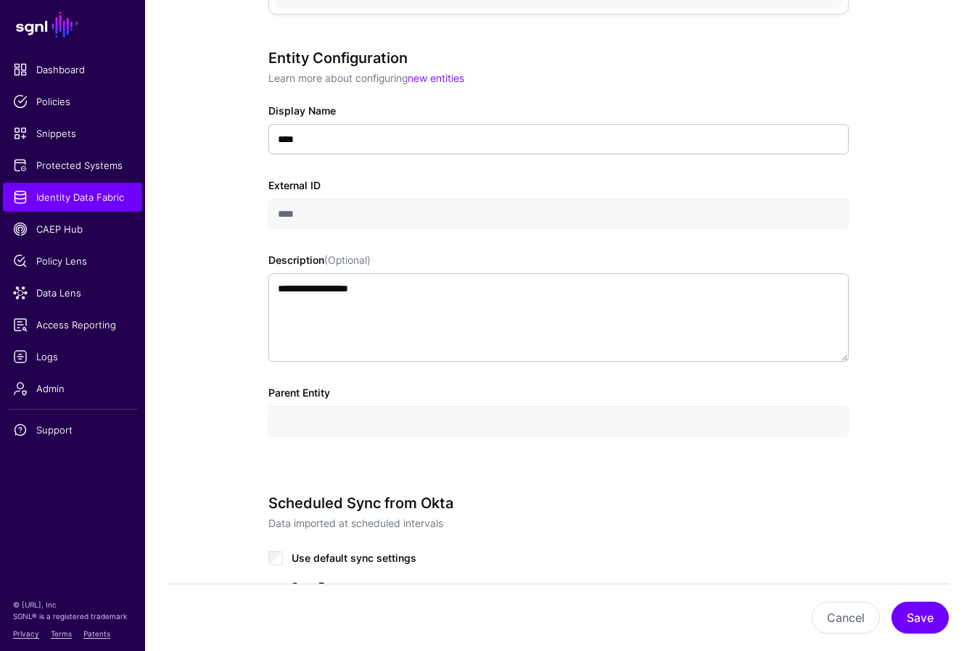
scroll to position [0, 0]
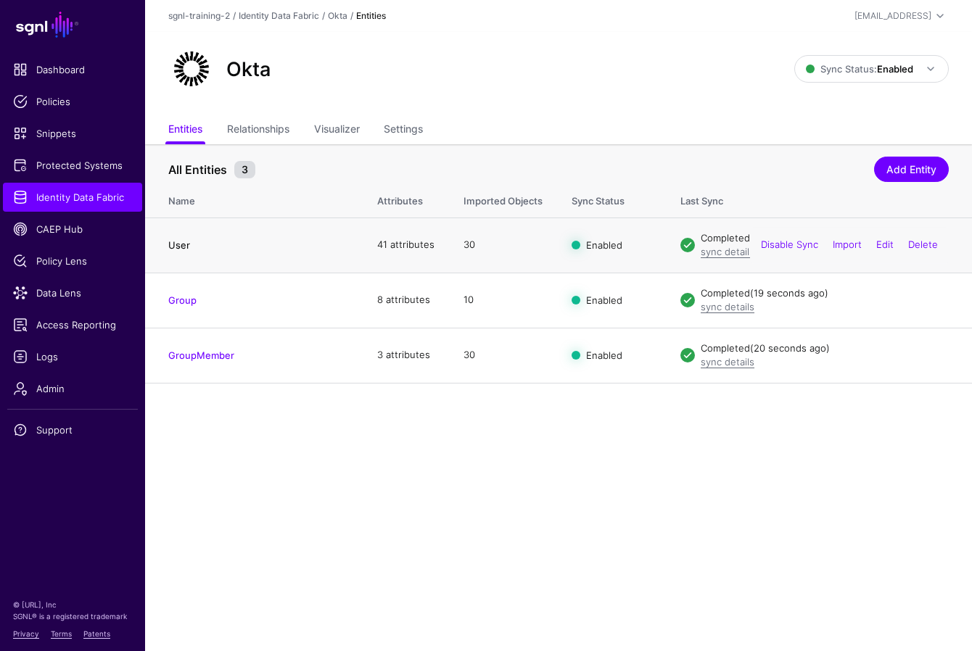
click at [186, 245] on link "User" at bounding box center [179, 245] width 22 height 12
click at [181, 245] on link "User" at bounding box center [179, 245] width 22 height 12
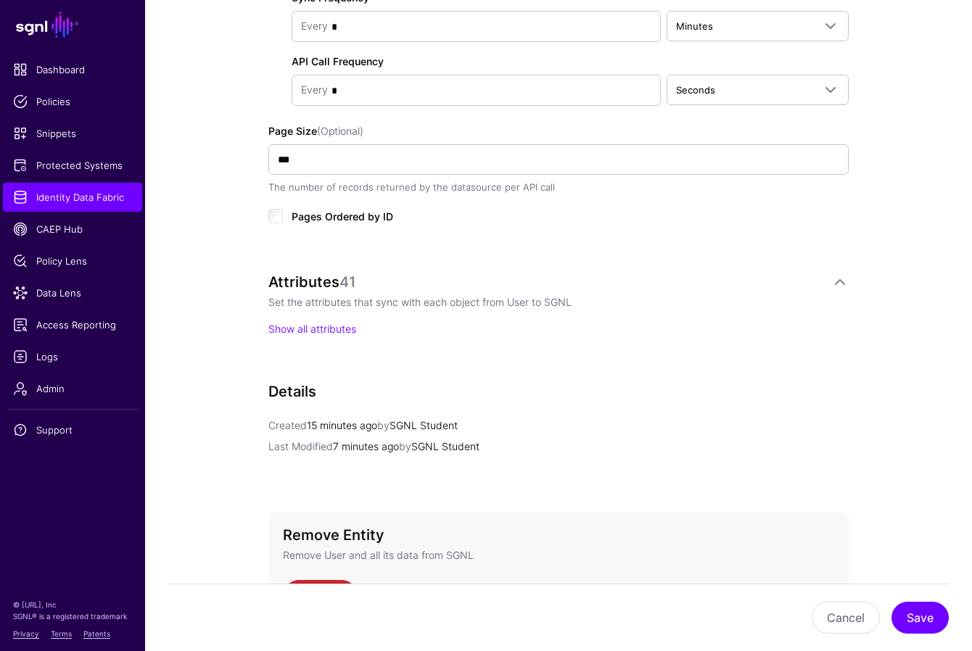
scroll to position [852, 0]
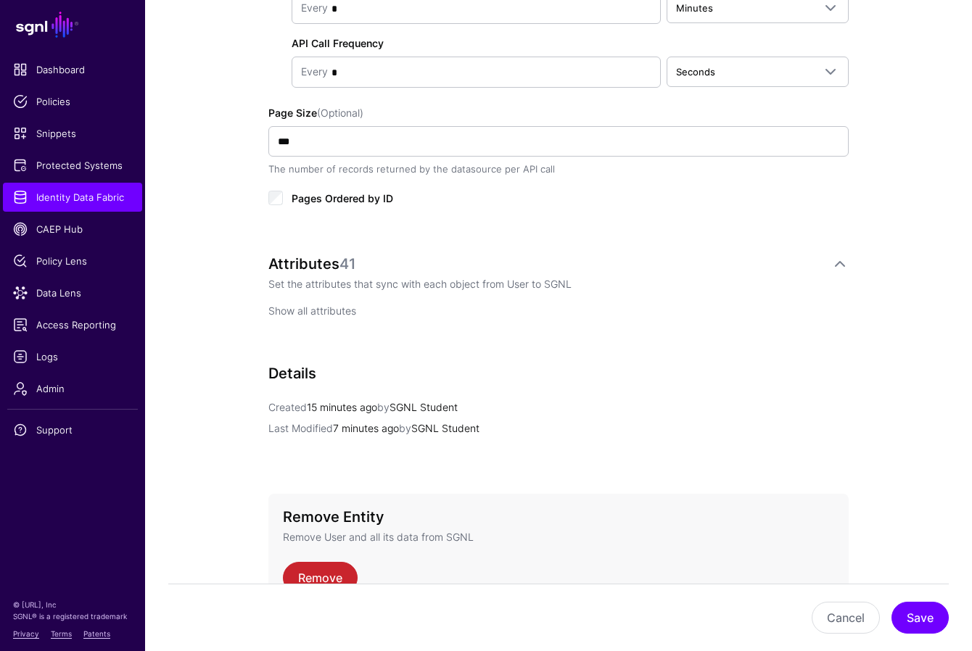
click at [323, 312] on link "Show all attributes" at bounding box center [312, 311] width 88 height 12
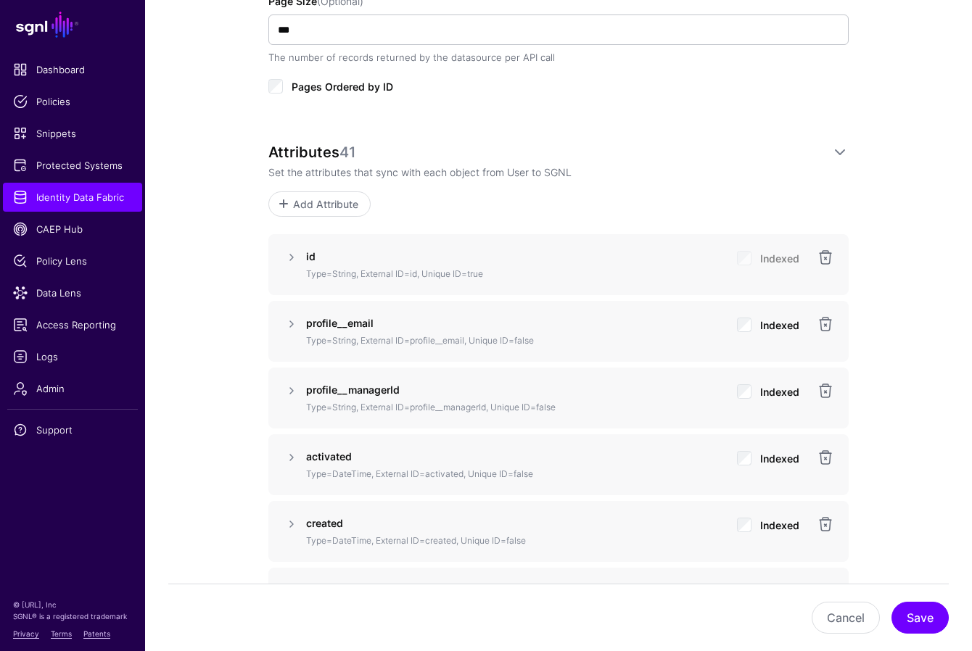
scroll to position [966, 0]
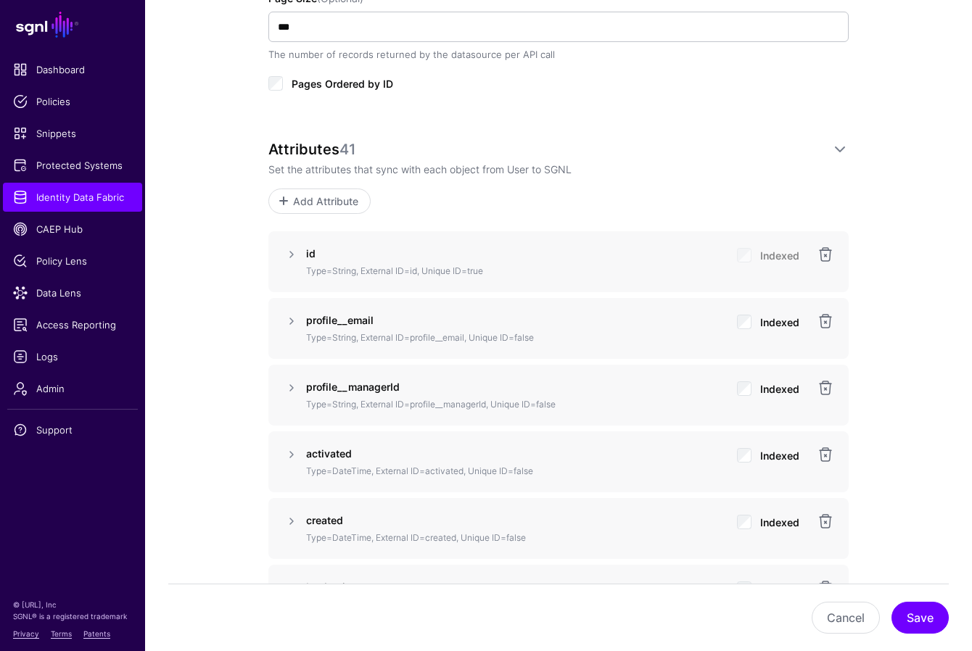
click at [701, 167] on p "Set the attributes that sync with each object from User to SGNL" at bounding box center [558, 169] width 580 height 15
click at [339, 197] on span "Add Attribute" at bounding box center [325, 201] width 69 height 15
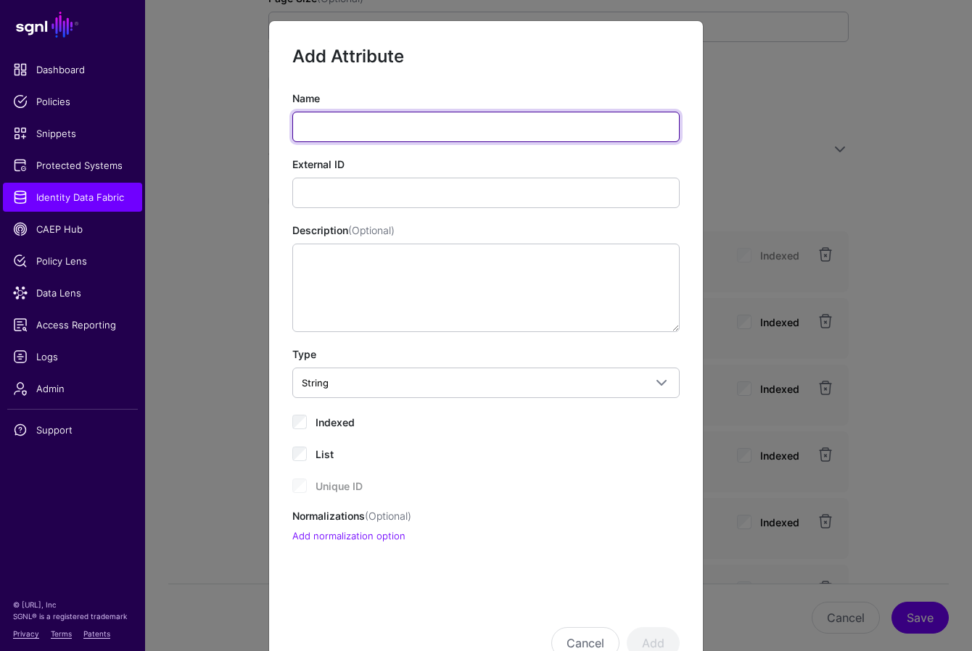
click at [447, 124] on input "Name" at bounding box center [485, 127] width 387 height 30
paste input "**********"
type input "**********"
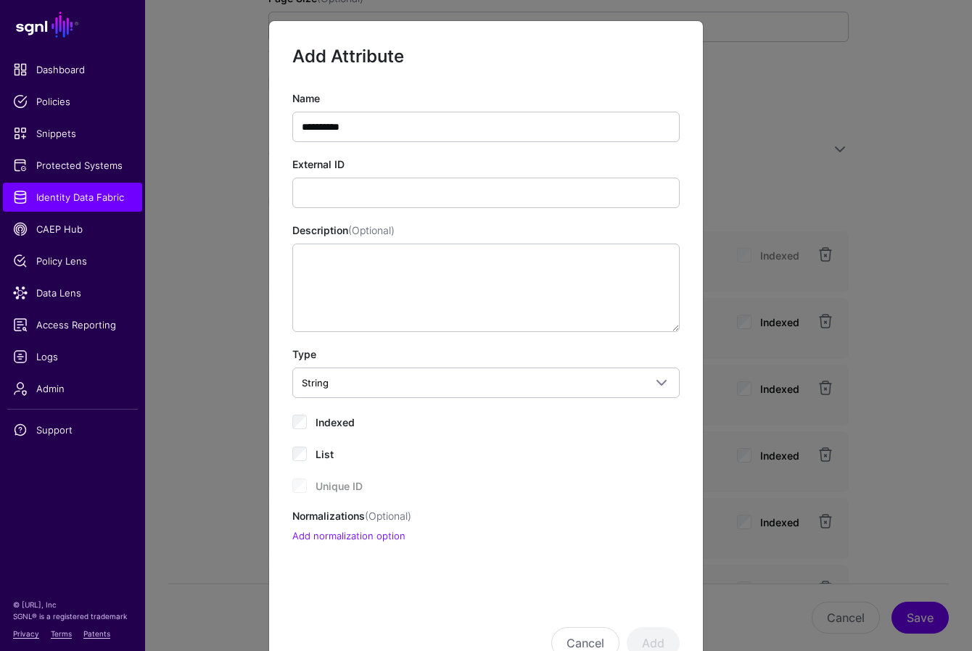
click at [479, 210] on div "**********" at bounding box center [485, 317] width 387 height 453
click at [368, 199] on input "External ID" at bounding box center [485, 193] width 387 height 30
paste input "**********"
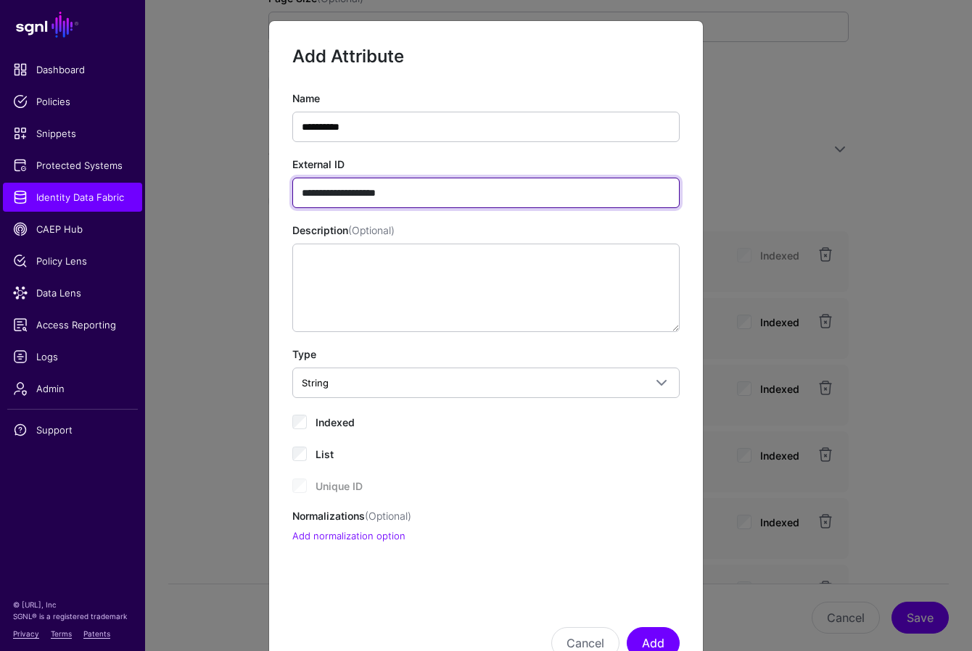
type input "**********"
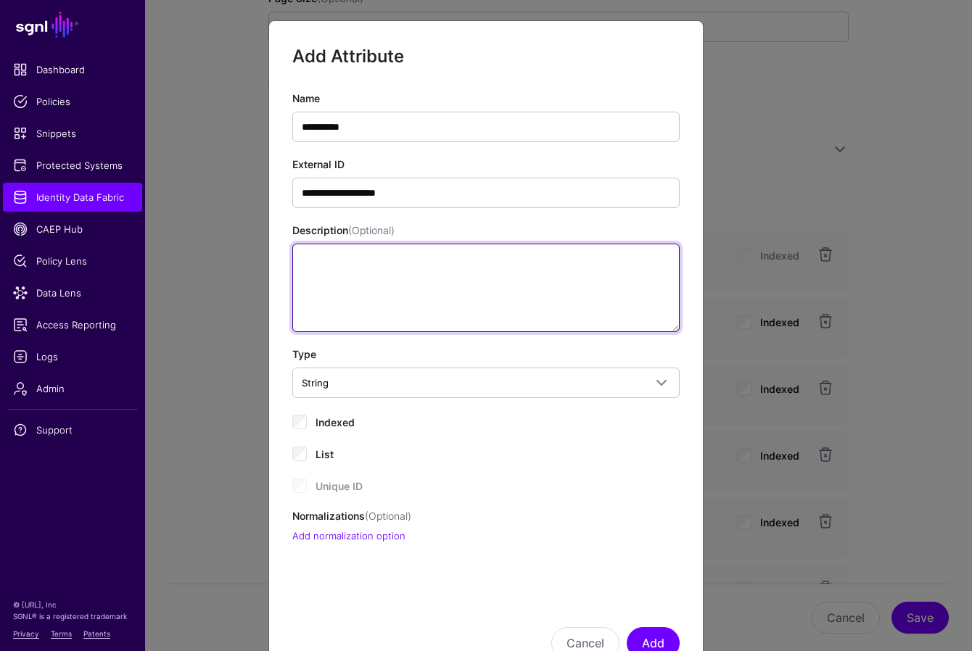
click at [399, 278] on textarea "Description (Optional)" at bounding box center [485, 288] width 387 height 88
paste textarea "**********"
type textarea "**********"
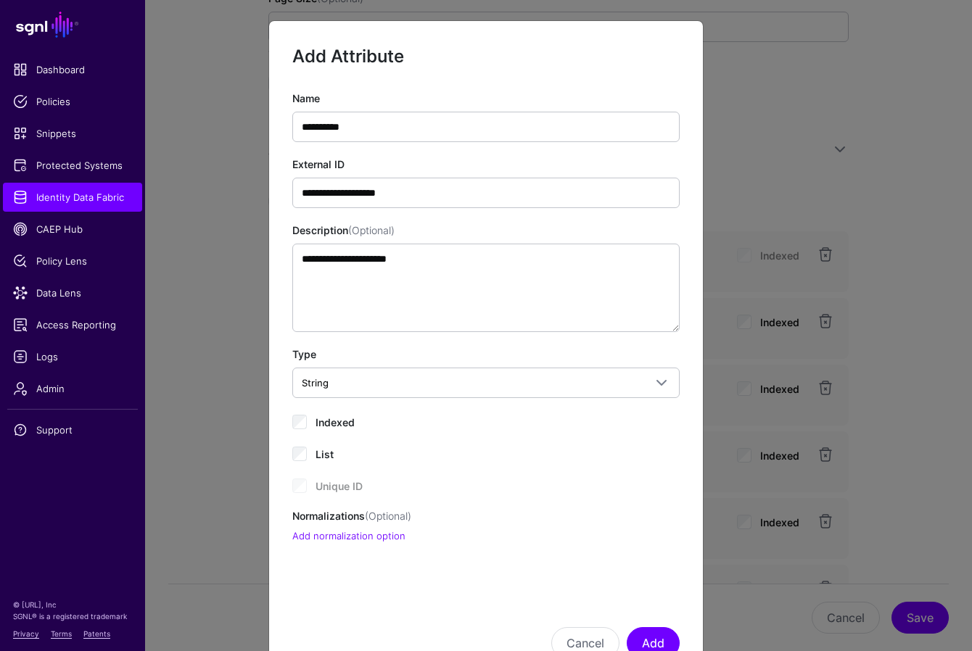
click at [450, 434] on div "**********" at bounding box center [485, 317] width 387 height 453
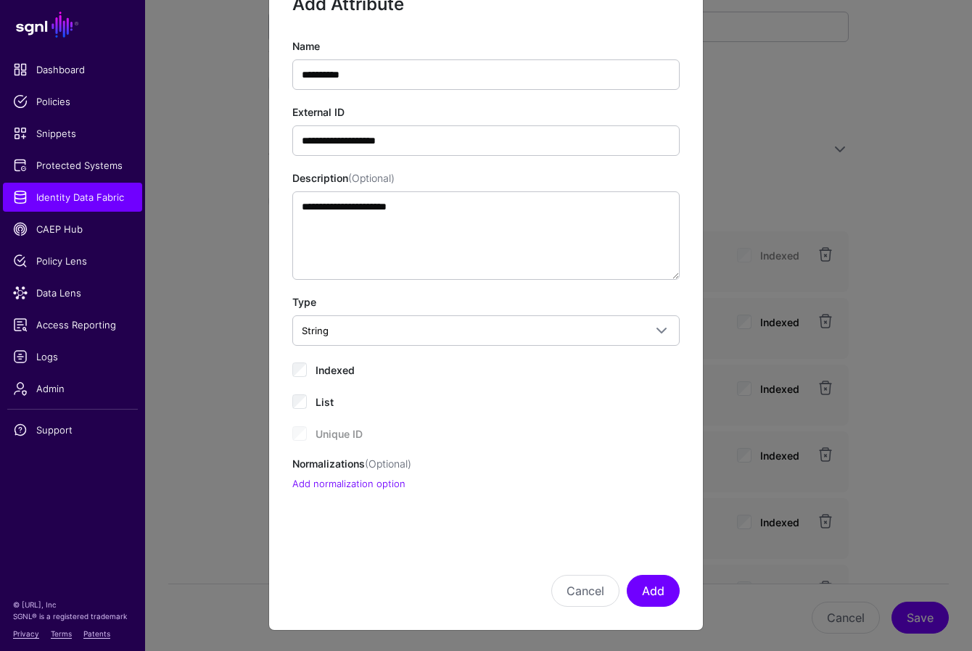
scroll to position [51, 0]
click at [648, 596] on button "Add" at bounding box center [652, 592] width 53 height 32
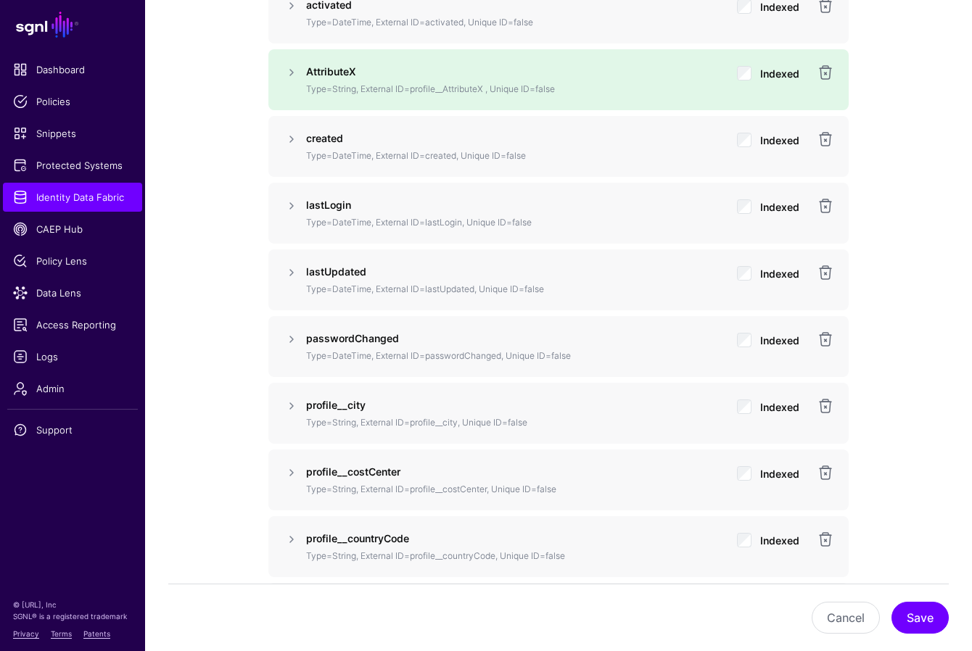
scroll to position [1462, 0]
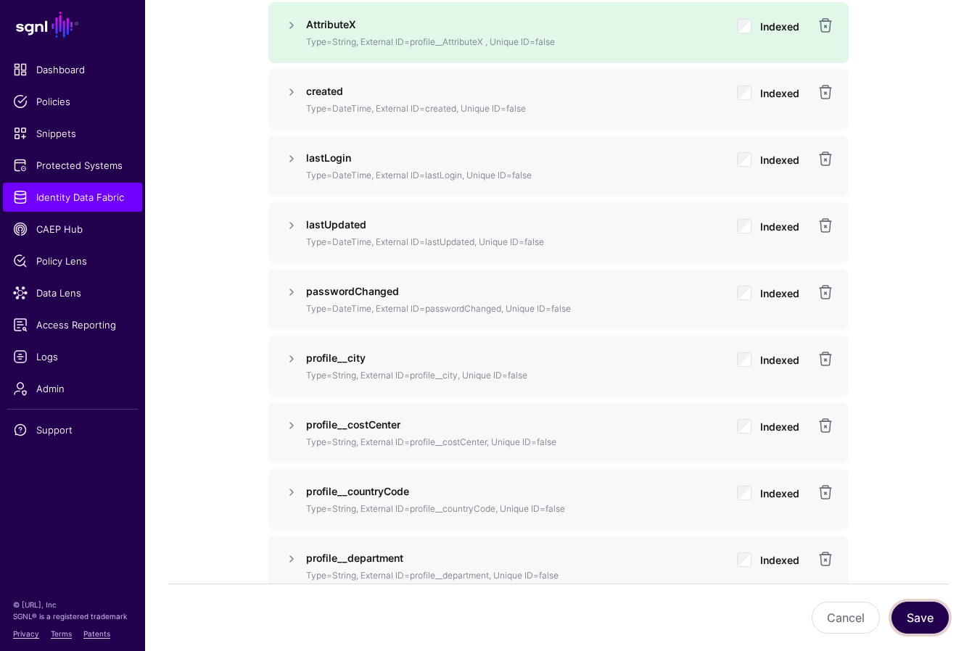
click at [938, 611] on button "Save" at bounding box center [919, 618] width 57 height 32
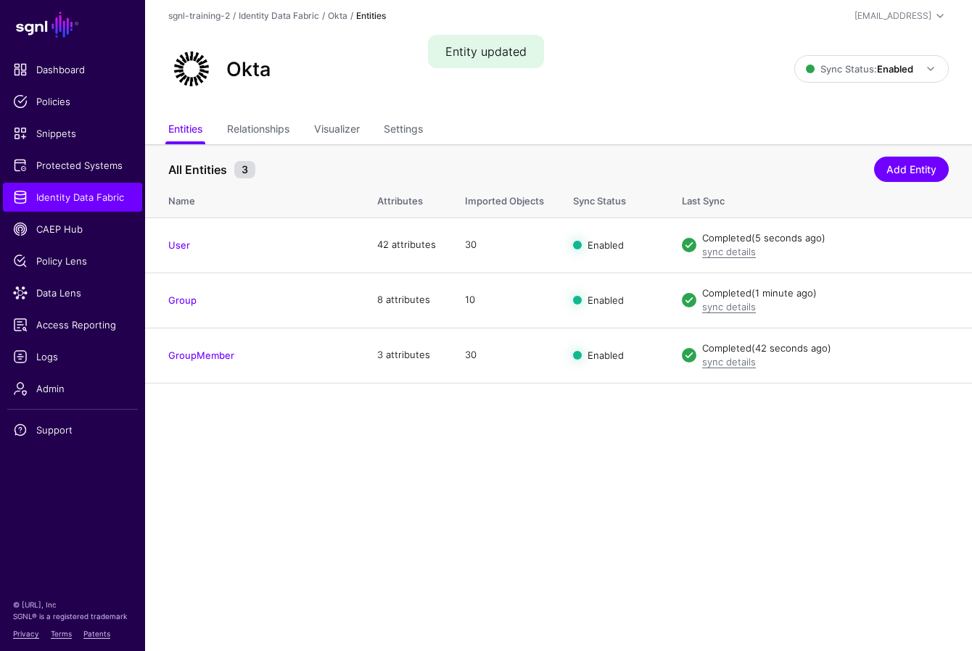
click at [542, 455] on main "SGNL Dashboard Policies Snippets Protected Systems Identity Data Fabric CAEP Hu…" at bounding box center [486, 325] width 972 height 651
click at [476, 460] on main "SGNL Dashboard Policies Snippets Protected Systems Identity Data Fabric CAEP Hu…" at bounding box center [486, 325] width 972 height 651
click at [54, 289] on span "Data Lens" at bounding box center [72, 293] width 119 height 15
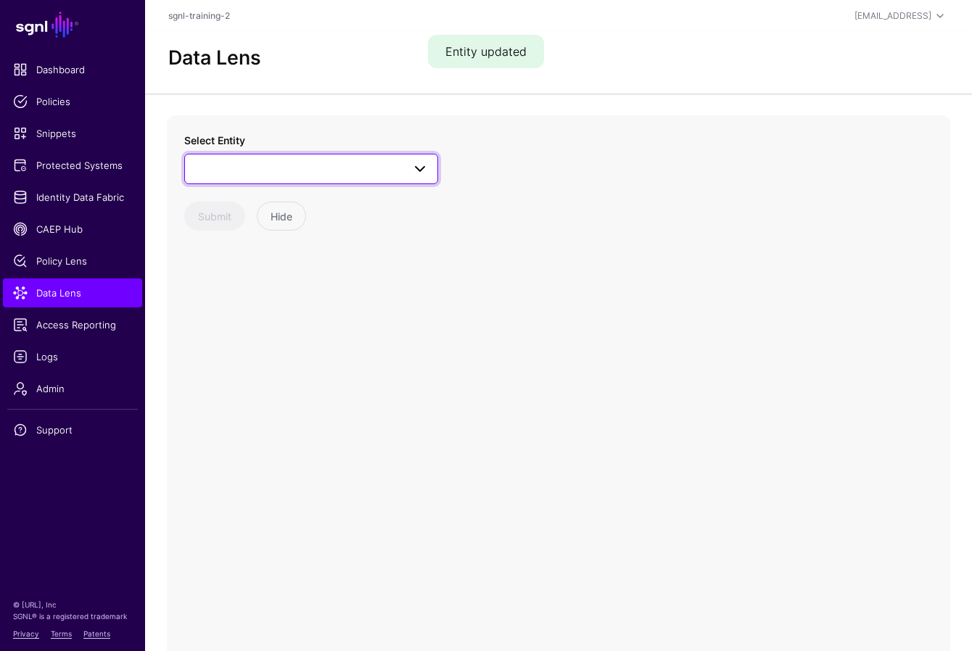
click at [326, 169] on span at bounding box center [311, 168] width 235 height 17
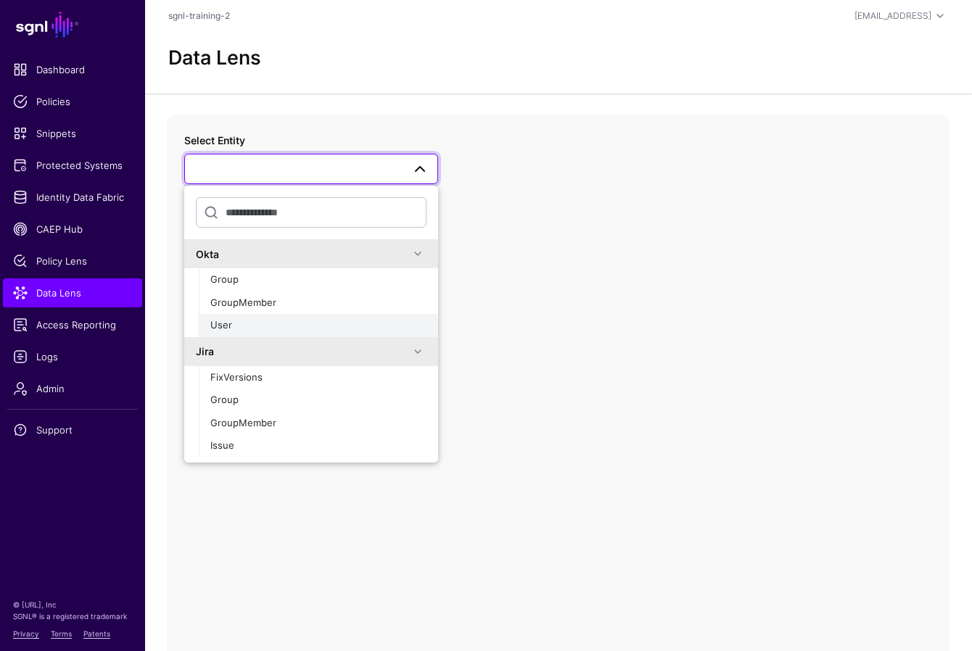
click at [404, 316] on button "User" at bounding box center [318, 325] width 239 height 23
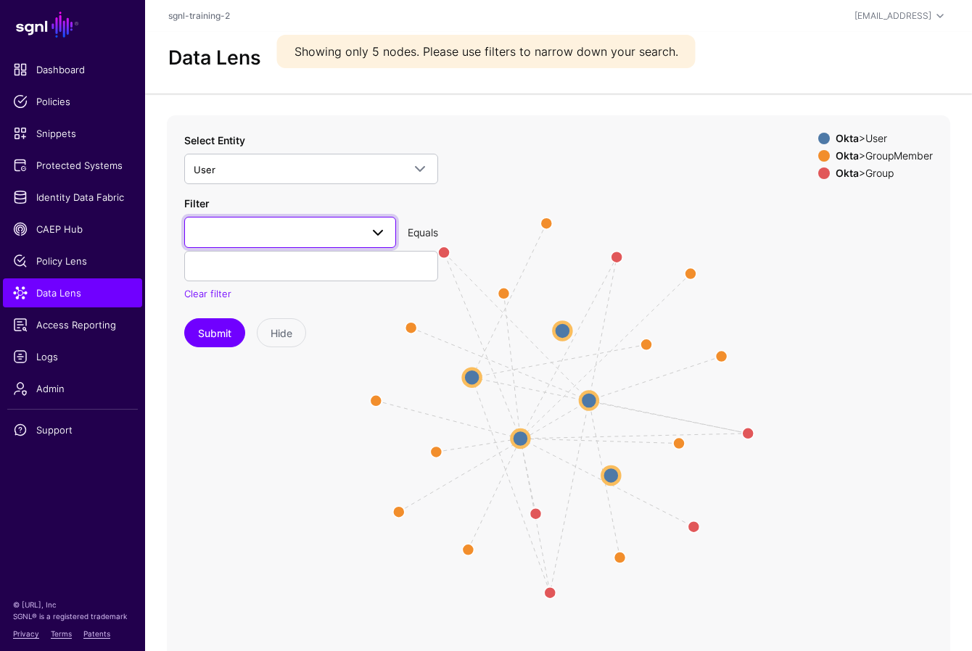
click at [382, 235] on span at bounding box center [377, 232] width 17 height 17
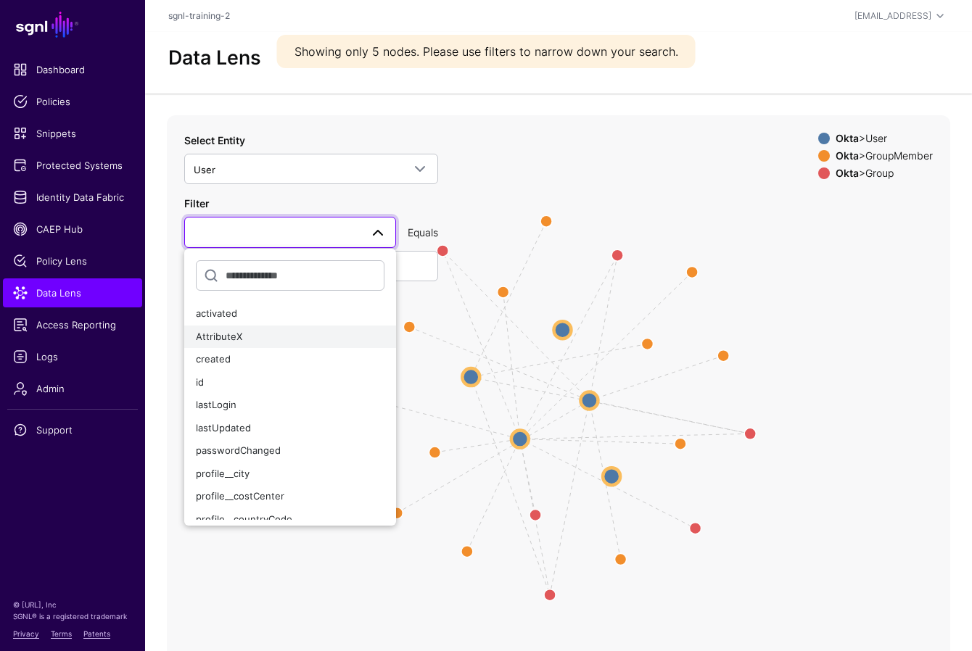
click at [266, 337] on div "AttributeX" at bounding box center [290, 337] width 189 height 15
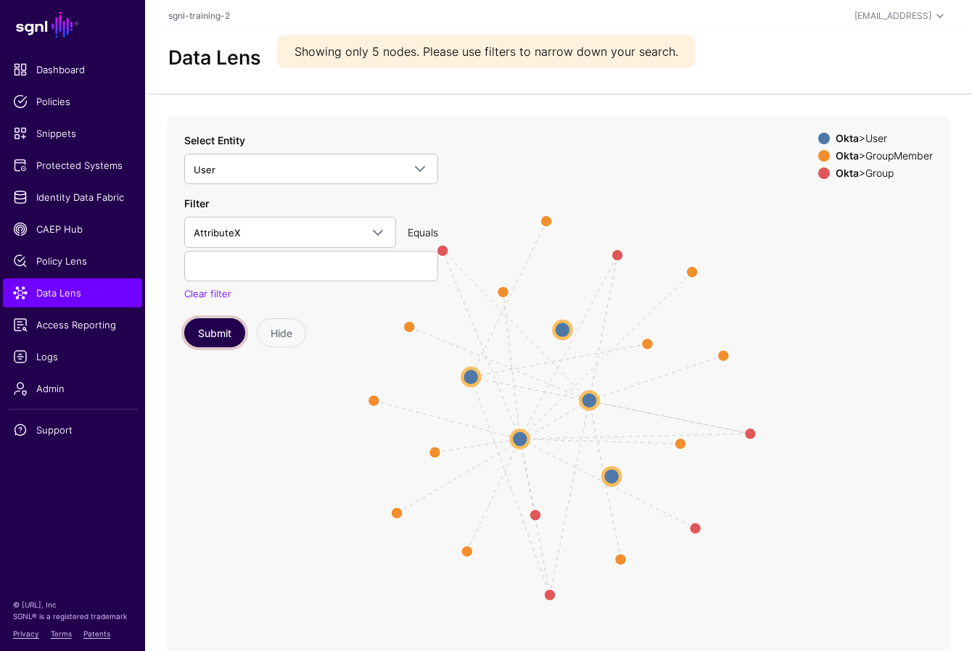
click at [207, 336] on button "Submit" at bounding box center [214, 332] width 61 height 29
click at [576, 162] on icon "Member Member Member Member Group Group Group Group Member Member Member Member…" at bounding box center [558, 405] width 783 height 580
click at [373, 228] on span at bounding box center [377, 232] width 17 height 17
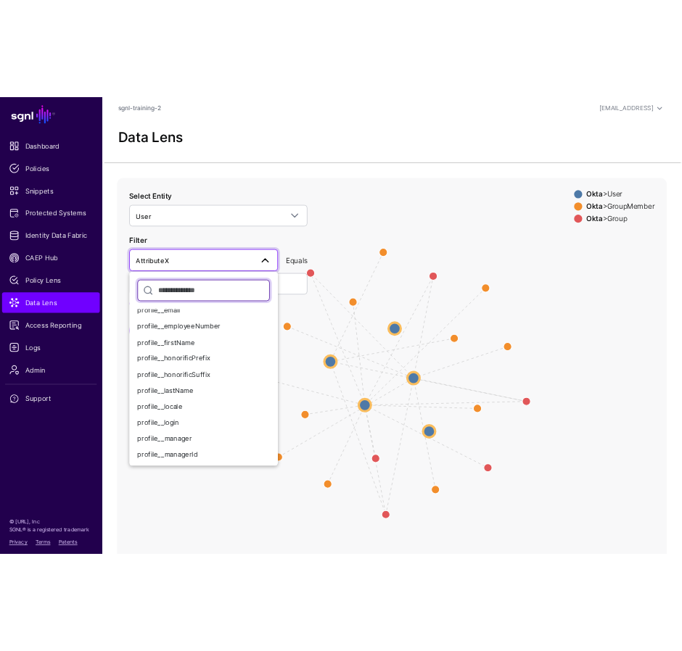
scroll to position [318, 0]
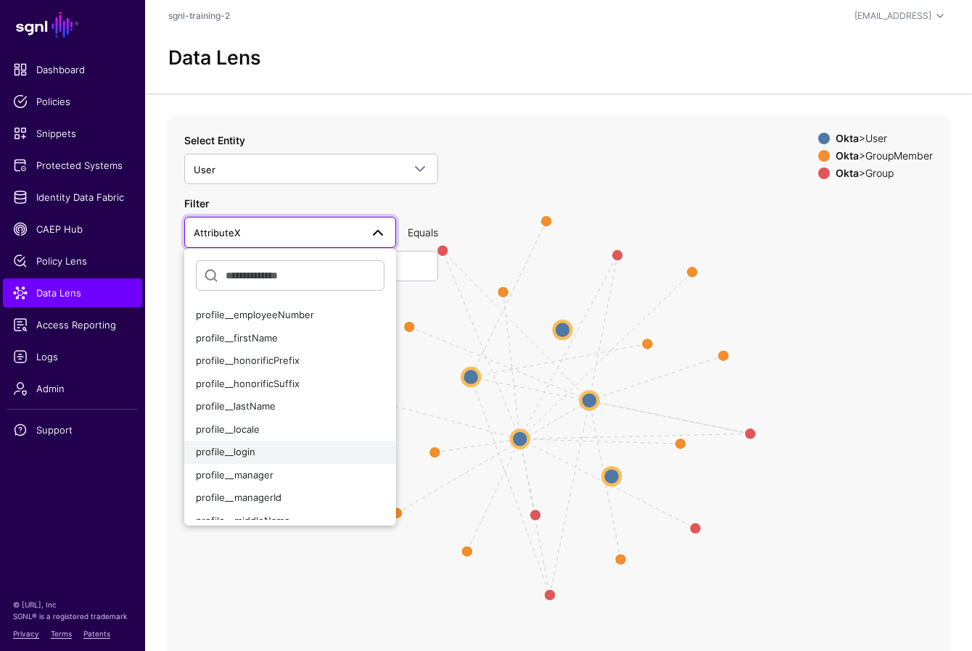
click at [261, 453] on div "profile__login" at bounding box center [290, 452] width 189 height 15
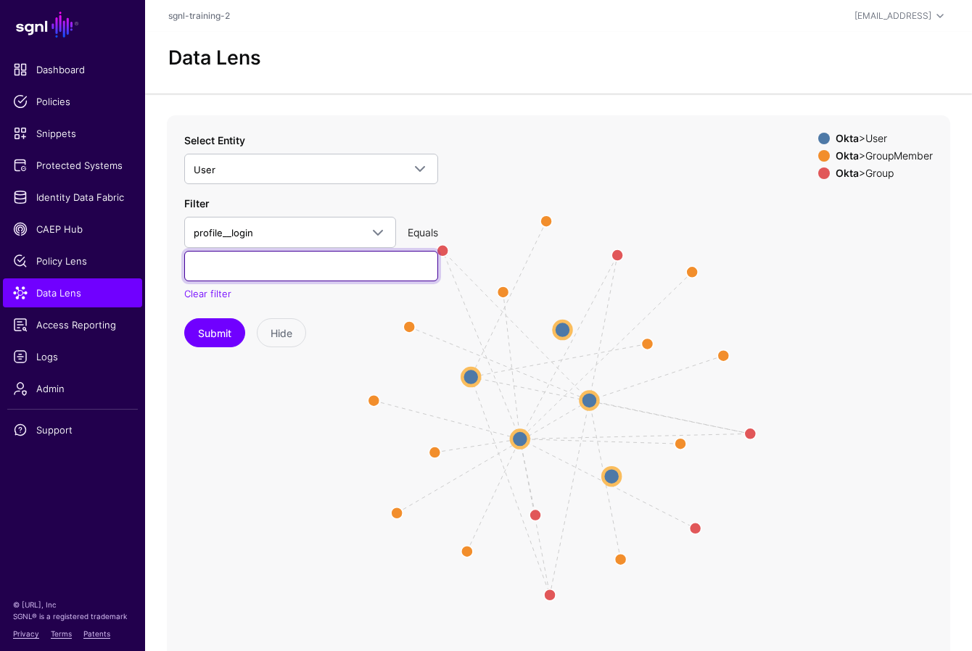
click at [233, 262] on input "text" at bounding box center [311, 266] width 254 height 30
click at [389, 262] on input "text" at bounding box center [311, 266] width 254 height 30
type input "**********"
click at [184, 318] on button "Submit" at bounding box center [214, 332] width 61 height 29
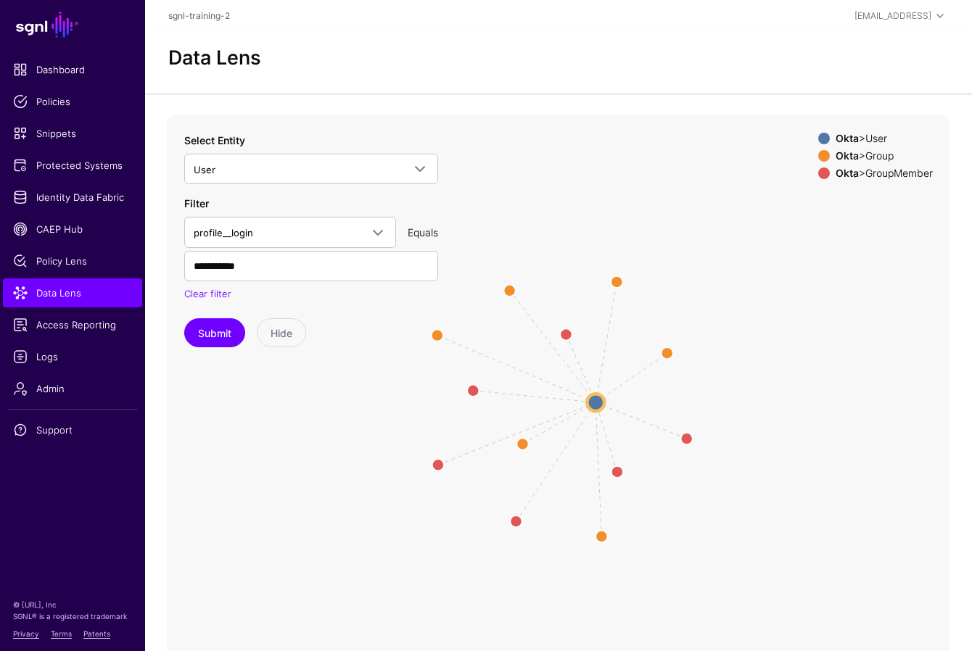
click at [627, 167] on icon "Member Member Member Member Member Member Group Group Group Group Group Group U…" at bounding box center [558, 405] width 783 height 580
click at [497, 49] on div "Data Lens" at bounding box center [558, 57] width 792 height 23
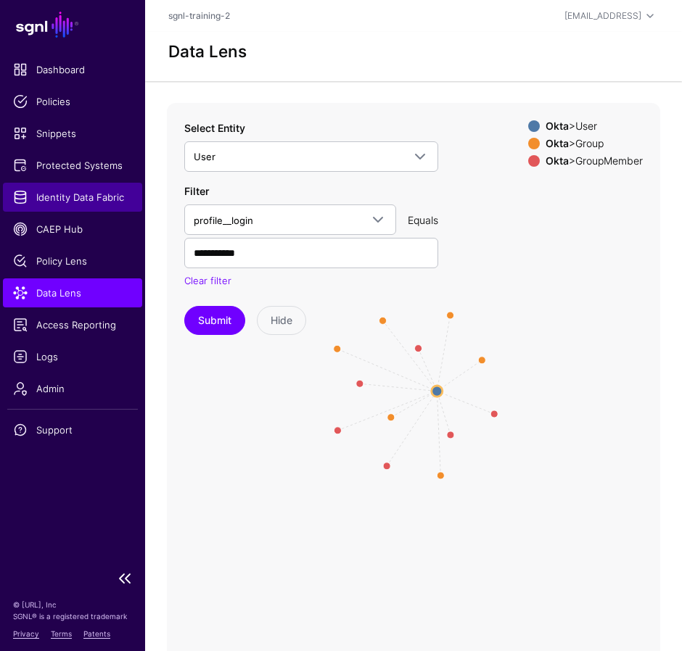
click at [65, 201] on span "Identity Data Fabric" at bounding box center [72, 197] width 119 height 15
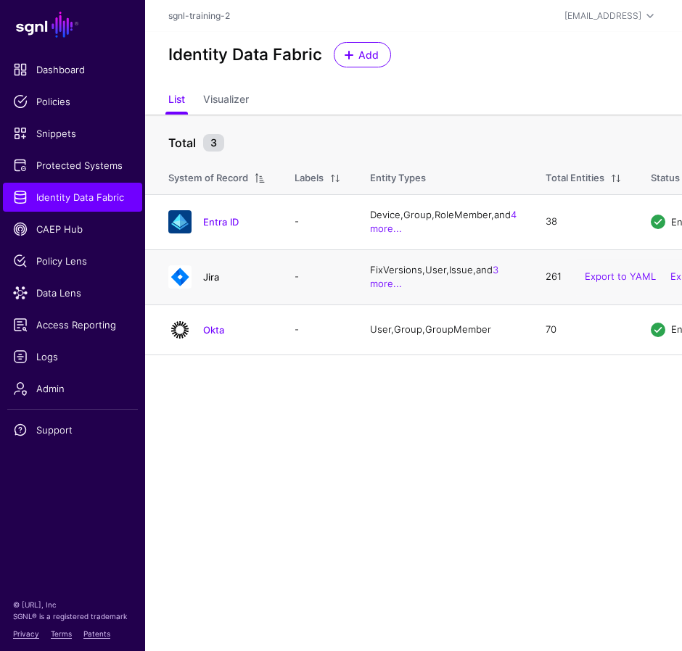
click at [215, 283] on link "Jira" at bounding box center [211, 277] width 16 height 12
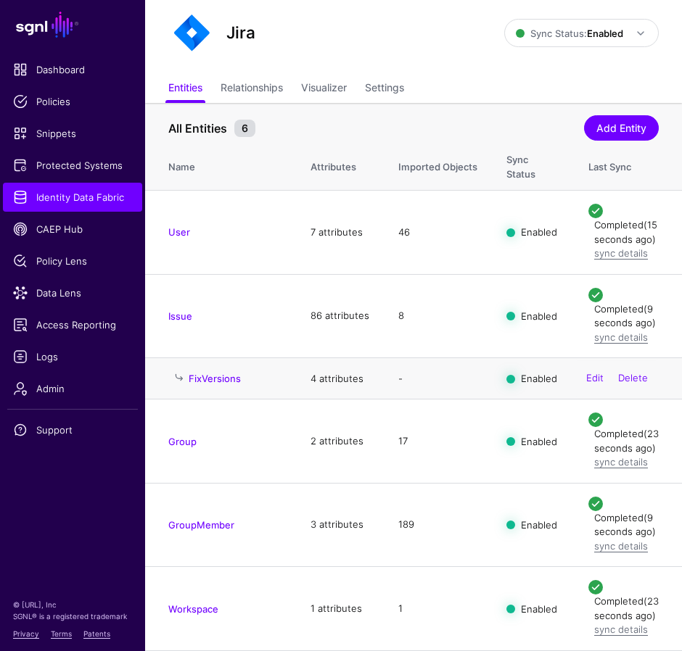
scroll to position [67, 0]
click at [183, 322] on link "Issue" at bounding box center [180, 316] width 24 height 12
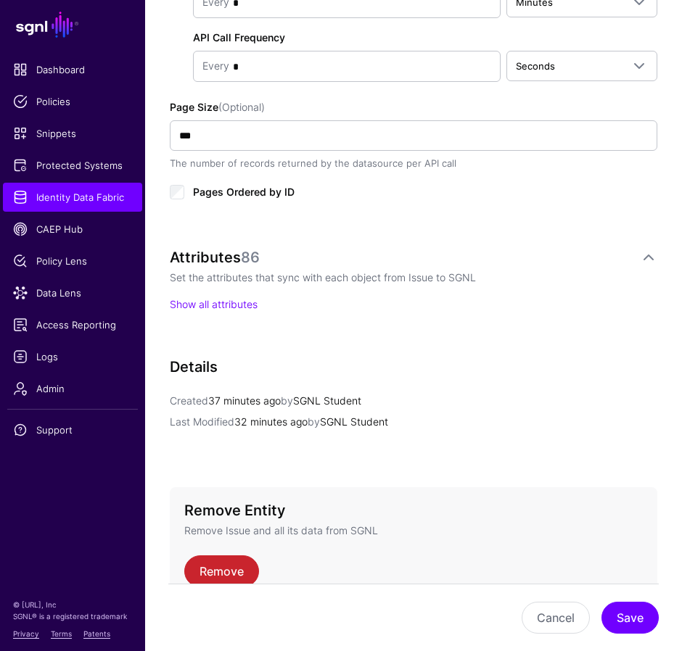
scroll to position [850, 0]
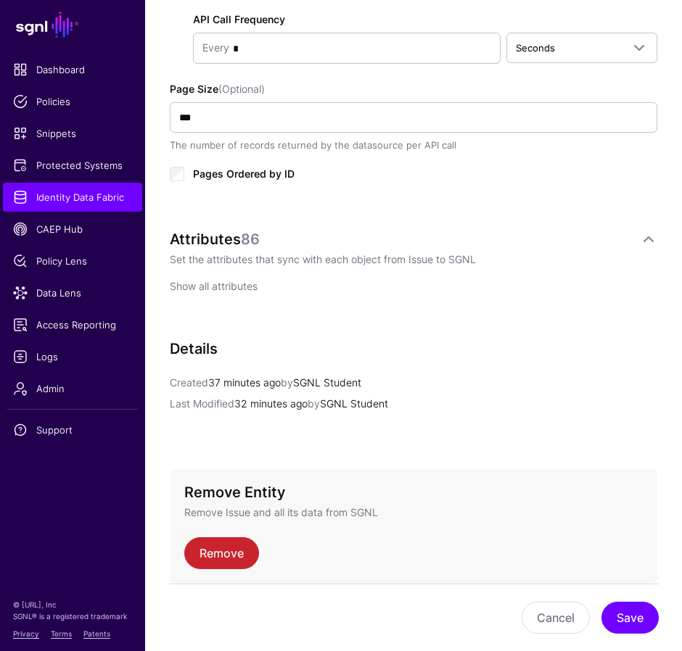
click at [234, 283] on link "Show all attributes" at bounding box center [214, 286] width 88 height 12
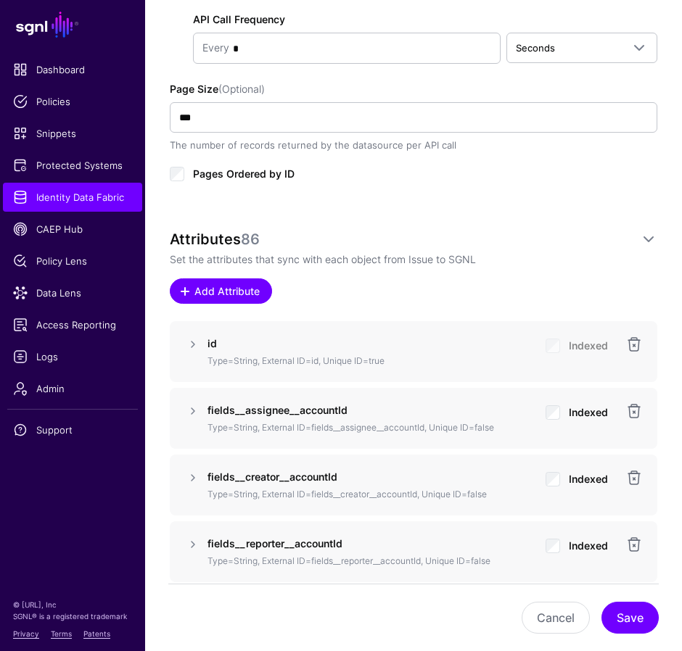
click at [233, 293] on span "Add Attribute" at bounding box center [227, 290] width 69 height 15
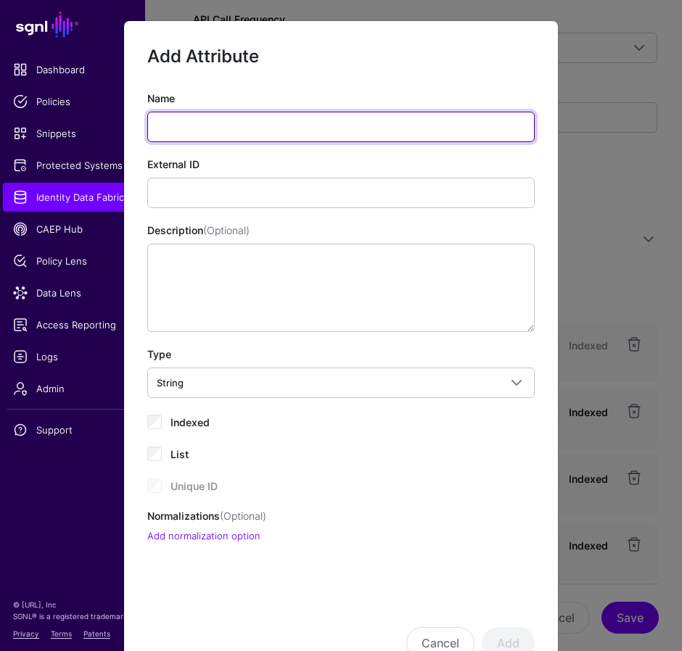
click at [223, 131] on input "Name" at bounding box center [340, 127] width 387 height 30
paste input "**********"
type input "**********"
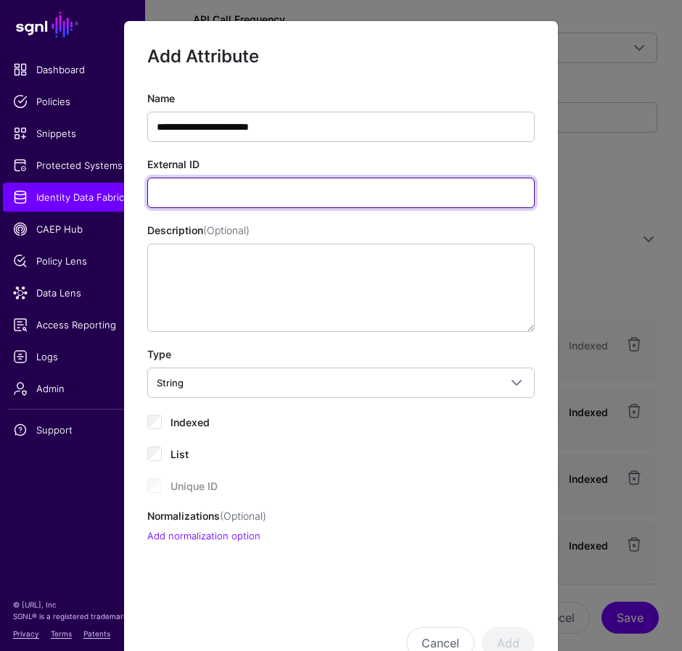
click at [441, 190] on input "External ID" at bounding box center [340, 193] width 387 height 30
paste input "**********"
type input "**********"
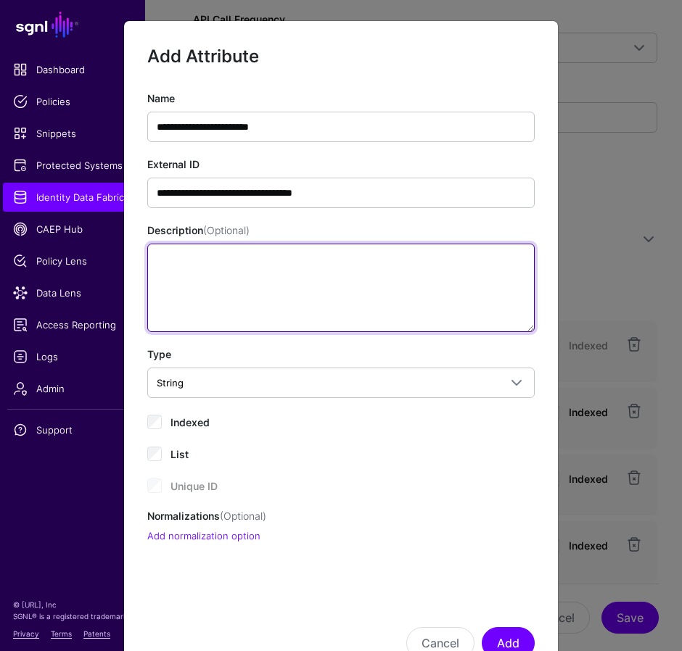
click at [175, 282] on textarea "Description (Optional)" at bounding box center [340, 288] width 387 height 88
paste textarea "**********"
type textarea "**********"
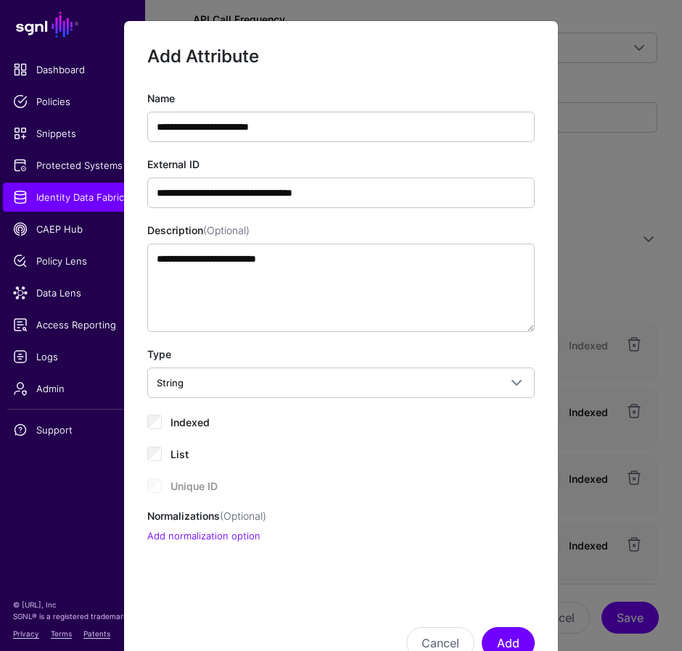
click at [163, 424] on div "Indexed" at bounding box center [340, 421] width 387 height 17
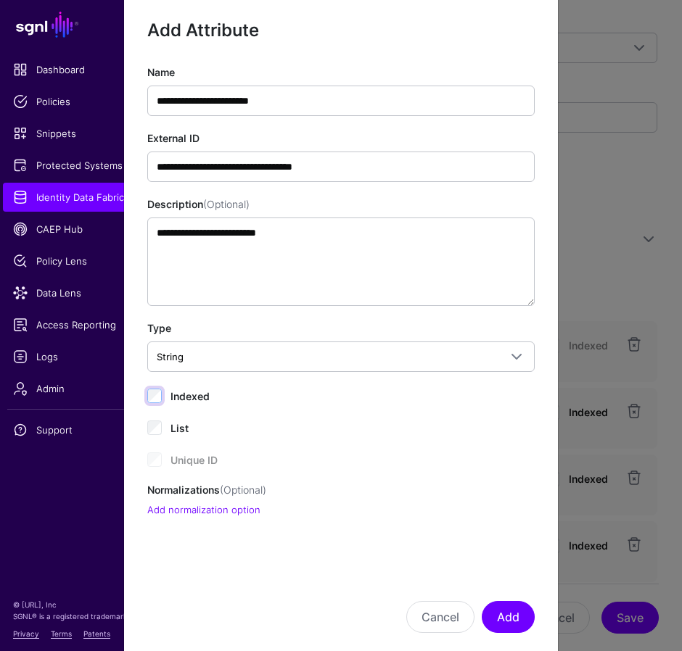
scroll to position [52, 0]
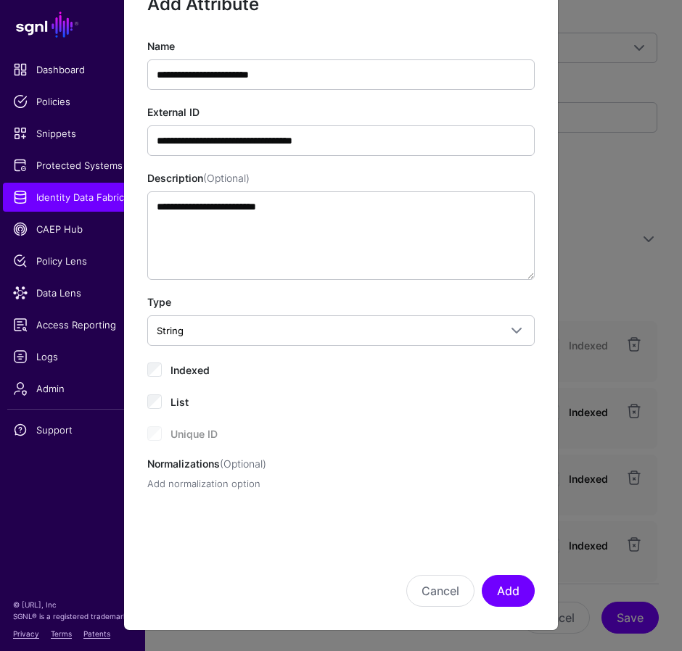
click at [236, 484] on link "Add normalization option" at bounding box center [203, 484] width 113 height 12
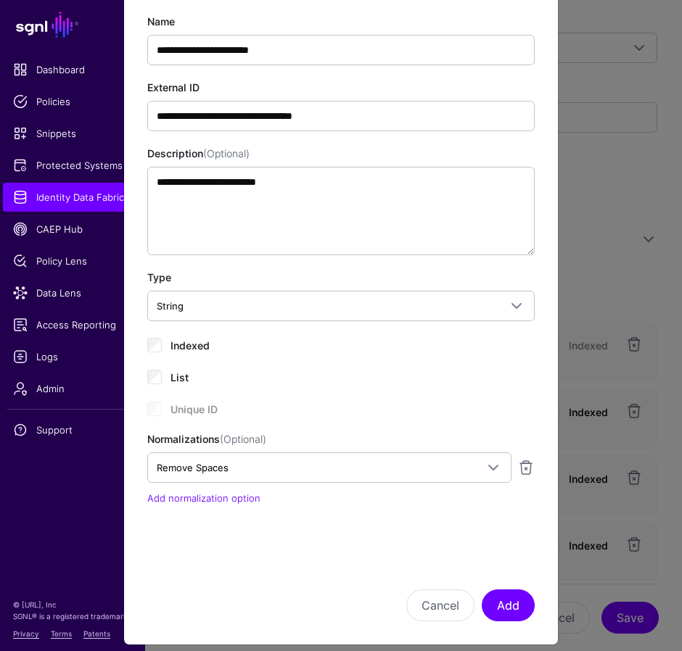
scroll to position [91, 0]
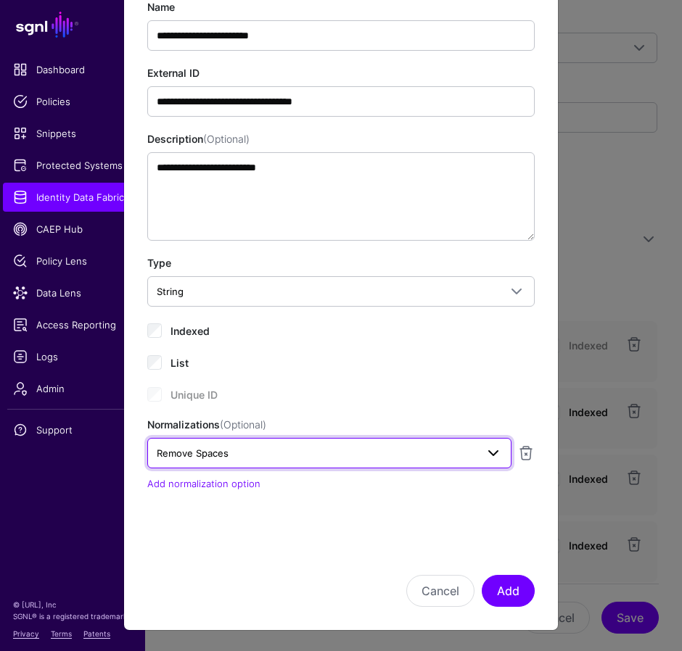
click at [339, 459] on span "Remove Spaces" at bounding box center [316, 453] width 319 height 16
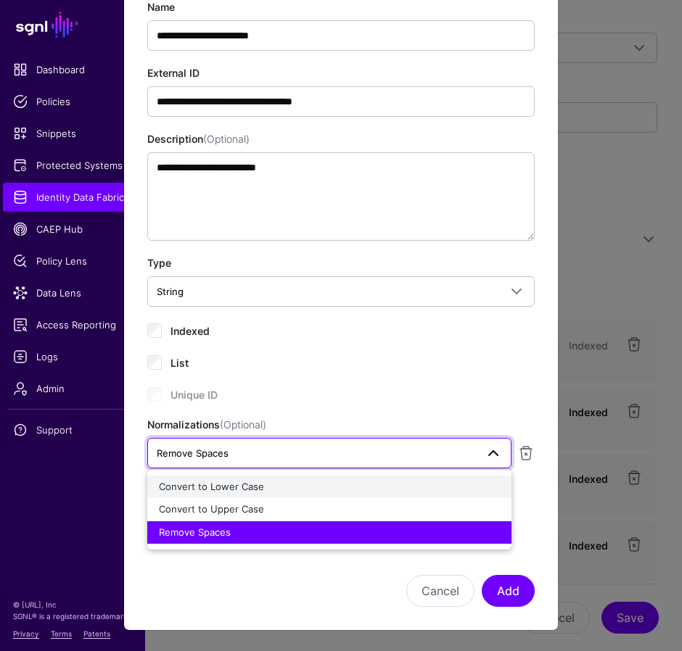
click at [267, 487] on div "Convert to Lower Case" at bounding box center [329, 487] width 341 height 15
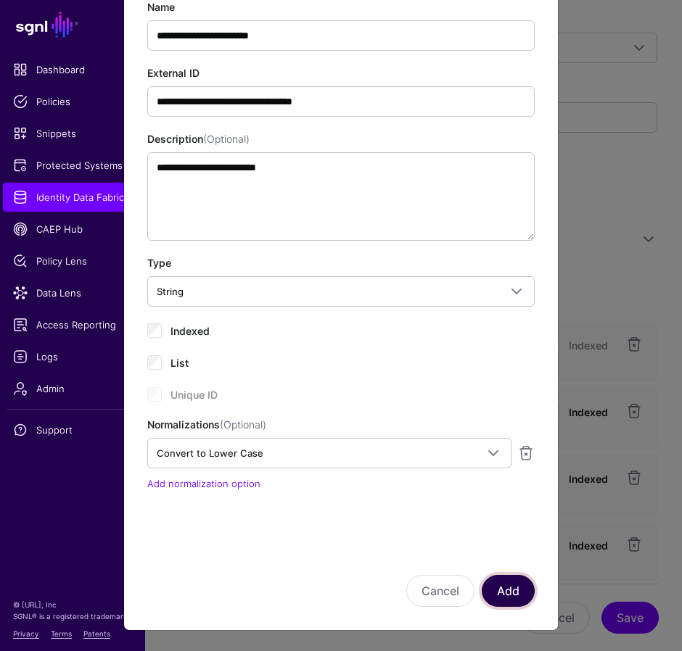
click at [497, 587] on button "Add" at bounding box center [507, 591] width 53 height 32
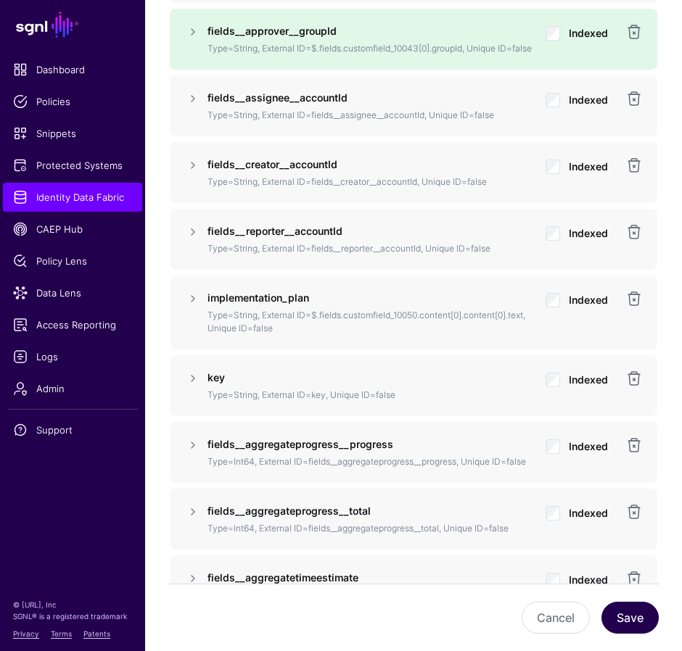
scroll to position [1237, 0]
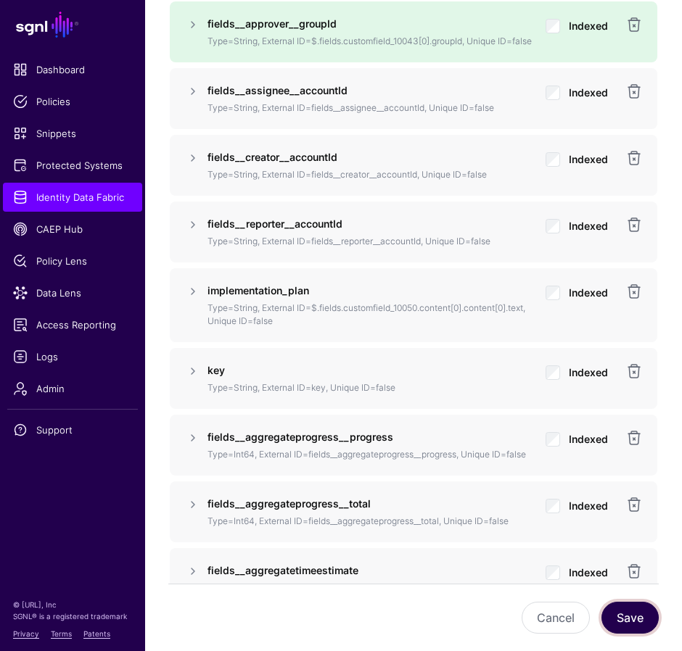
click at [638, 618] on button "Save" at bounding box center [629, 618] width 57 height 32
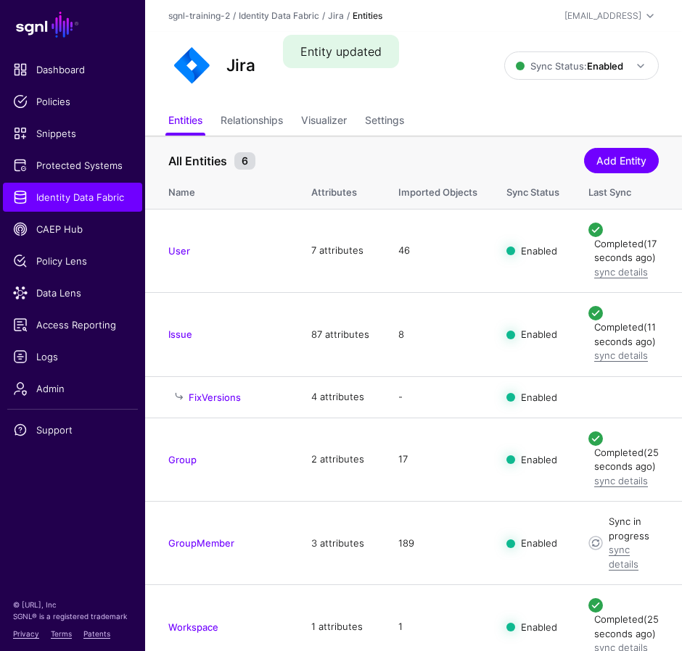
click at [450, 90] on div "Jira Sync Status: Enabled Enabled Syncing active for all configured entities th…" at bounding box center [413, 70] width 537 height 76
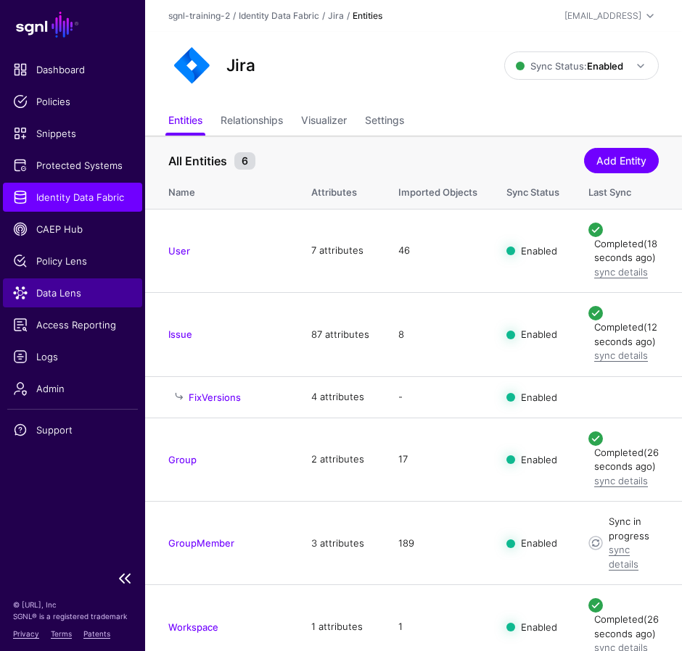
click at [39, 292] on span "Data Lens" at bounding box center [72, 293] width 119 height 15
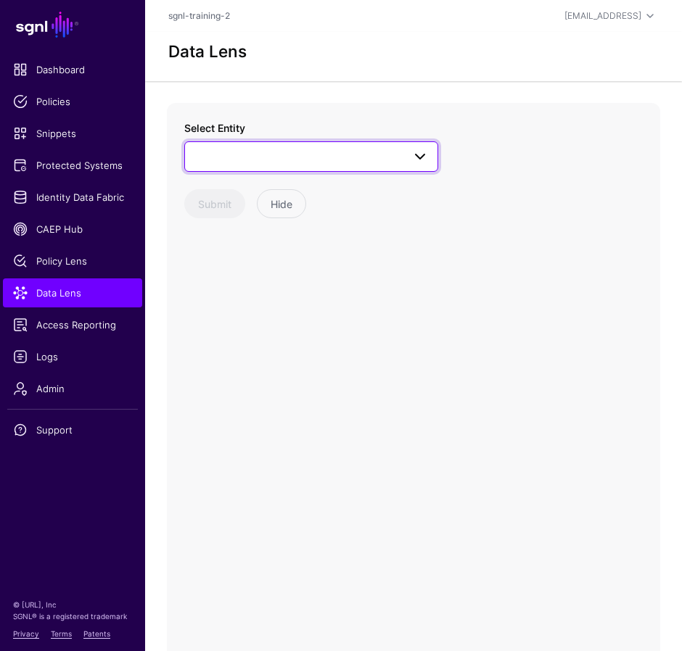
click at [319, 168] on link at bounding box center [311, 156] width 254 height 30
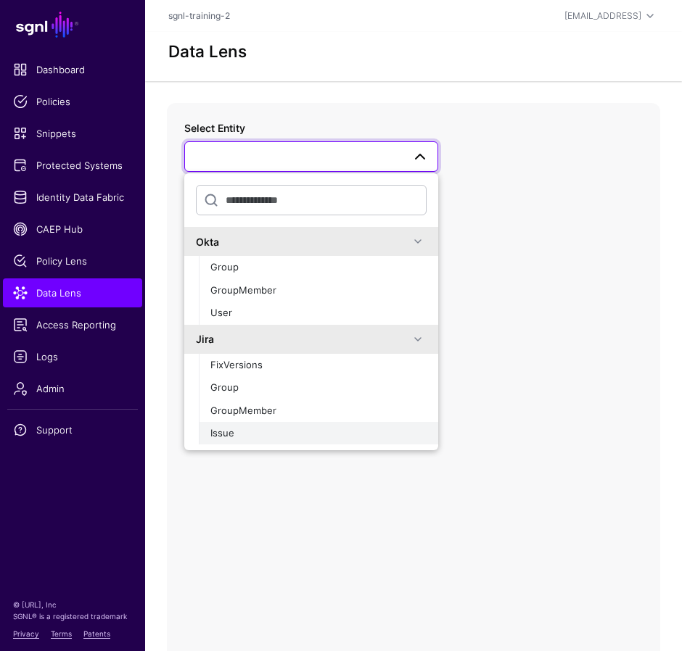
click at [251, 424] on button "Issue" at bounding box center [318, 433] width 239 height 23
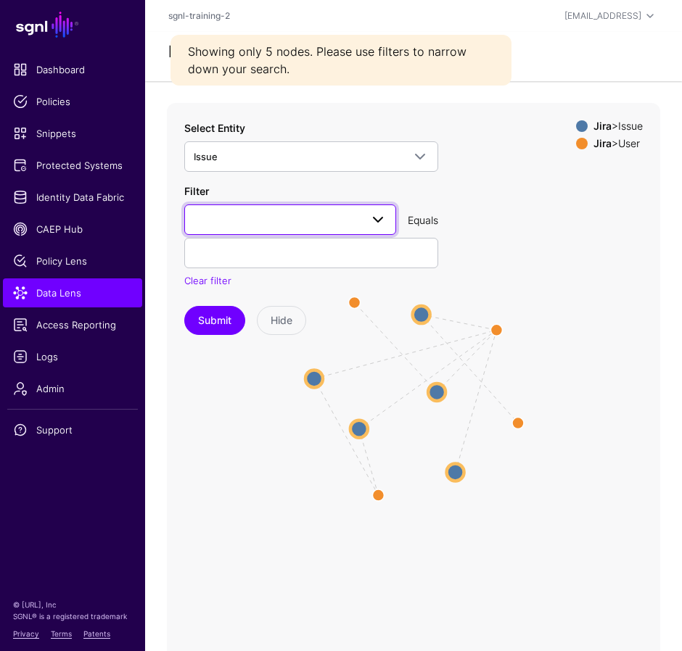
click at [379, 223] on span at bounding box center [377, 219] width 17 height 17
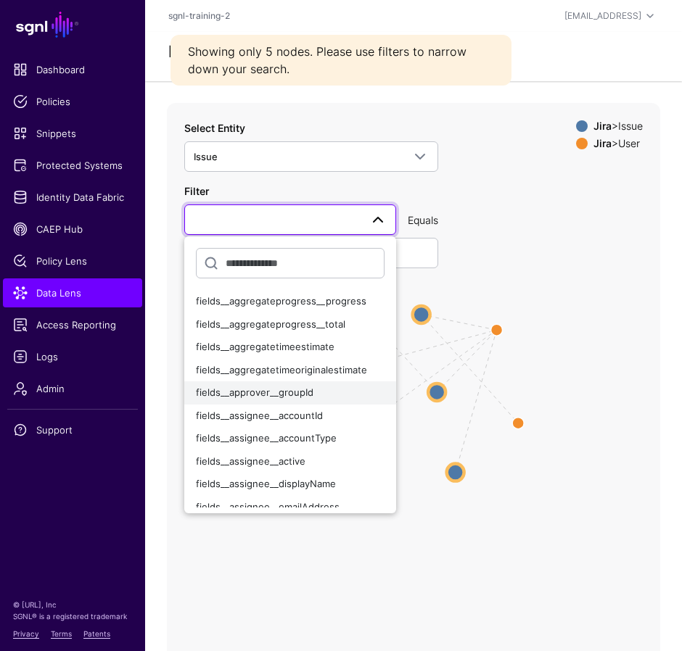
click at [287, 389] on span "fields__approver__groupId" at bounding box center [254, 392] width 117 height 12
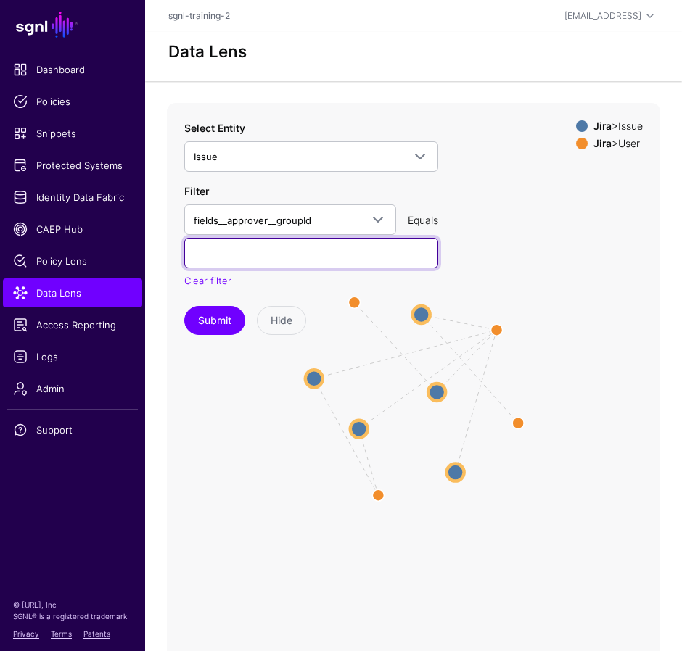
click at [201, 251] on input "text" at bounding box center [311, 253] width 254 height 30
paste input "**********"
type input "**********"
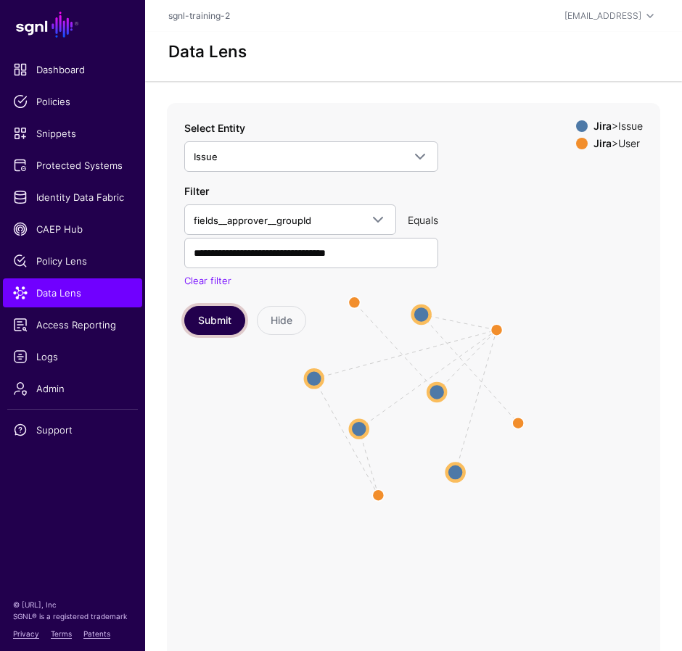
click at [211, 317] on button "Submit" at bounding box center [214, 320] width 61 height 29
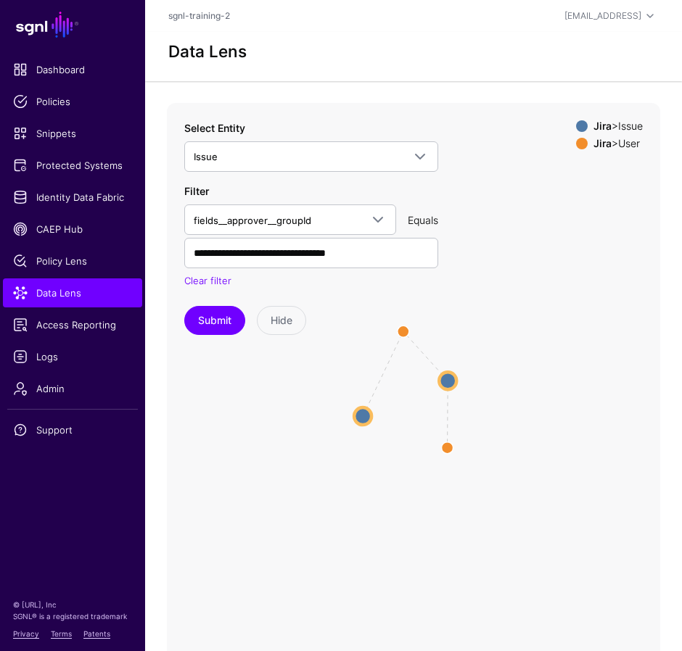
click at [336, 531] on icon "CreatedBy / ReportedBy AssignedTo CreatedBy / ReportedBy Issue Issue Issue Issu…" at bounding box center [413, 393] width 493 height 580
click at [79, 199] on span "Identity Data Fabric" at bounding box center [72, 197] width 119 height 15
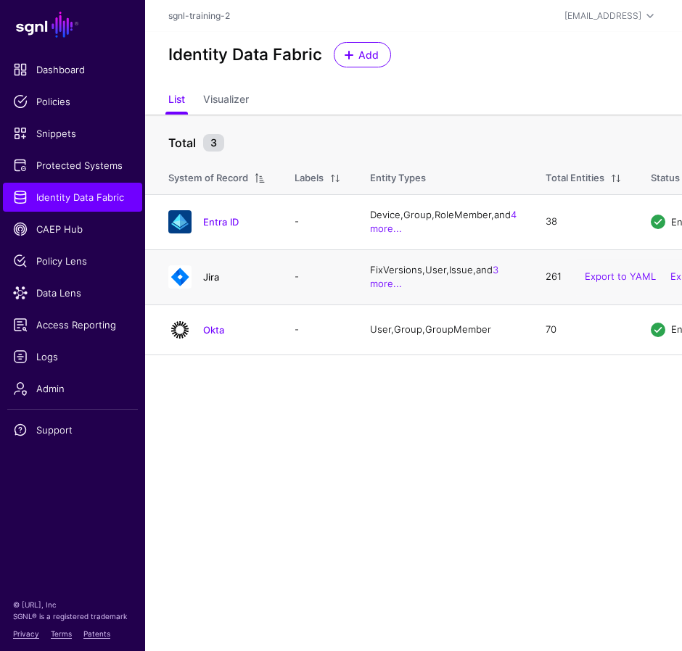
click at [209, 283] on link "Jira" at bounding box center [211, 277] width 16 height 12
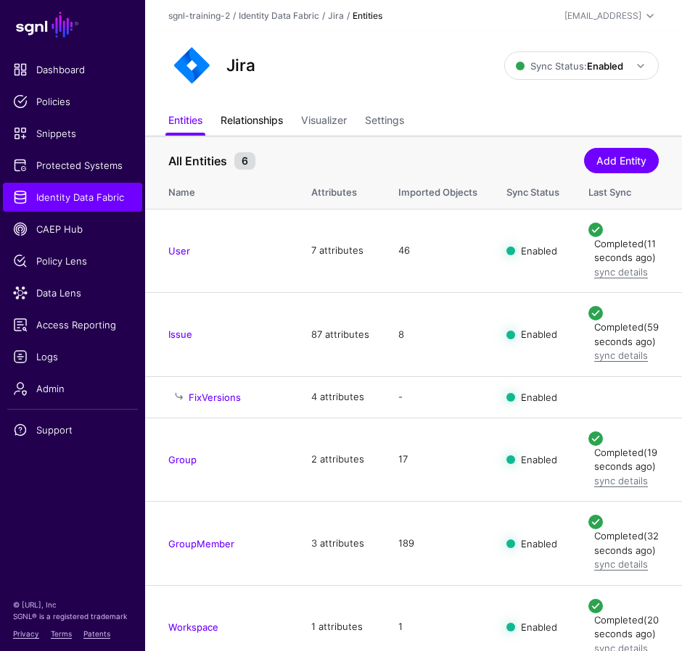
click at [255, 112] on link "Relationships" at bounding box center [251, 122] width 62 height 28
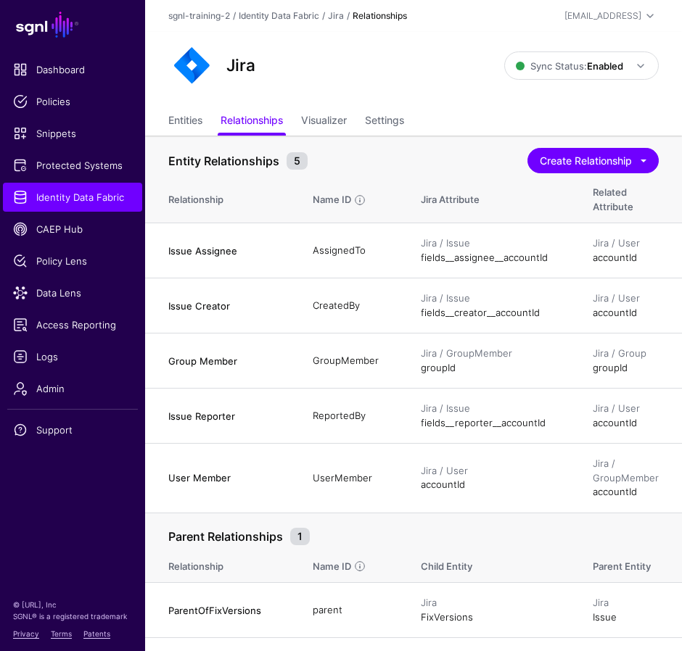
click at [333, 68] on div "Jira" at bounding box center [335, 65] width 347 height 46
click at [86, 197] on span "Identity Data Fabric" at bounding box center [72, 197] width 119 height 15
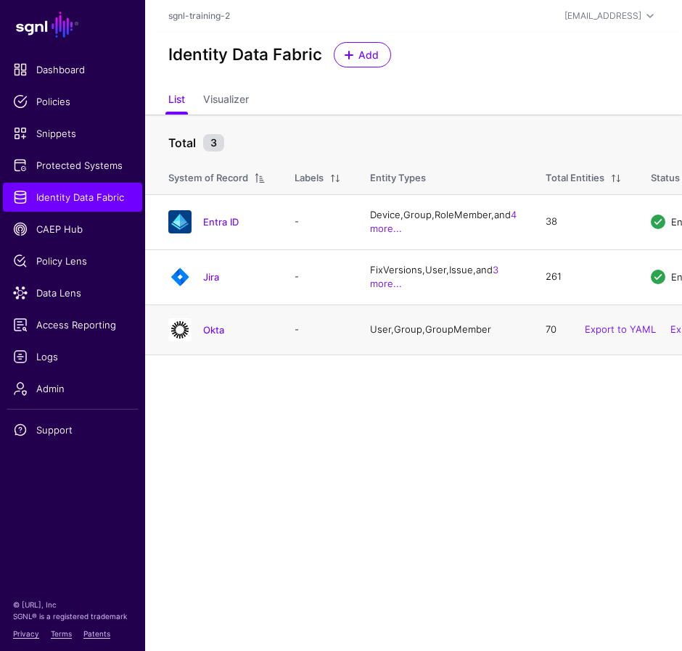
click at [210, 341] on div "Okta" at bounding box center [216, 329] width 109 height 23
click at [210, 336] on link "Okta" at bounding box center [213, 330] width 21 height 12
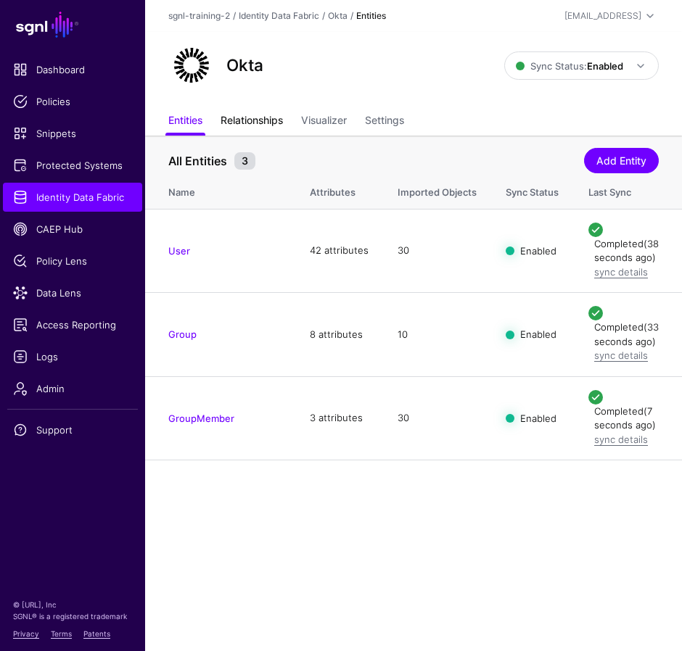
click at [254, 123] on link "Relationships" at bounding box center [251, 122] width 62 height 28
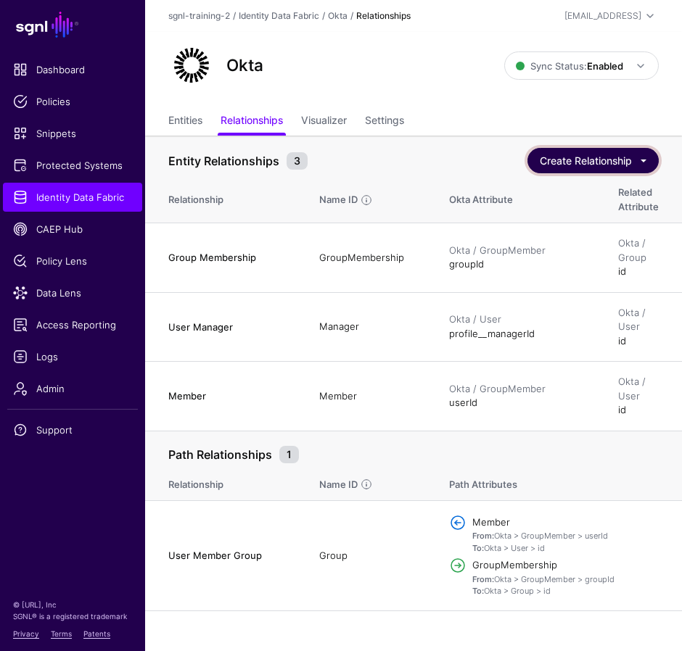
click at [595, 162] on button "Create Relationship" at bounding box center [592, 160] width 131 height 25
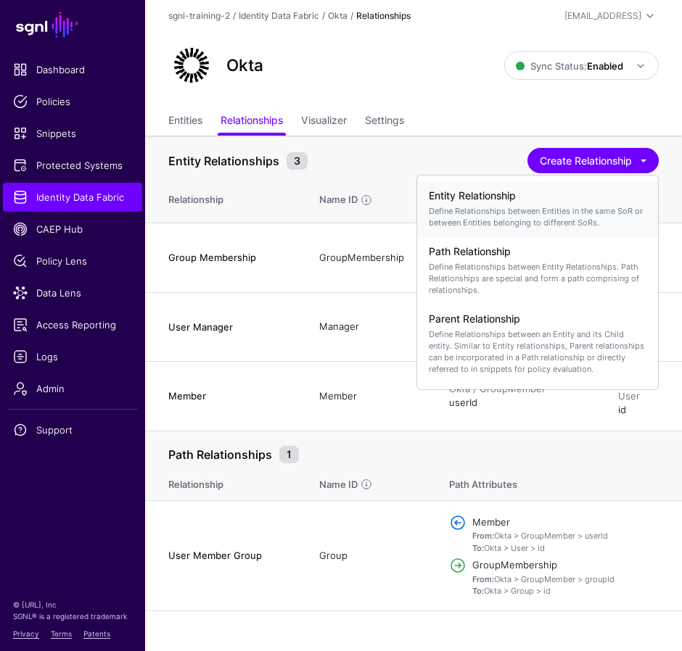
click at [506, 203] on div "Entity Relationship Define Relationships between Entities in the same SoR or be…" at bounding box center [537, 209] width 218 height 50
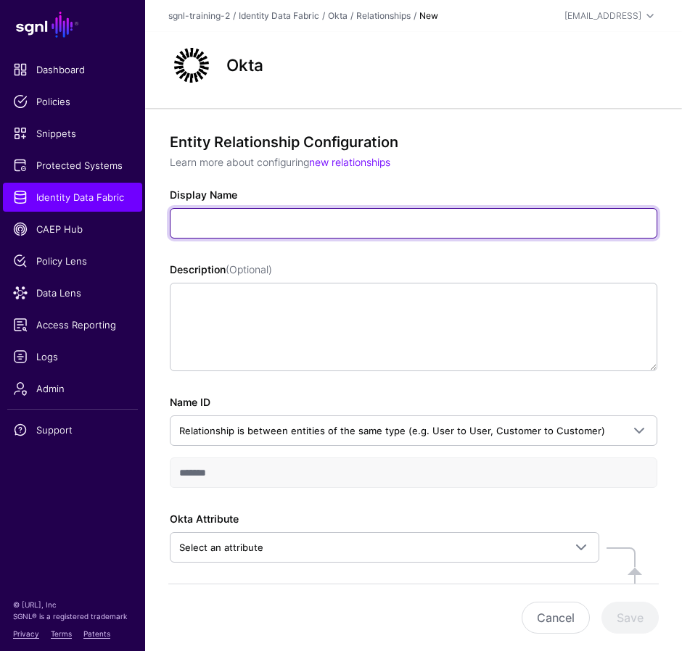
click at [226, 218] on input "Display Name" at bounding box center [413, 223] width 486 height 30
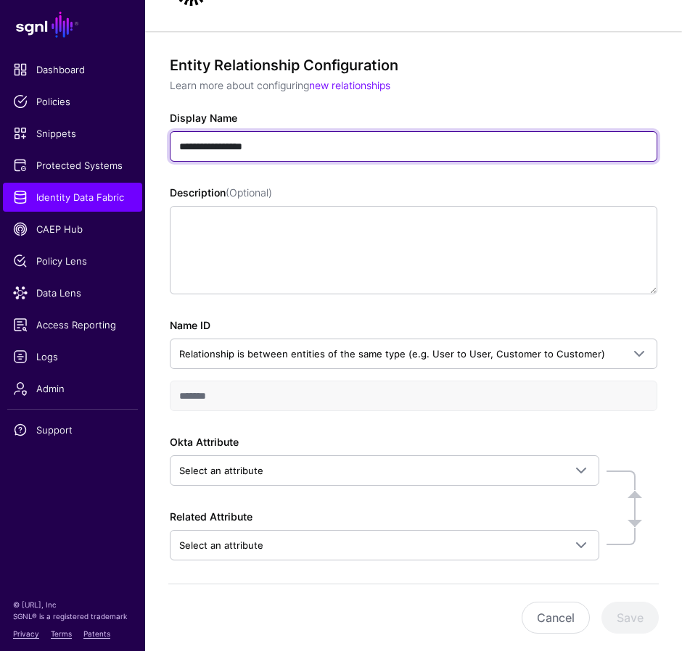
scroll to position [136, 0]
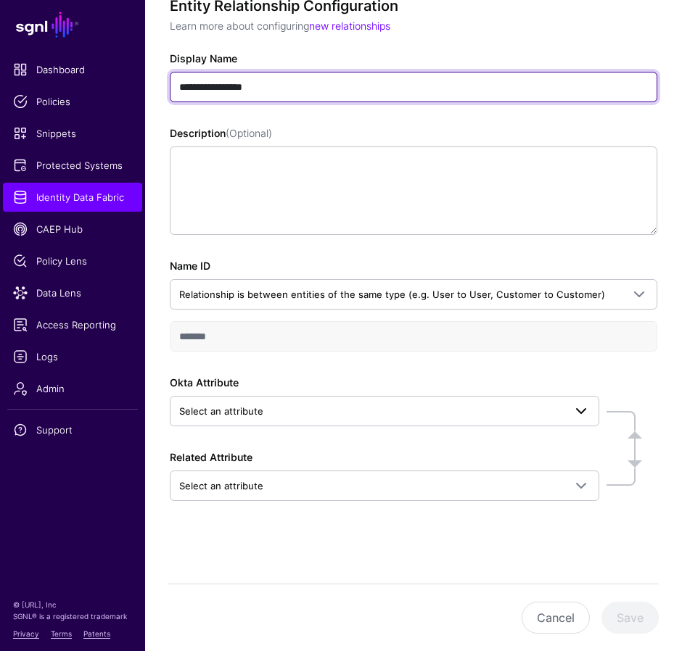
type input "**********"
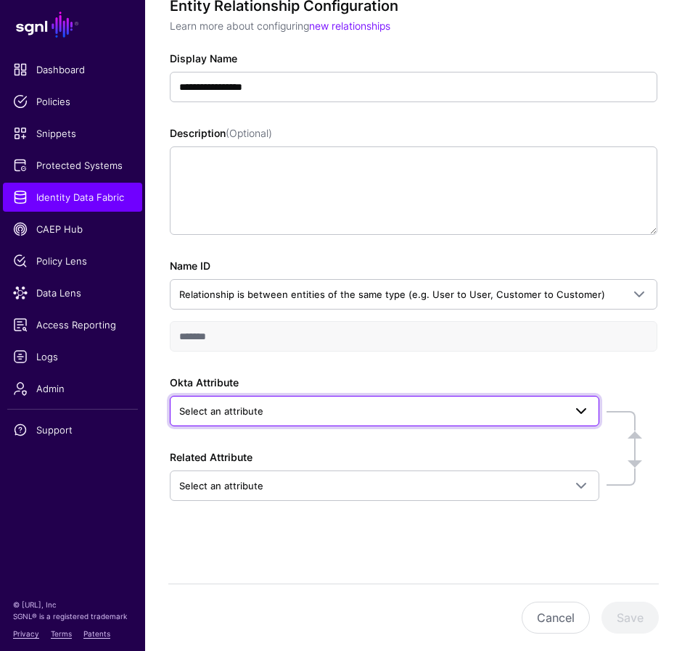
click at [405, 402] on span "Select an attribute" at bounding box center [384, 410] width 410 height 17
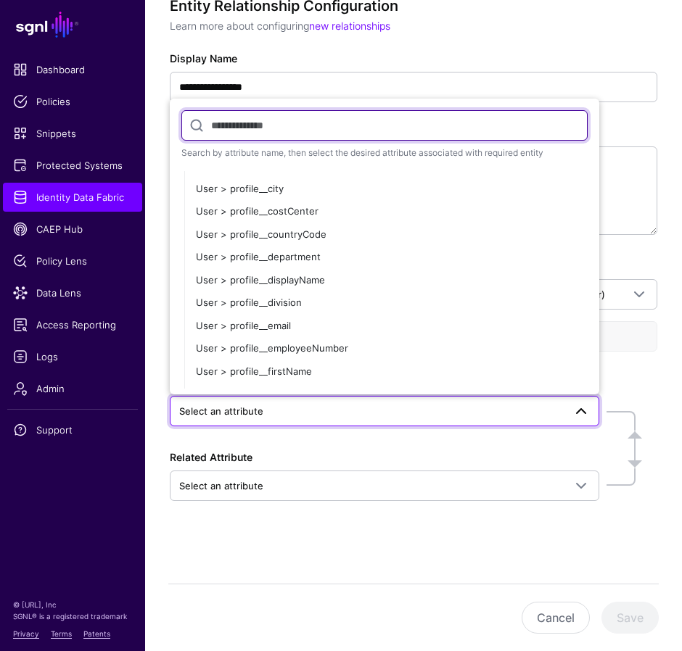
scroll to position [451, 0]
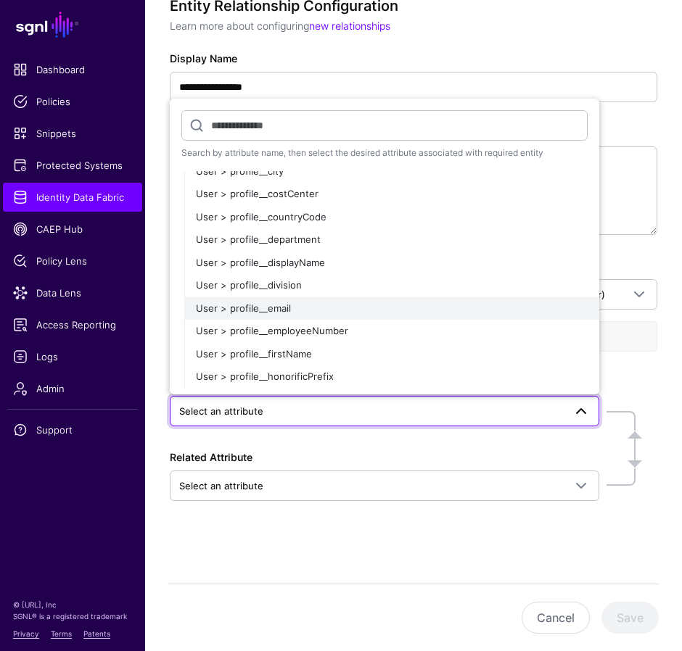
click at [323, 311] on div "User > profile__email" at bounding box center [391, 309] width 391 height 15
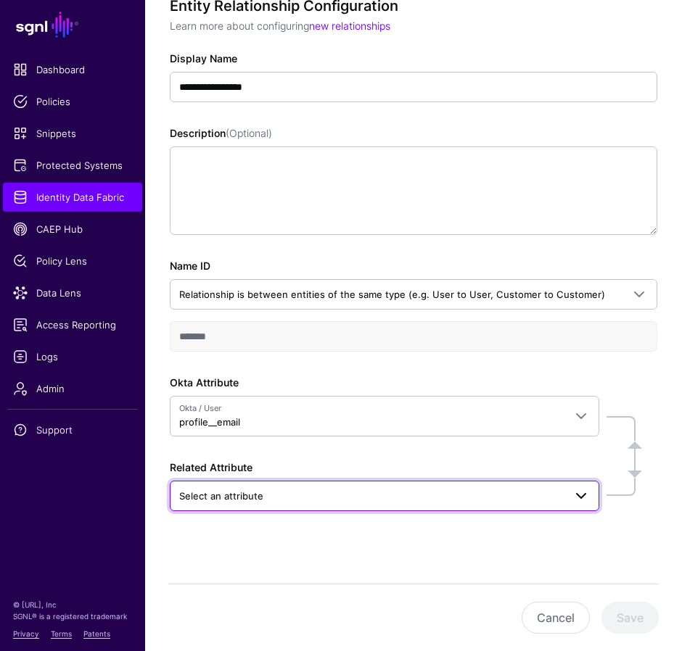
click at [284, 497] on span "Select an attribute" at bounding box center [371, 496] width 384 height 16
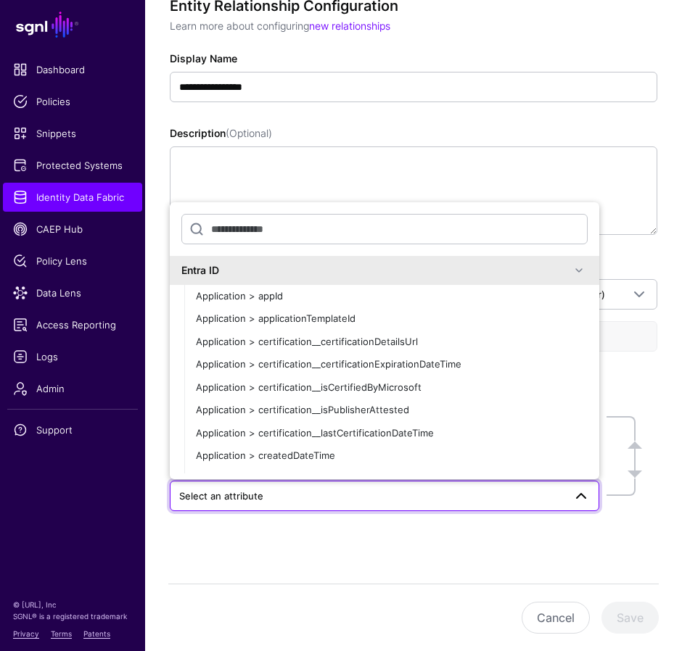
click at [284, 497] on span "Select an attribute" at bounding box center [371, 496] width 384 height 16
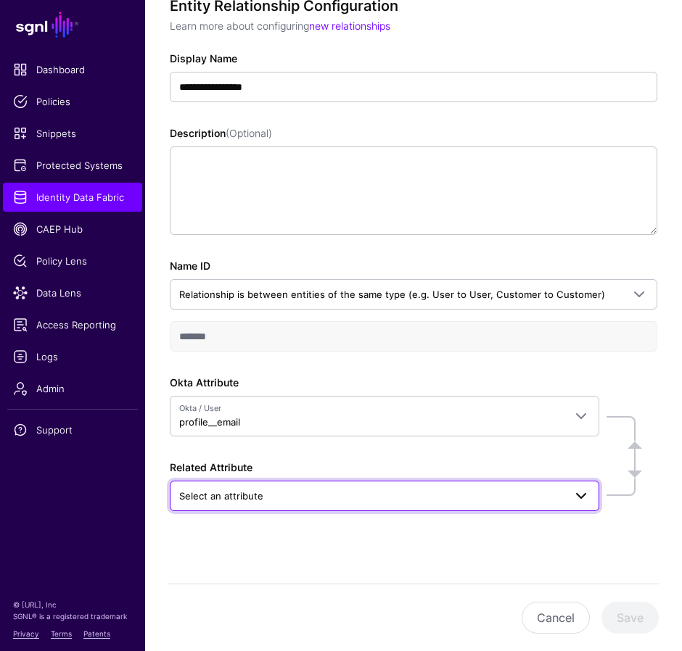
click at [284, 497] on span "Select an attribute" at bounding box center [371, 496] width 384 height 16
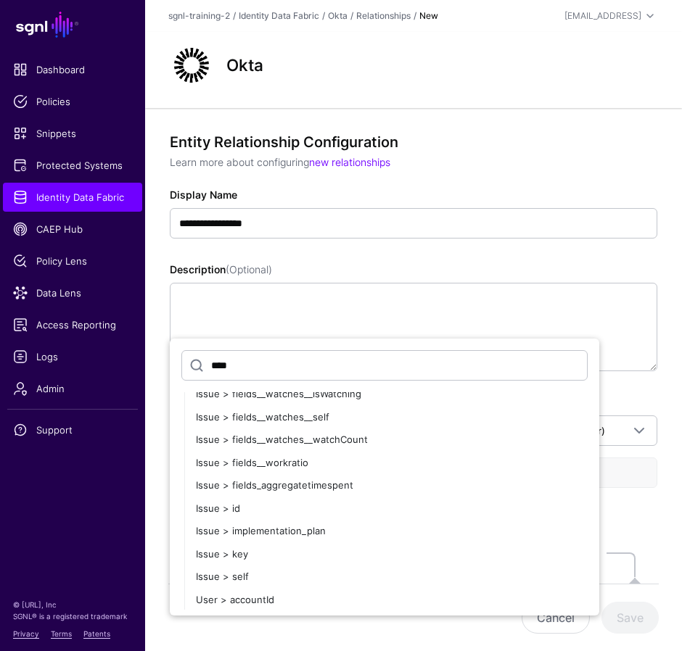
scroll to position [2038, 0]
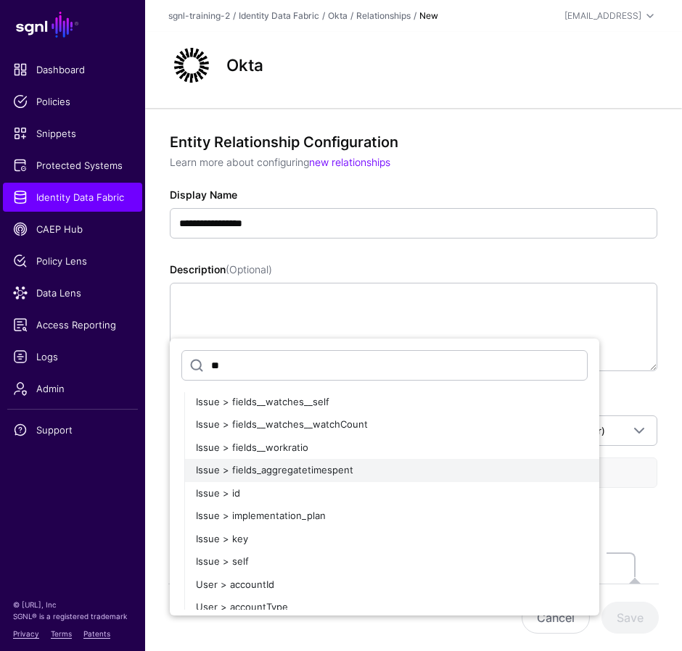
type input "*"
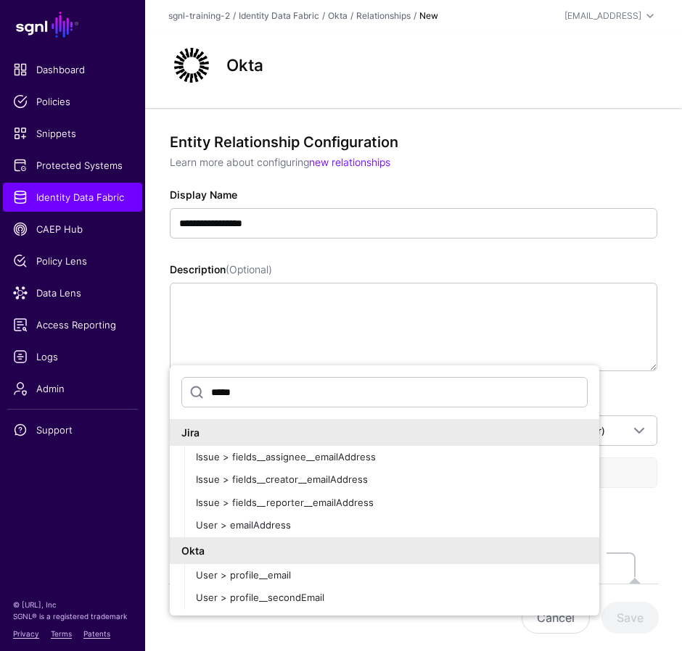
scroll to position [0, 0]
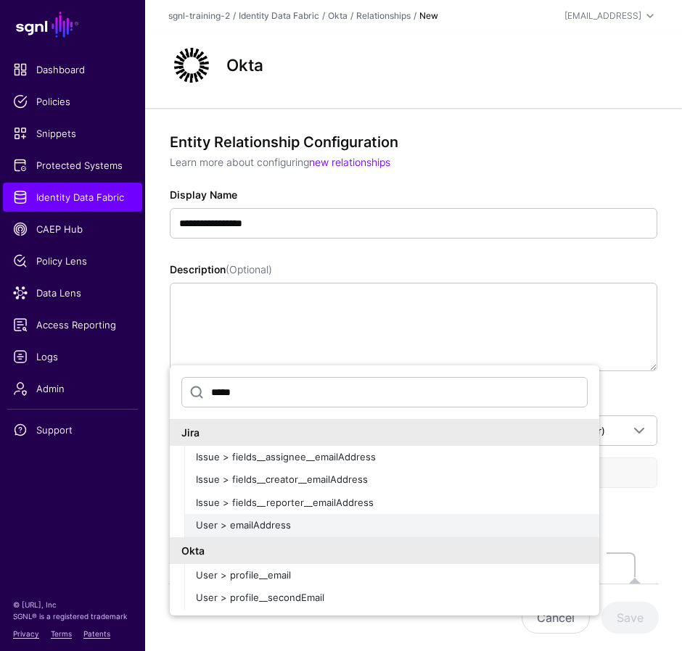
type input "*****"
click at [321, 533] on button "User > emailAddress" at bounding box center [391, 525] width 414 height 23
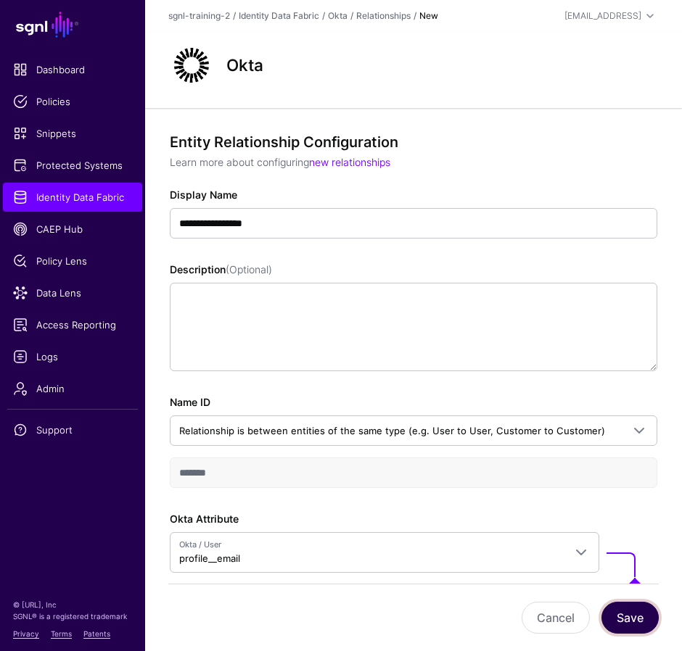
click at [637, 620] on button "Save" at bounding box center [629, 618] width 57 height 32
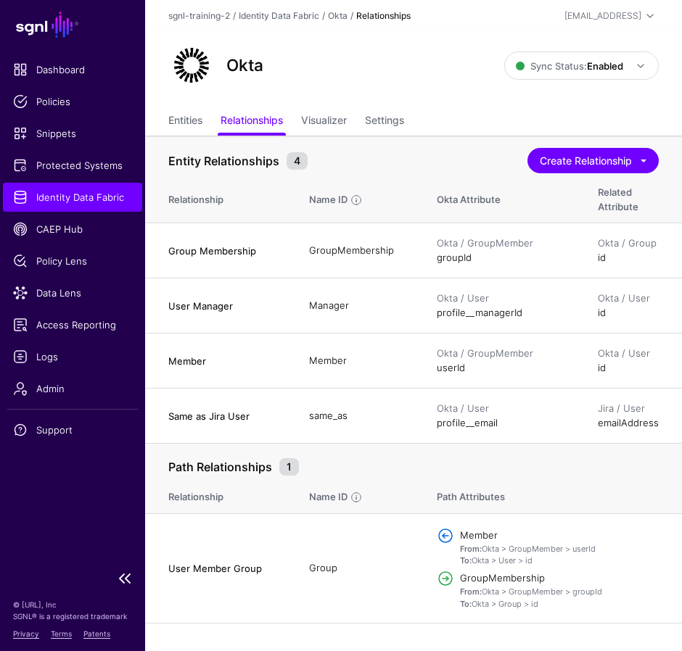
click at [102, 204] on link "Identity Data Fabric" at bounding box center [72, 197] width 139 height 29
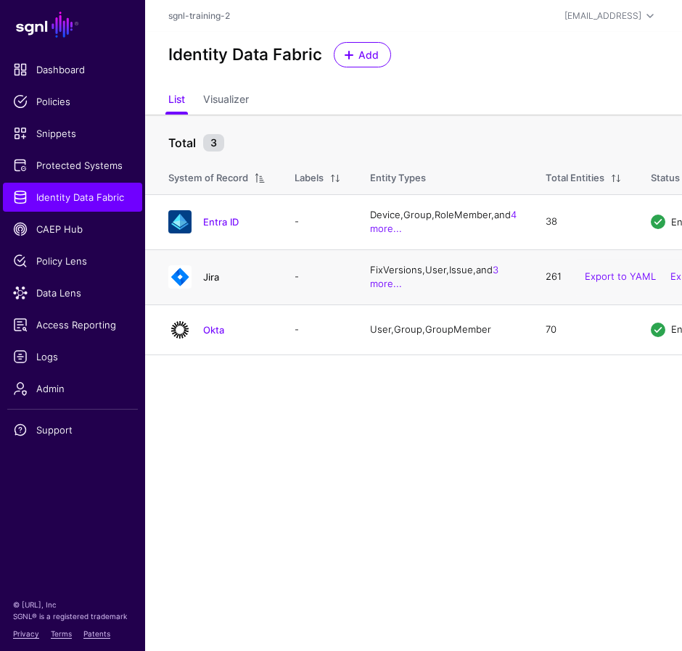
click at [214, 283] on link "Jira" at bounding box center [211, 277] width 16 height 12
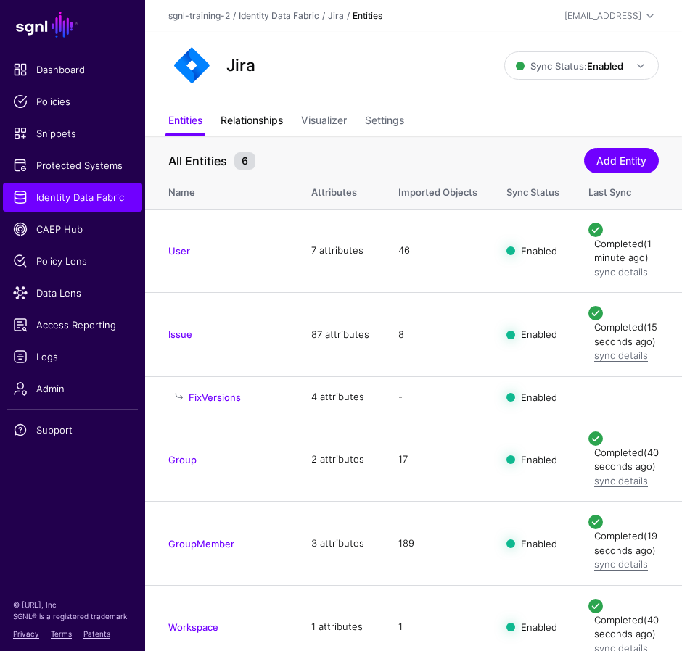
click at [259, 120] on link "Relationships" at bounding box center [251, 122] width 62 height 28
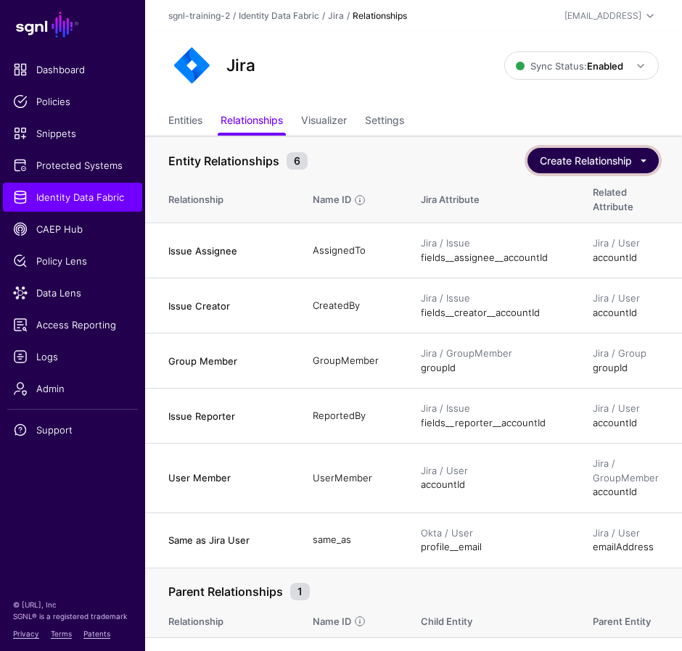
click at [583, 162] on button "Create Relationship" at bounding box center [592, 160] width 131 height 25
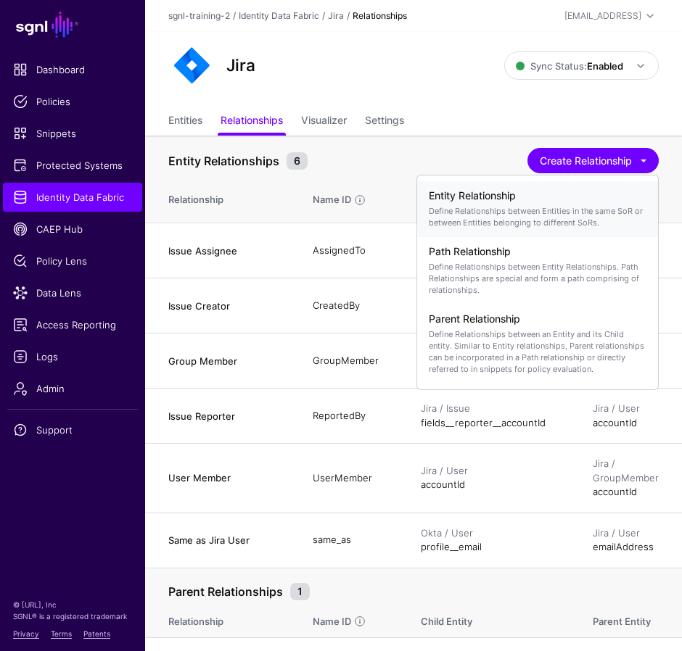
click at [497, 196] on h4 "Entity Relationship" at bounding box center [537, 196] width 218 height 12
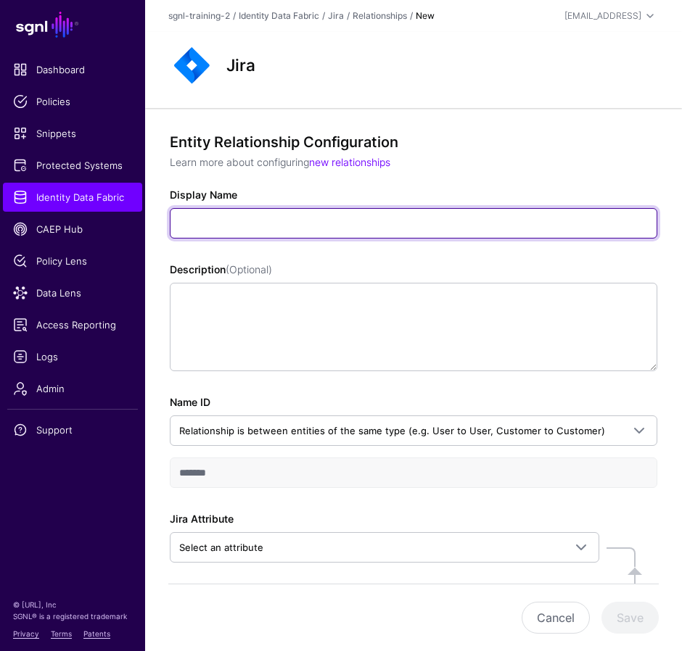
click at [252, 219] on input "Display Name" at bounding box center [413, 223] width 486 height 30
paste input "**********"
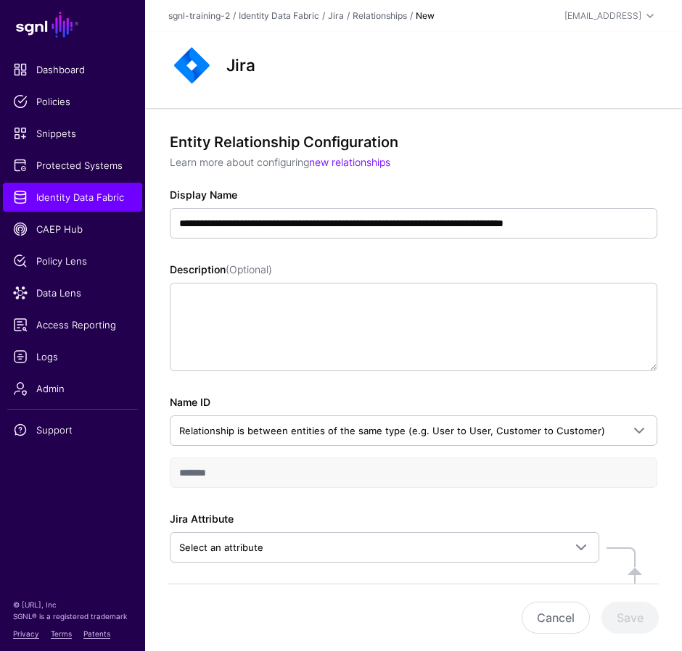
click at [214, 394] on div "Name ID Relationship is between entities of the same type (e.g. User to User, C…" at bounding box center [413, 441] width 486 height 94
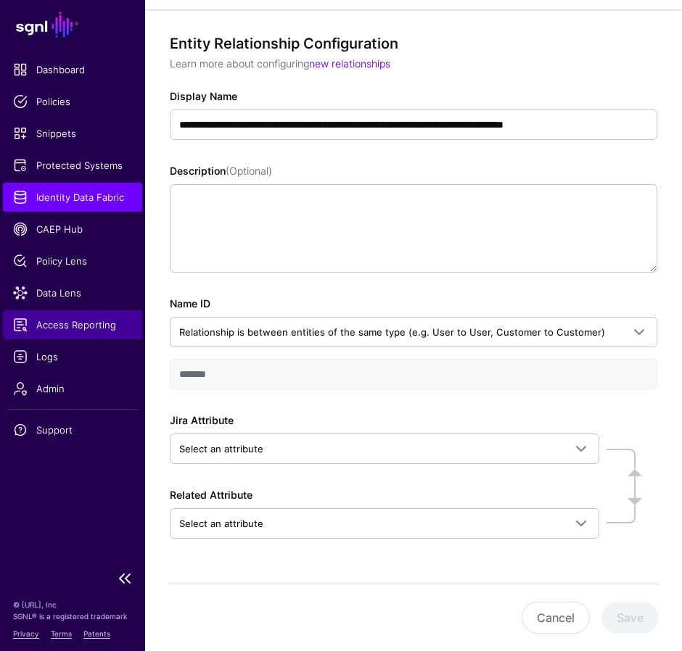
scroll to position [99, 0]
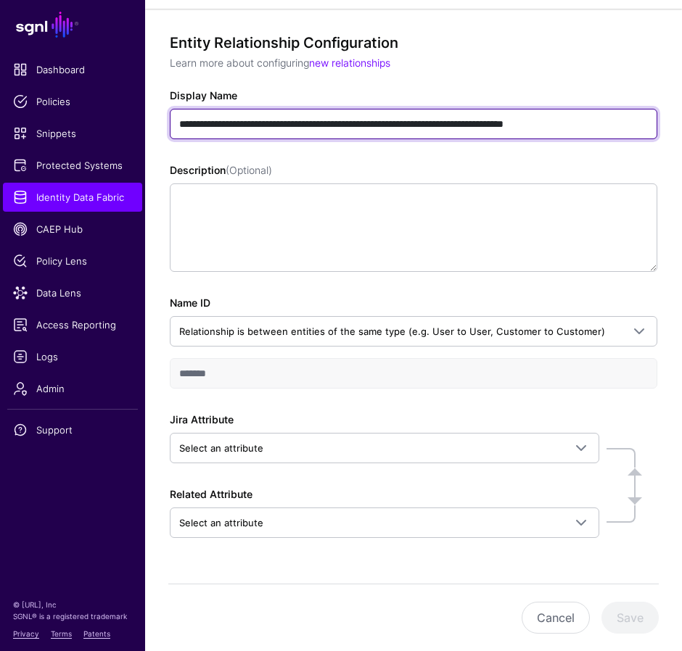
click at [335, 113] on input "**********" at bounding box center [413, 124] width 486 height 30
paste input "text"
type input "**********"
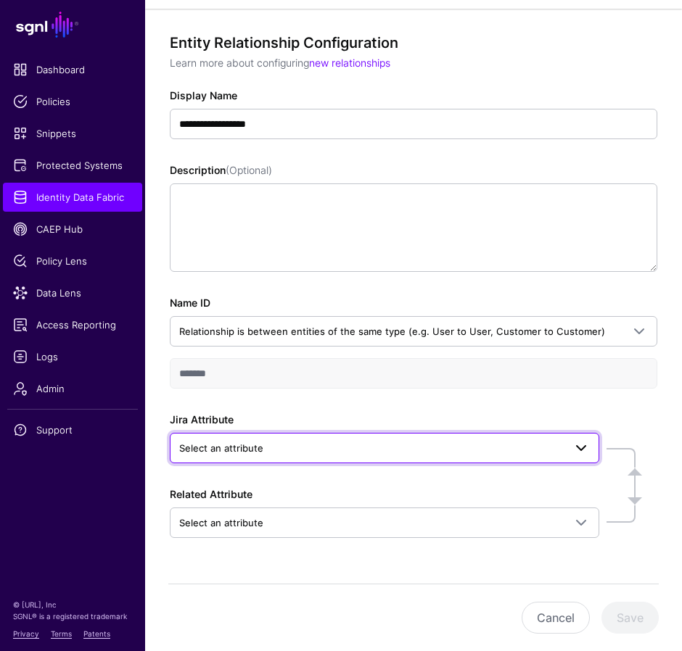
click at [302, 452] on span "Select an attribute" at bounding box center [371, 448] width 384 height 16
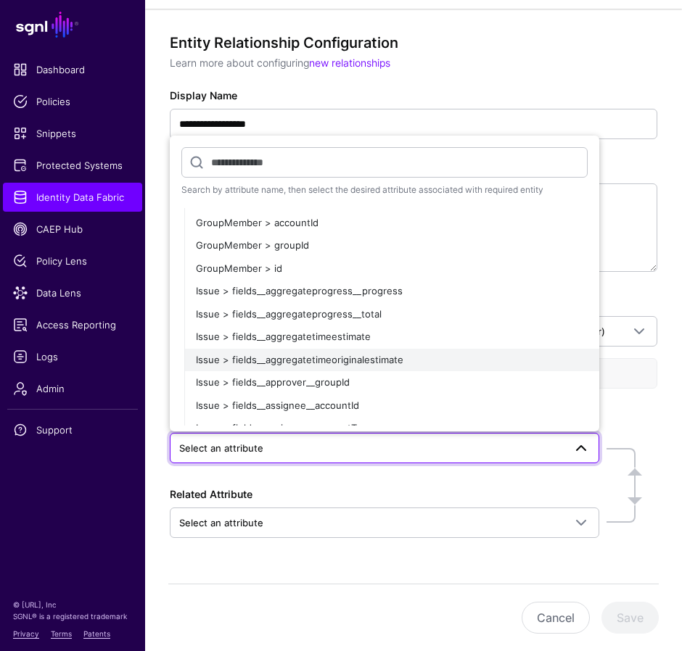
scroll to position [175, 0]
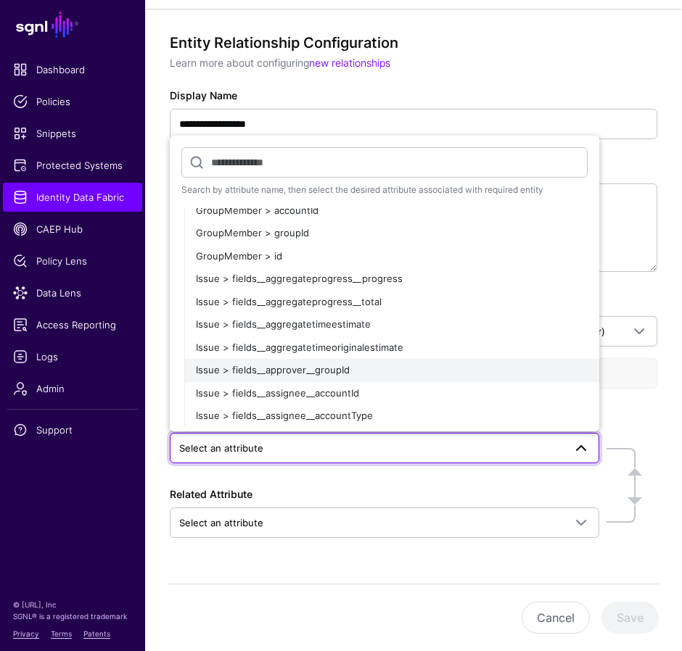
click at [328, 364] on span "Issue > fields__approver__groupId" at bounding box center [273, 370] width 154 height 12
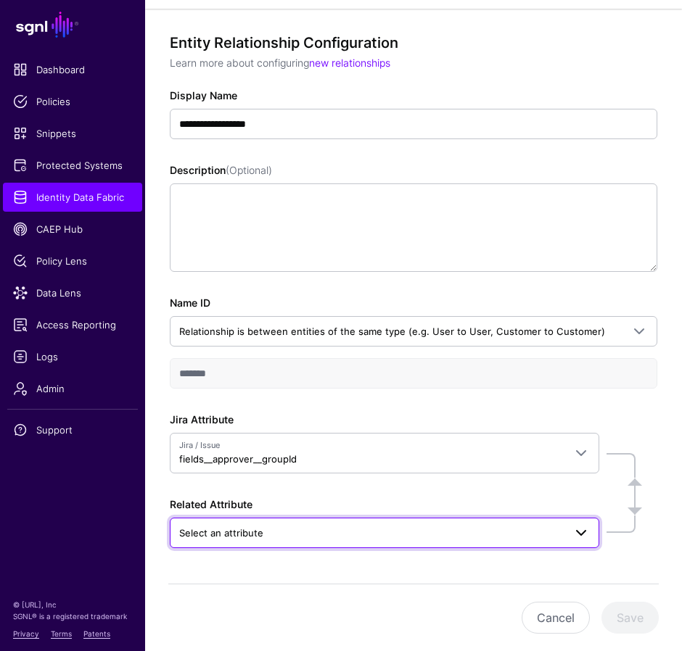
click at [291, 531] on span "Select an attribute" at bounding box center [371, 533] width 384 height 16
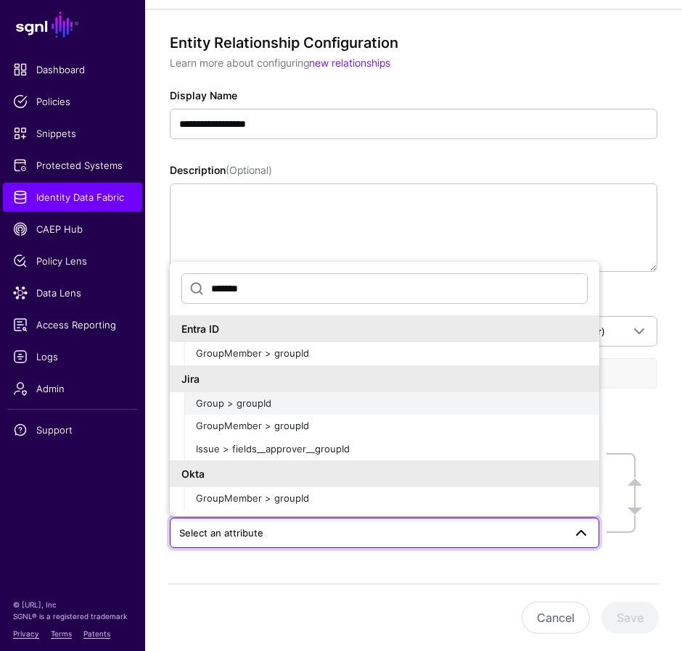
type input "*******"
click at [324, 400] on div "Group > groupId" at bounding box center [391, 404] width 391 height 15
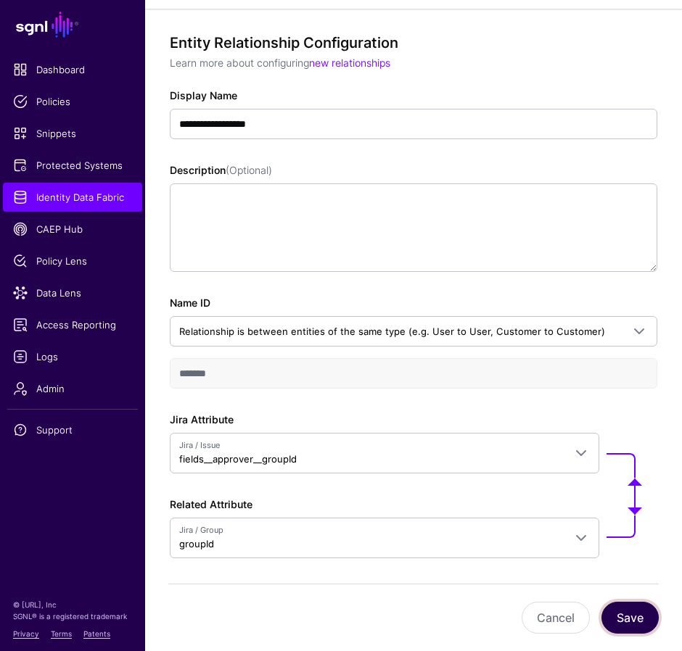
click at [629, 608] on button "Save" at bounding box center [629, 618] width 57 height 32
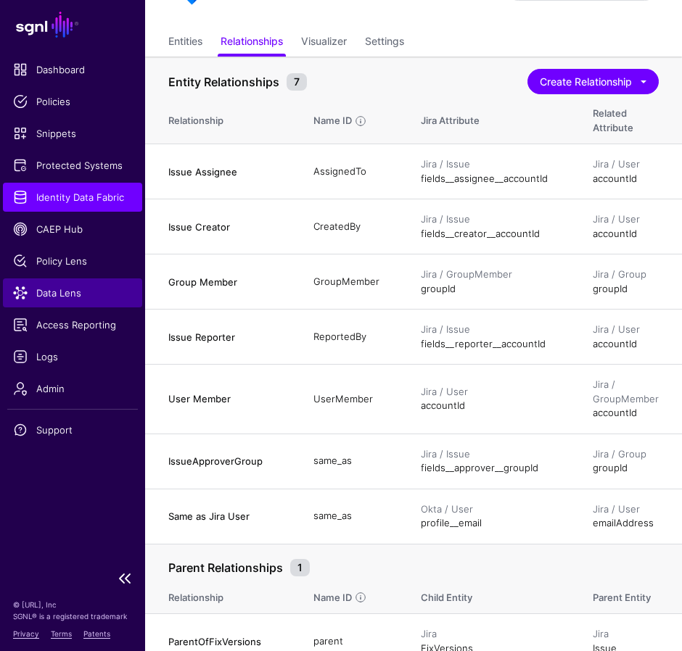
scroll to position [97, 0]
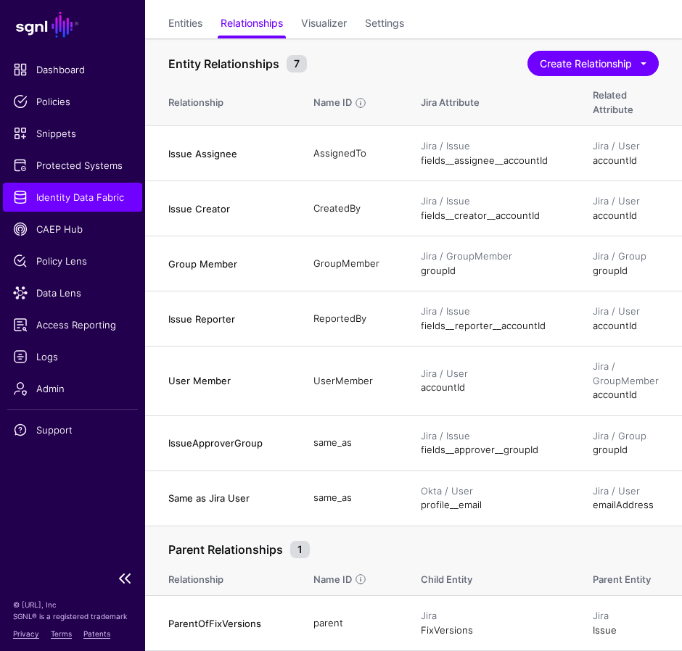
click at [102, 486] on ul "Dashboard Policies Snippets Protected Systems Identity Data Fabric CAEP Hub Pol…" at bounding box center [72, 309] width 145 height 508
click at [67, 296] on span "Data Lens" at bounding box center [72, 293] width 119 height 15
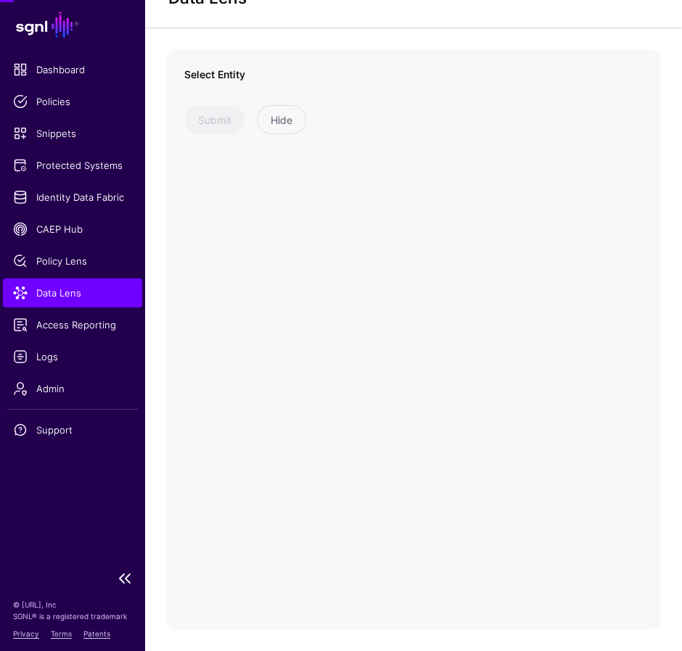
scroll to position [54, 0]
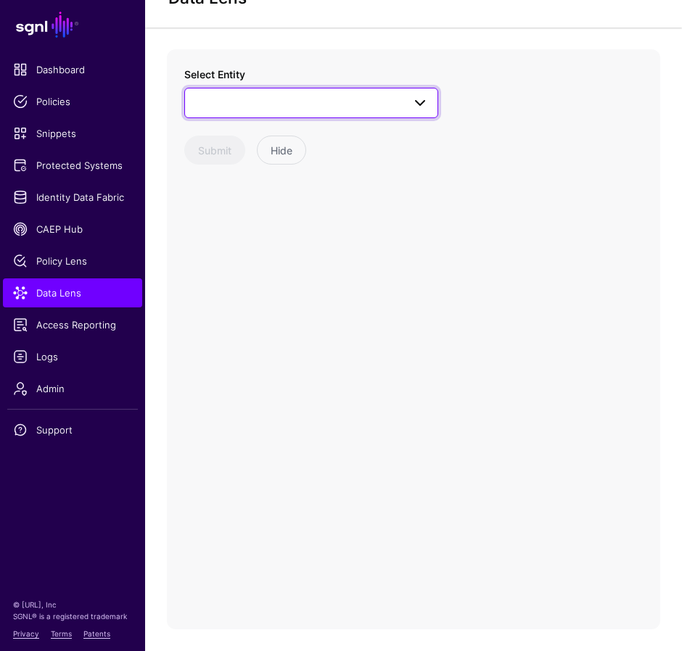
click at [422, 105] on span at bounding box center [419, 102] width 17 height 17
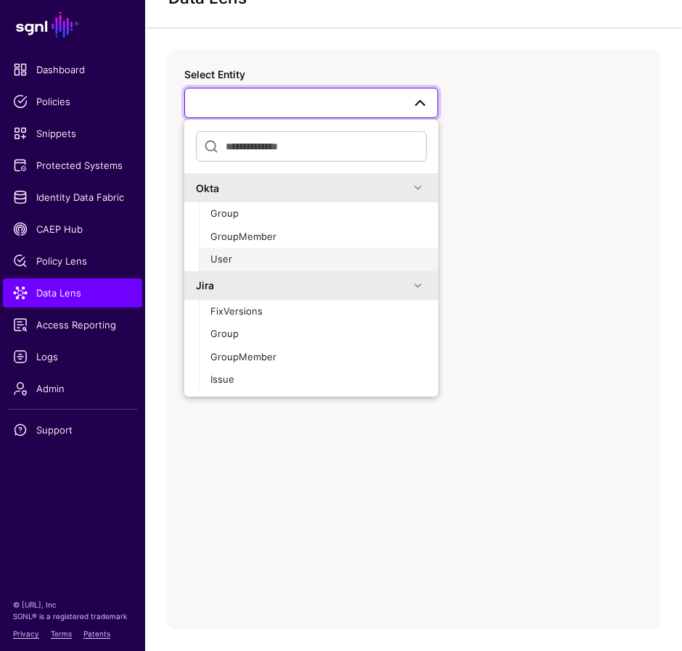
click at [258, 267] on button "User" at bounding box center [318, 259] width 239 height 23
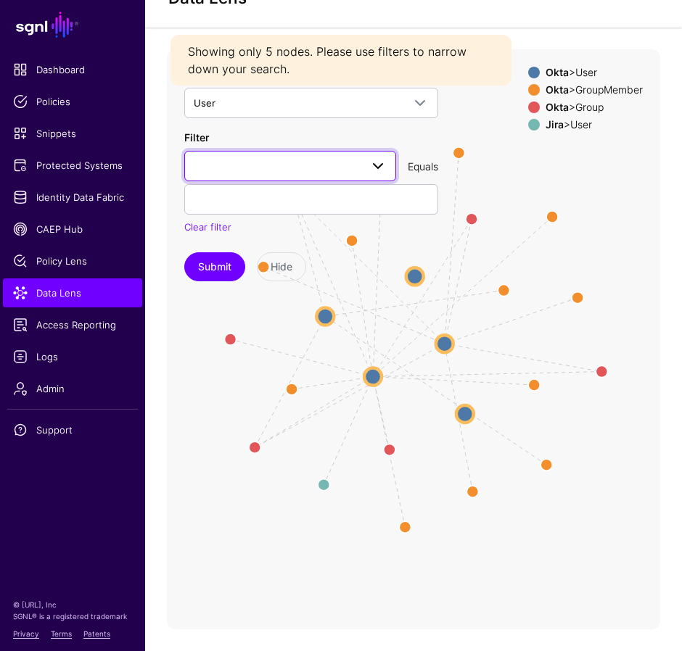
click at [273, 171] on span at bounding box center [290, 165] width 193 height 17
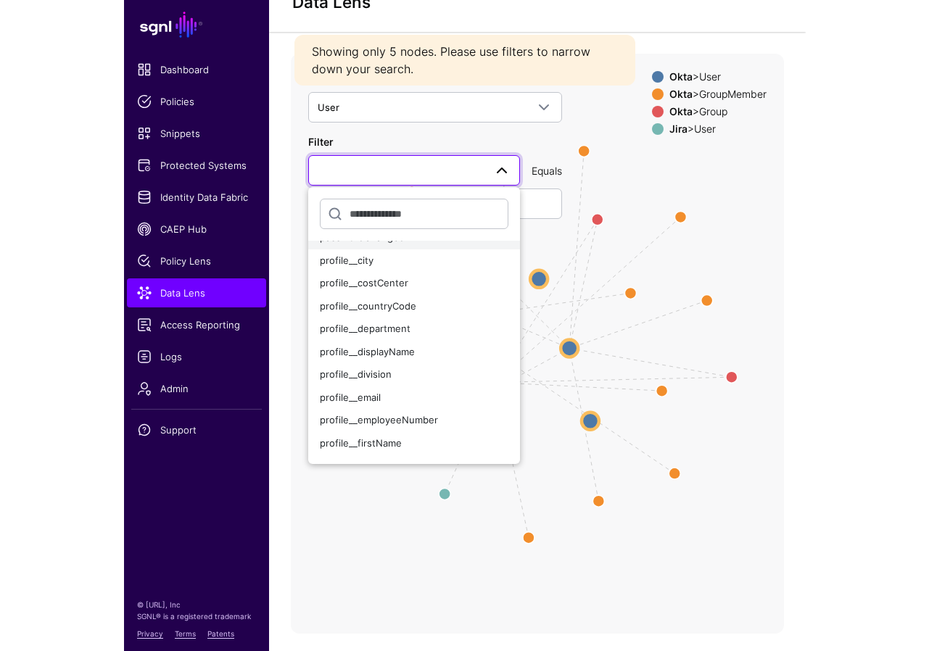
scroll to position [161, 0]
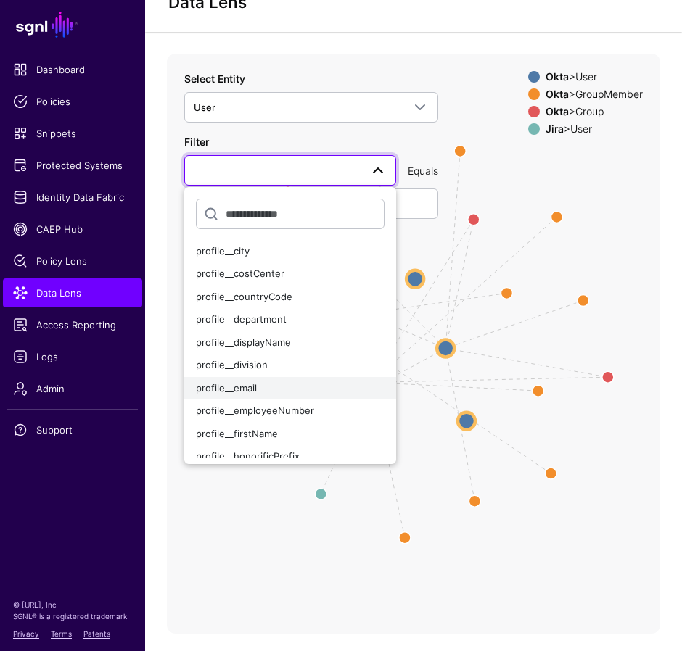
click at [252, 386] on span "profile__email" at bounding box center [226, 388] width 61 height 12
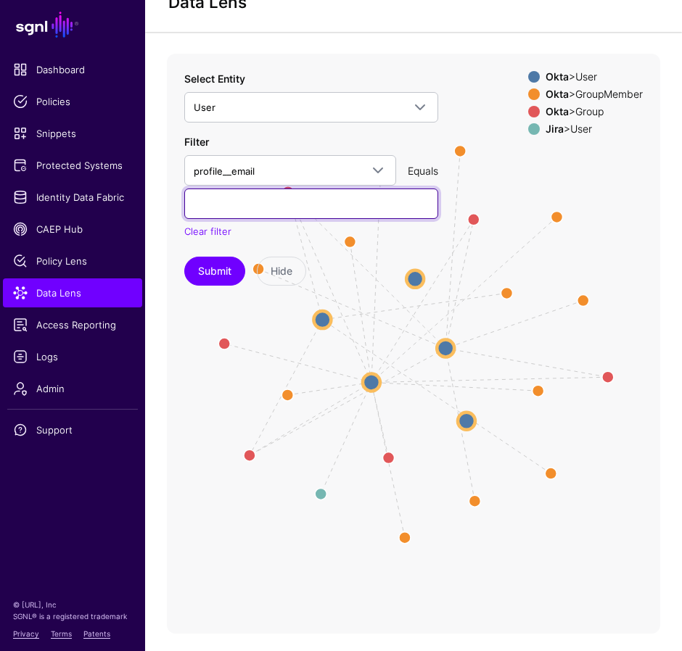
click at [214, 211] on input "text" at bounding box center [311, 204] width 254 height 30
type input "**********"
click at [184, 257] on button "Submit" at bounding box center [214, 271] width 61 height 29
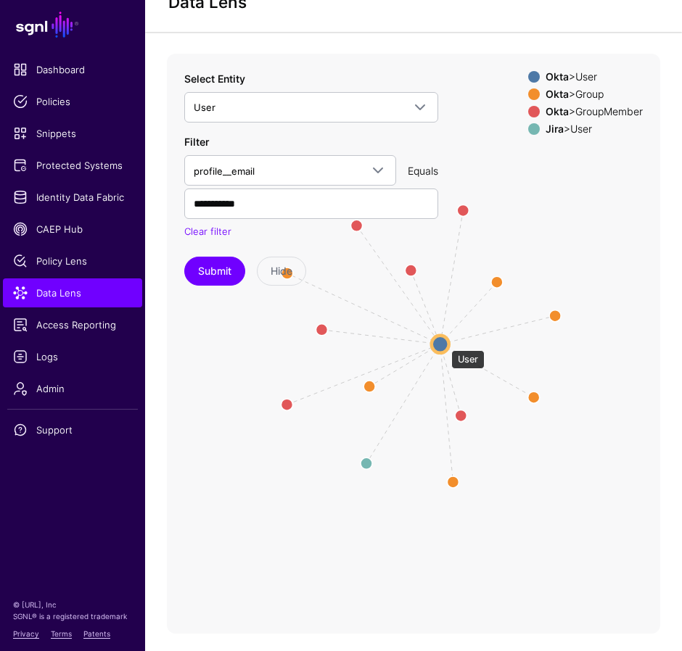
click at [444, 343] on circle at bounding box center [439, 344] width 17 height 17
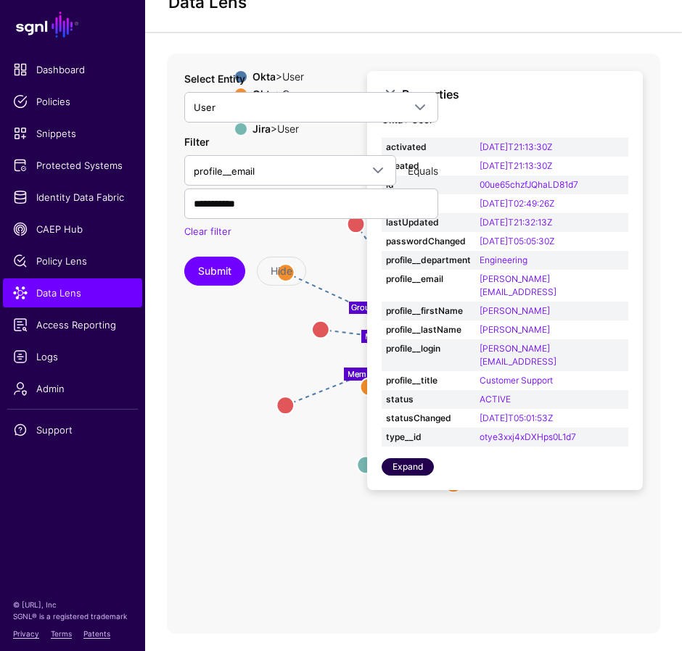
click at [415, 458] on link "Expand" at bounding box center [407, 466] width 52 height 17
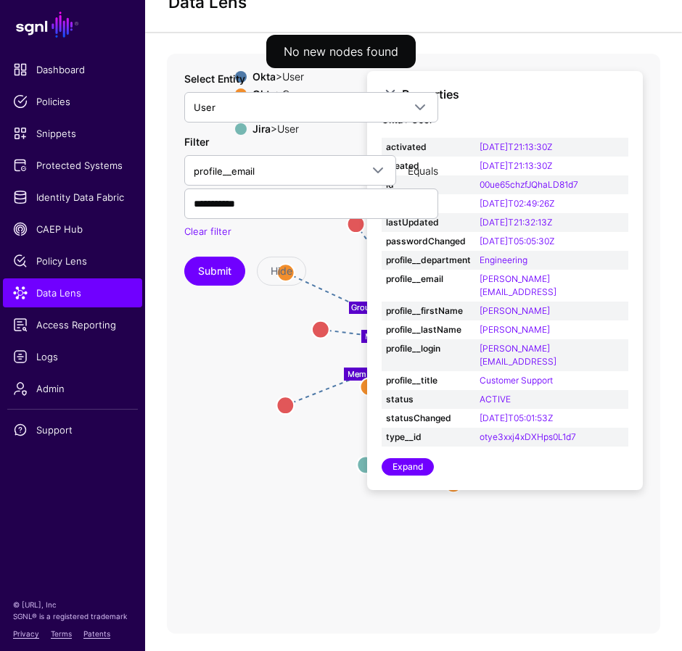
click at [317, 365] on icon "Group Group Group Group same_as Group Group Member Member Member Member Member …" at bounding box center [413, 344] width 493 height 580
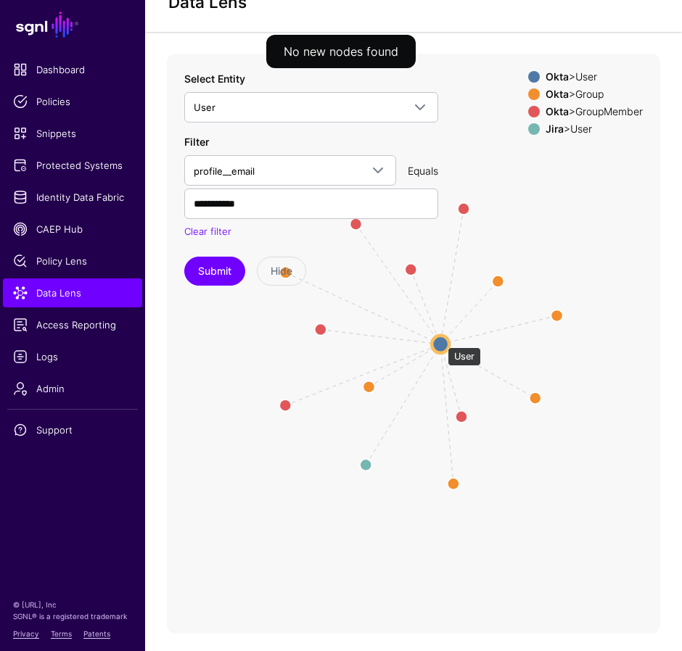
click at [440, 340] on circle at bounding box center [439, 344] width 17 height 17
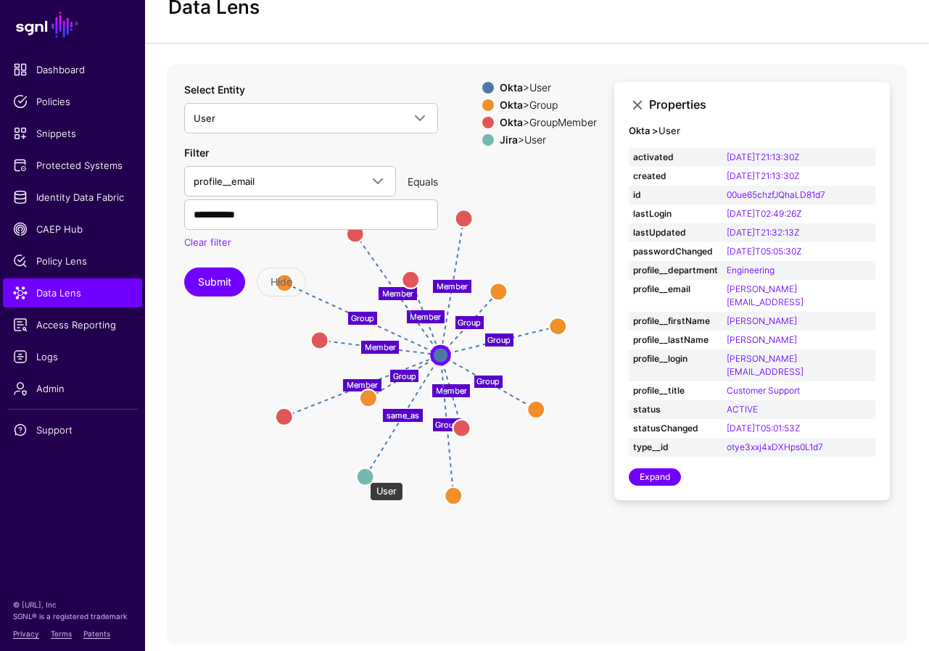
click at [363, 475] on circle at bounding box center [365, 476] width 17 height 17
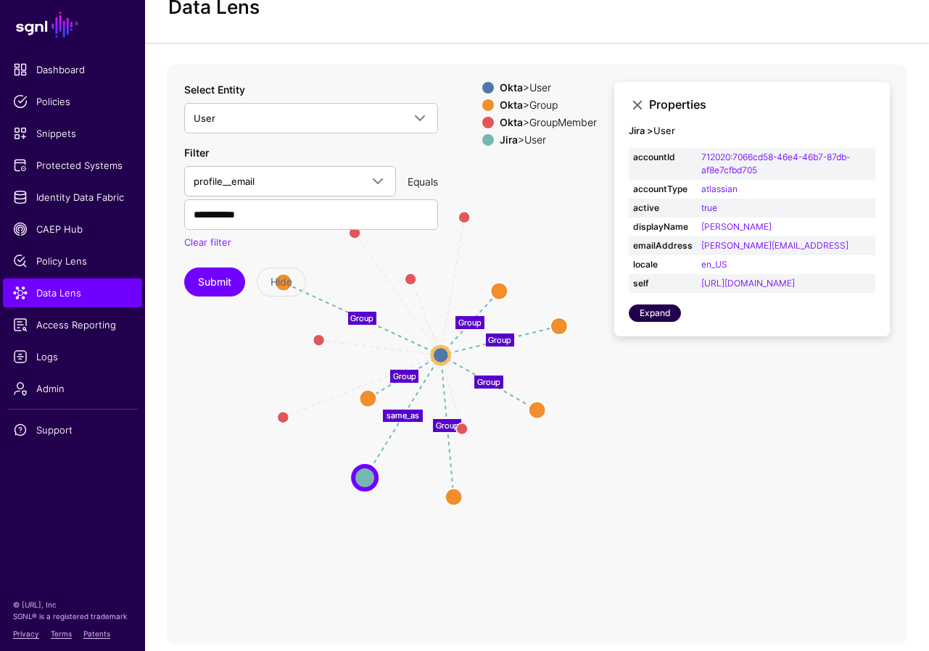
click at [652, 322] on link "Expand" at bounding box center [655, 313] width 52 height 17
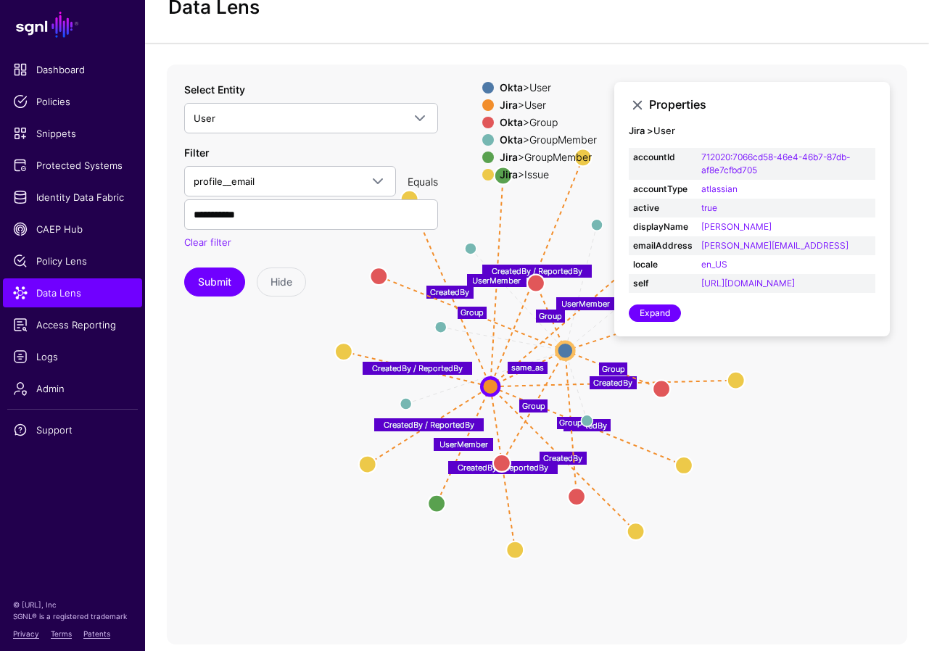
scroll to position [65, 0]
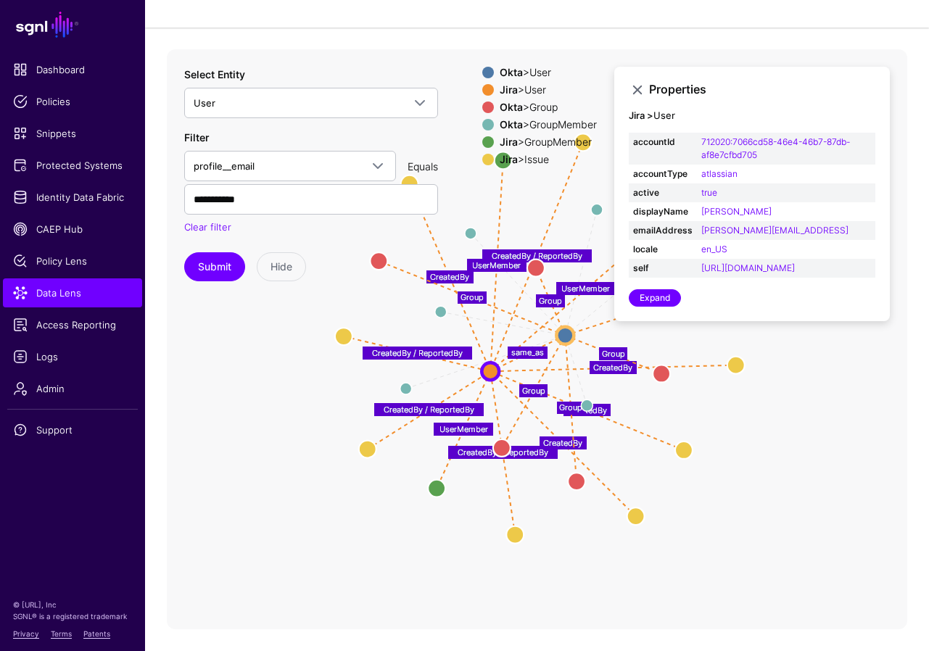
click at [376, 51] on icon "Member Member Member Member Member Member UserMember UserMember UserMember Crea…" at bounding box center [537, 339] width 740 height 580
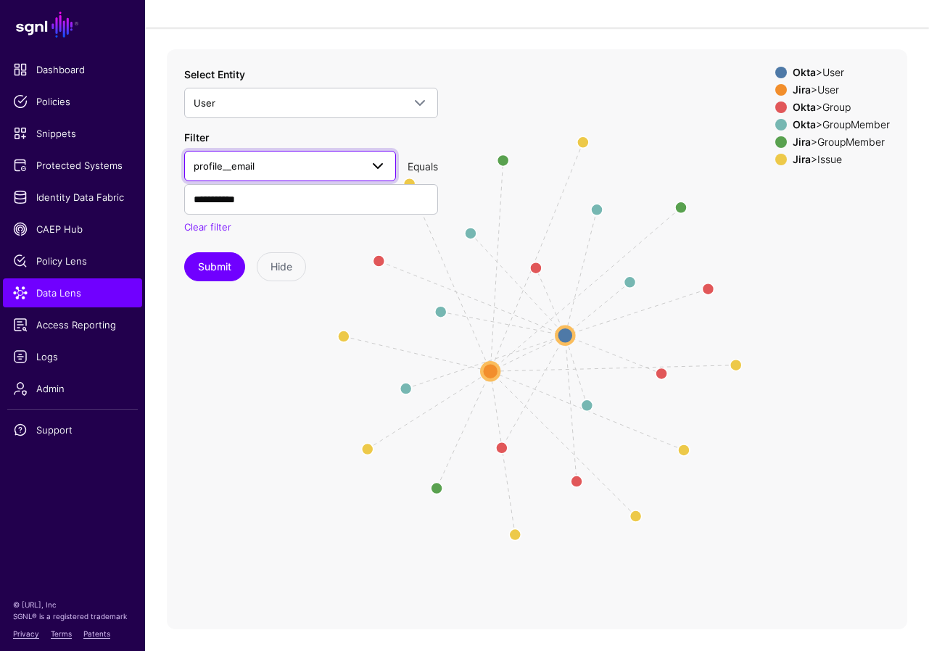
click at [374, 167] on span at bounding box center [377, 165] width 17 height 17
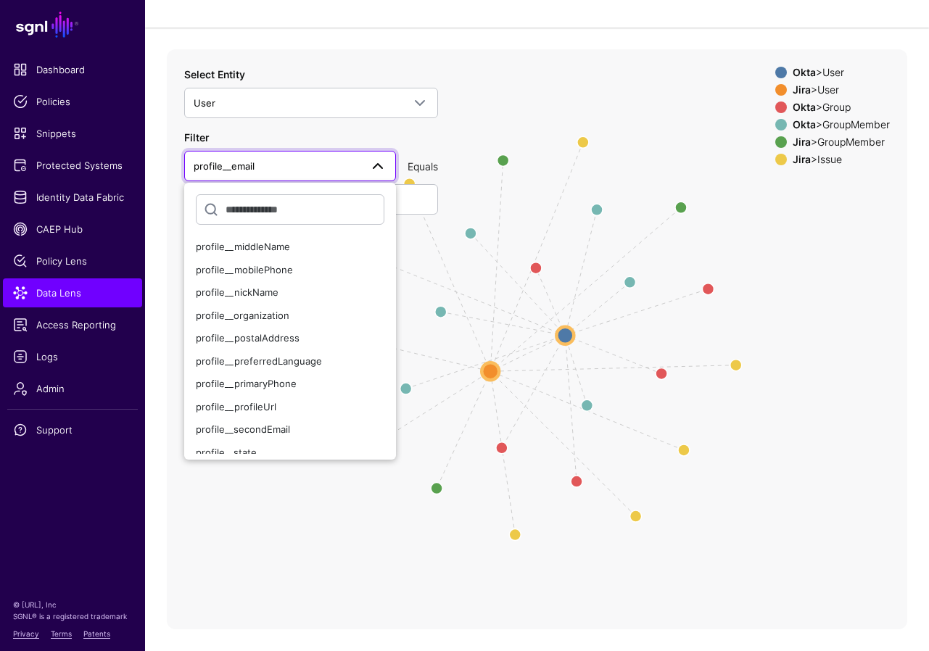
scroll to position [527, 0]
click at [346, 299] on button "profile__nickName" at bounding box center [290, 291] width 212 height 23
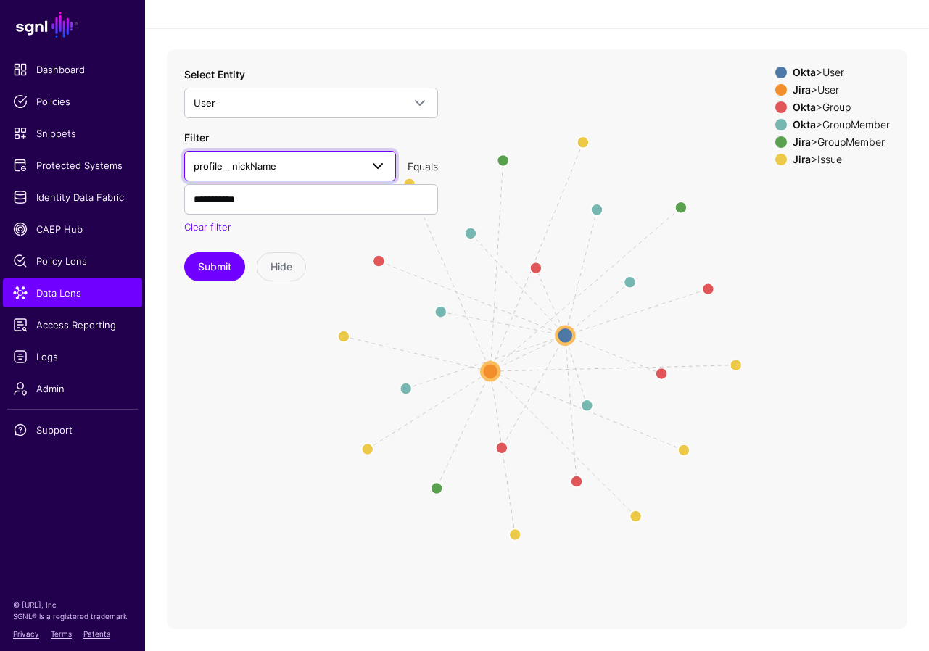
click at [273, 171] on span "profile__nickName" at bounding box center [277, 166] width 167 height 16
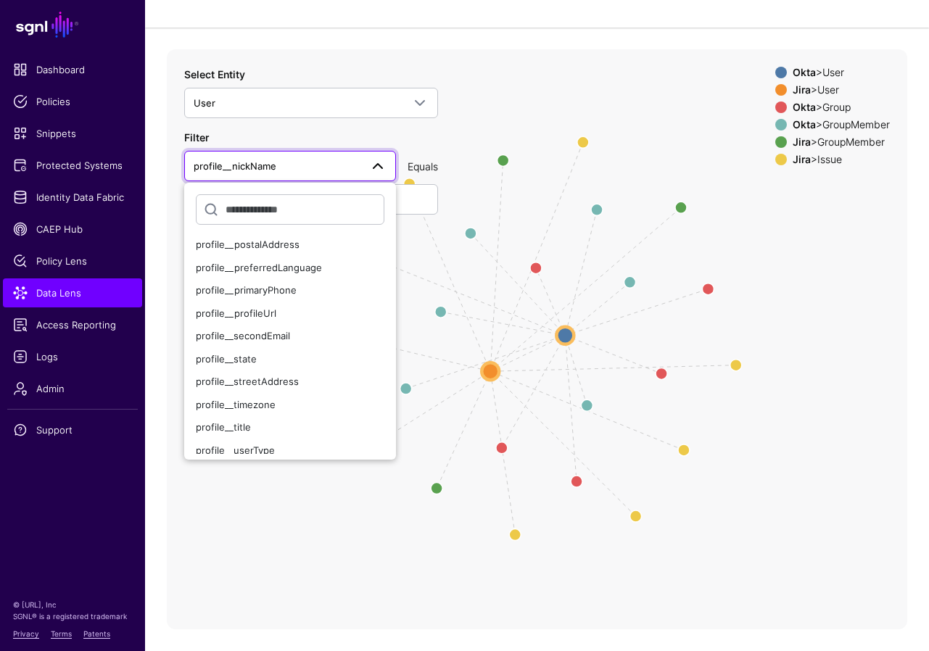
scroll to position [742, 0]
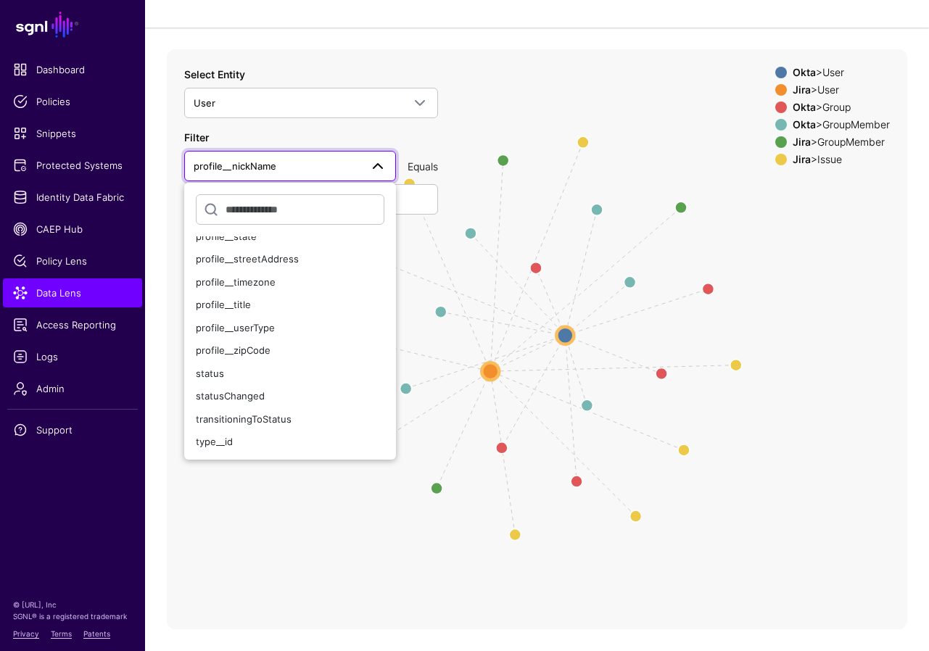
click at [356, 167] on span "profile__nickName" at bounding box center [277, 166] width 167 height 16
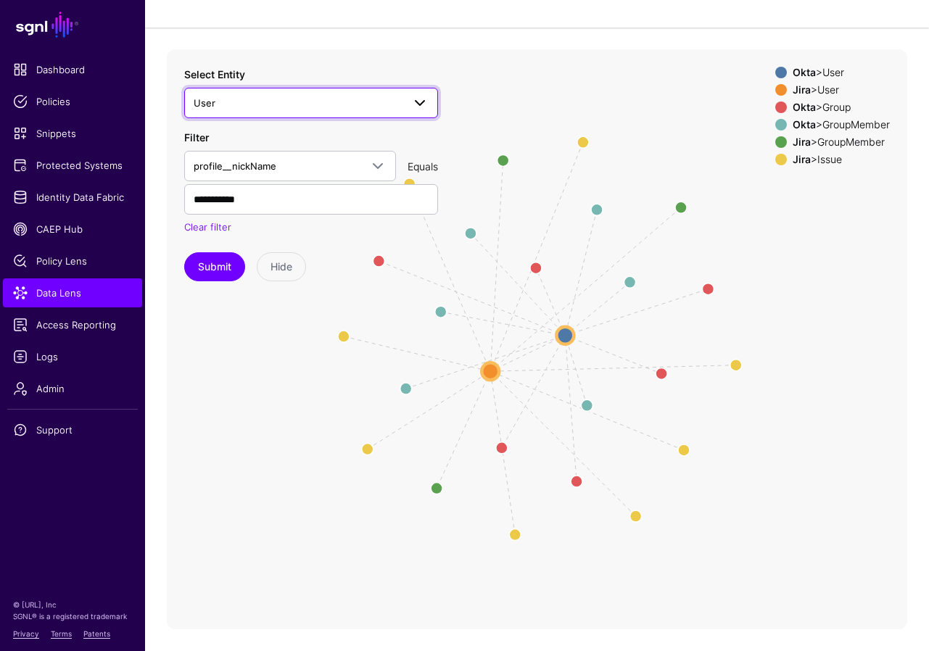
click at [349, 108] on span "User" at bounding box center [298, 103] width 209 height 16
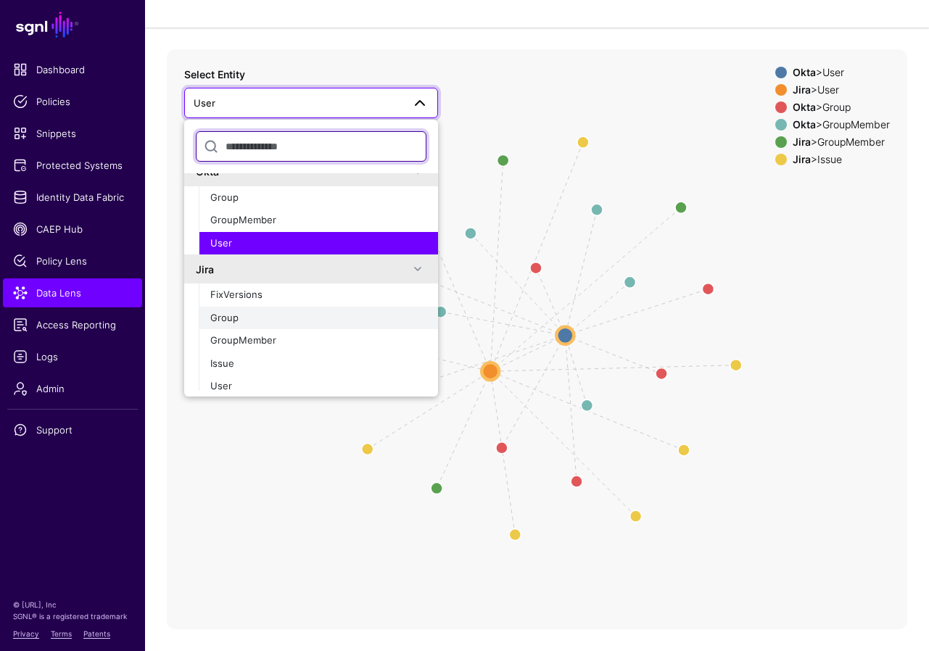
scroll to position [0, 0]
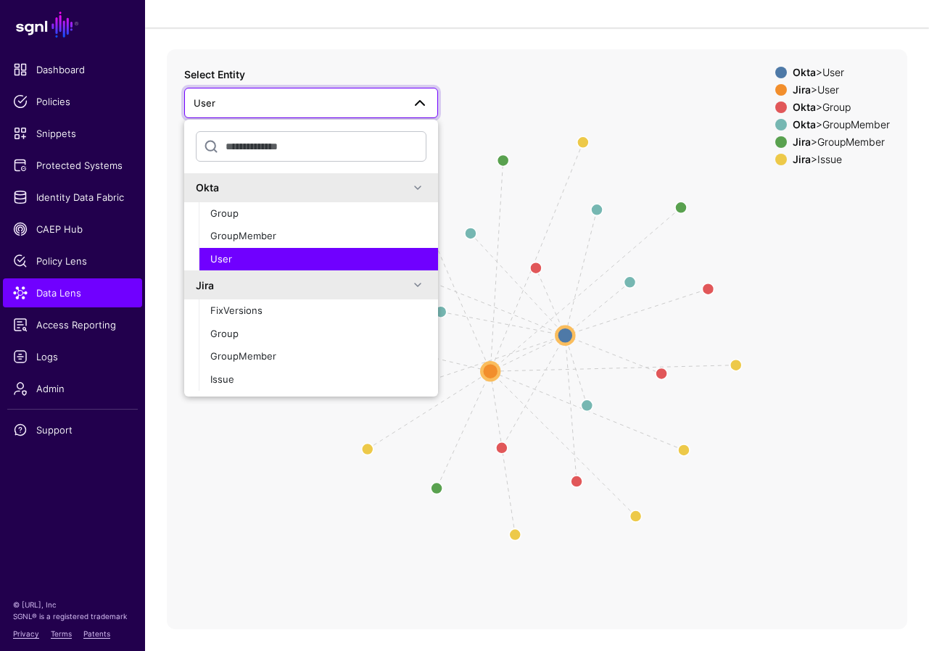
click at [811, 282] on icon "Member Member Member Member Member Member UserMember UserMember UserMember Crea…" at bounding box center [537, 339] width 740 height 580
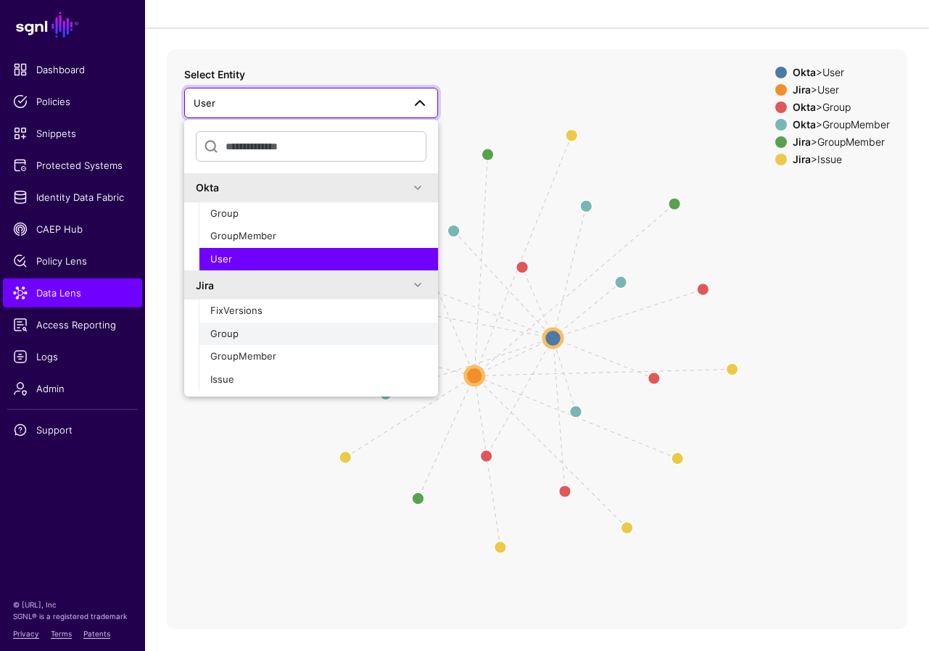
click at [257, 343] on button "Group" at bounding box center [318, 334] width 239 height 23
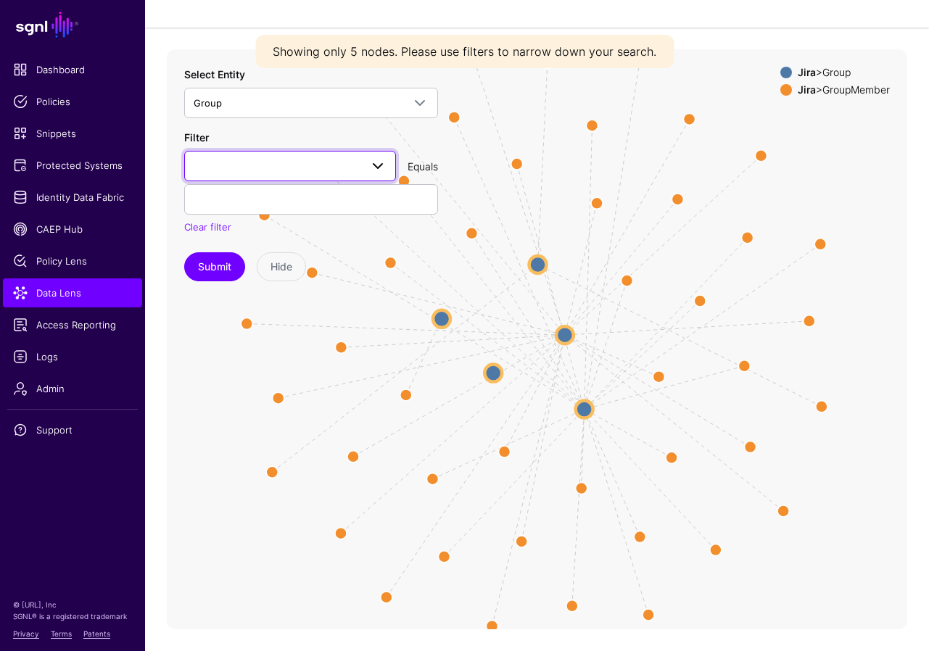
click at [369, 160] on span at bounding box center [377, 165] width 17 height 17
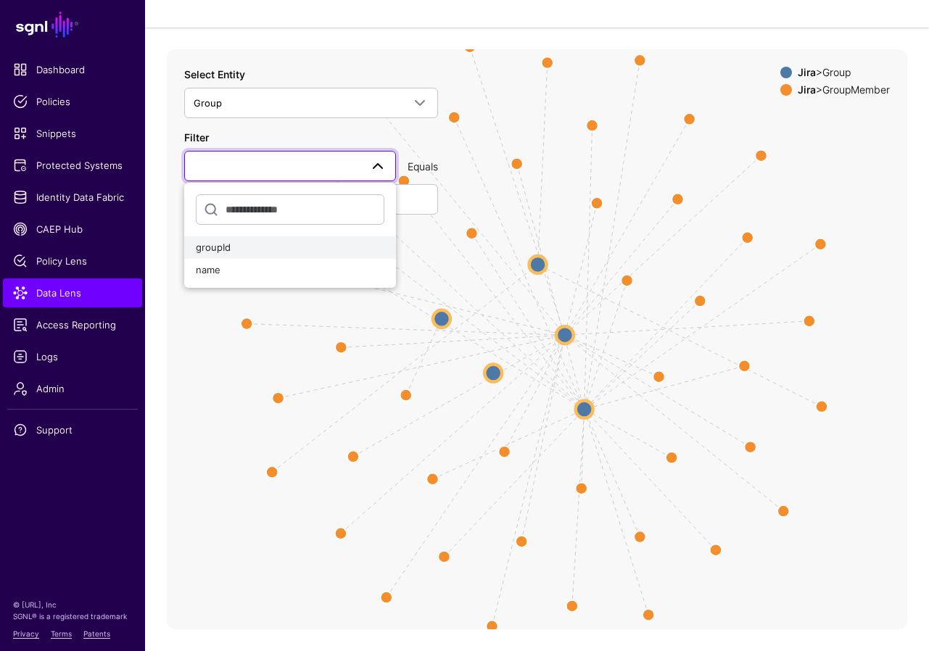
click at [302, 245] on div "groupId" at bounding box center [290, 248] width 189 height 15
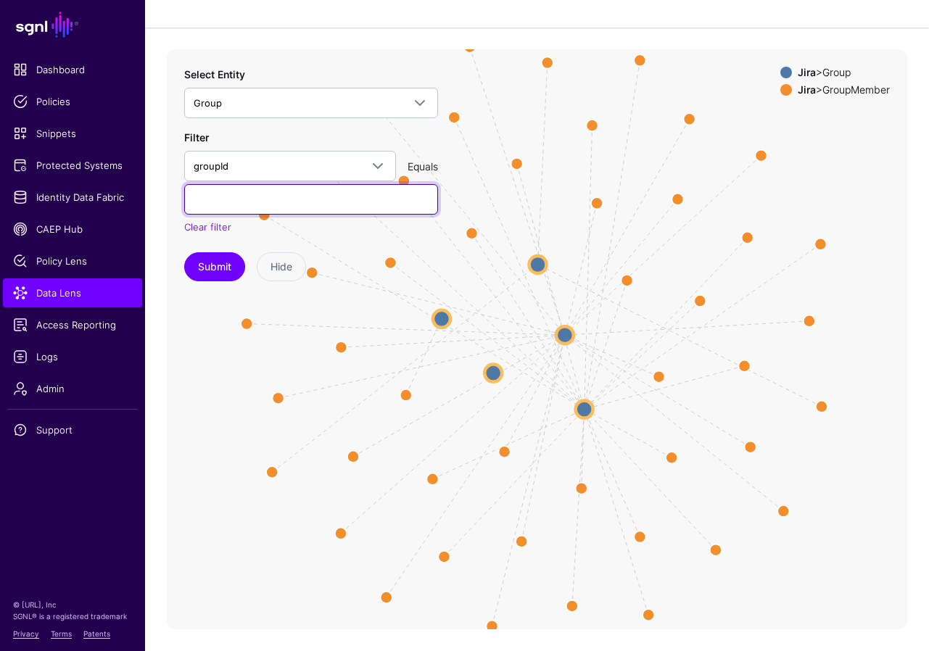
click at [257, 198] on input "text" at bounding box center [311, 199] width 254 height 30
paste input "**********"
type input "**********"
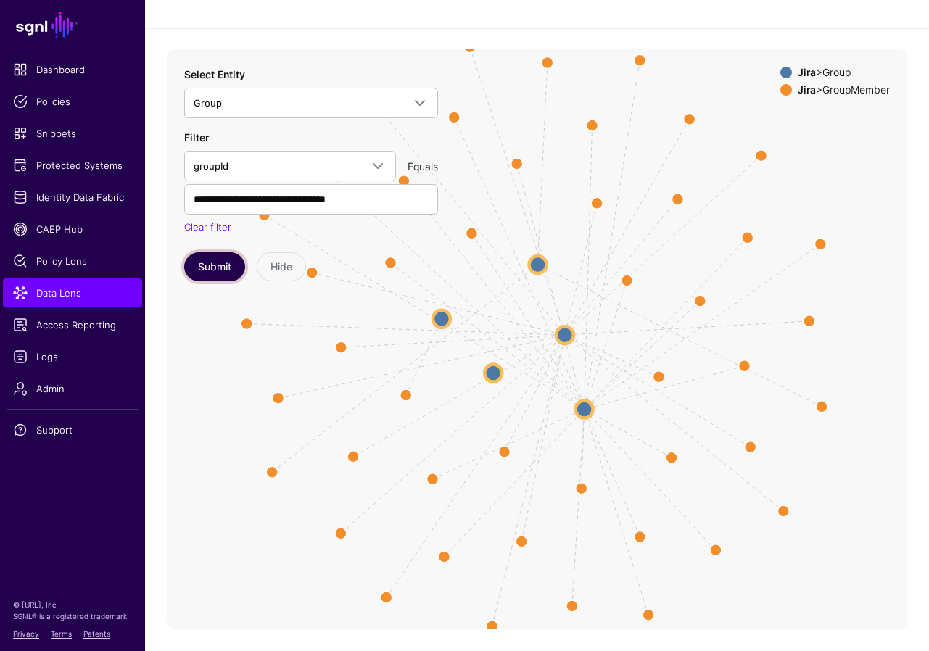
click at [212, 265] on button "Submit" at bounding box center [214, 266] width 61 height 29
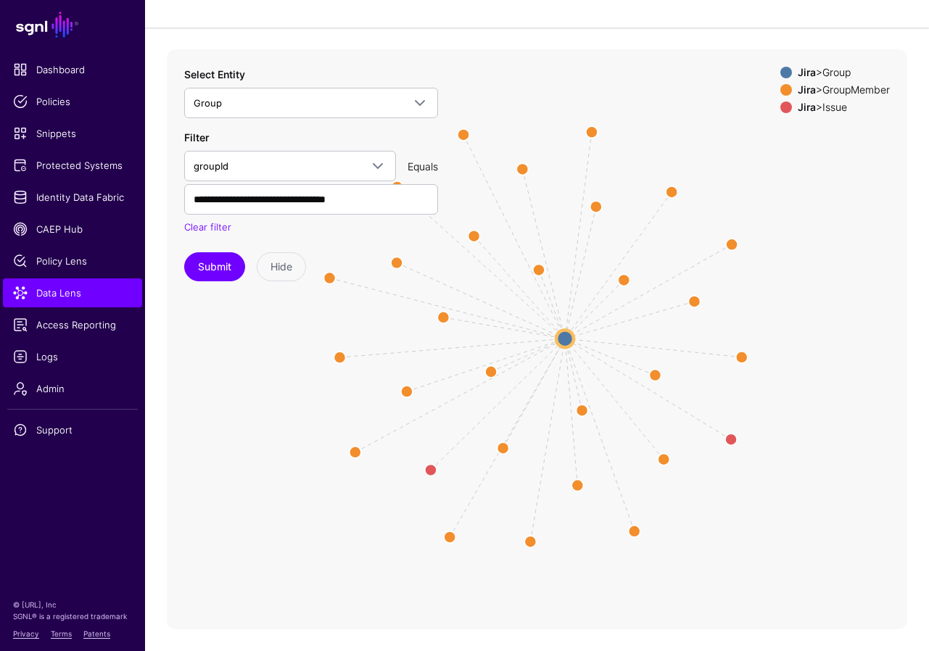
click at [563, 341] on circle at bounding box center [564, 338] width 17 height 17
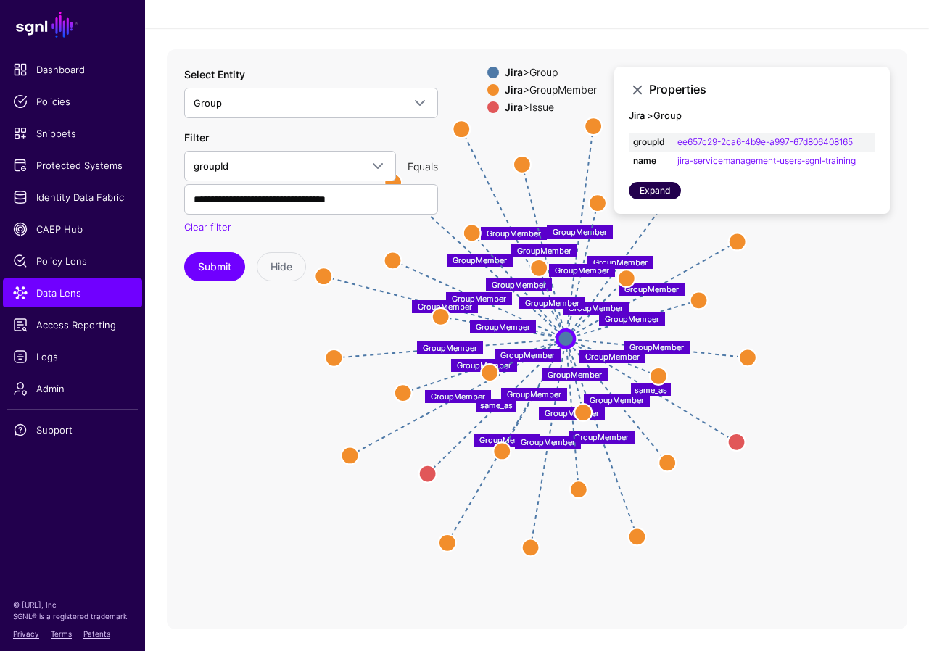
click at [666, 191] on link "Expand" at bounding box center [655, 190] width 52 height 17
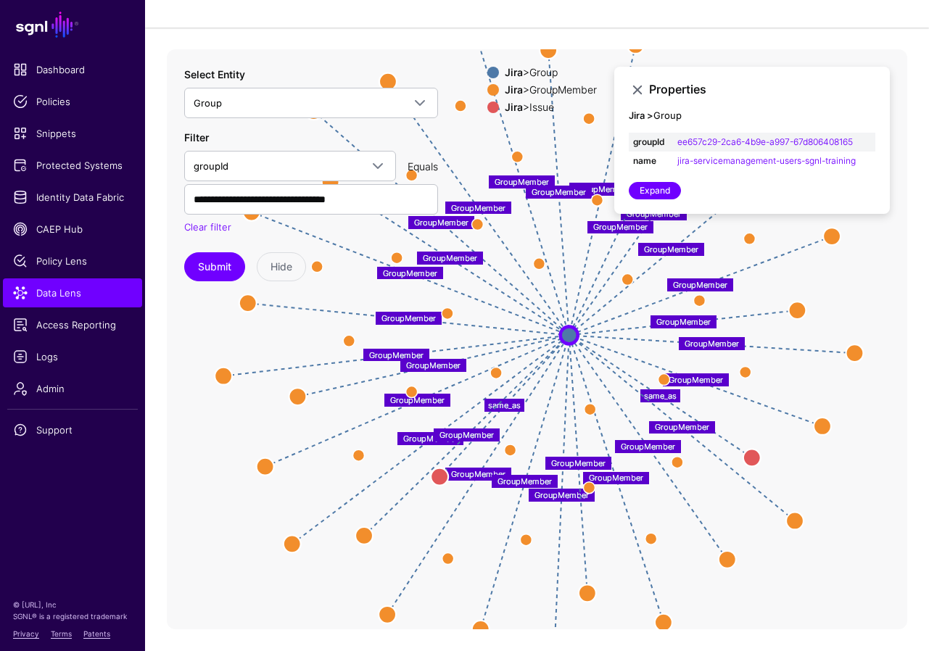
click at [462, 33] on app-datalens-start "Data Lens GroupMember GroupMember same_as GroupMember GroupMember GroupMember G…" at bounding box center [537, 298] width 784 height 662
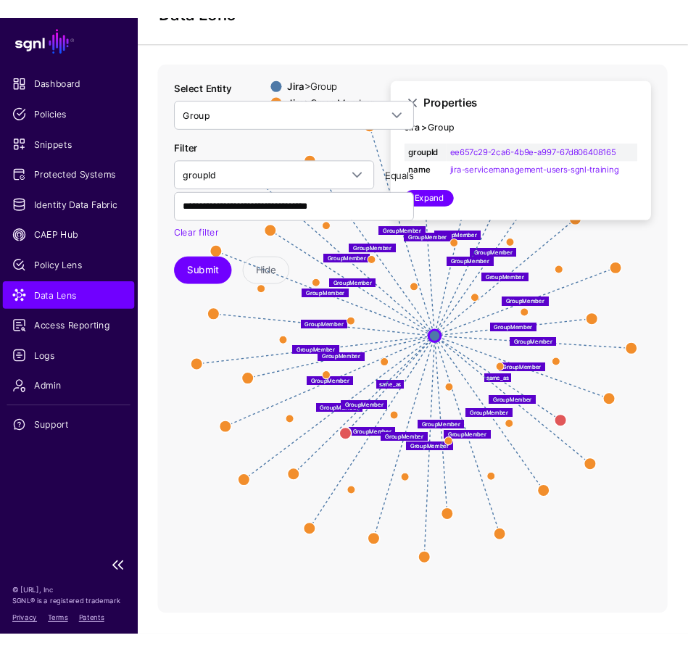
scroll to position [54, 0]
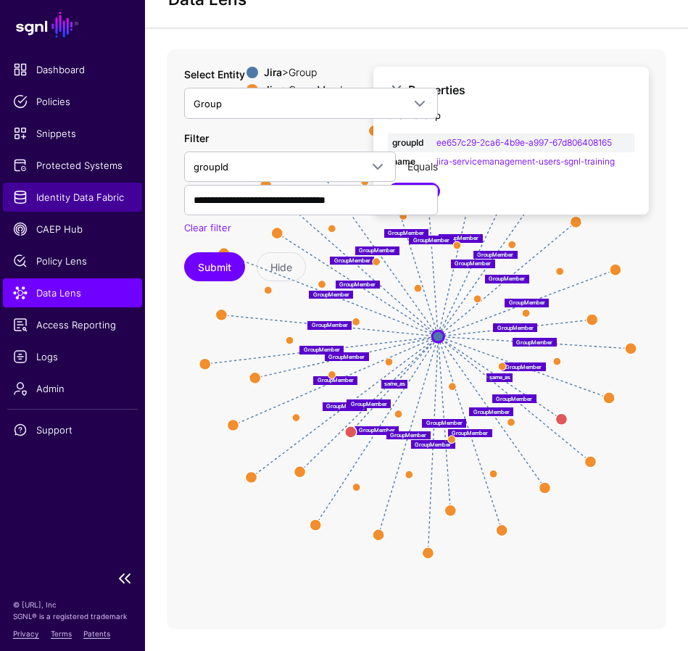
click at [70, 199] on span "Identity Data Fabric" at bounding box center [72, 197] width 119 height 15
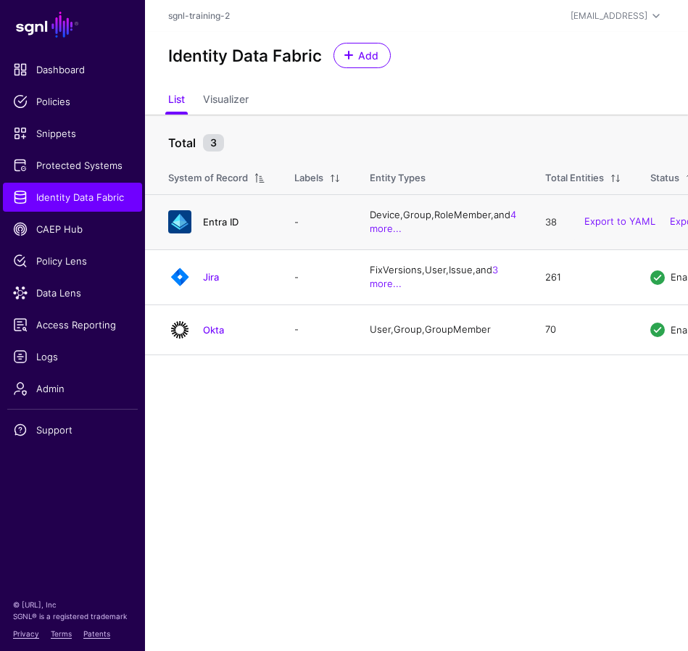
click at [218, 228] on link "Entra ID" at bounding box center [221, 222] width 36 height 12
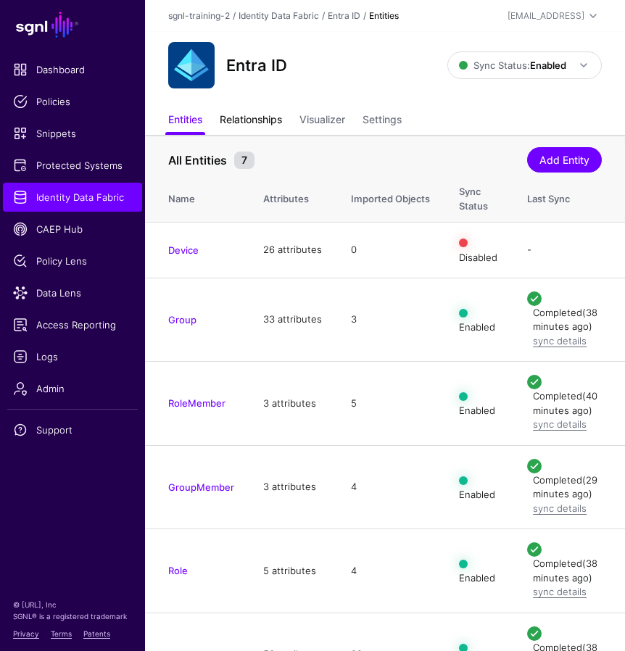
click at [253, 120] on link "Relationships" at bounding box center [251, 121] width 62 height 28
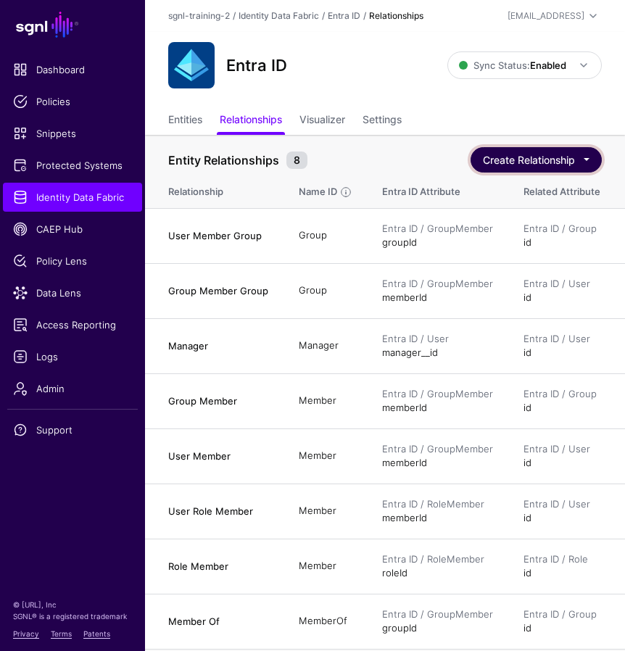
click at [510, 162] on button "Create Relationship" at bounding box center [536, 159] width 131 height 25
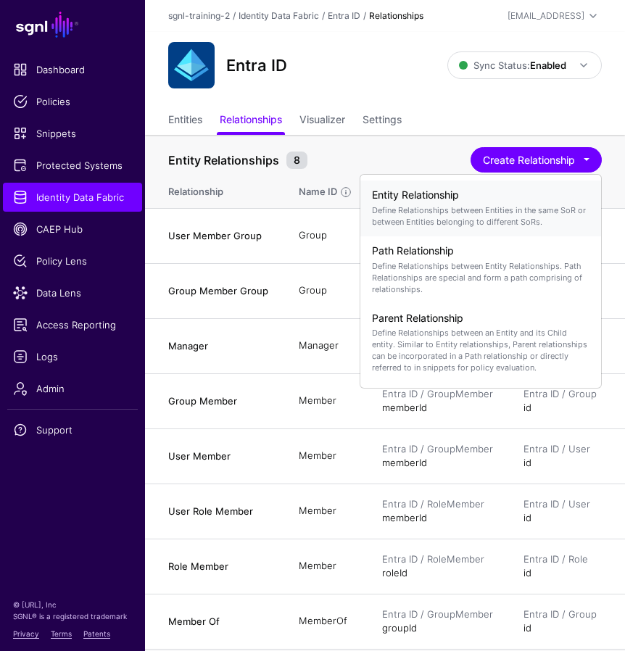
click at [453, 215] on p "Define Relationships between Entities in the same SoR or between Entities belon…" at bounding box center [481, 215] width 218 height 23
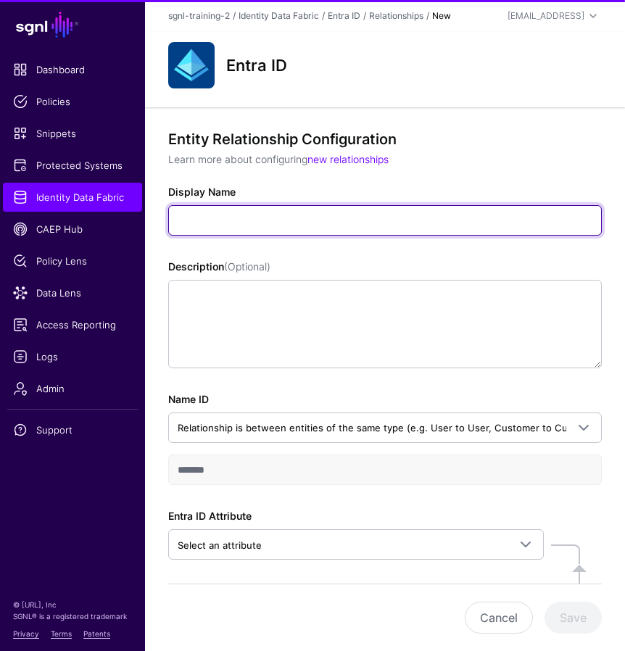
click at [216, 221] on input "Display Name" at bounding box center [385, 220] width 434 height 30
type input "**********"
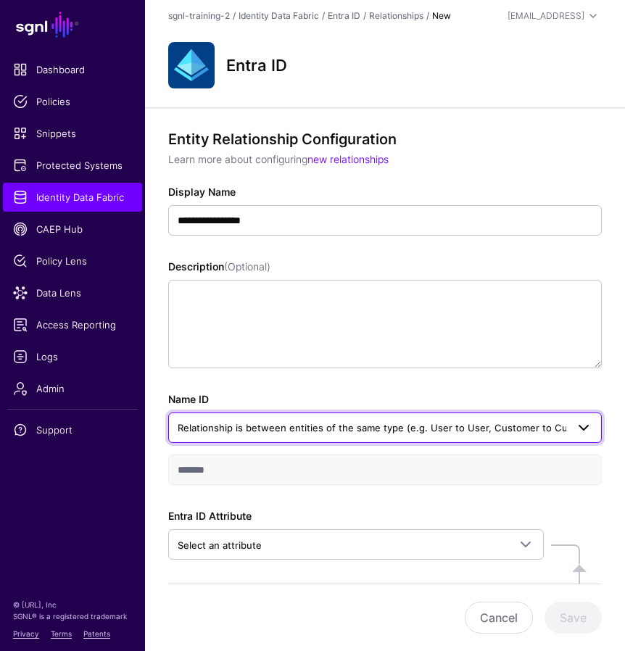
click at [274, 428] on span "Relationship is between entities of the same type (e.g. User to User, Customer …" at bounding box center [391, 428] width 426 height 12
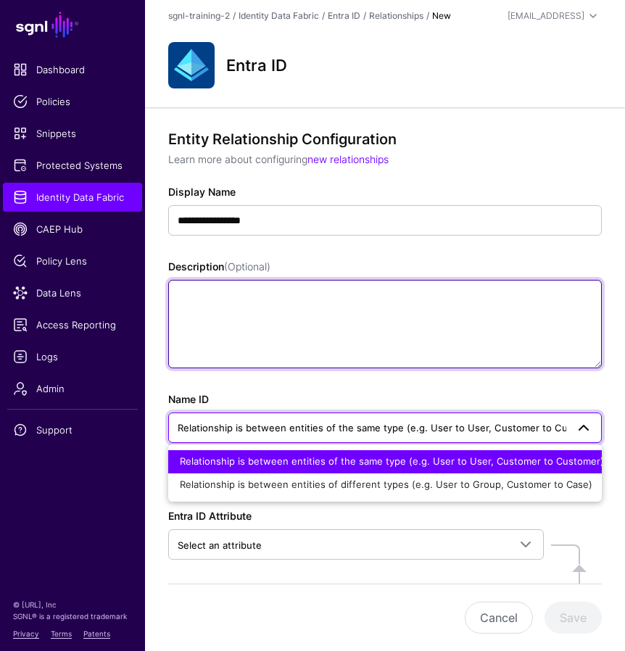
click at [251, 324] on textarea "Description (Optional)" at bounding box center [385, 324] width 434 height 88
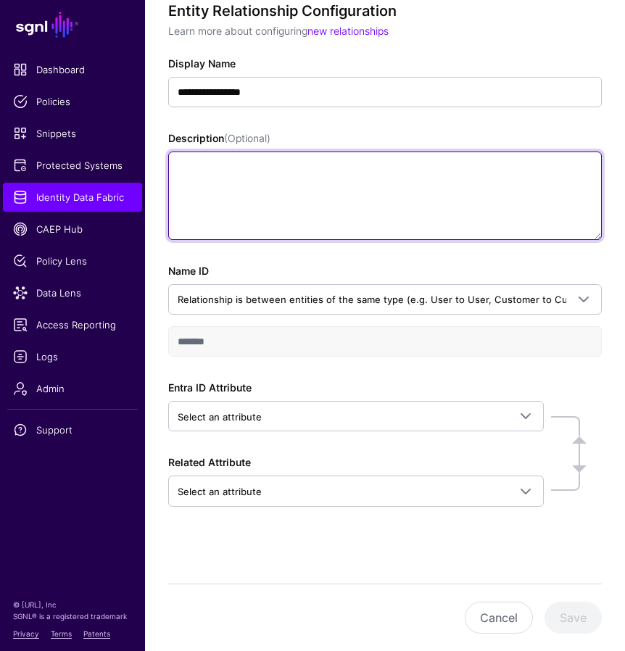
scroll to position [134, 0]
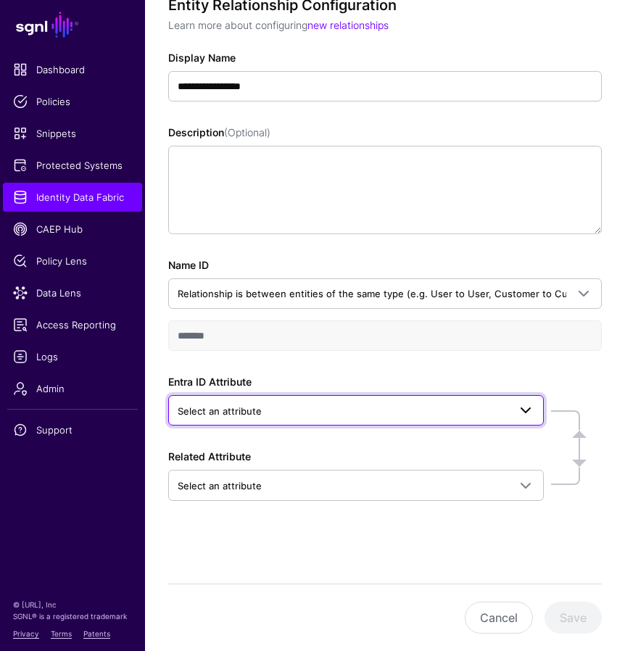
click at [289, 413] on span "Select an attribute" at bounding box center [343, 411] width 331 height 16
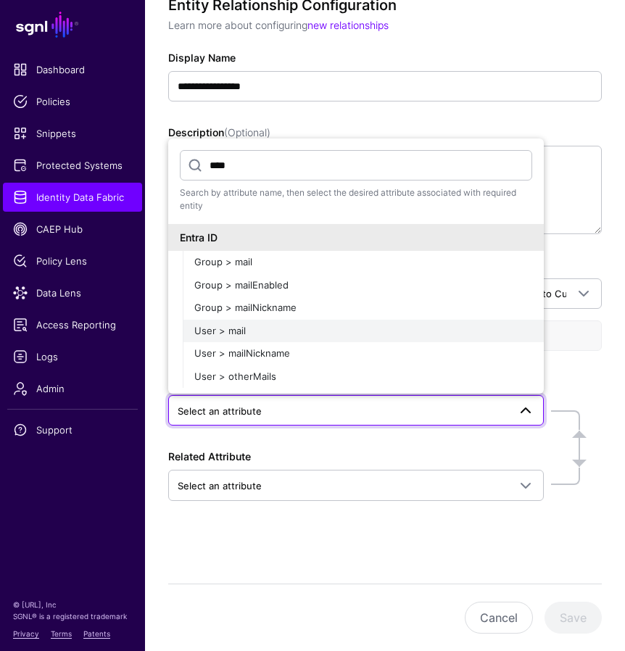
type input "****"
click at [259, 329] on div "User > mail" at bounding box center [363, 331] width 338 height 15
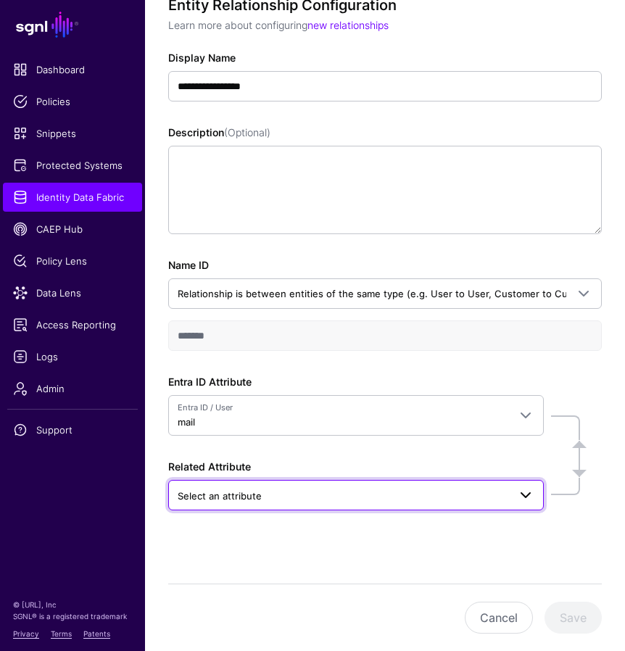
click at [239, 495] on span "Select an attribute" at bounding box center [220, 496] width 84 height 12
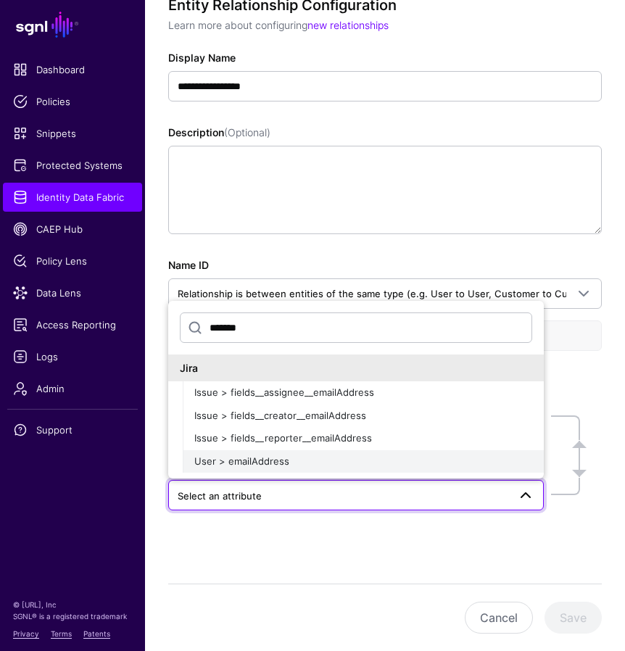
type input "*******"
click at [282, 459] on span "User > emailAddress" at bounding box center [241, 461] width 95 height 12
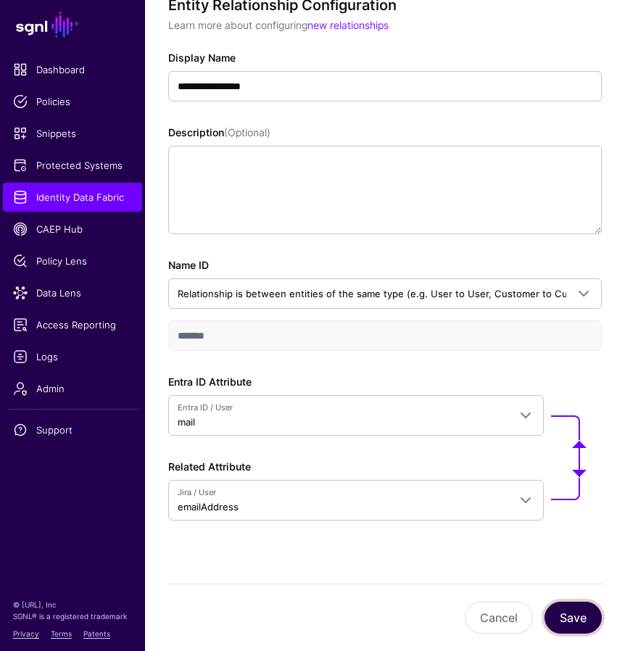
click at [566, 612] on button "Save" at bounding box center [572, 618] width 57 height 32
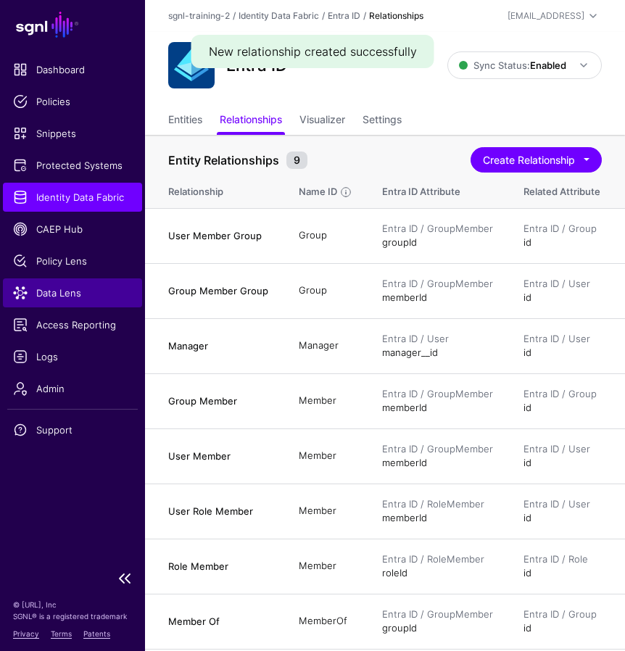
click at [62, 286] on span "Data Lens" at bounding box center [72, 293] width 119 height 15
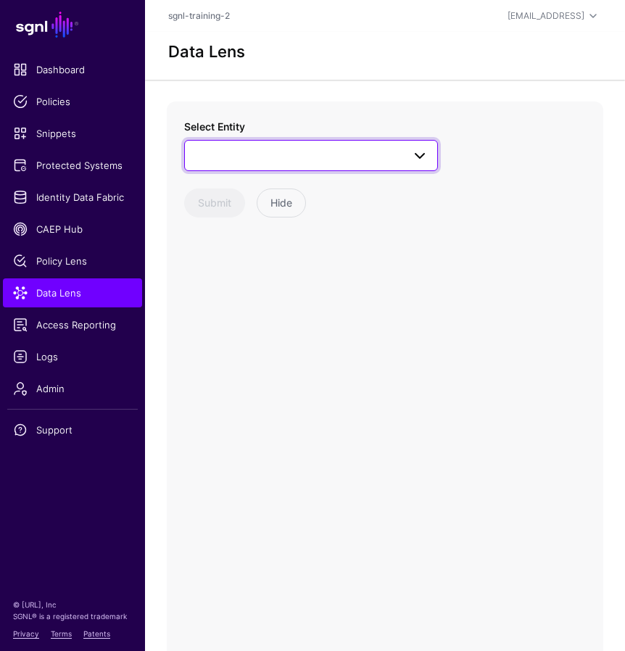
click at [422, 147] on span at bounding box center [419, 155] width 17 height 17
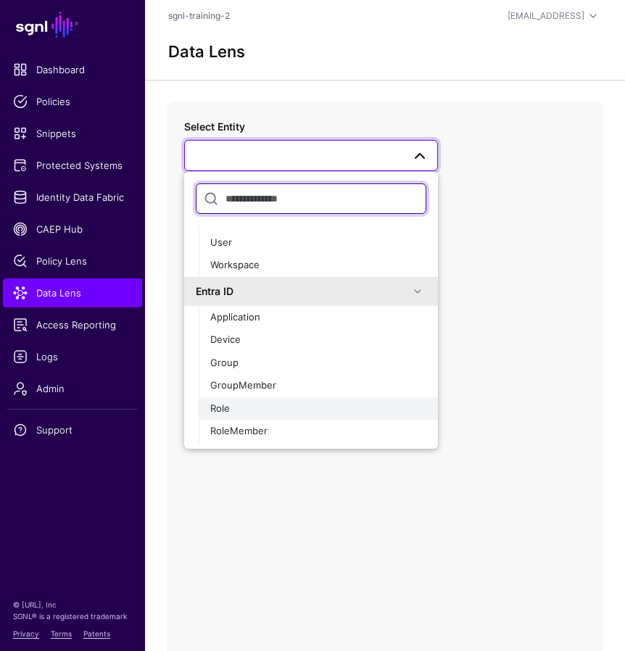
scroll to position [235, 0]
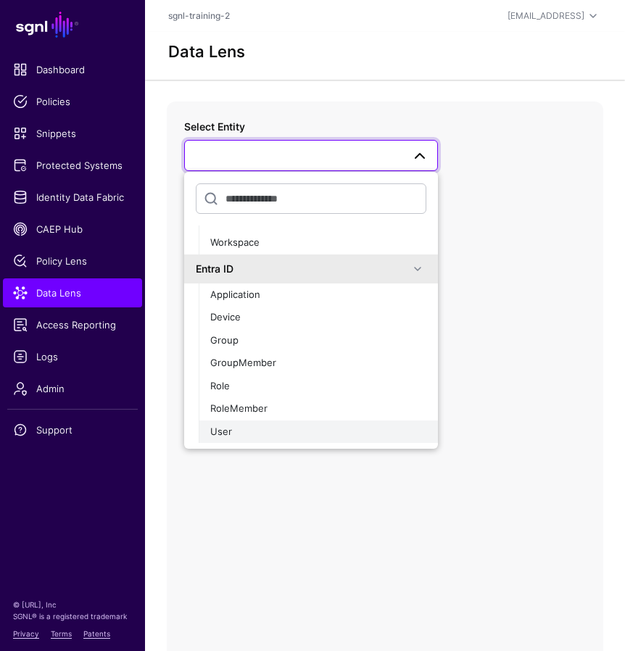
click at [246, 431] on div "User" at bounding box center [318, 432] width 216 height 15
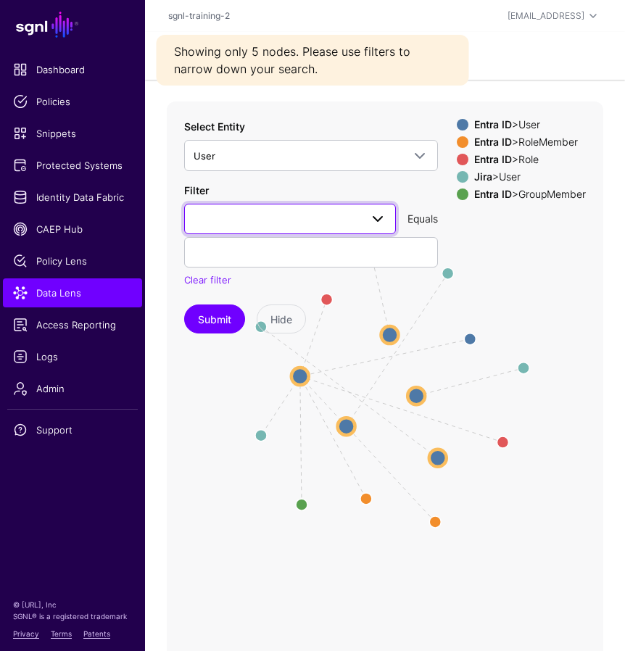
click at [376, 212] on span at bounding box center [377, 218] width 17 height 17
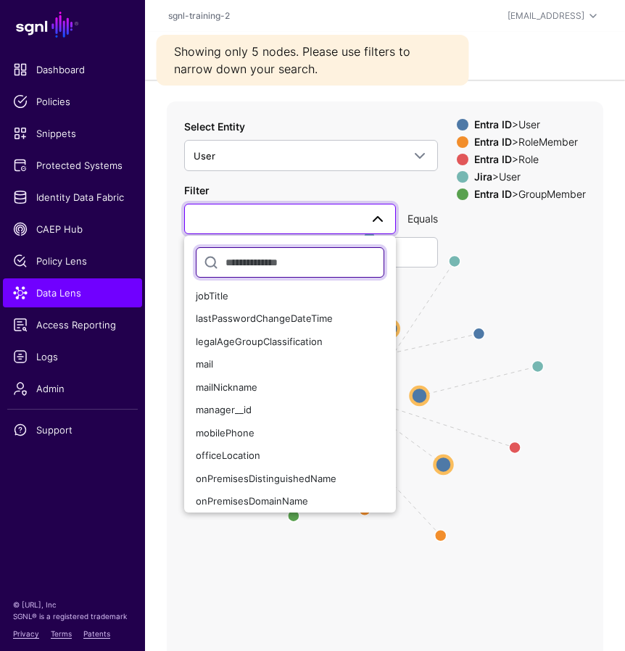
scroll to position [576, 0]
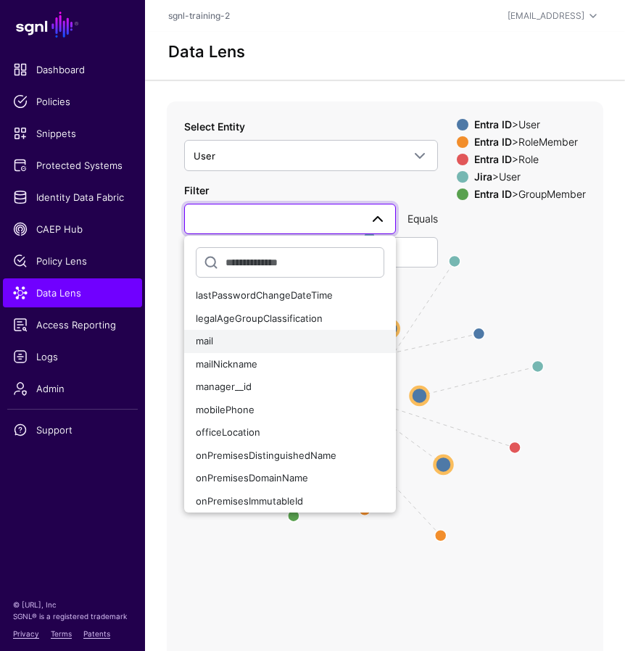
click at [236, 334] on div "mail" at bounding box center [290, 341] width 189 height 15
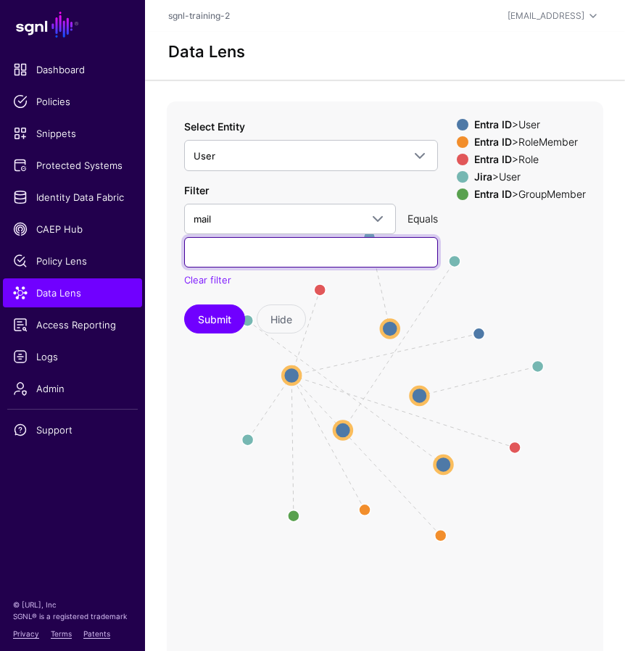
click at [277, 255] on input "text" at bounding box center [311, 252] width 254 height 30
type input "**********"
click at [184, 305] on button "Submit" at bounding box center [214, 319] width 61 height 29
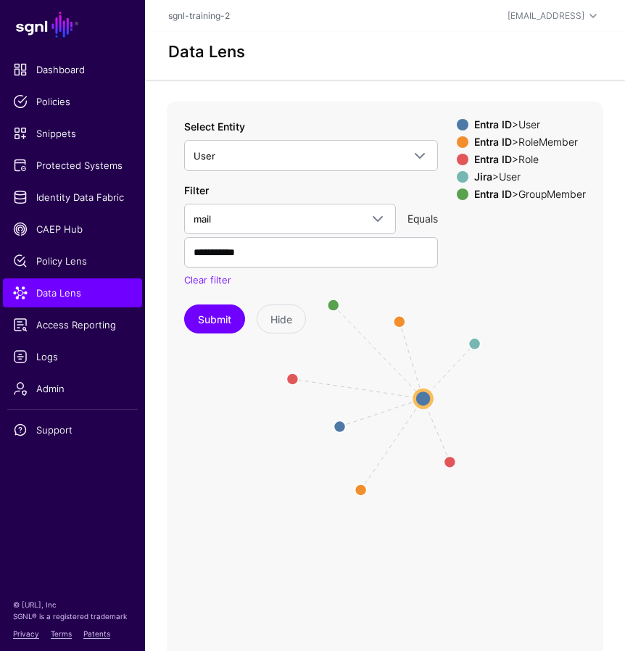
click at [496, 305] on icon "Manager Member Member Group / Member Role Role same_as User User User User Role…" at bounding box center [385, 392] width 436 height 580
click at [328, 53] on div "Data Lens" at bounding box center [384, 51] width 445 height 19
click at [63, 199] on span "Identity Data Fabric" at bounding box center [72, 197] width 119 height 15
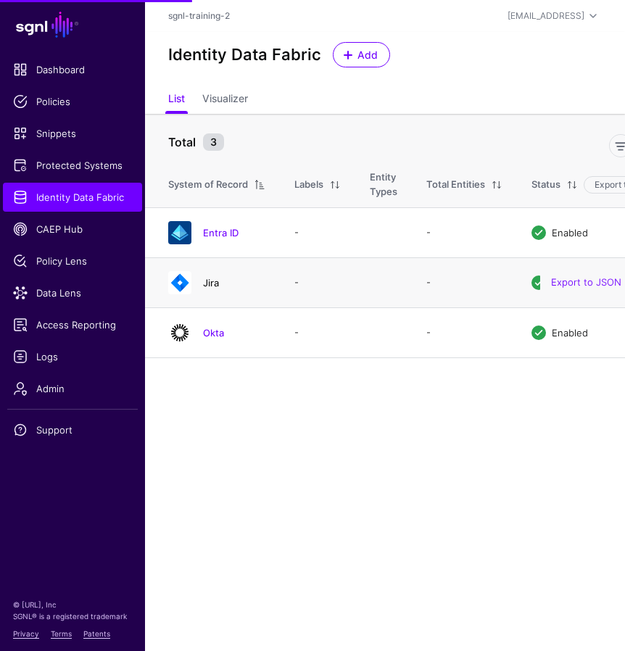
click at [203, 282] on div "Jira" at bounding box center [234, 282] width 74 height 13
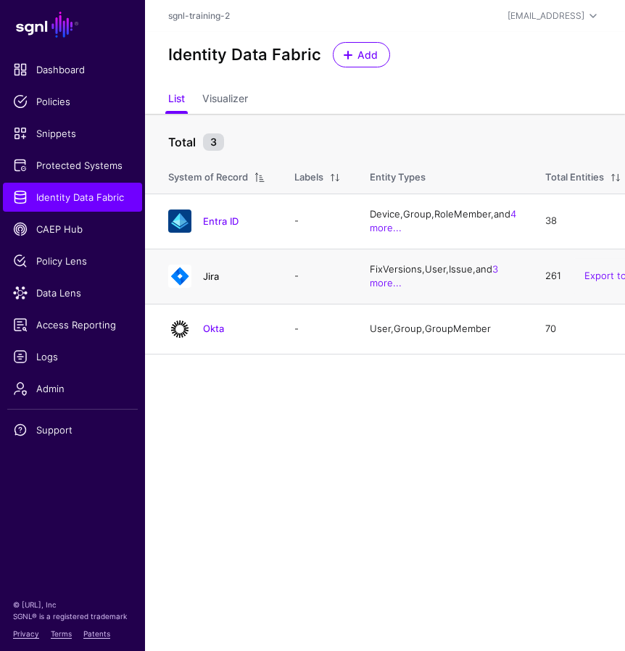
click at [215, 282] on link "Jira" at bounding box center [211, 276] width 16 height 12
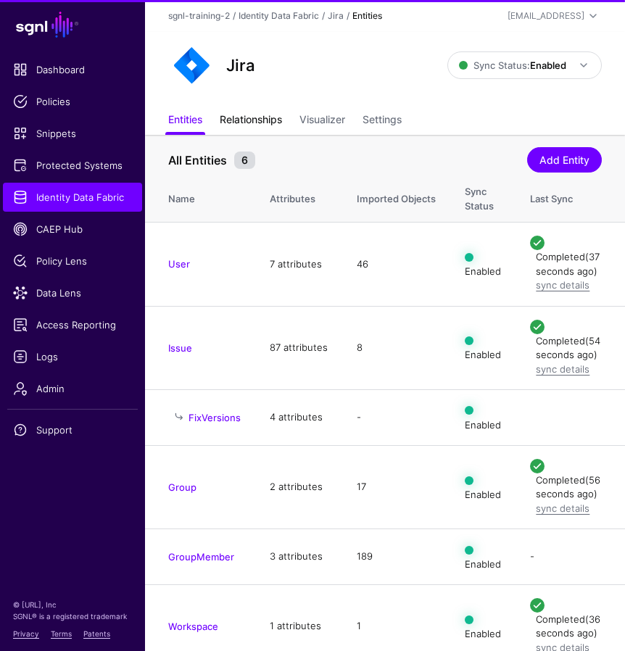
click at [274, 121] on link "Relationships" at bounding box center [251, 121] width 62 height 28
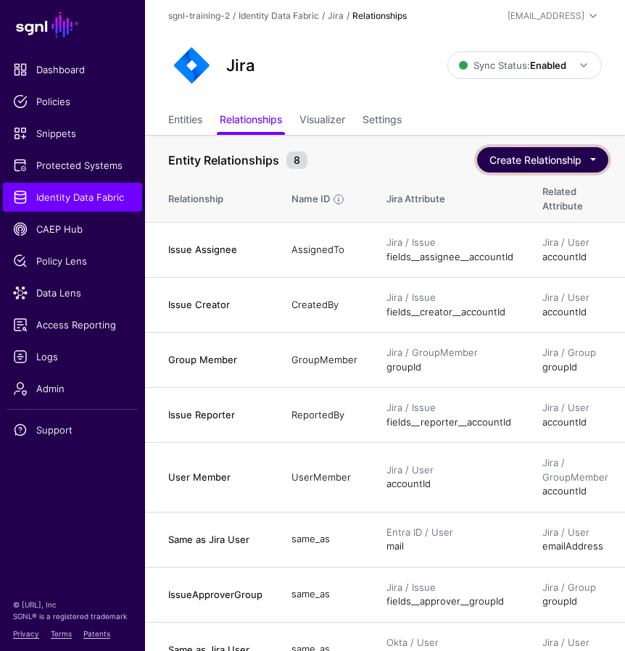
click at [496, 163] on button "Create Relationship" at bounding box center [542, 159] width 131 height 25
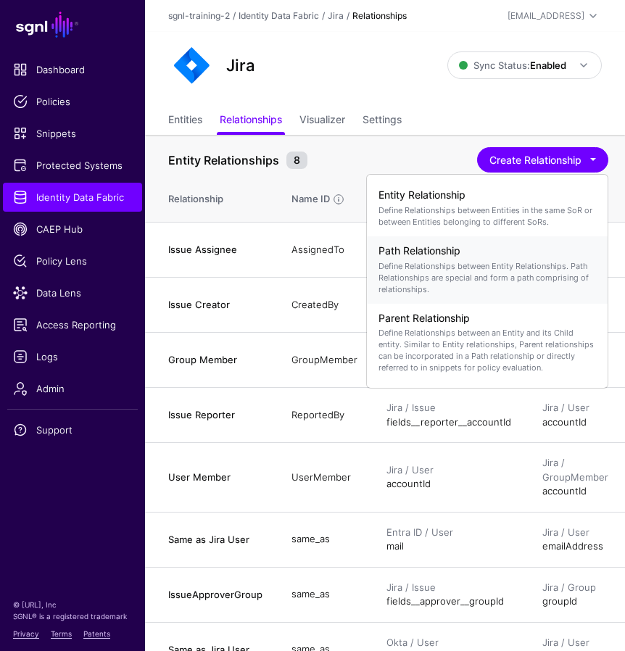
click at [421, 262] on p "Define Relationships between Entity Relationships. Path Relationships are speci…" at bounding box center [487, 277] width 218 height 35
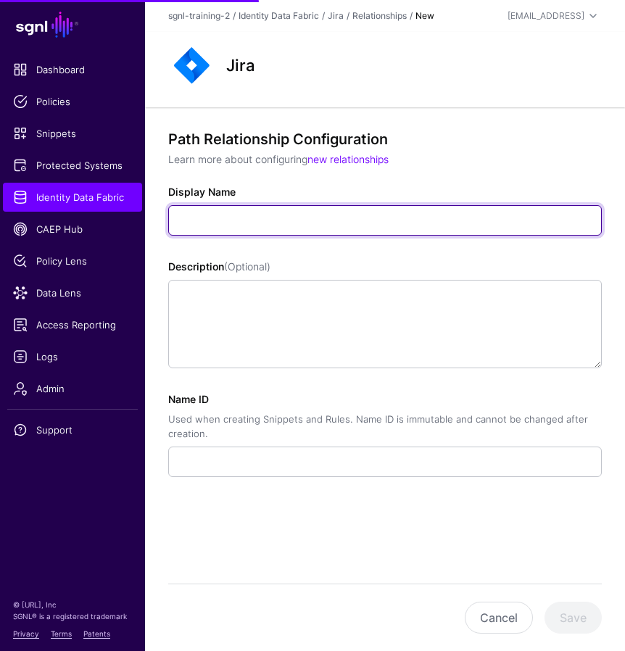
click at [263, 220] on input "Display Name" at bounding box center [385, 220] width 434 height 30
type input "**********"
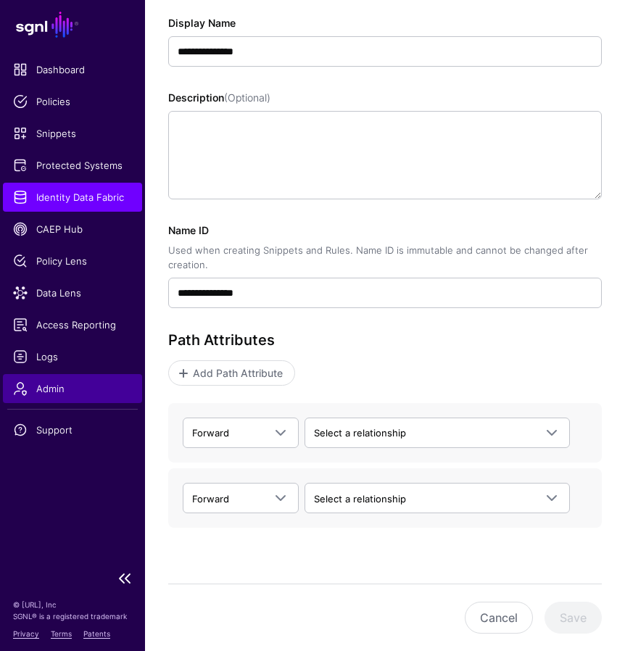
scroll to position [174, 0]
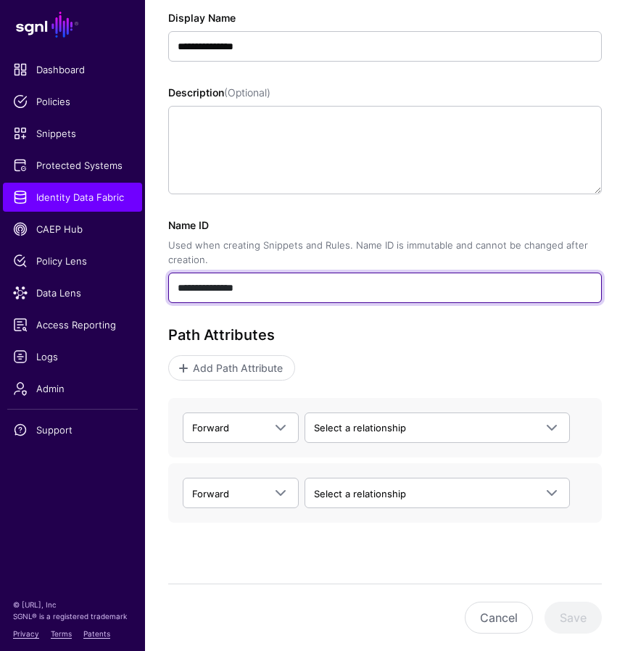
click at [281, 291] on input "**********" at bounding box center [385, 288] width 434 height 30
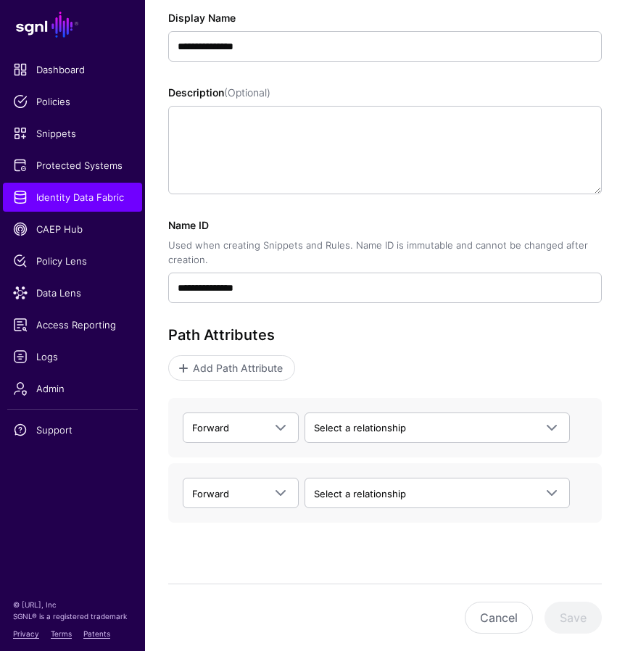
click at [508, 348] on div "Path Attributes Add Path Attribute" at bounding box center [385, 353] width 434 height 54
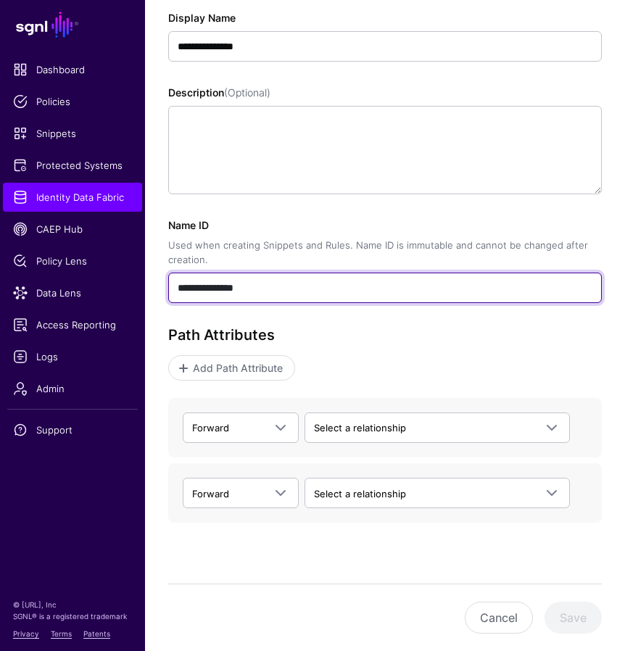
click at [302, 283] on input "**********" at bounding box center [385, 288] width 434 height 30
paste input "text"
type input "**********"
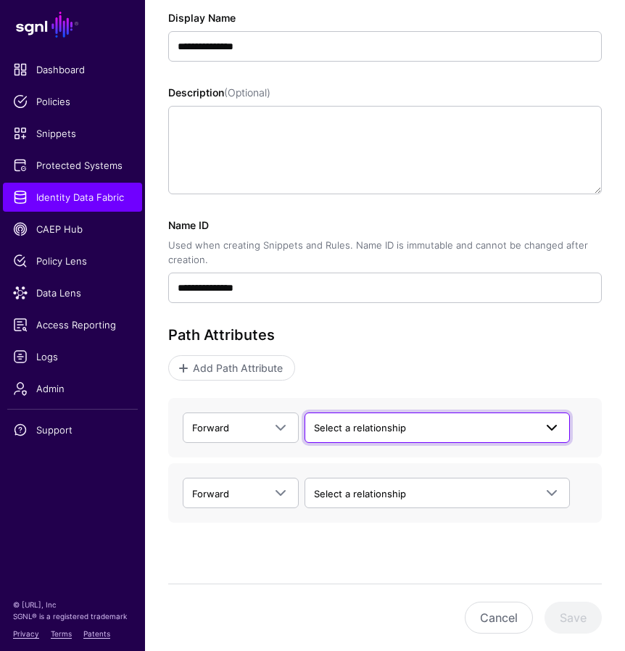
click at [471, 430] on span "Select a relationship" at bounding box center [424, 428] width 220 height 16
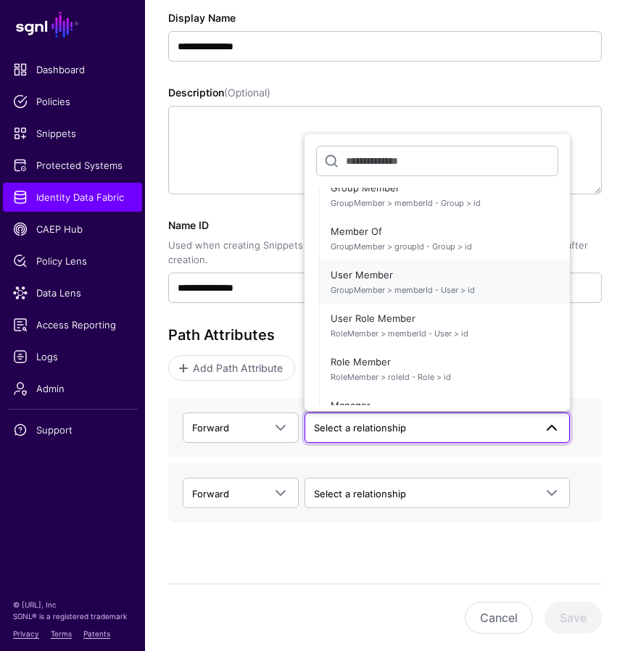
click at [399, 280] on span "User Member GroupMember > memberId - User > id" at bounding box center [445, 282] width 228 height 35
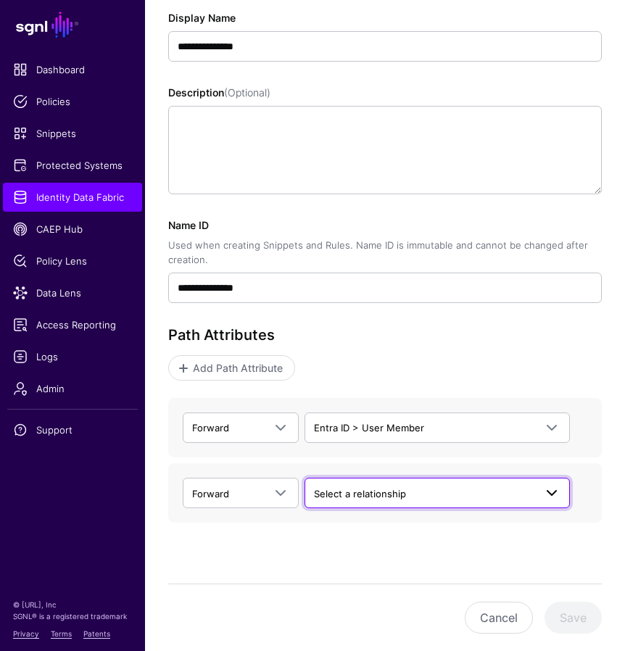
click at [410, 497] on span "Select a relationship" at bounding box center [424, 494] width 220 height 16
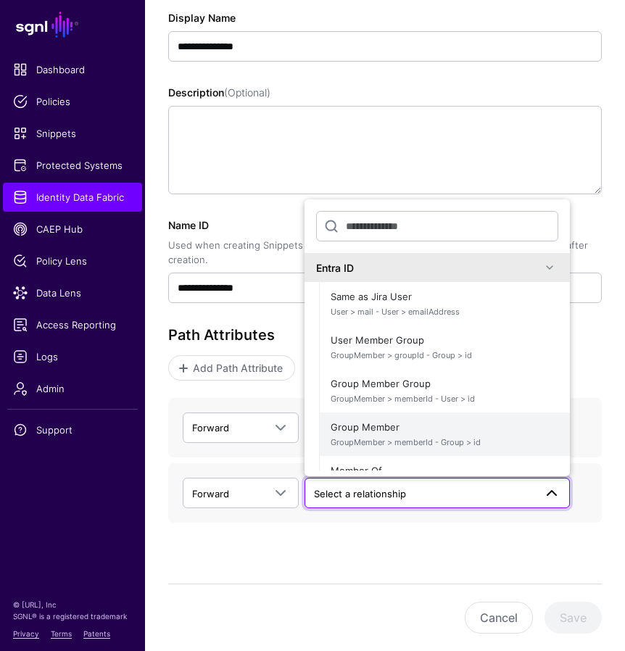
click at [386, 428] on span "Group Member GroupMember > memberId - Group > id" at bounding box center [445, 434] width 228 height 35
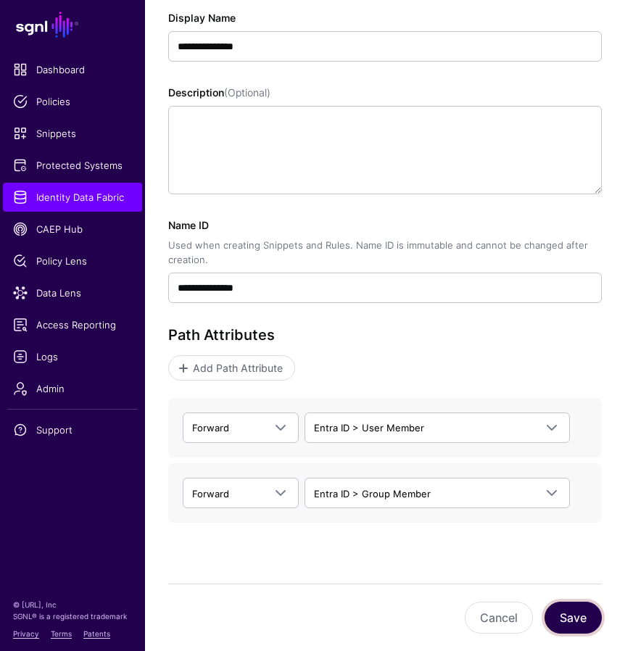
click at [573, 622] on button "Save" at bounding box center [572, 618] width 57 height 32
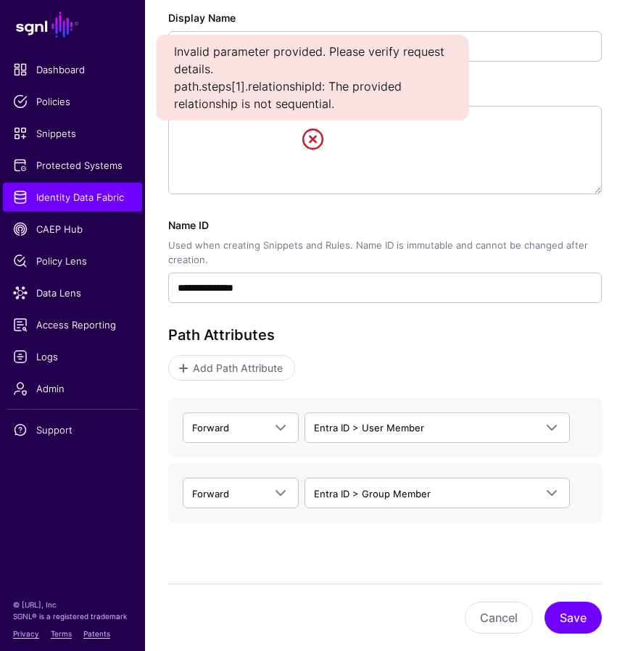
click at [365, 251] on div "Used when creating Snippets and Rules. Name ID is immutable and cannot be chang…" at bounding box center [385, 253] width 434 height 28
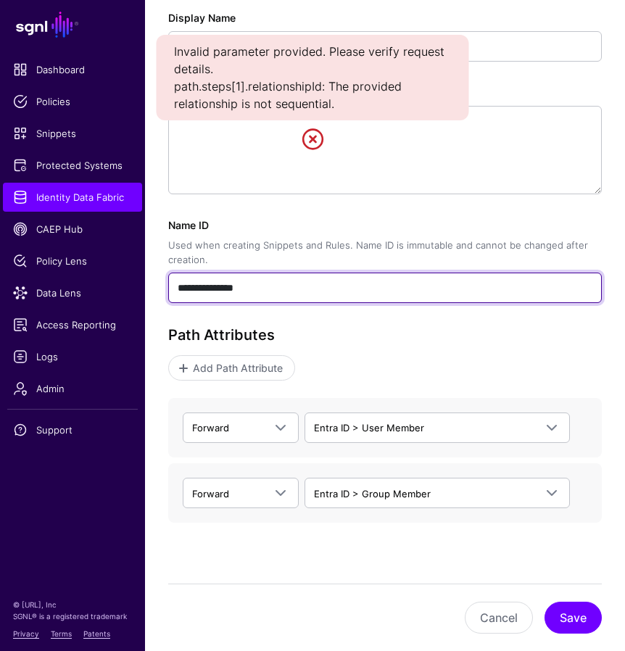
click at [365, 273] on input "**********" at bounding box center [385, 288] width 434 height 30
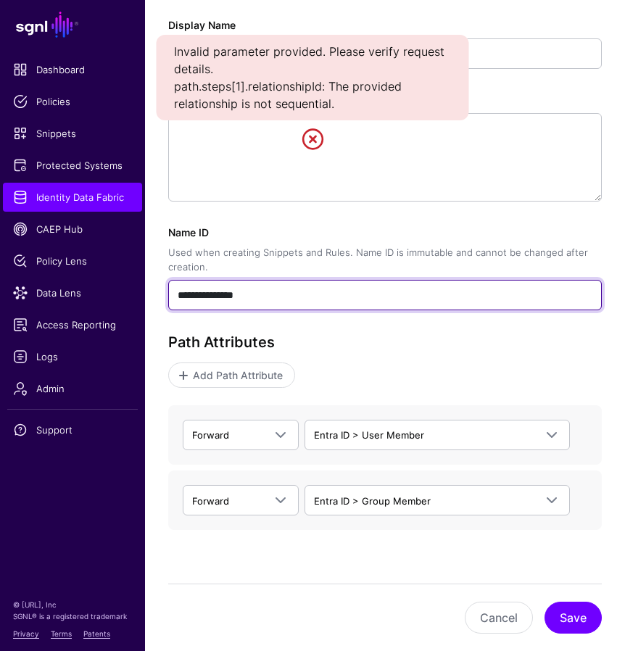
scroll to position [167, 0]
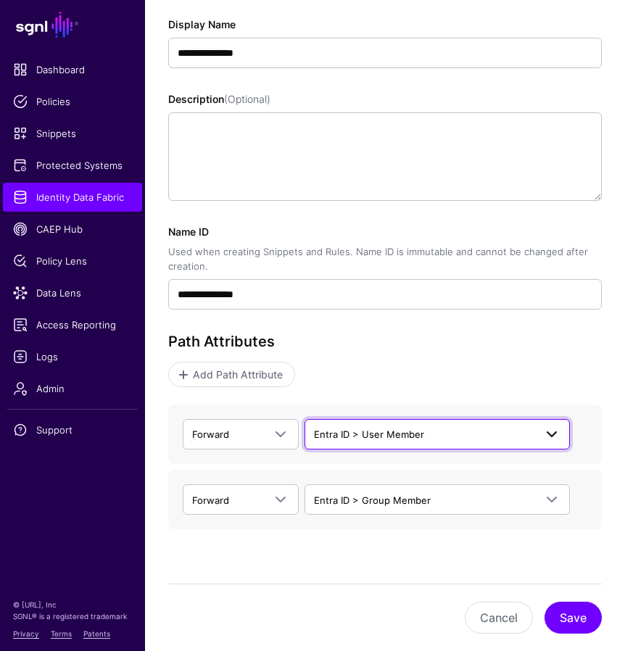
click at [391, 423] on link "Entra ID > User Member" at bounding box center [437, 434] width 265 height 30
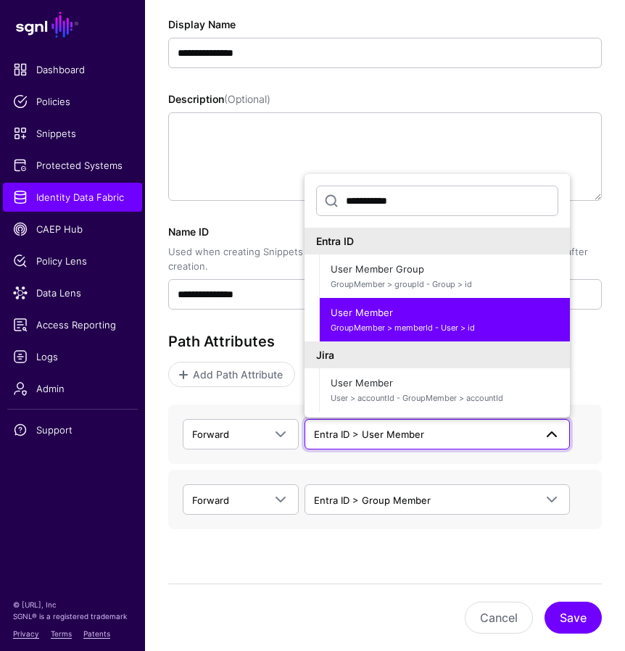
scroll to position [0, 0]
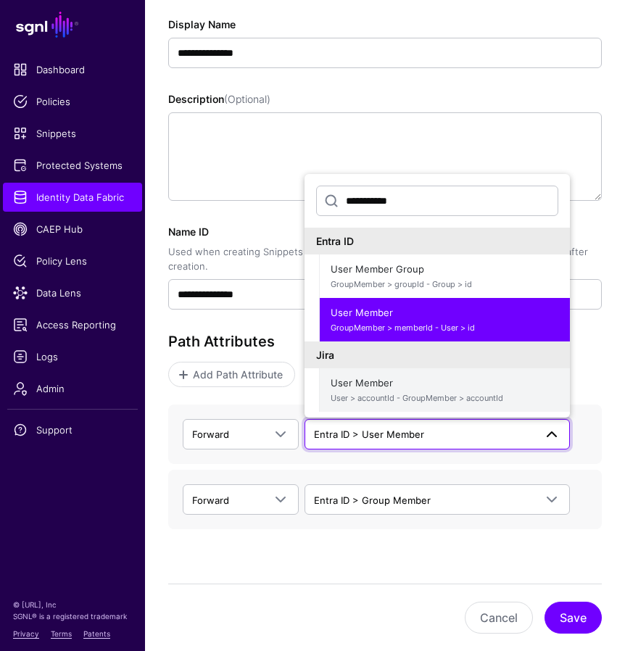
type input "**********"
click at [406, 392] on span "User > accountId - GroupMember > accountId" at bounding box center [445, 398] width 228 height 12
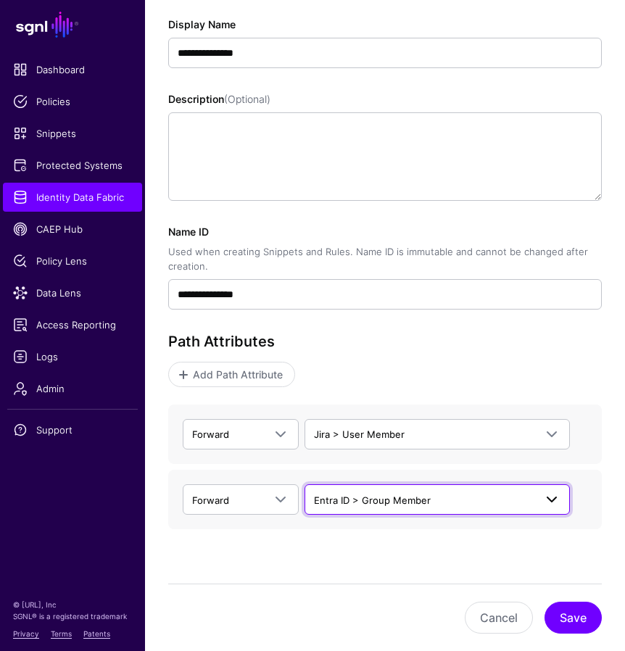
click at [434, 495] on span "Entra ID > Group Member" at bounding box center [424, 500] width 220 height 16
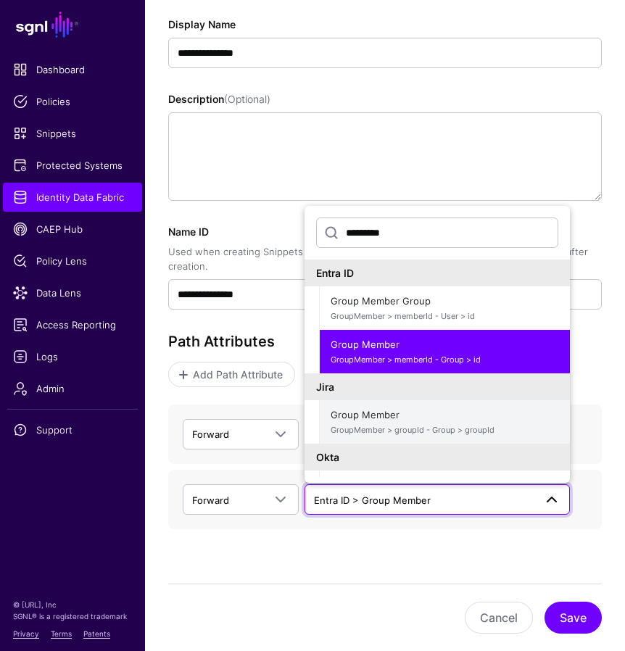
type input "*********"
click at [434, 428] on span "GroupMember > groupId - Group > groupId" at bounding box center [445, 430] width 228 height 12
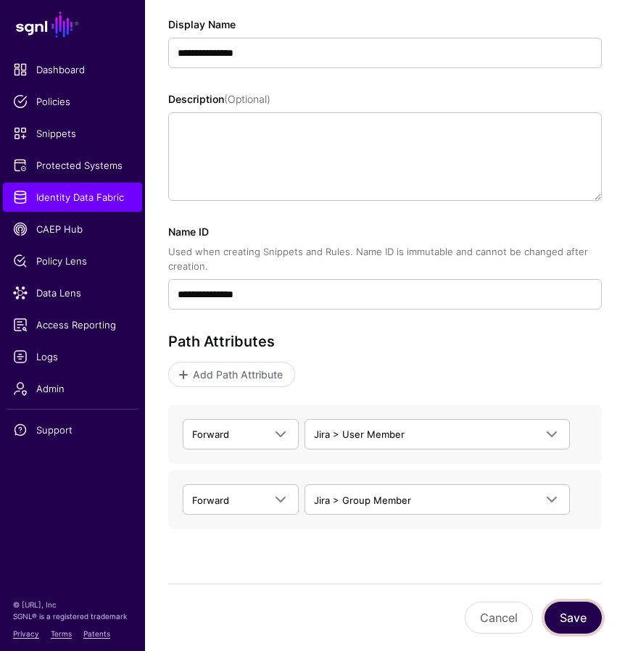
click at [579, 613] on button "Save" at bounding box center [572, 618] width 57 height 32
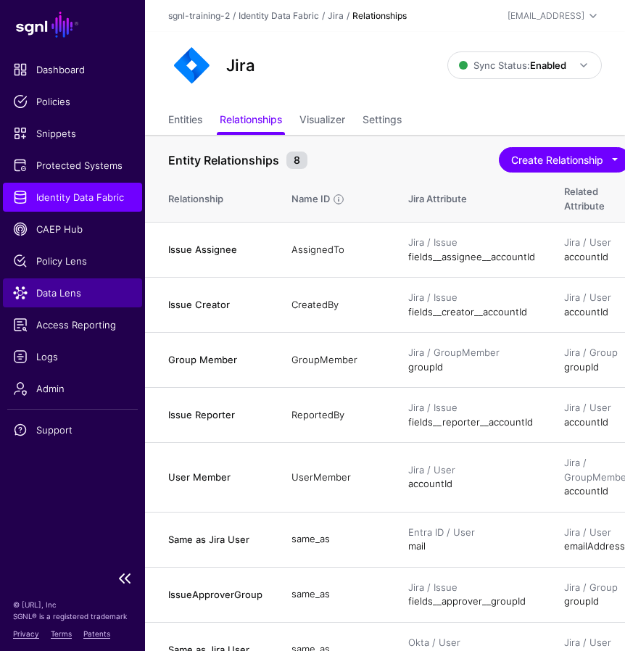
click at [72, 289] on span "Data Lens" at bounding box center [72, 293] width 119 height 15
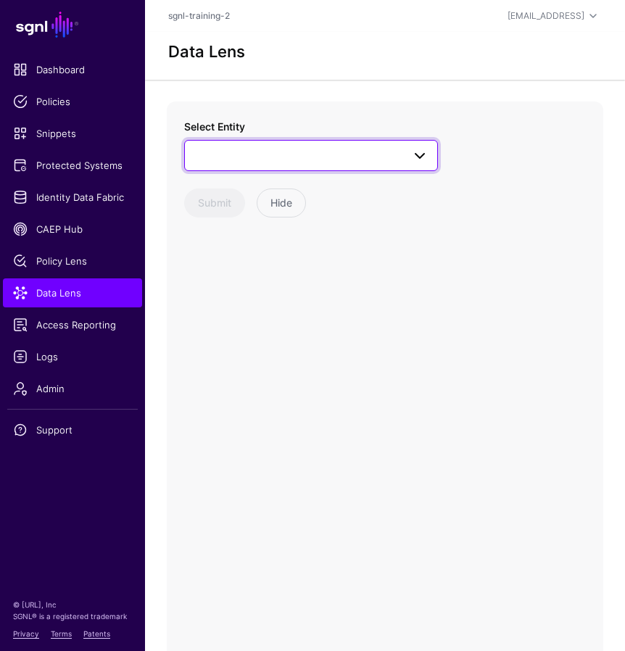
click at [328, 157] on span at bounding box center [311, 154] width 235 height 17
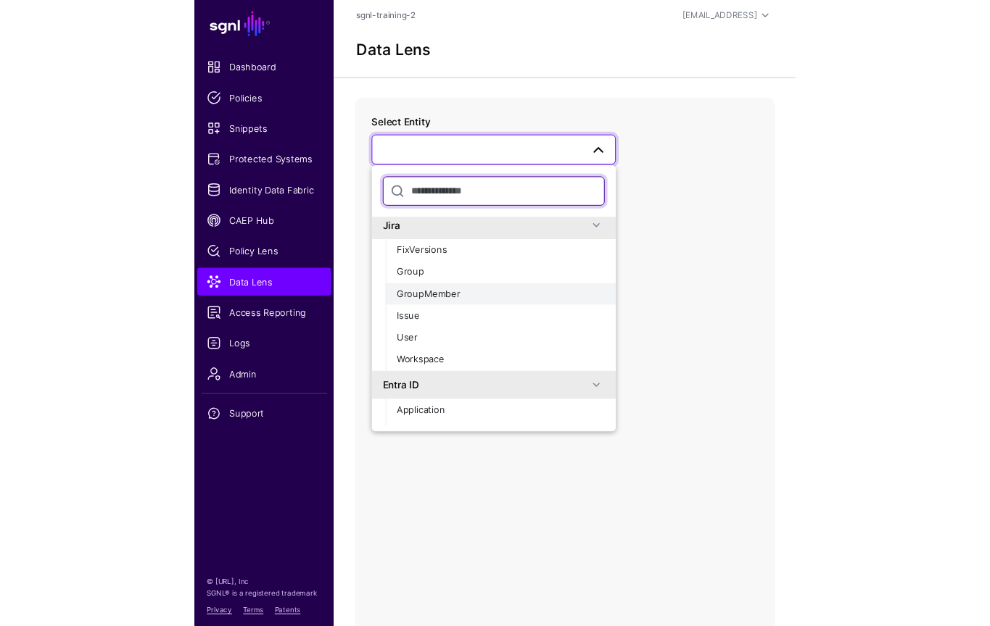
scroll to position [110, 0]
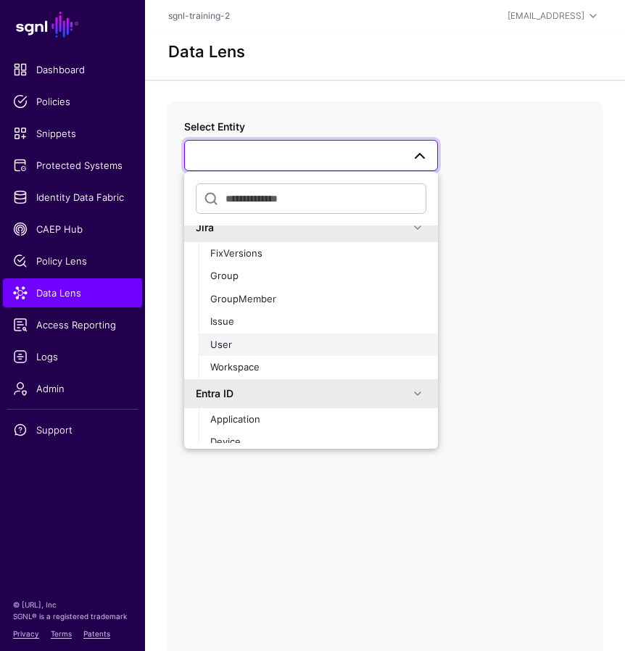
click at [241, 343] on div "User" at bounding box center [318, 345] width 216 height 15
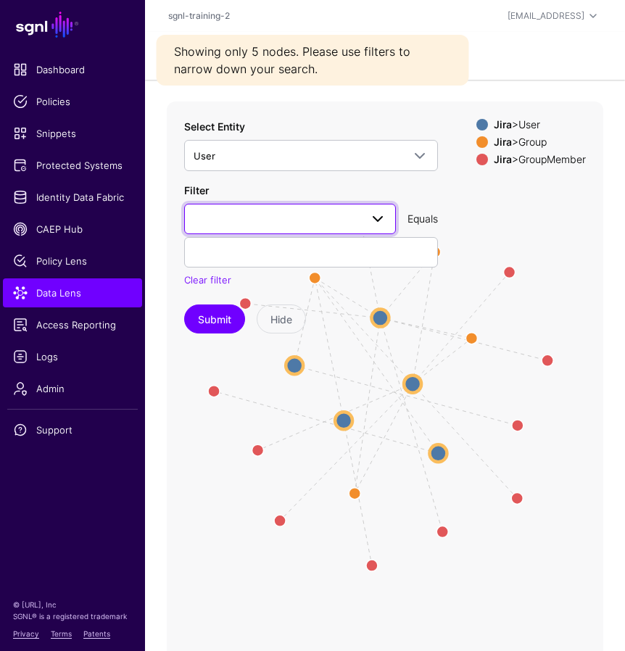
click at [378, 219] on span at bounding box center [377, 218] width 17 height 17
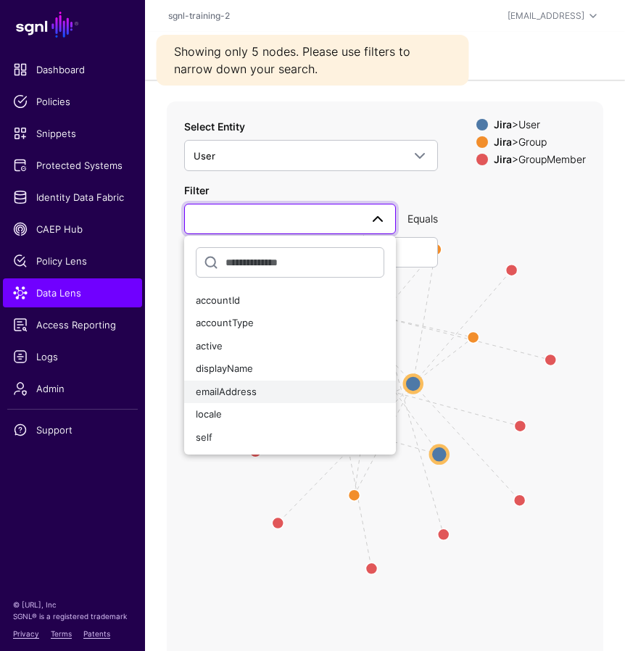
click at [249, 389] on span "emailAddress" at bounding box center [226, 392] width 61 height 12
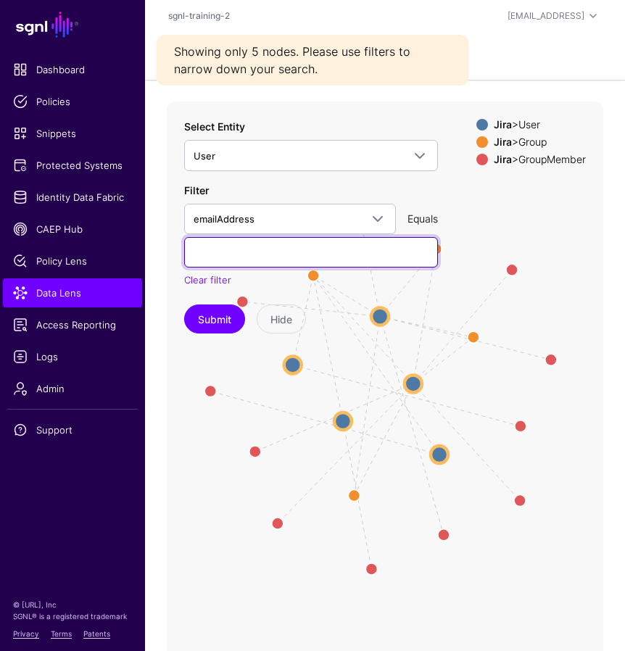
click at [237, 256] on input "text" at bounding box center [311, 252] width 254 height 30
type input "**********"
click at [184, 305] on button "Submit" at bounding box center [214, 319] width 61 height 29
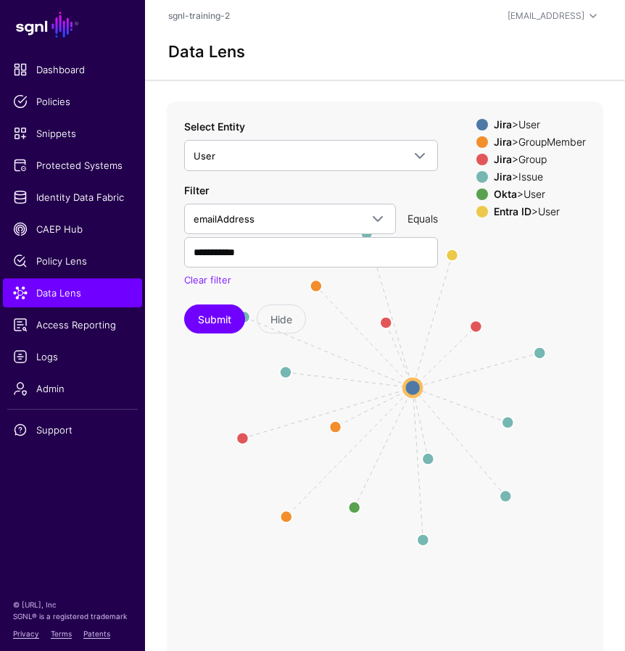
click at [525, 141] on div "Jira > GroupMember" at bounding box center [540, 142] width 98 height 12
click at [515, 179] on div "Jira > Issue" at bounding box center [540, 177] width 98 height 12
click at [510, 196] on div "Okta > User" at bounding box center [540, 195] width 98 height 12
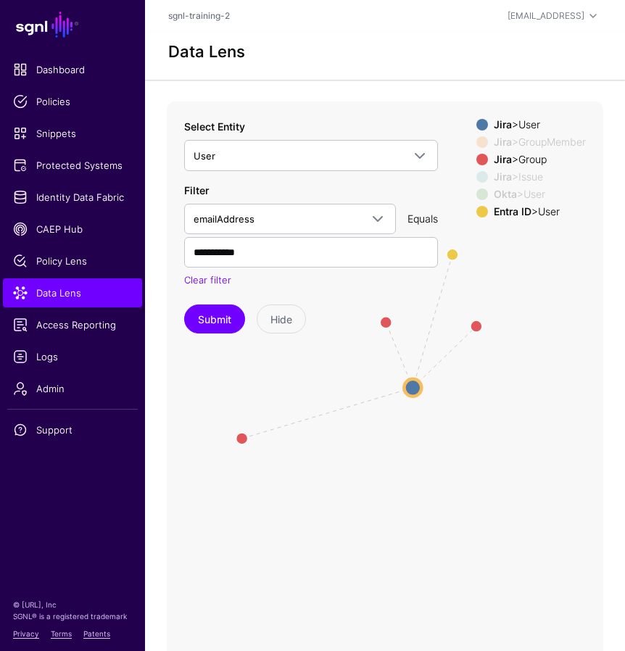
click at [506, 212] on strong "Entra ID" at bounding box center [513, 211] width 38 height 12
click at [243, 435] on circle at bounding box center [242, 438] width 23 height 23
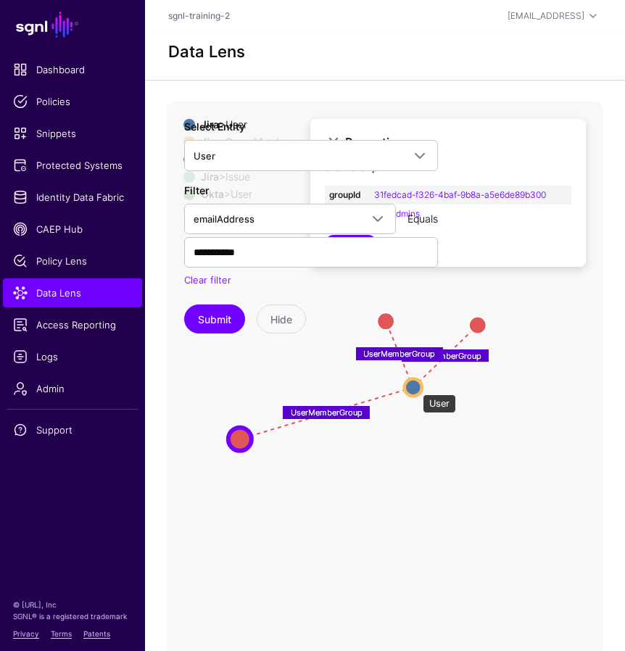
click at [415, 387] on circle at bounding box center [413, 387] width 17 height 17
